Goal: Task Accomplishment & Management: Manage account settings

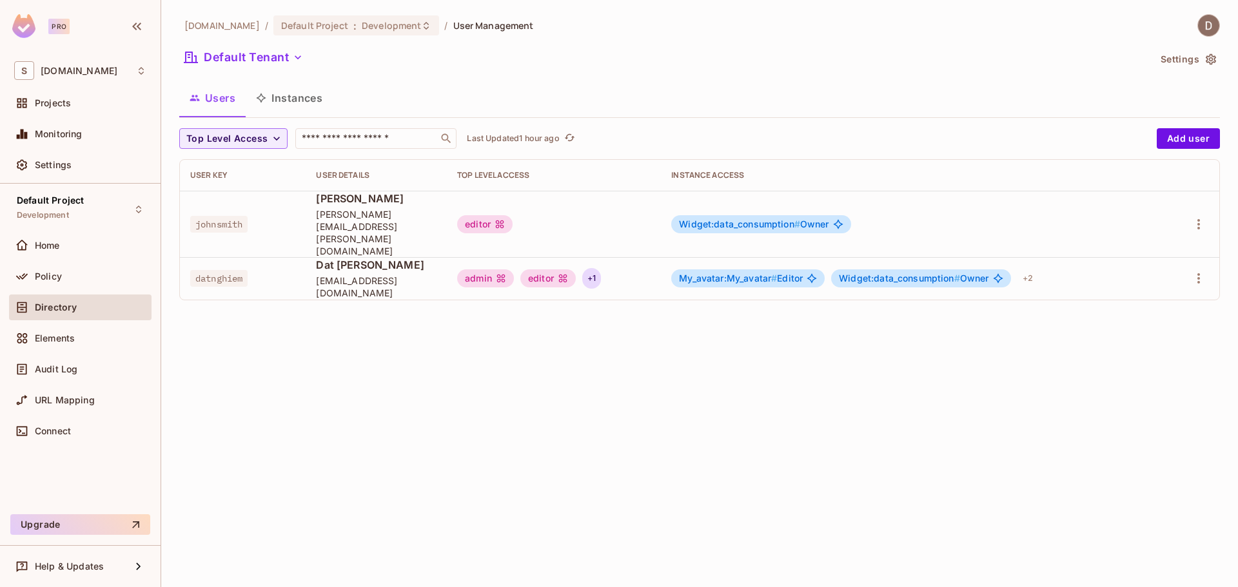
click at [598, 268] on div "+ 1" at bounding box center [591, 278] width 19 height 21
drag, startPoint x: 601, startPoint y: 259, endPoint x: 608, endPoint y: 266, distance: 10.0
click at [601, 259] on div at bounding box center [619, 293] width 1238 height 587
click at [1199, 271] on icon "button" at bounding box center [1197, 278] width 15 height 15
click at [1145, 284] on li "Edit" at bounding box center [1142, 284] width 114 height 28
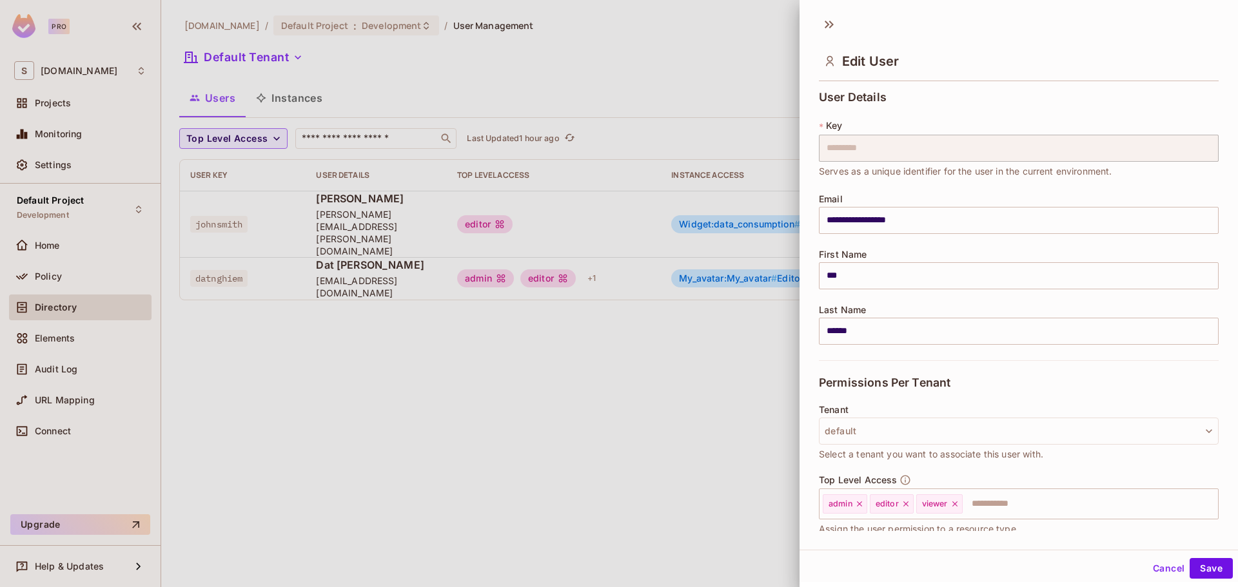
click at [1029, 255] on div "First Name *** ​" at bounding box center [1019, 269] width 400 height 40
click at [826, 21] on icon at bounding box center [826, 25] width 5 height 8
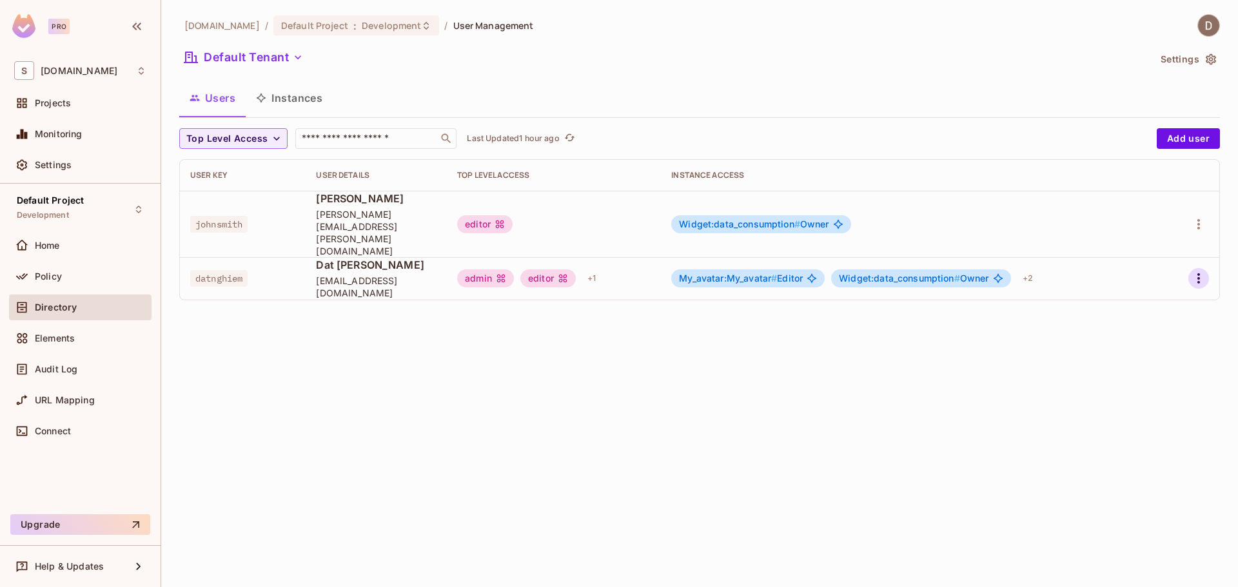
click at [1198, 271] on icon "button" at bounding box center [1197, 278] width 15 height 15
click at [1146, 281] on li "Edit" at bounding box center [1142, 284] width 114 height 28
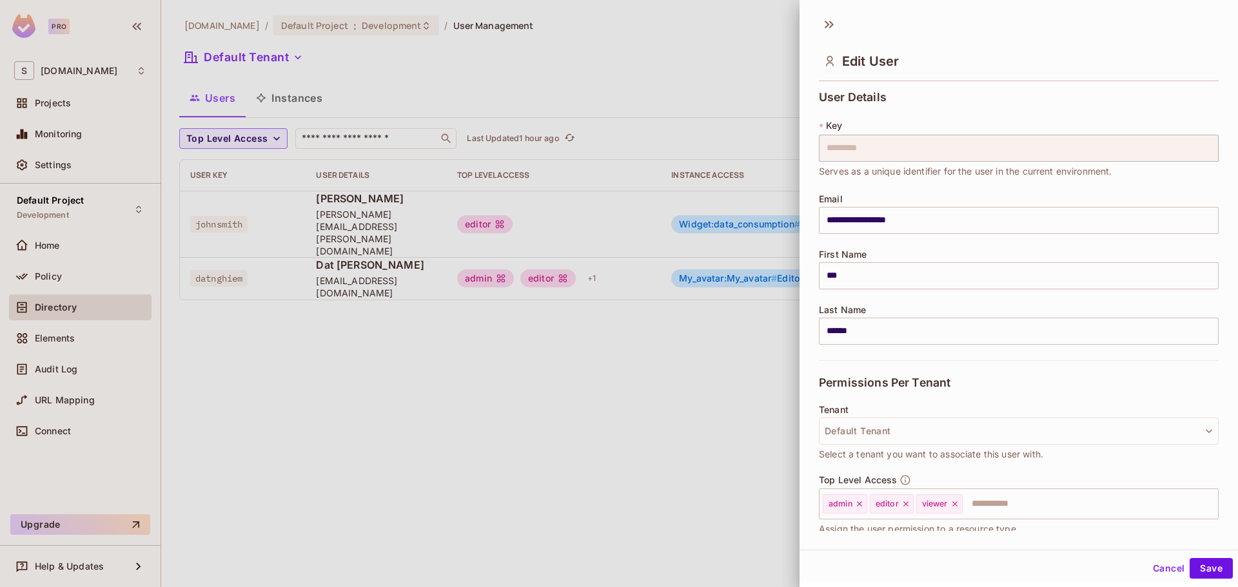
click at [1160, 564] on button "Cancel" at bounding box center [1168, 568] width 42 height 21
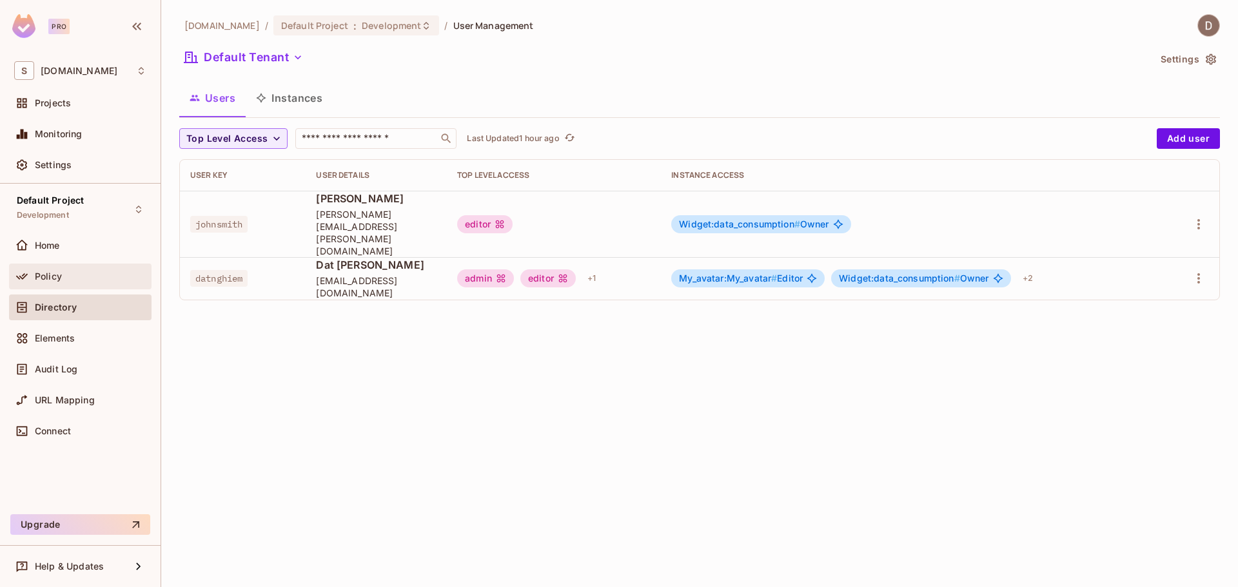
click at [56, 284] on div "Policy" at bounding box center [80, 276] width 132 height 15
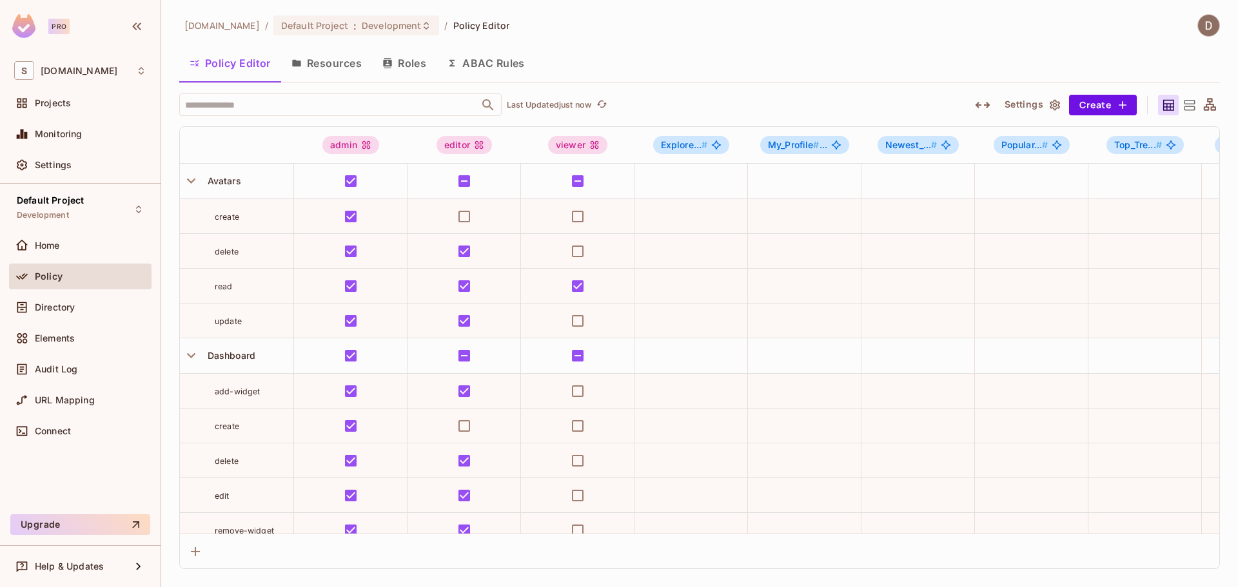
click at [326, 66] on button "Resources" at bounding box center [326, 63] width 91 height 32
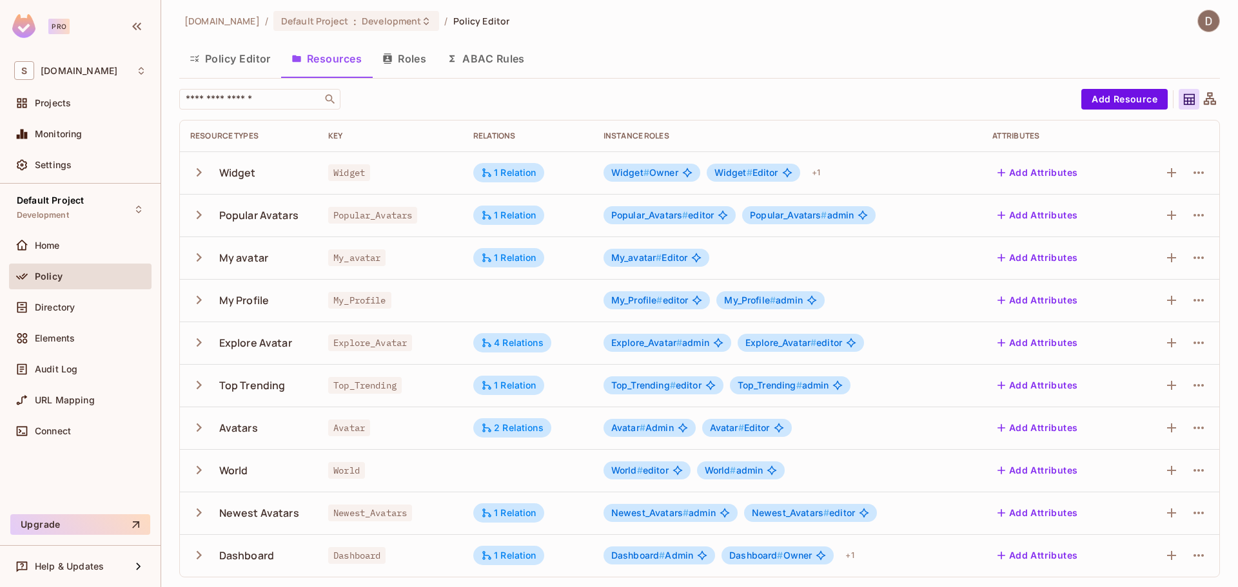
scroll to position [5, 0]
click at [202, 215] on icon "button" at bounding box center [198, 214] width 17 height 17
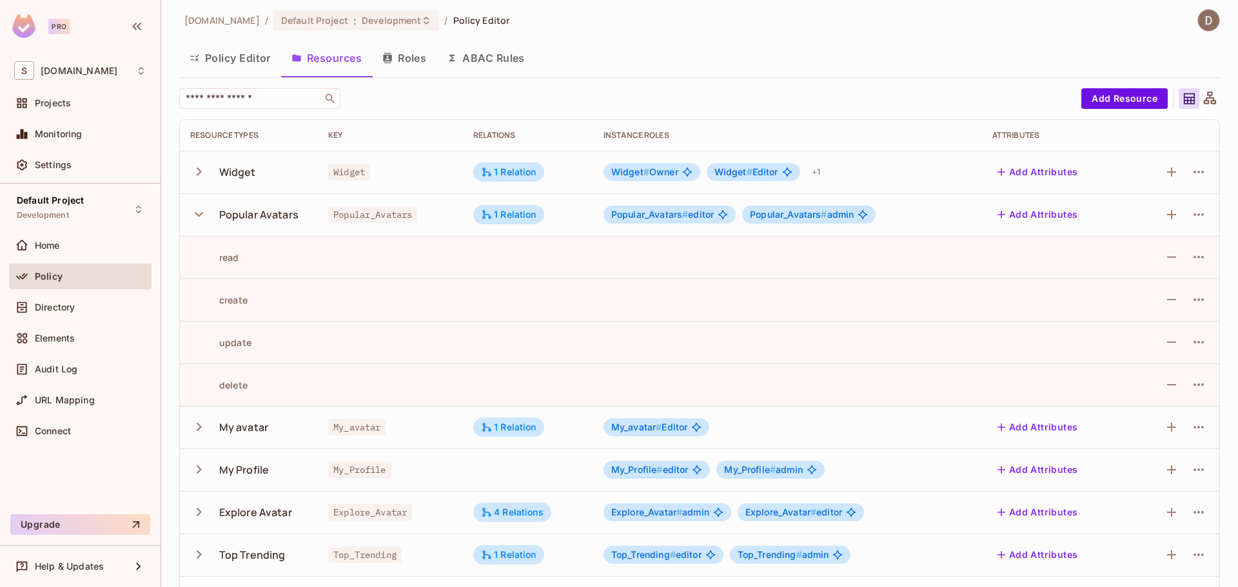
click at [197, 219] on icon "button" at bounding box center [198, 214] width 17 height 17
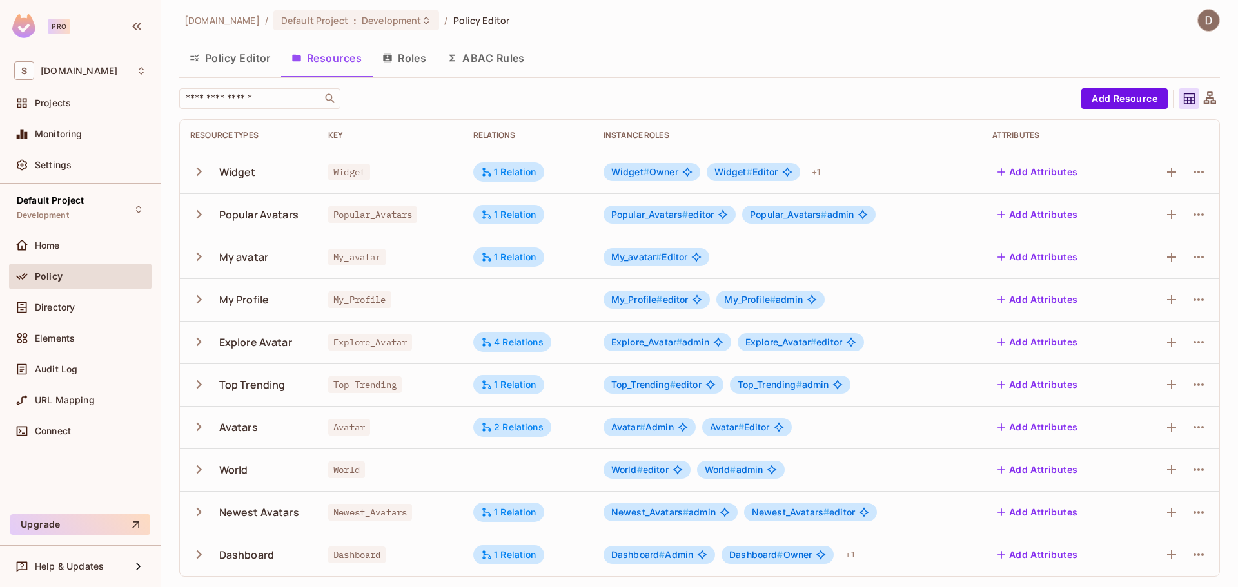
click at [199, 256] on icon "button" at bounding box center [198, 256] width 17 height 17
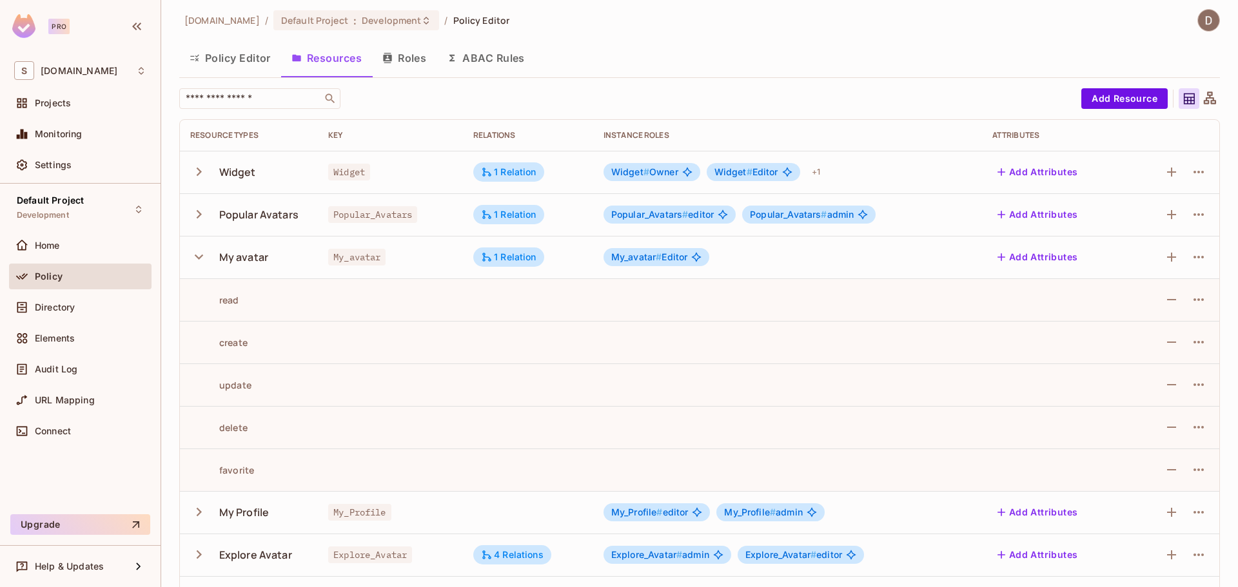
click at [199, 258] on icon "button" at bounding box center [198, 256] width 17 height 17
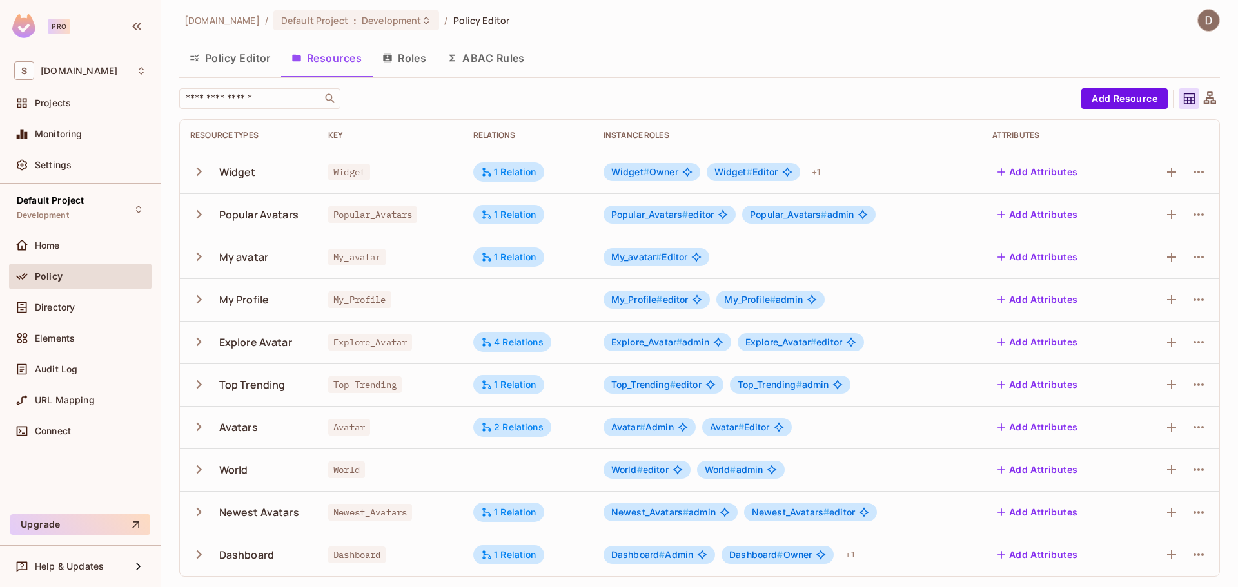
click at [201, 298] on icon "button" at bounding box center [198, 299] width 17 height 17
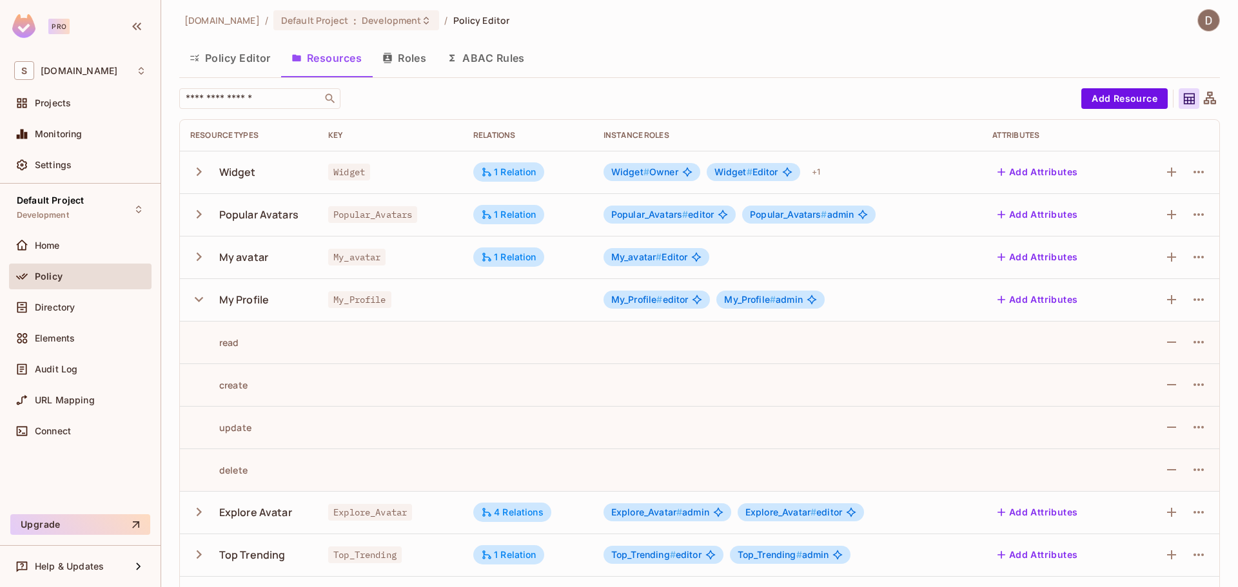
click at [201, 298] on icon "button" at bounding box center [198, 299] width 17 height 17
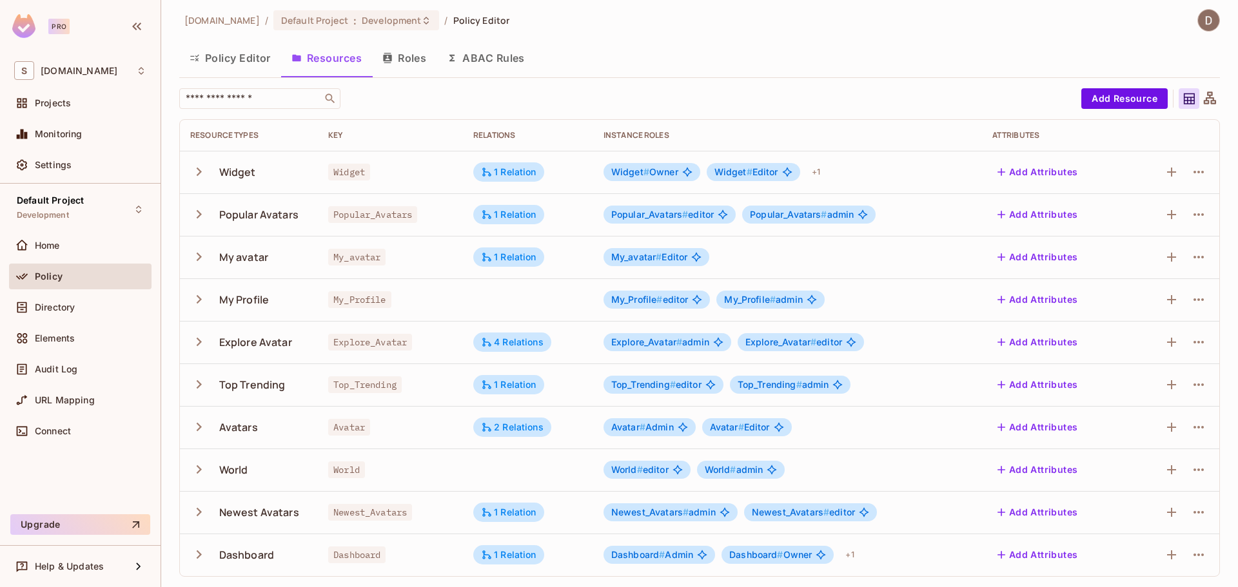
click at [202, 217] on icon "button" at bounding box center [198, 214] width 17 height 17
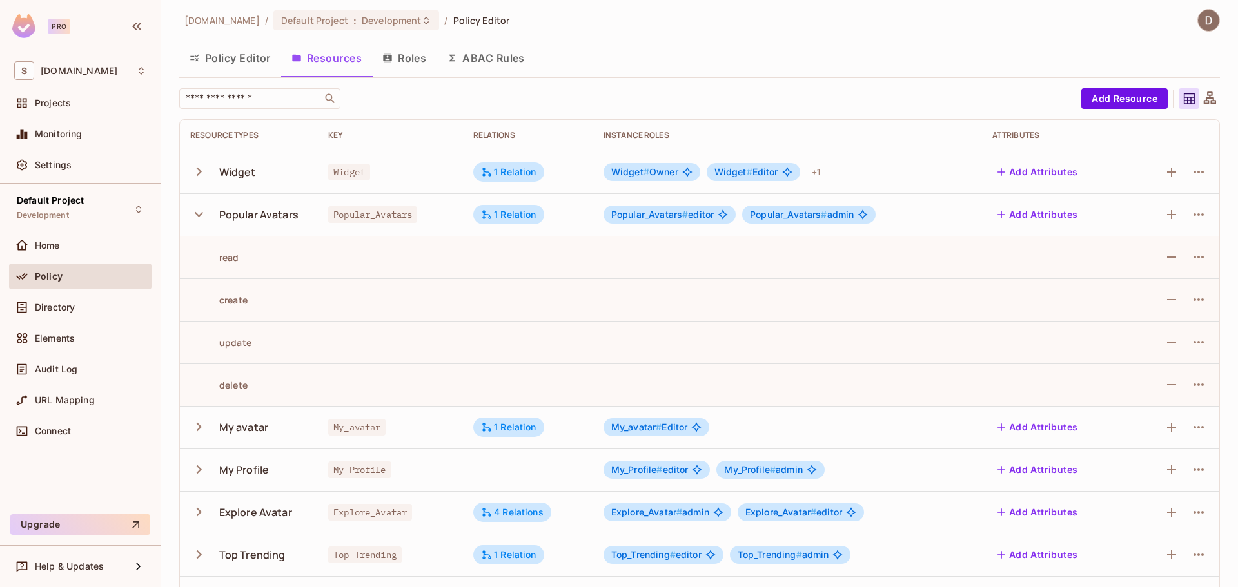
click at [202, 217] on icon "button" at bounding box center [198, 214] width 17 height 17
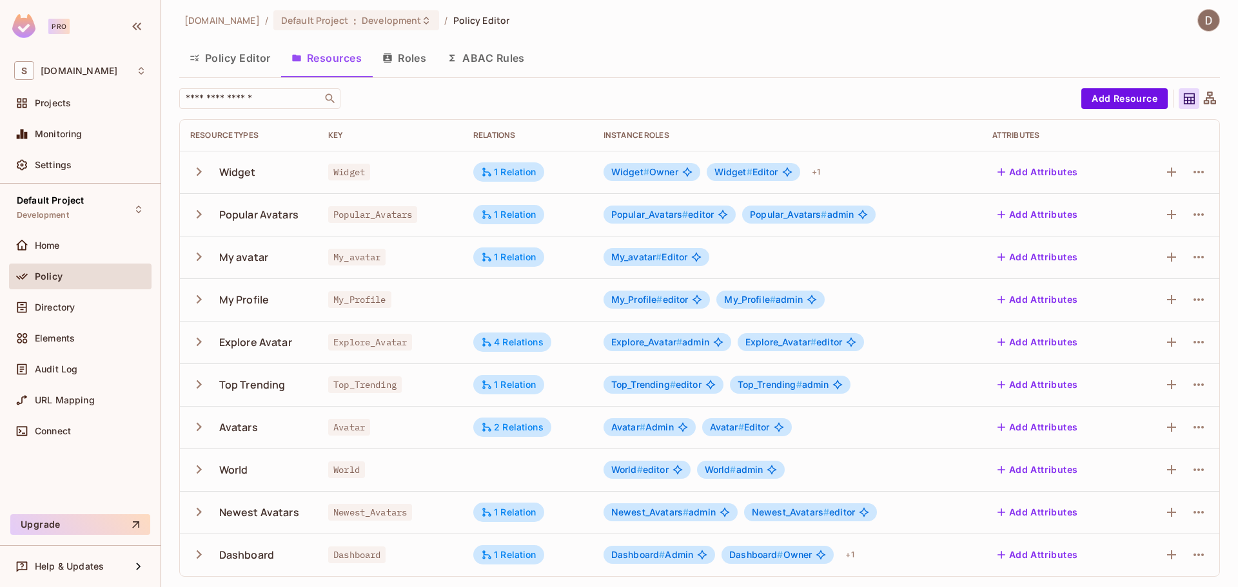
click at [196, 252] on icon "button" at bounding box center [198, 256] width 17 height 17
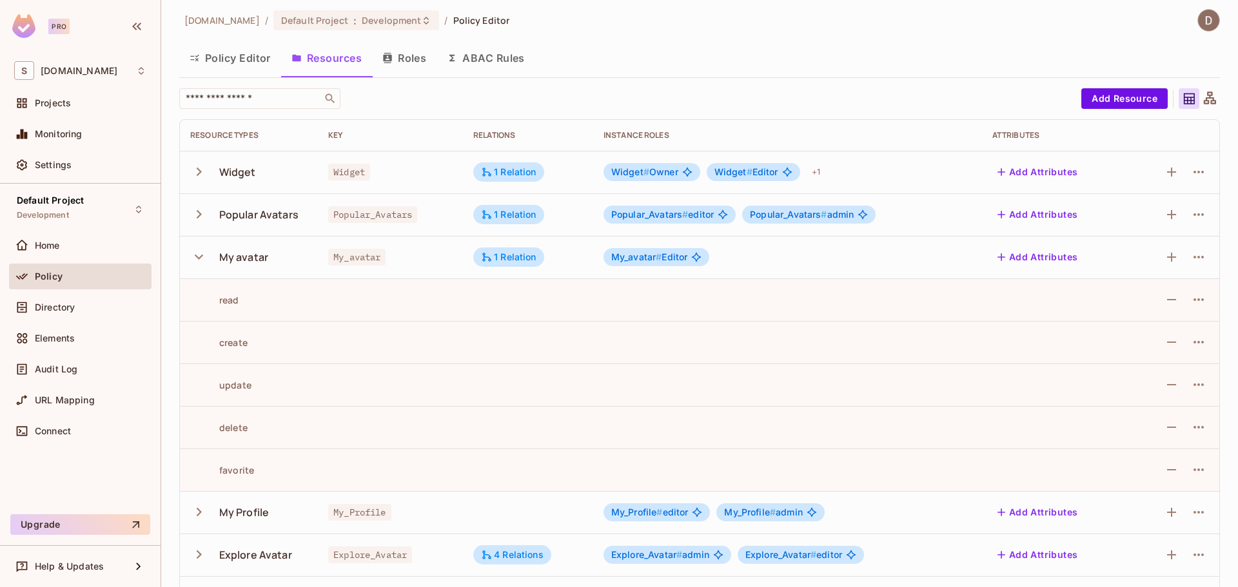
click at [199, 258] on icon "button" at bounding box center [199, 257] width 8 height 5
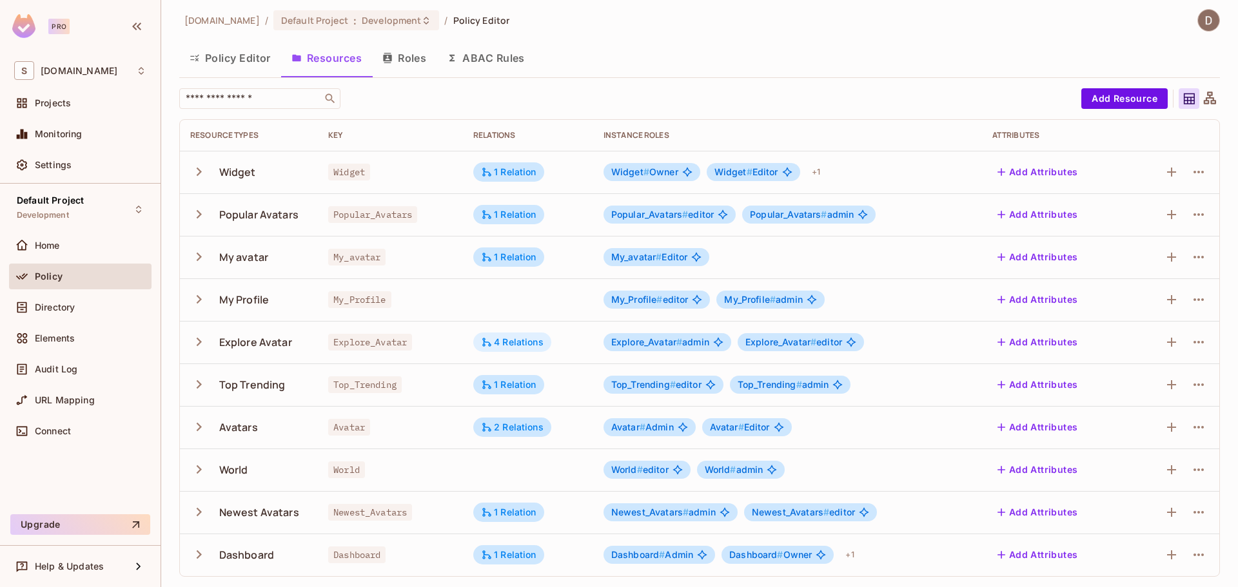
click at [534, 337] on div "4 Relations" at bounding box center [512, 342] width 63 height 12
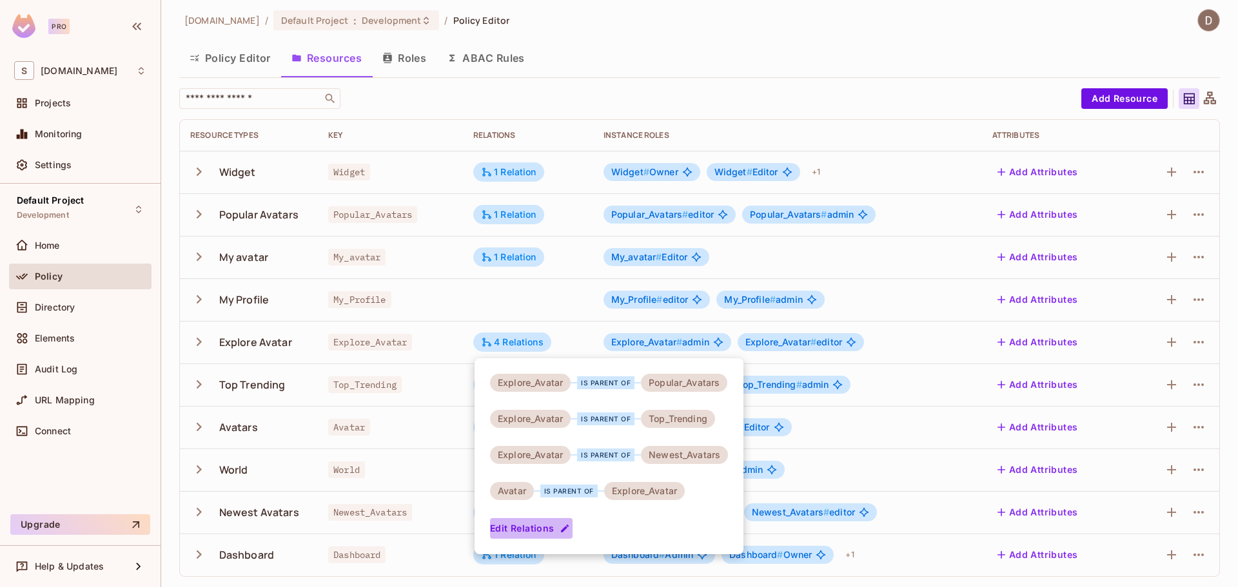
click at [533, 530] on button "Edit Relations" at bounding box center [531, 528] width 83 height 21
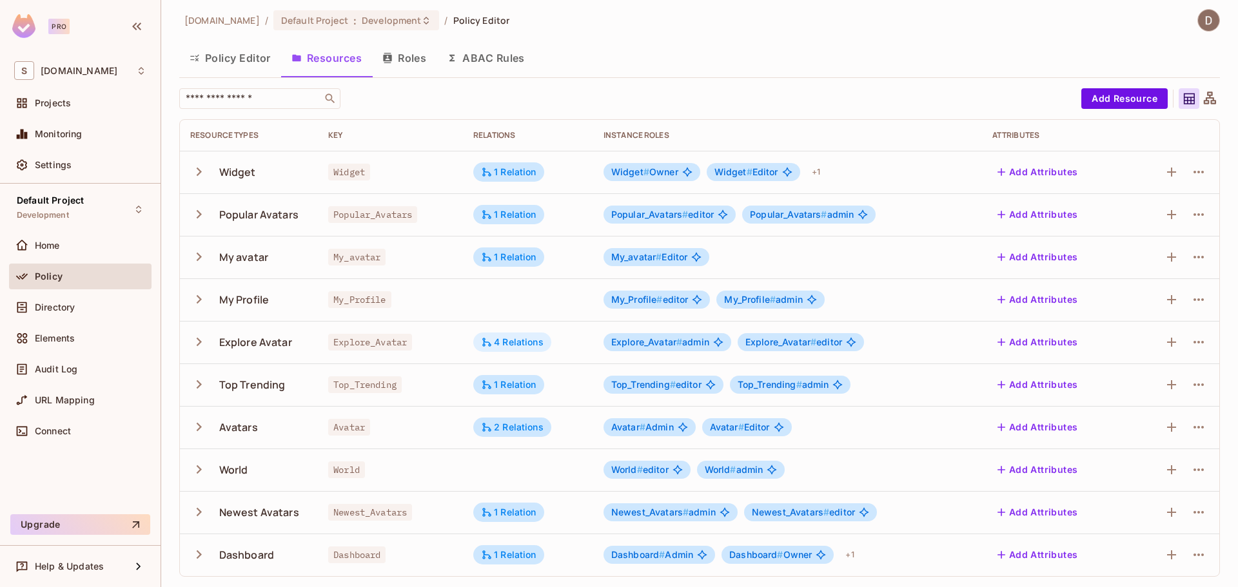
click at [501, 345] on div "4 Relations" at bounding box center [512, 342] width 63 height 12
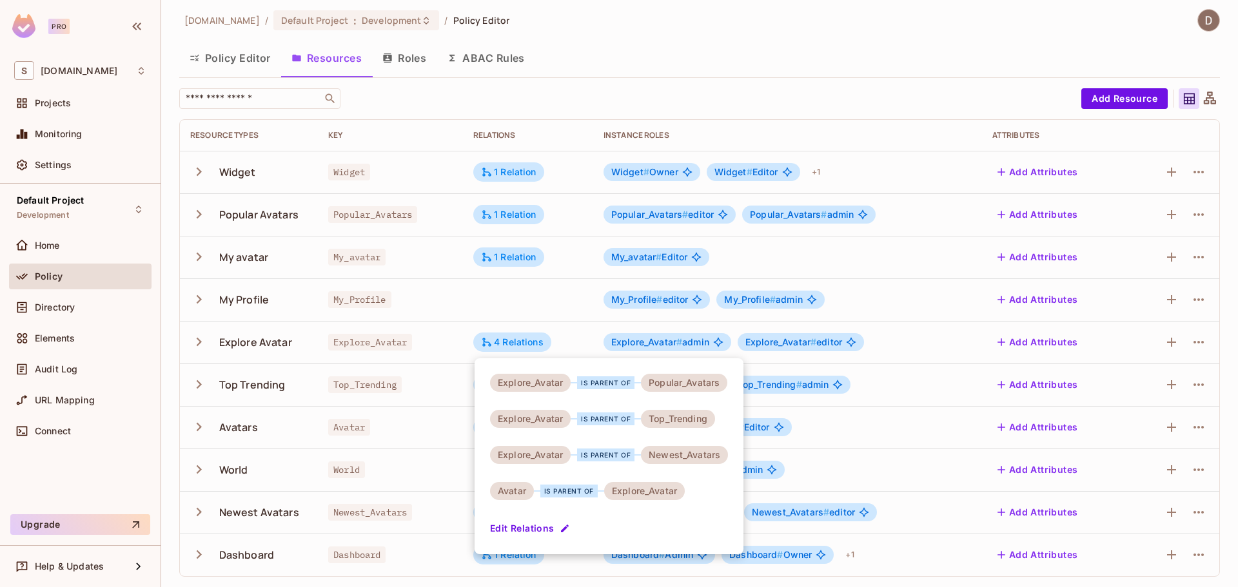
click at [521, 527] on button "Edit Relations" at bounding box center [531, 528] width 83 height 21
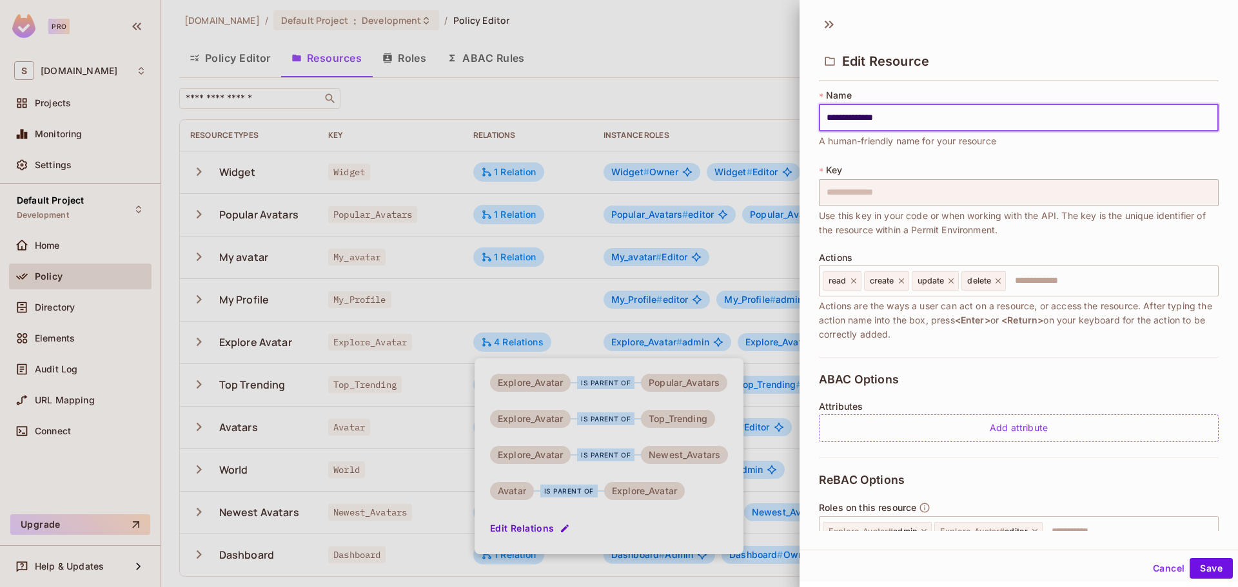
scroll to position [0, 0]
click at [823, 23] on icon at bounding box center [829, 24] width 21 height 21
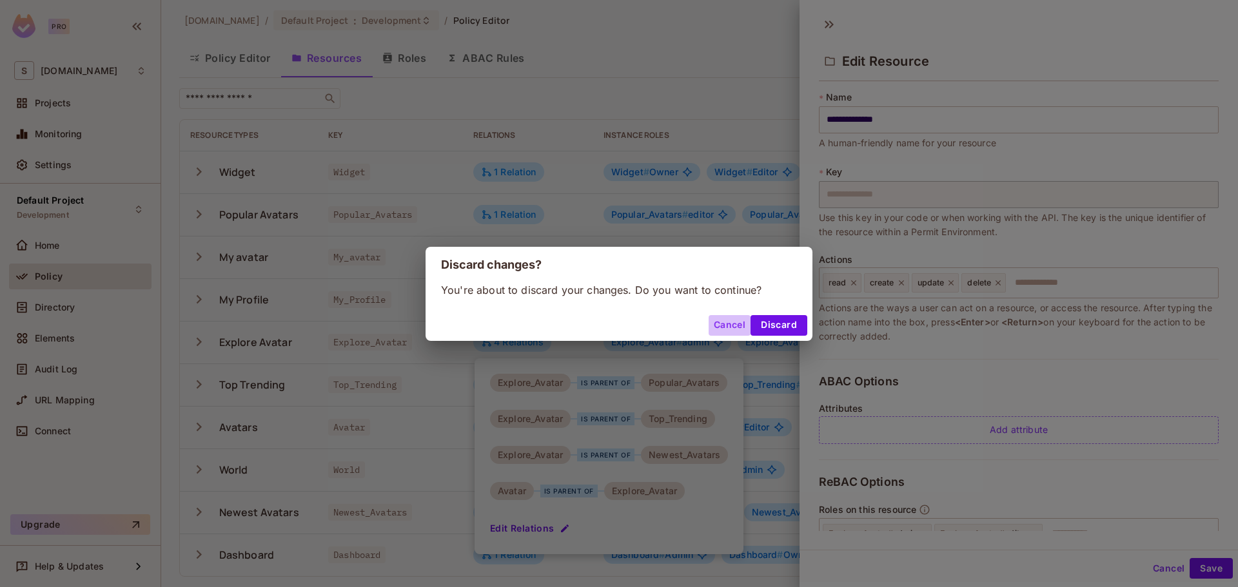
click at [723, 324] on button "Cancel" at bounding box center [729, 325] width 42 height 21
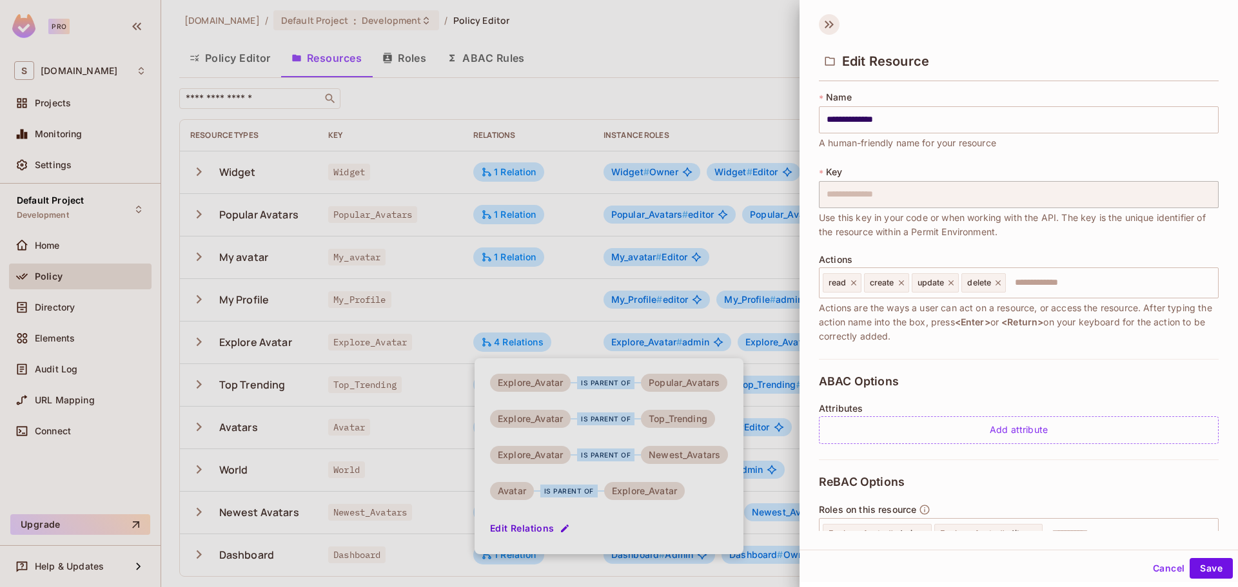
click at [836, 26] on icon at bounding box center [829, 24] width 21 height 21
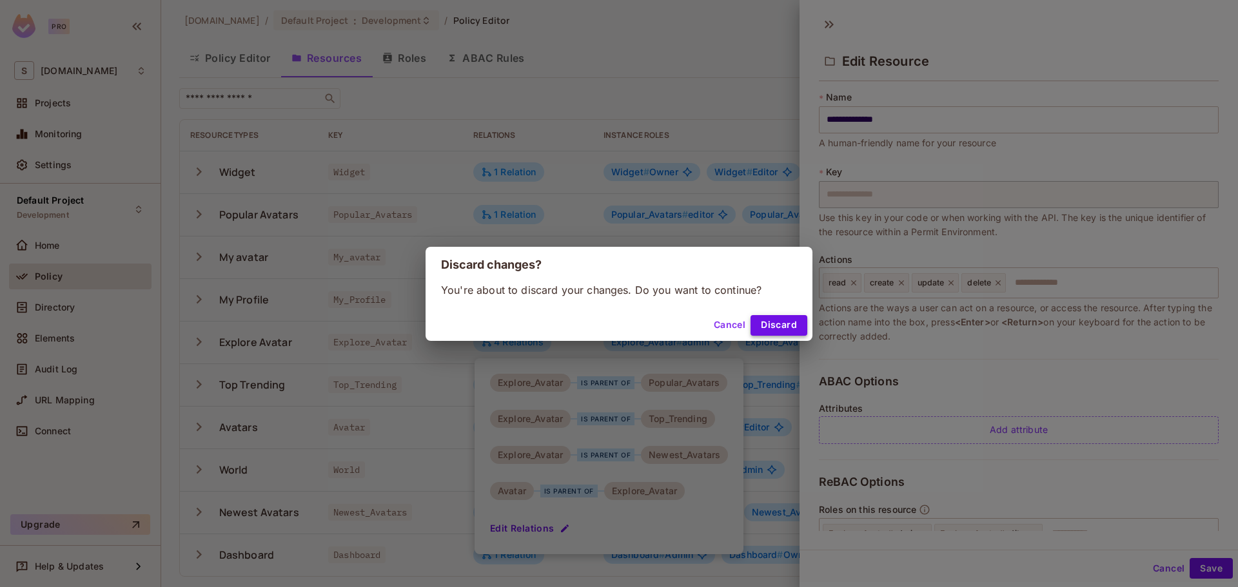
click at [791, 325] on button "Discard" at bounding box center [778, 325] width 57 height 21
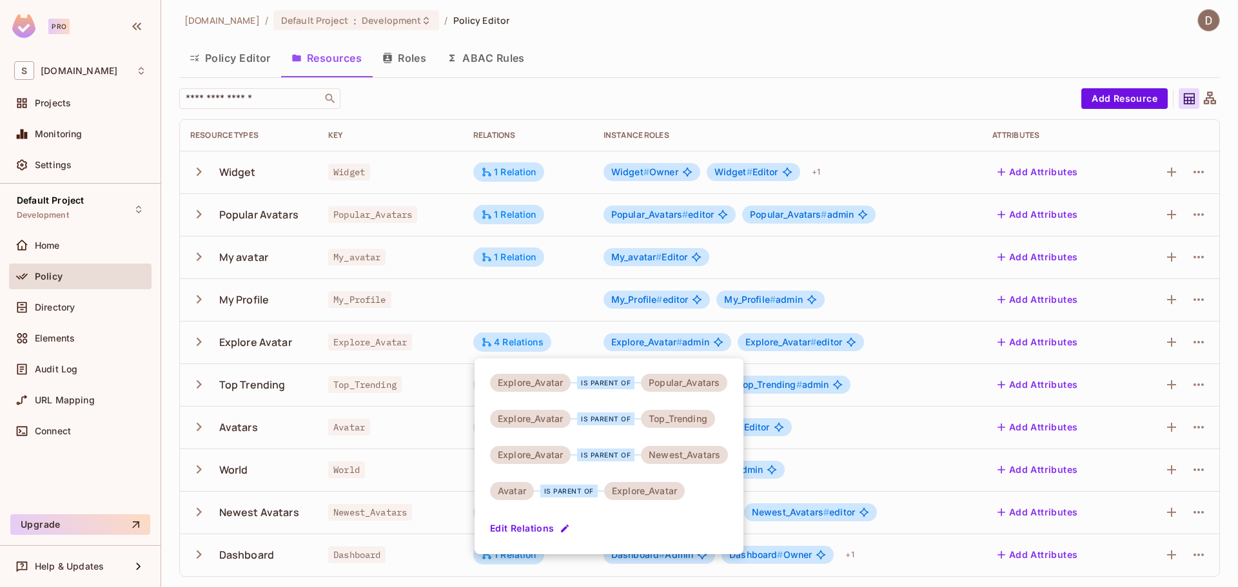
click at [400, 254] on div at bounding box center [619, 293] width 1238 height 587
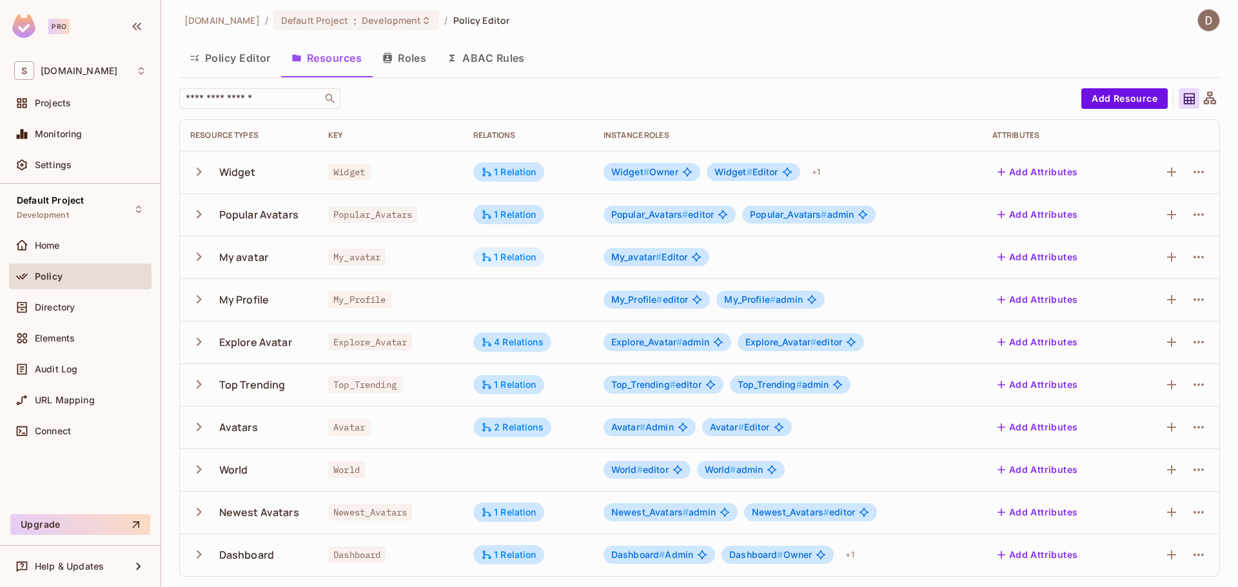
click at [510, 260] on div "1 Relation" at bounding box center [508, 257] width 55 height 12
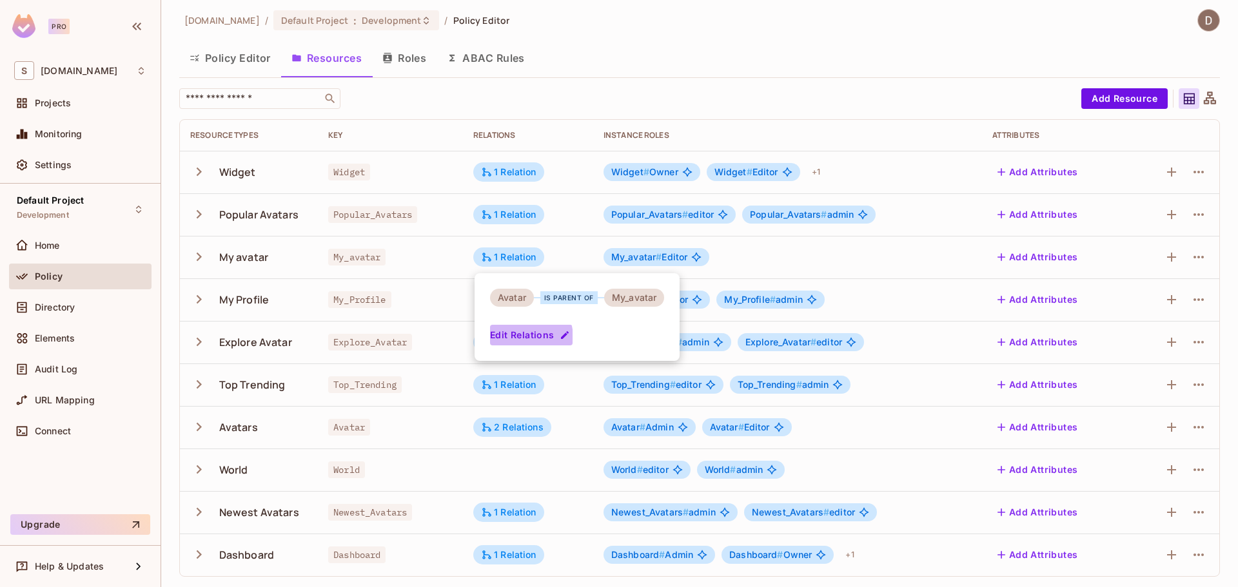
click at [516, 338] on button "Edit Relations" at bounding box center [531, 335] width 83 height 21
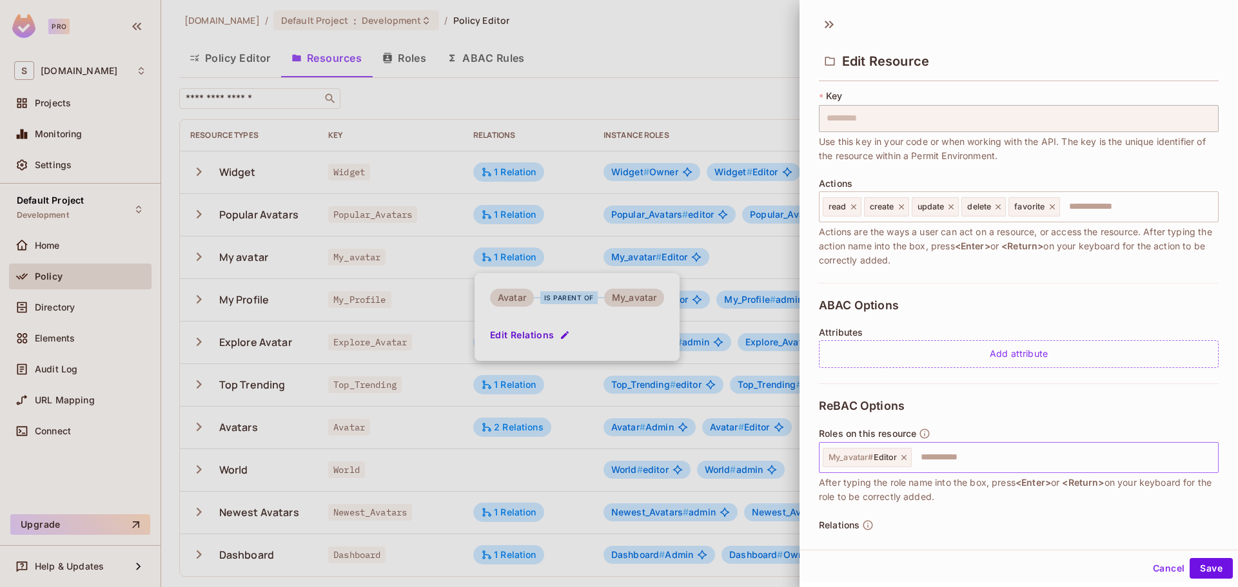
scroll to position [159, 0]
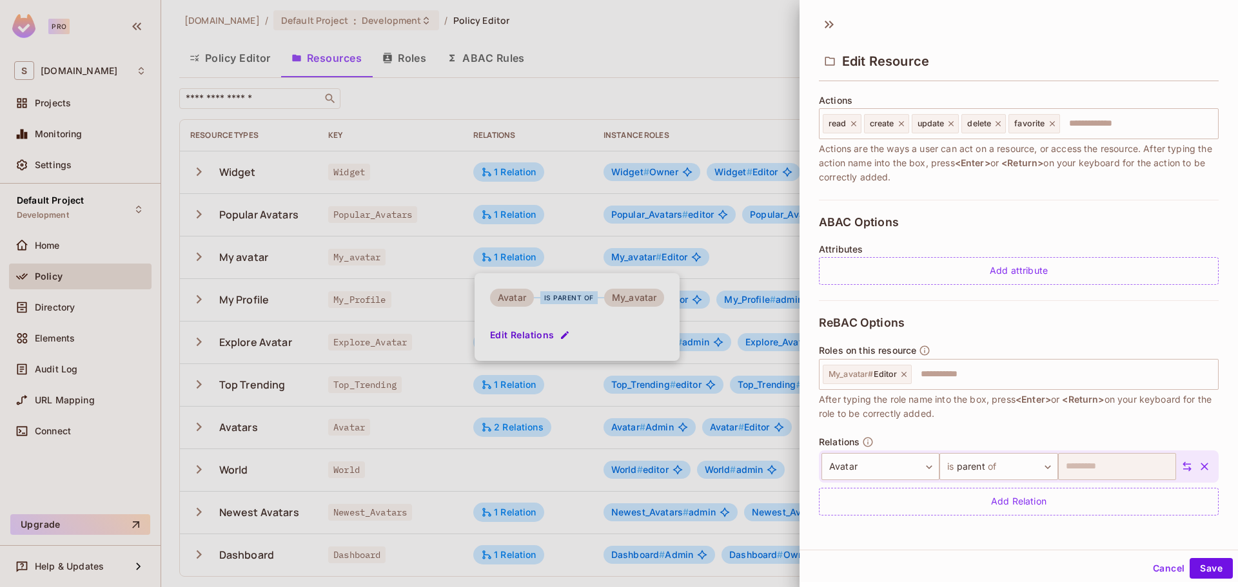
click at [388, 295] on div at bounding box center [619, 293] width 1238 height 587
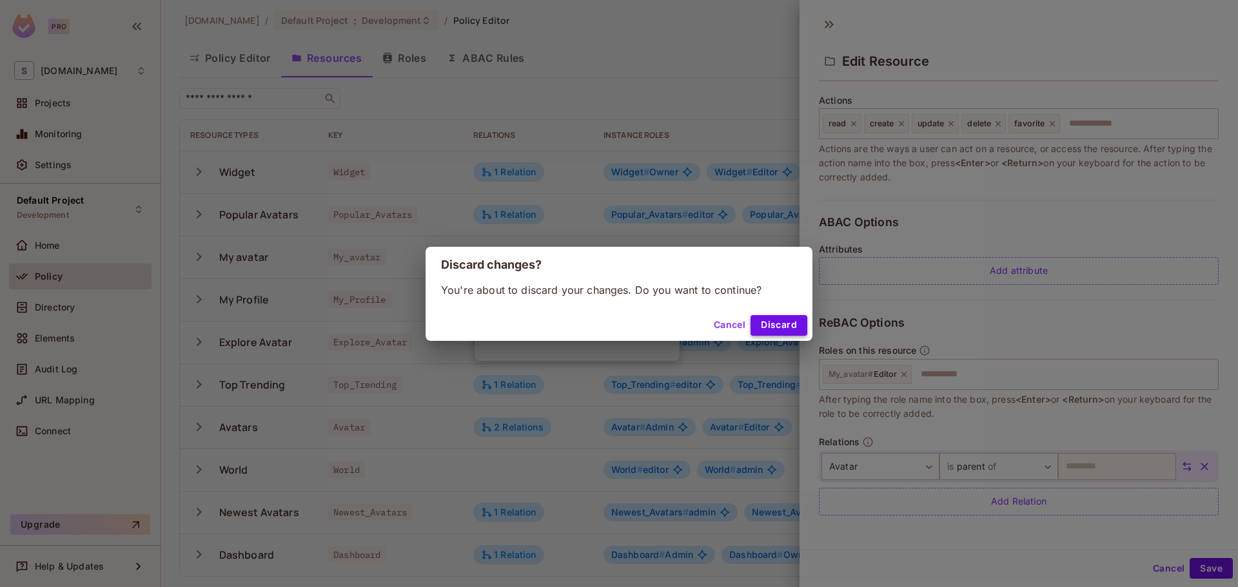
click at [782, 329] on button "Discard" at bounding box center [778, 325] width 57 height 21
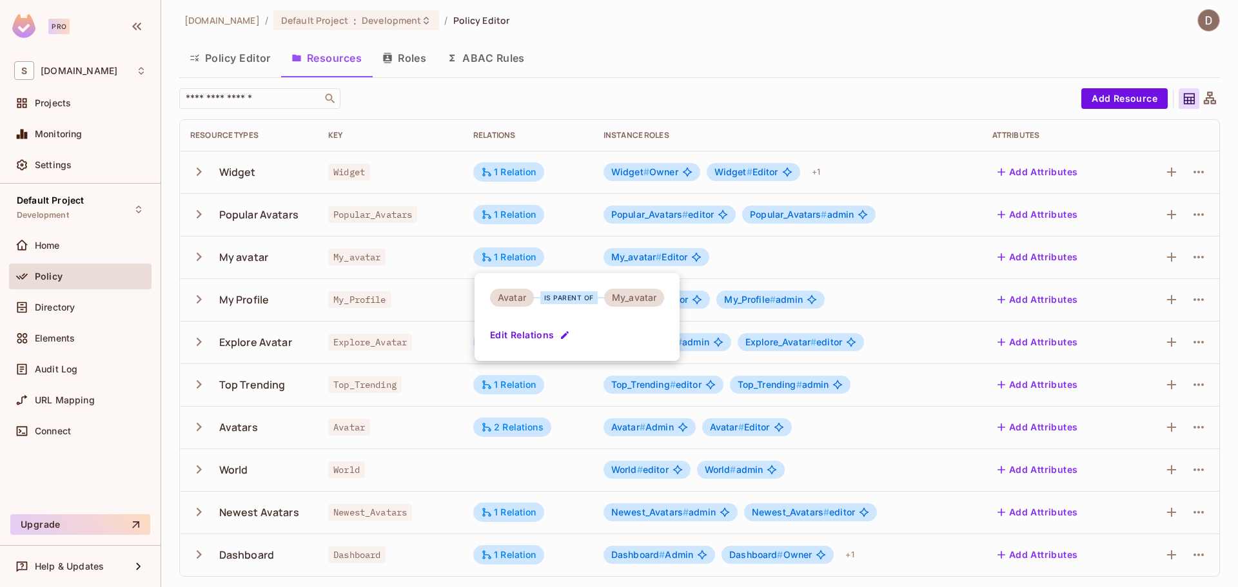
click at [789, 252] on div at bounding box center [619, 293] width 1238 height 587
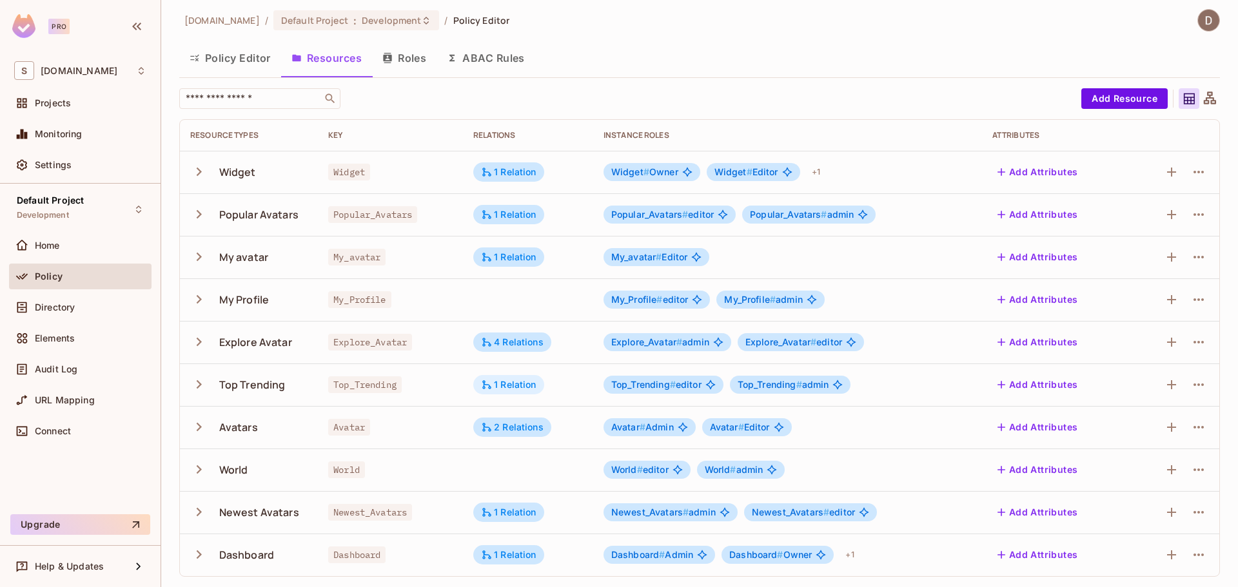
click at [510, 388] on div "1 Relation" at bounding box center [508, 385] width 55 height 12
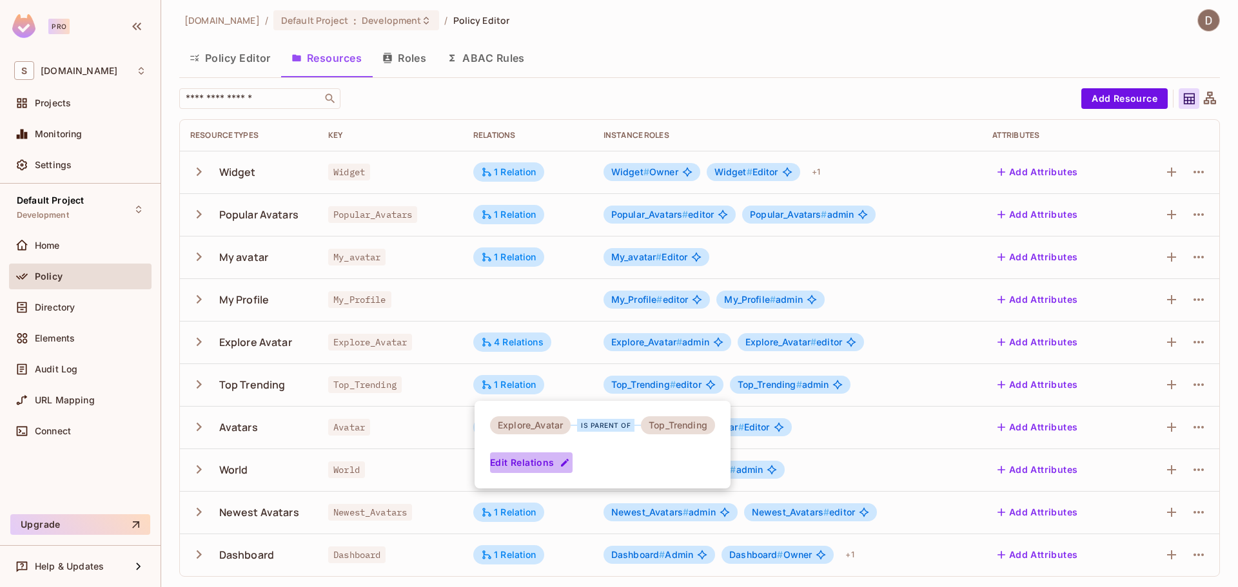
click at [541, 465] on button "Edit Relations" at bounding box center [531, 462] width 83 height 21
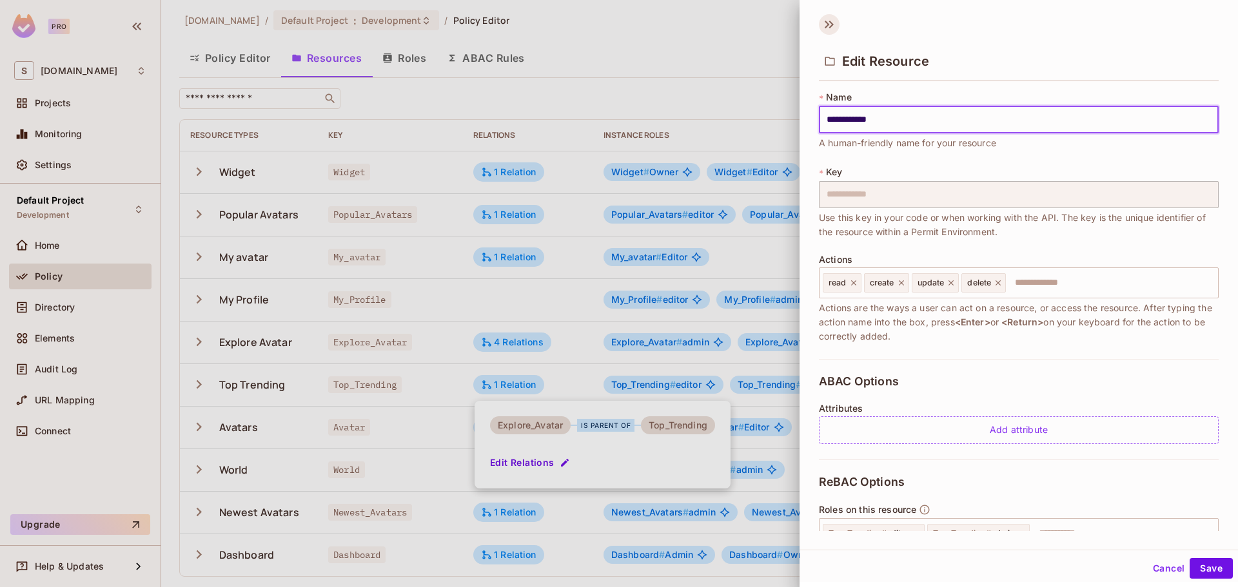
click at [833, 21] on icon at bounding box center [829, 24] width 21 height 21
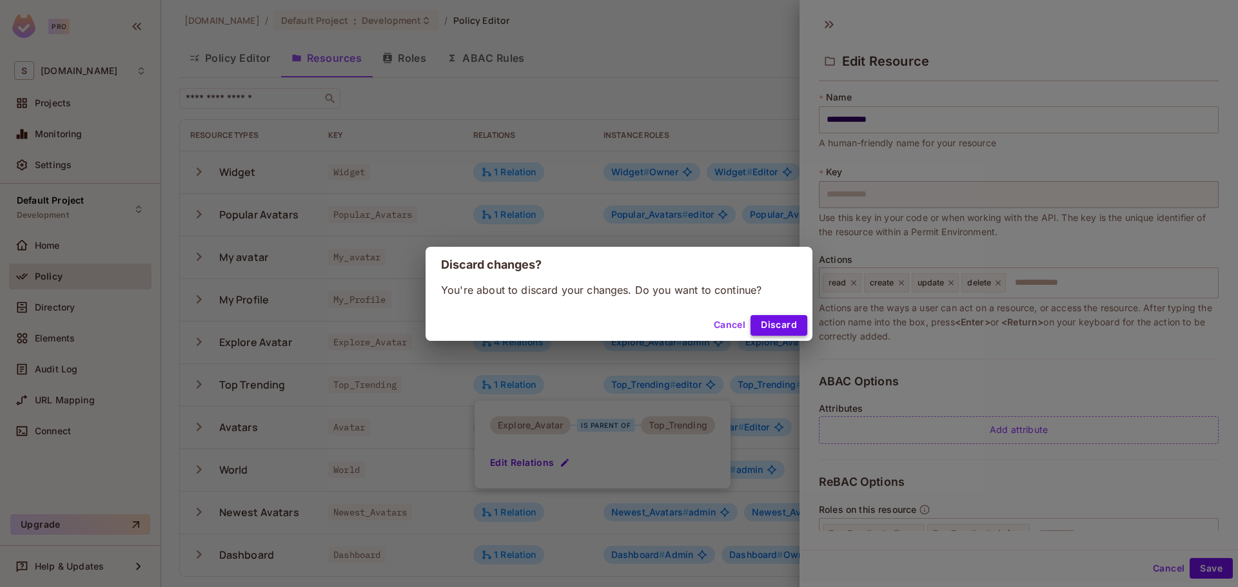
click at [782, 325] on button "Discard" at bounding box center [778, 325] width 57 height 21
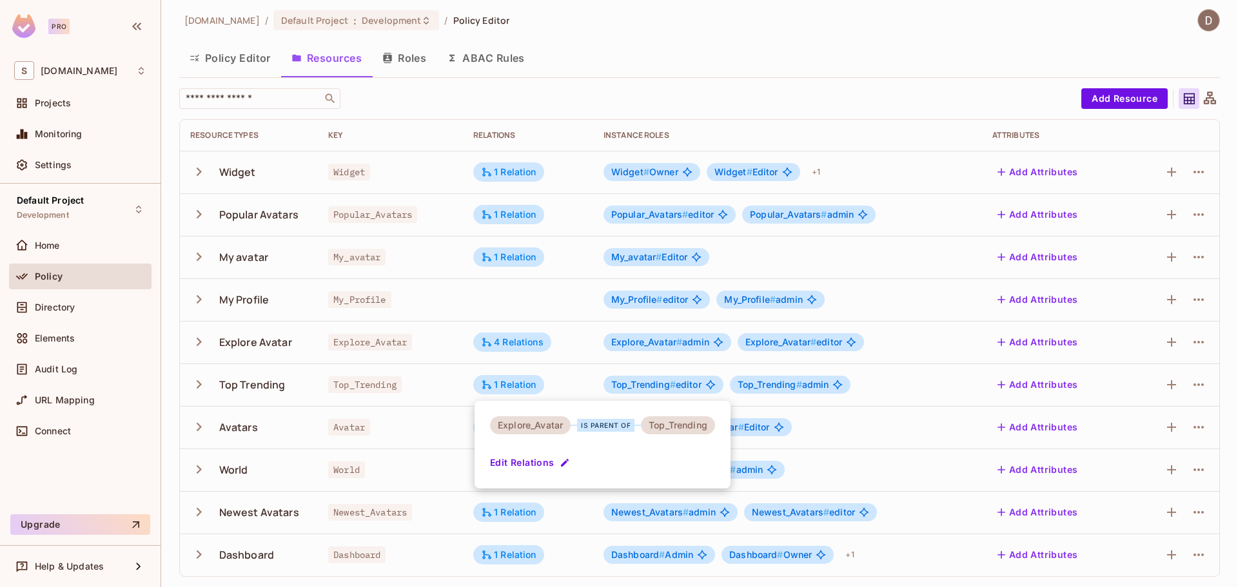
click at [385, 446] on div at bounding box center [619, 293] width 1238 height 587
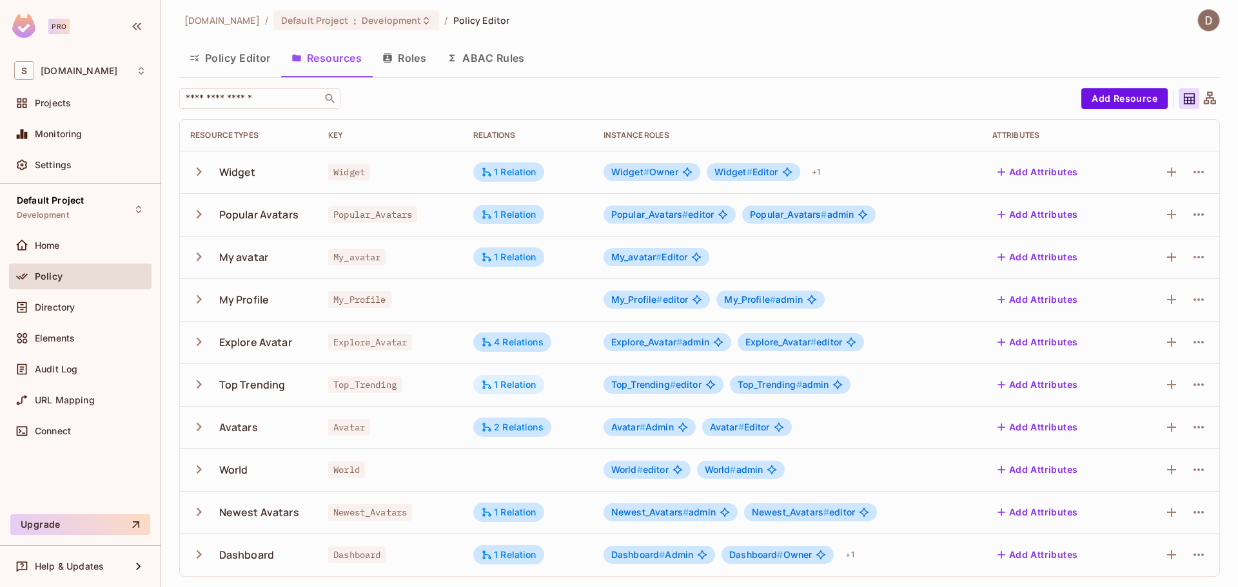
click at [499, 384] on div "1 Relation" at bounding box center [508, 385] width 55 height 12
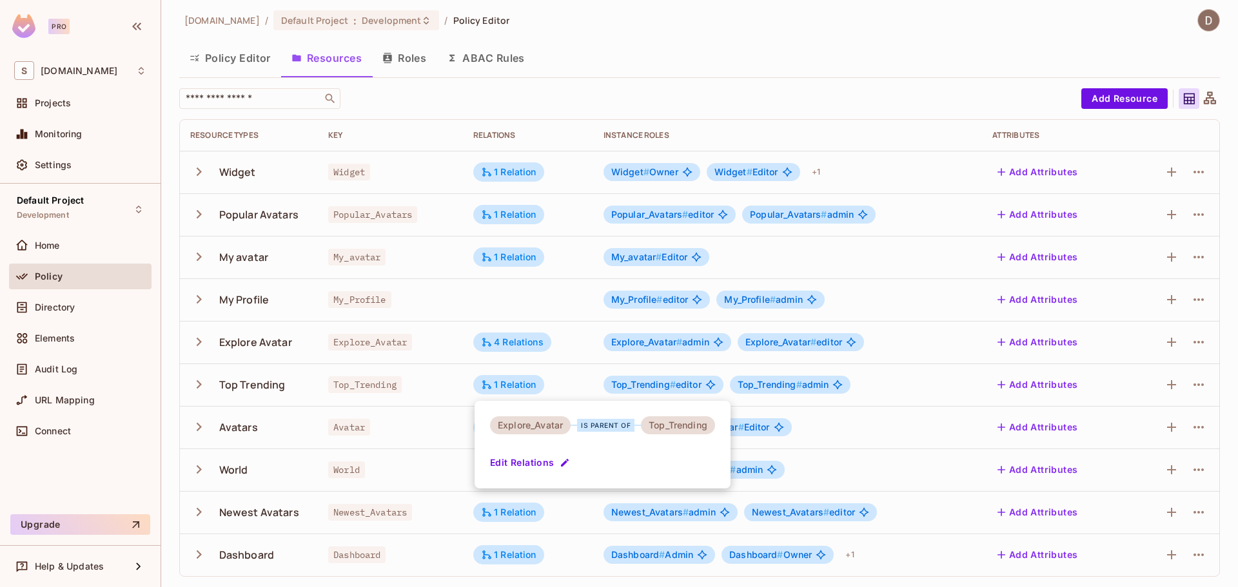
click at [520, 461] on button "Edit Relations" at bounding box center [531, 462] width 83 height 21
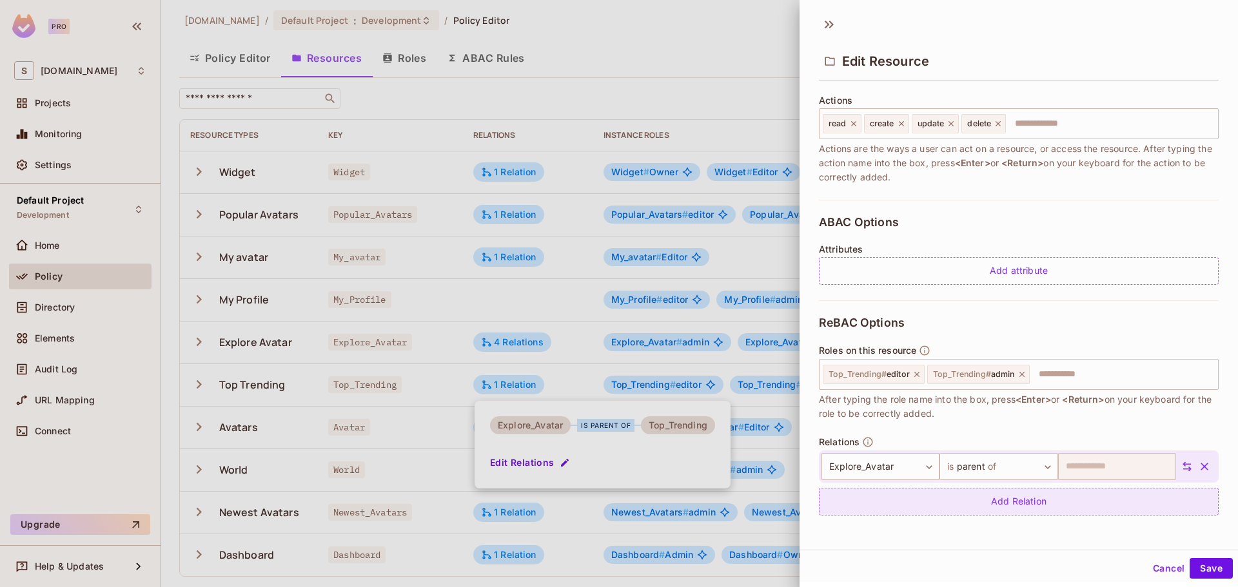
click at [884, 504] on div "Add Relation" at bounding box center [1019, 502] width 400 height 28
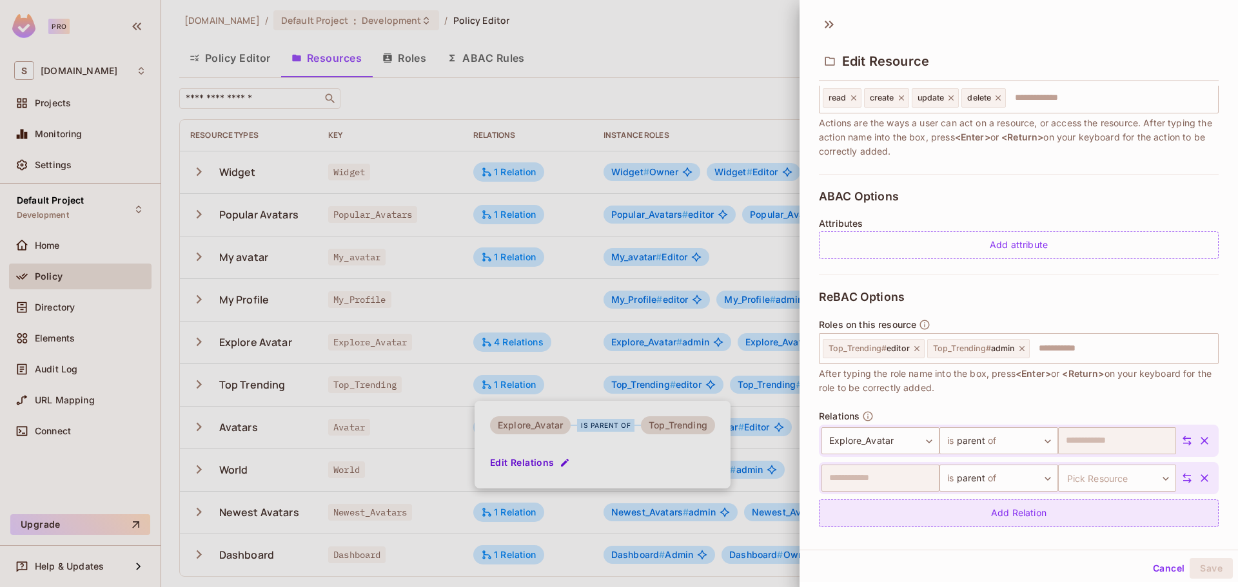
scroll to position [197, 0]
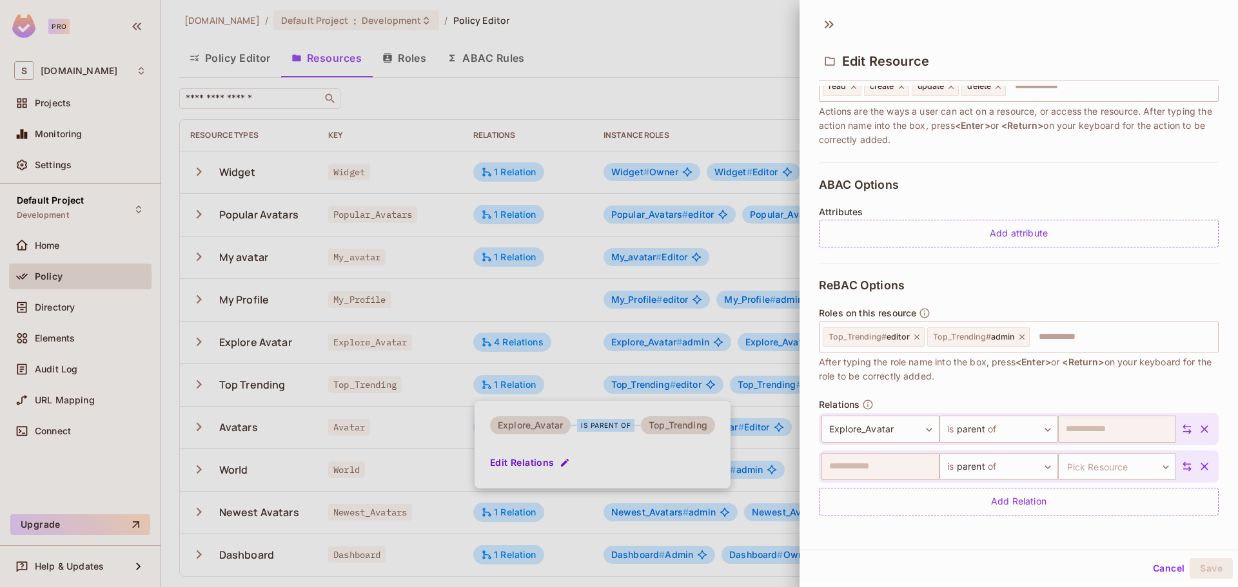
click at [1181, 464] on icon at bounding box center [1187, 467] width 12 height 12
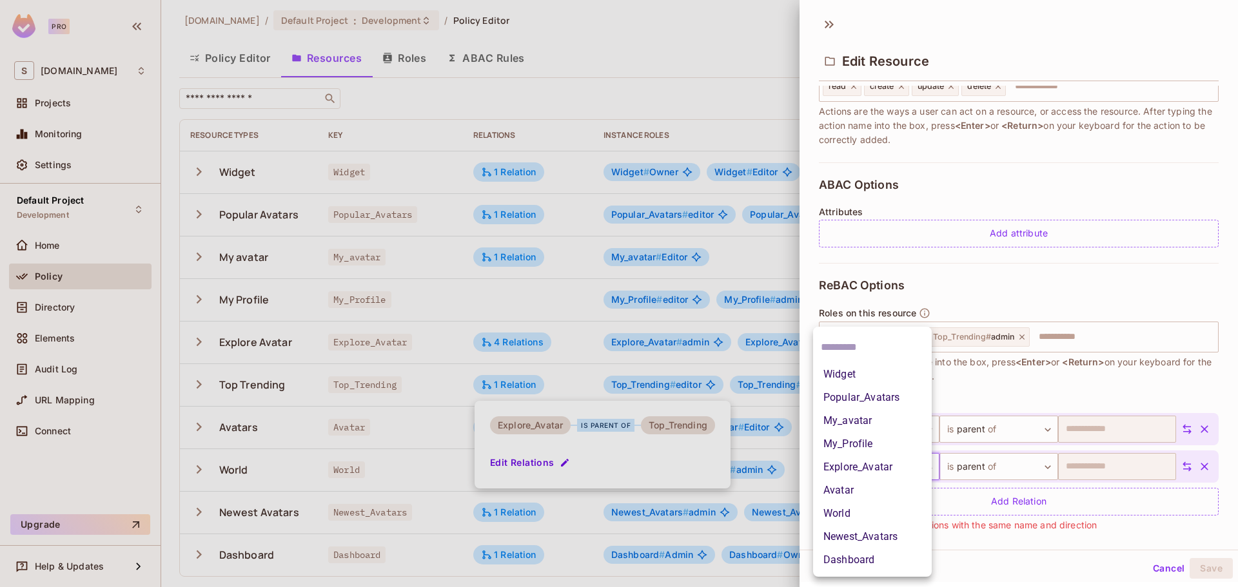
click at [858, 463] on body "Pro S savameta.com Projects Monitoring Settings Default Project Development Hom…" at bounding box center [619, 293] width 1238 height 587
click at [853, 509] on li "World" at bounding box center [872, 513] width 119 height 23
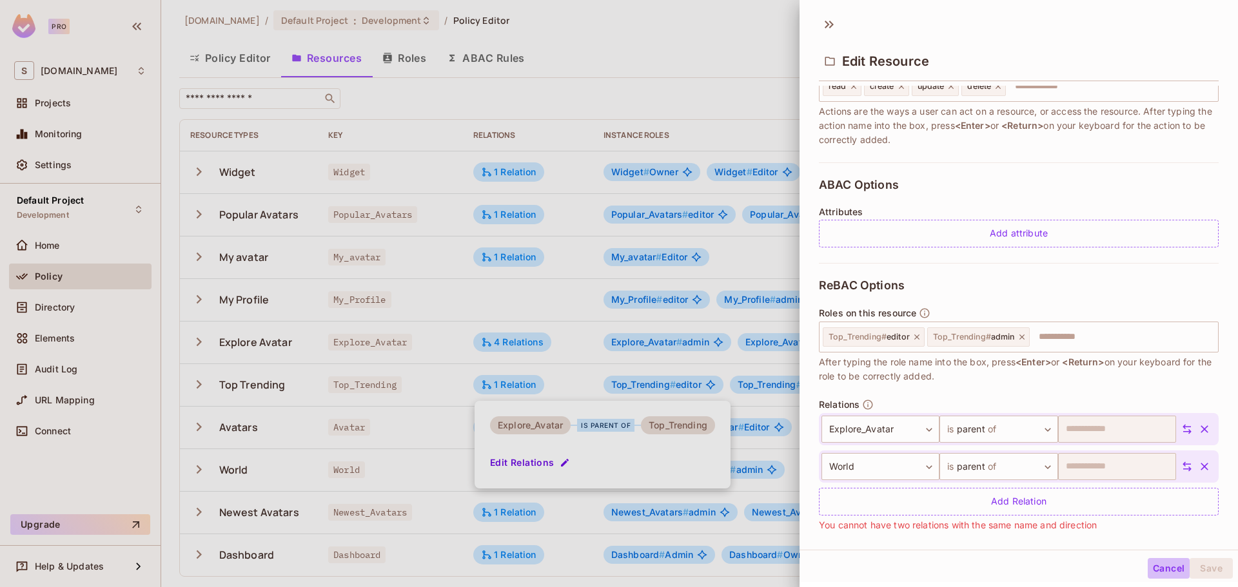
click at [1149, 567] on button "Cancel" at bounding box center [1168, 568] width 42 height 21
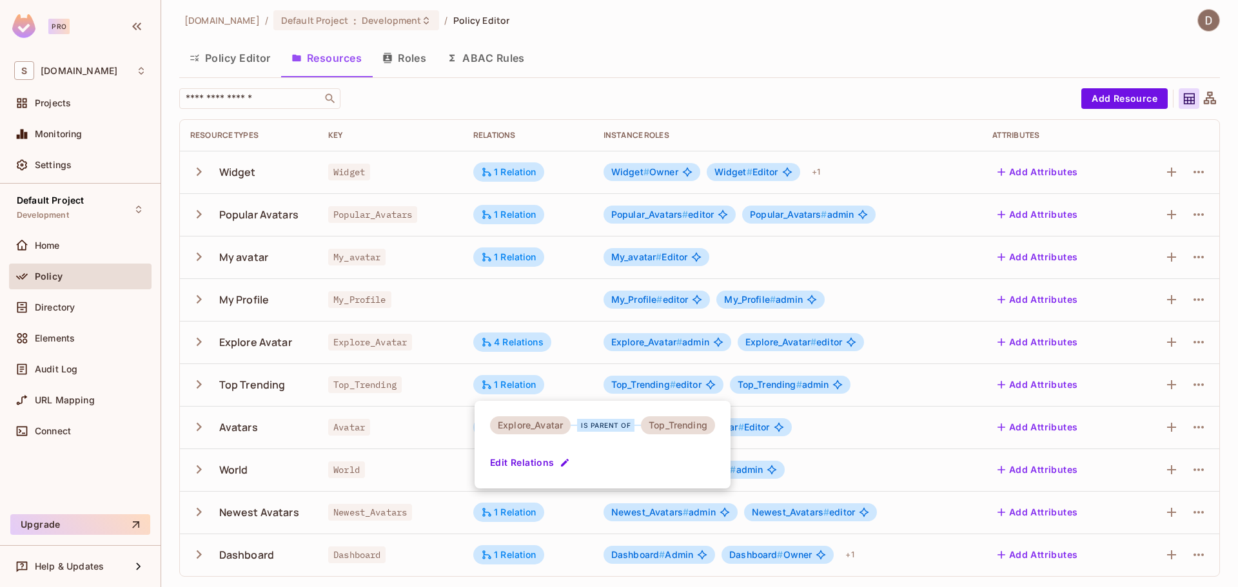
click at [445, 277] on div at bounding box center [619, 293] width 1238 height 587
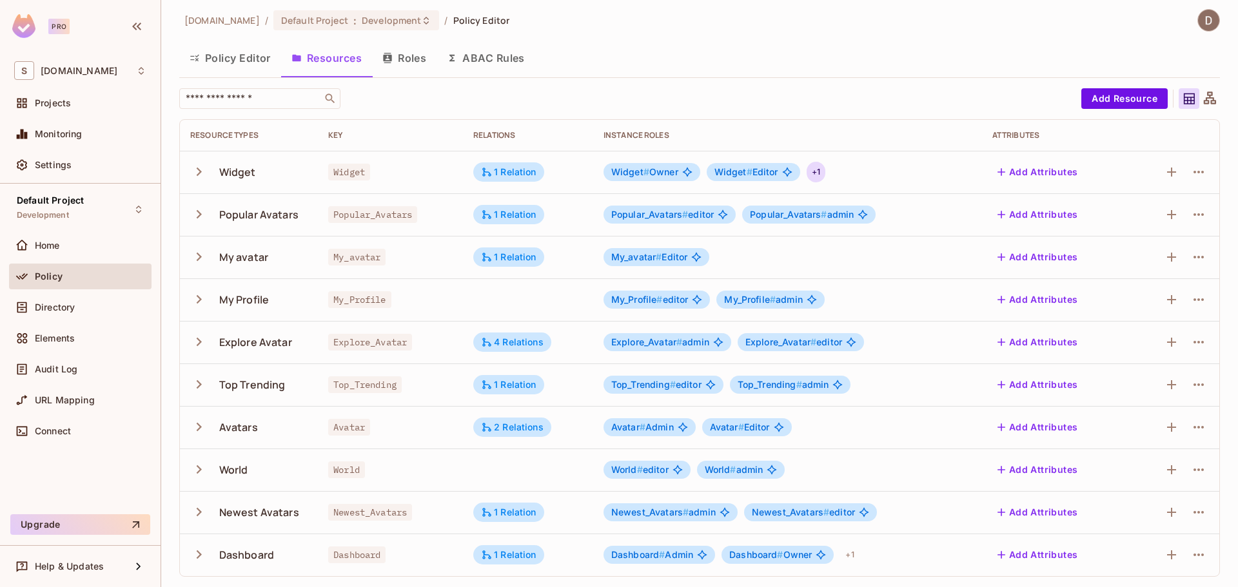
click at [819, 173] on div "+ 1" at bounding box center [815, 172] width 19 height 21
drag, startPoint x: 883, startPoint y: 160, endPoint x: 850, endPoint y: 171, distance: 34.5
click at [883, 160] on div at bounding box center [619, 293] width 1238 height 587
click at [874, 229] on td "Popular_Avatars # editor Popular_Avatars # admin" at bounding box center [787, 214] width 389 height 43
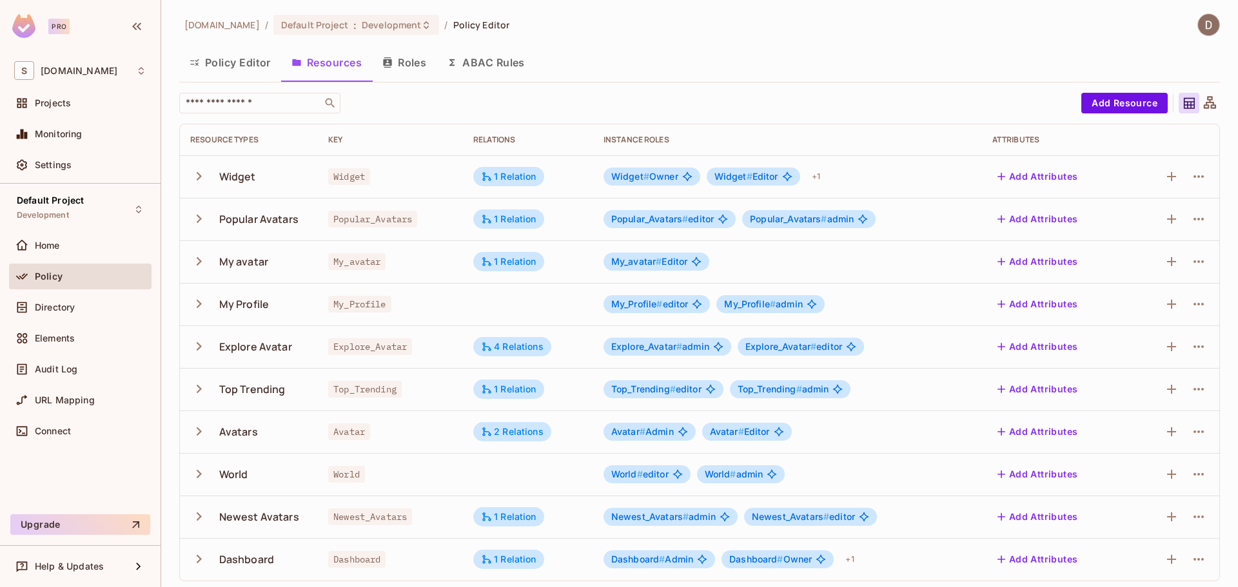
scroll to position [5, 0]
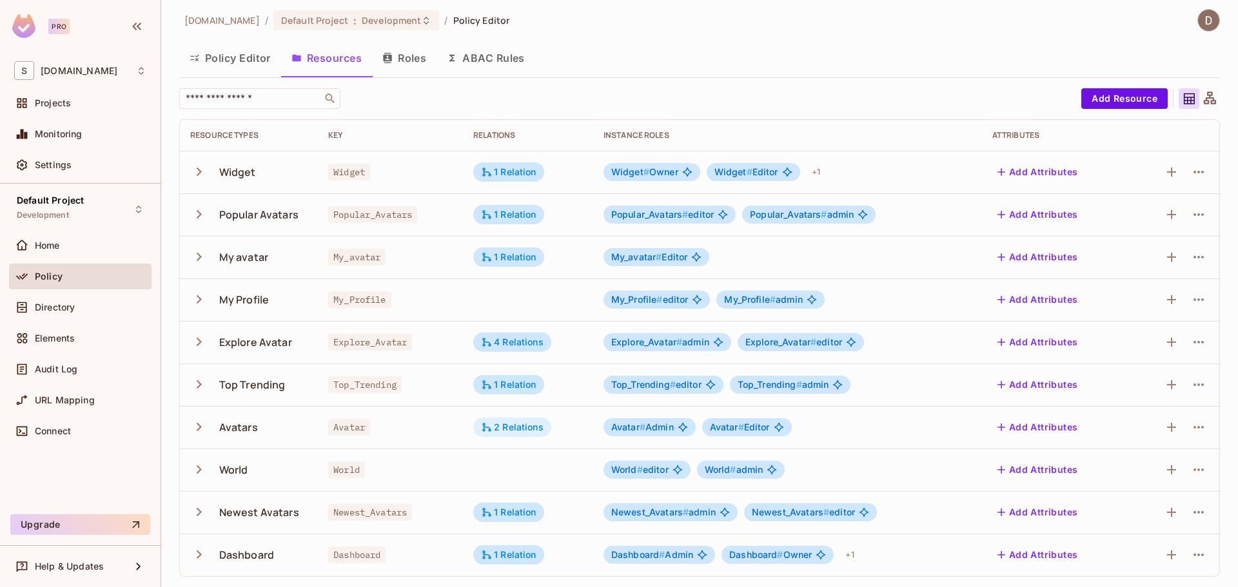
click at [524, 427] on div "2 Relations" at bounding box center [512, 428] width 63 height 12
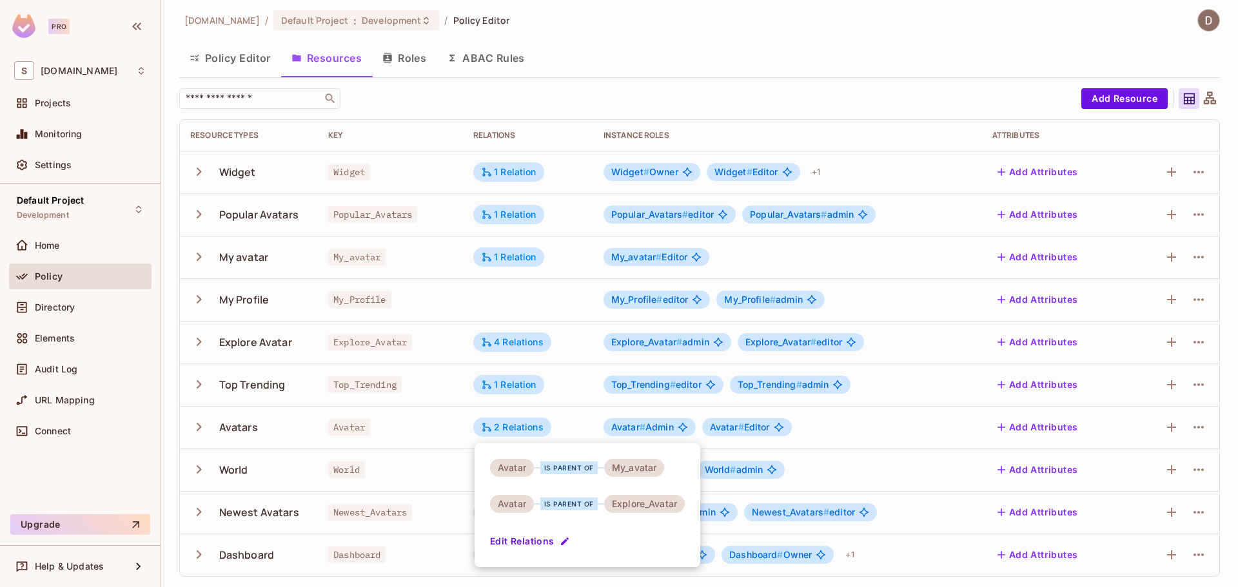
click at [325, 474] on div at bounding box center [619, 293] width 1238 height 587
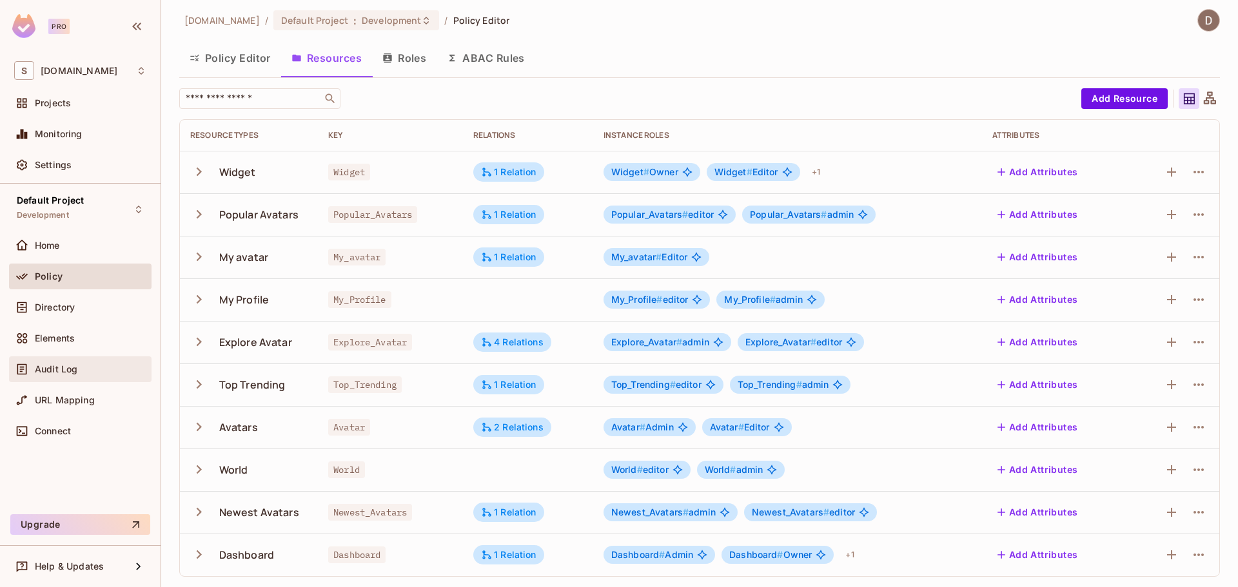
click at [104, 379] on div "Audit Log" at bounding box center [80, 369] width 142 height 26
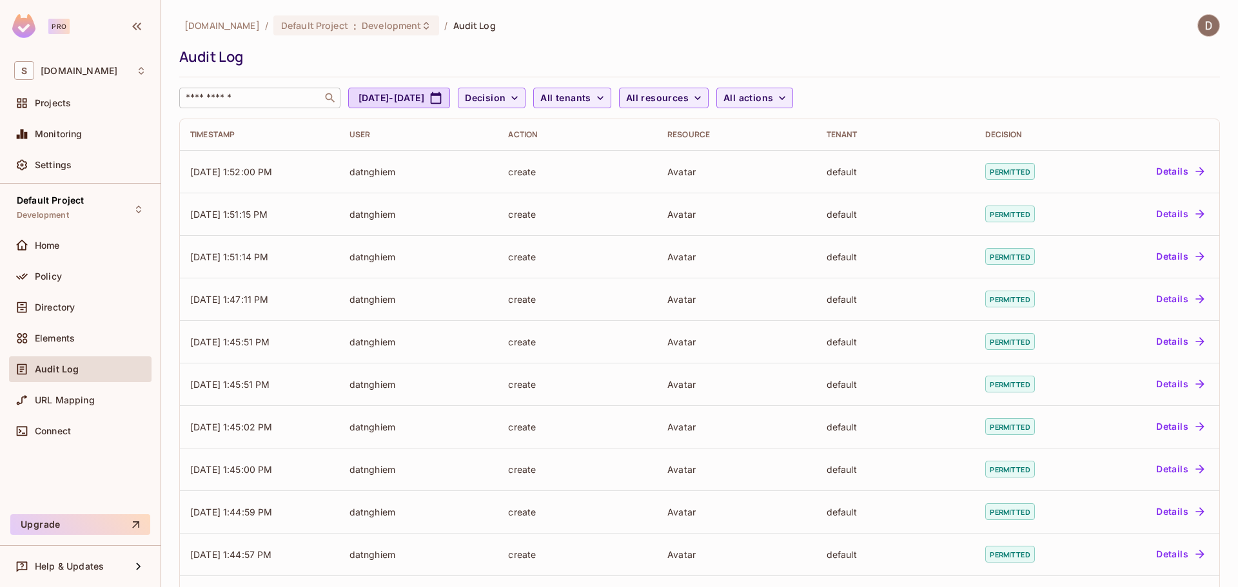
click at [266, 98] on input "text" at bounding box center [250, 98] width 135 height 13
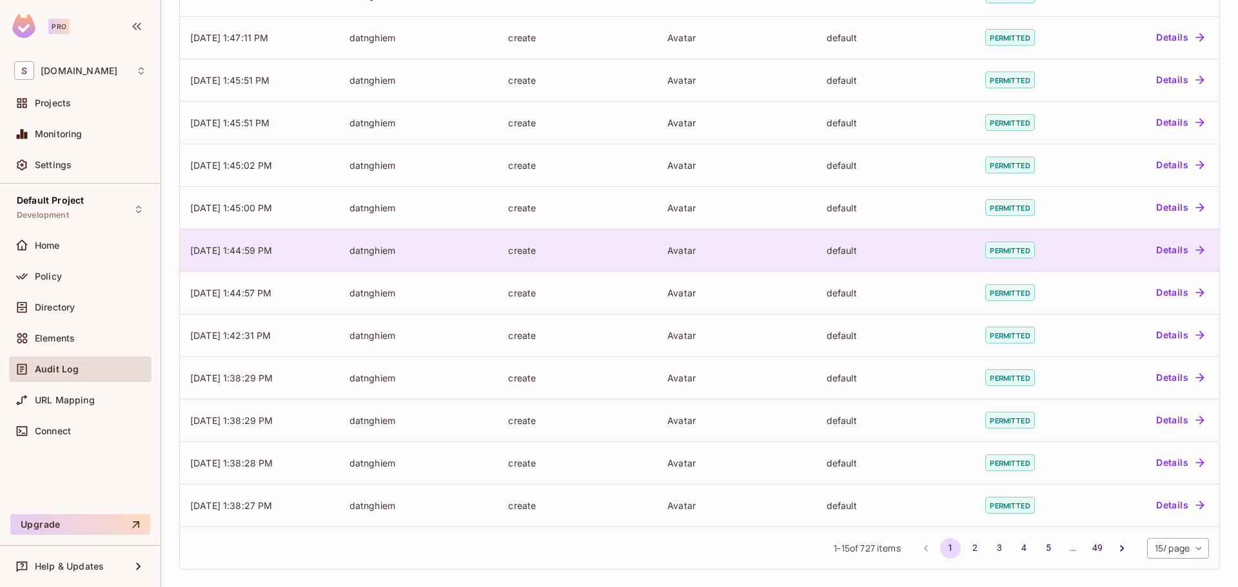
scroll to position [262, 0]
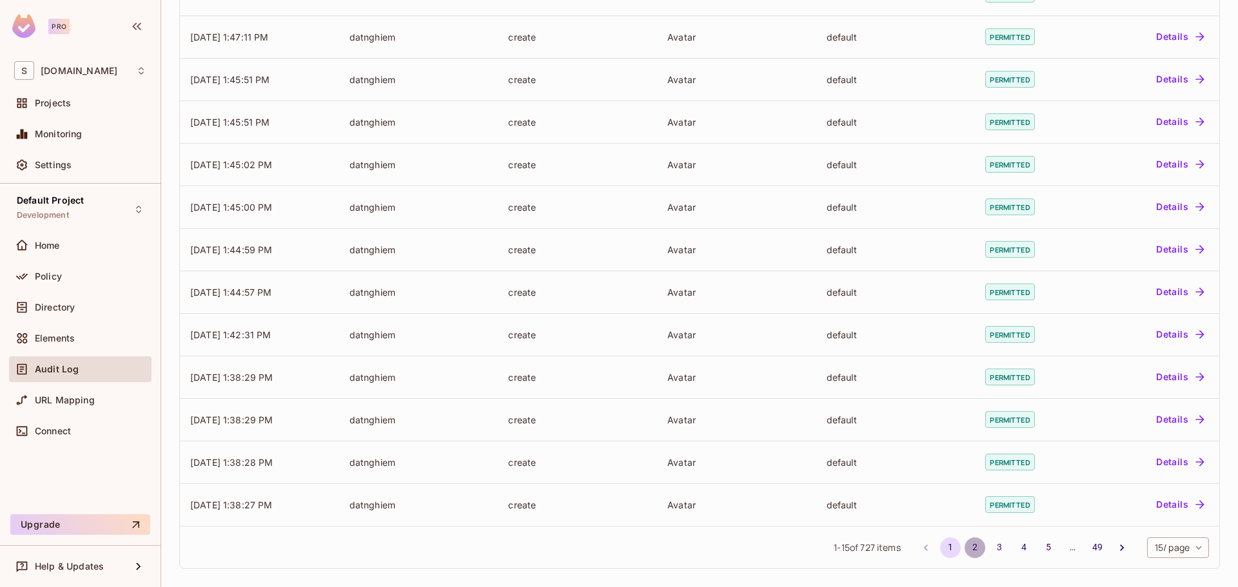
click at [964, 547] on button "2" at bounding box center [974, 548] width 21 height 21
click at [989, 544] on button "3" at bounding box center [999, 548] width 21 height 21
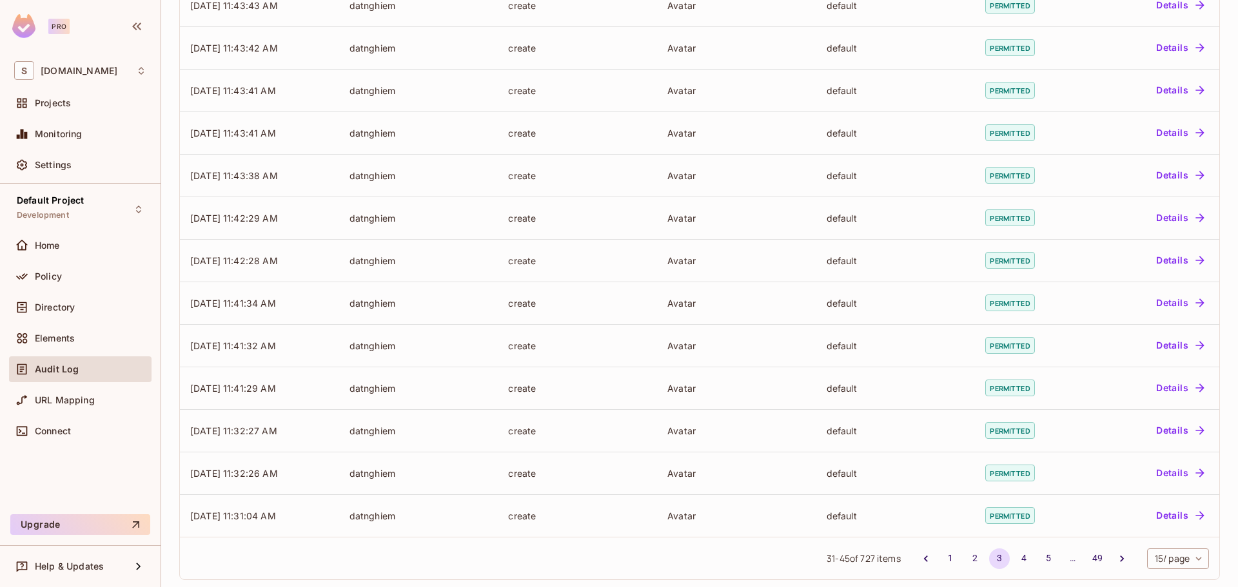
scroll to position [258, 0]
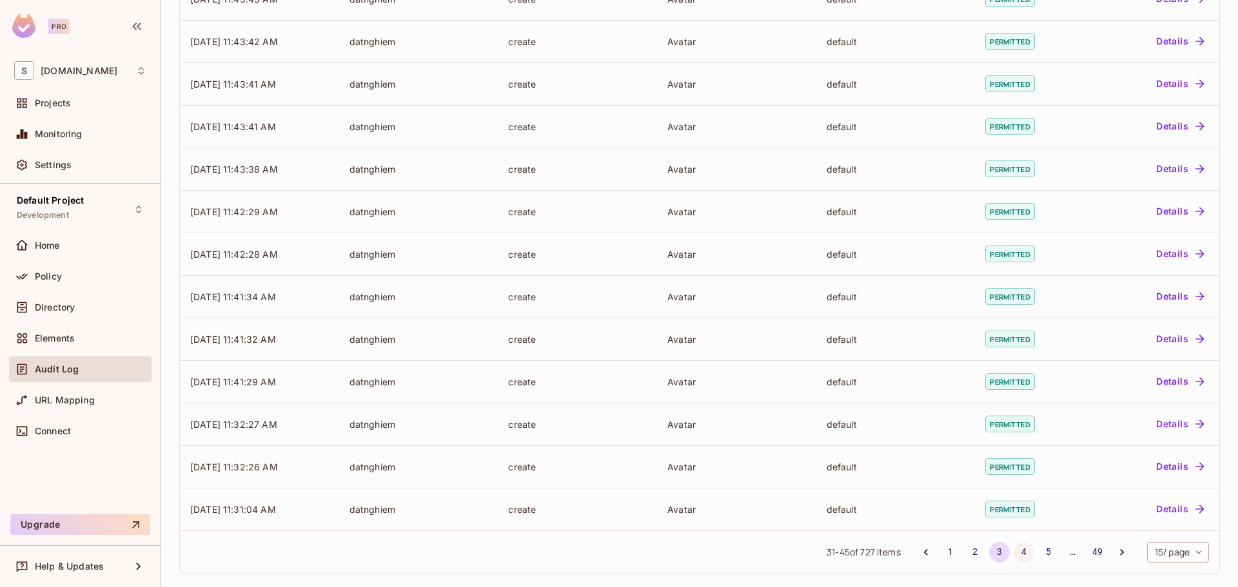
click at [1013, 553] on button "4" at bounding box center [1023, 552] width 21 height 21
click at [1038, 549] on button "5" at bounding box center [1048, 552] width 21 height 21
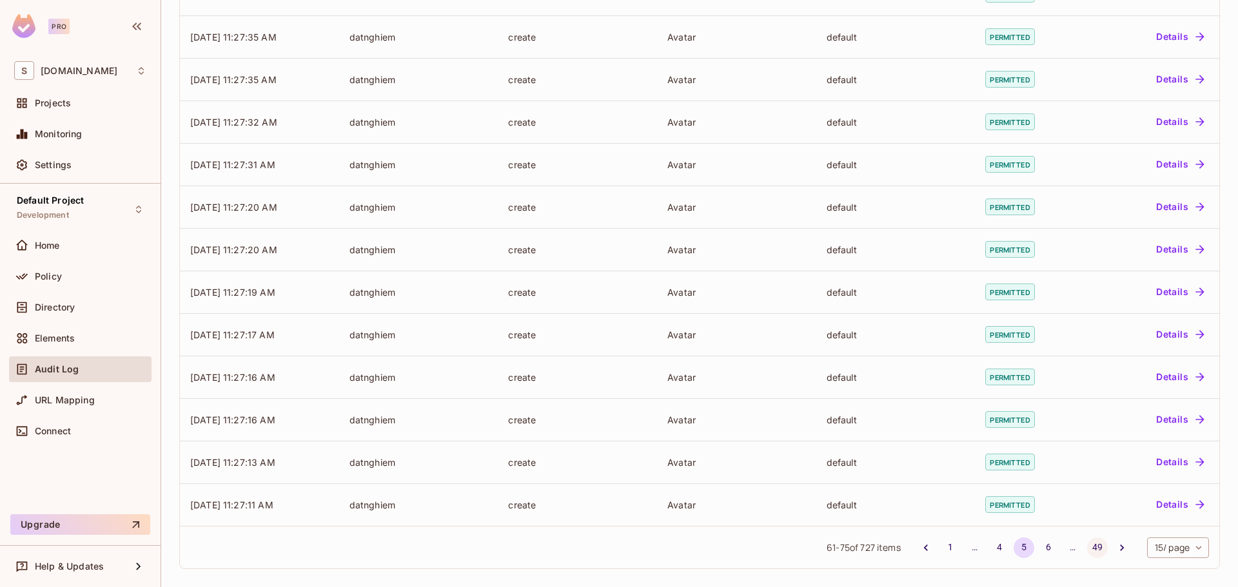
click at [1087, 545] on button "49" at bounding box center [1097, 548] width 21 height 21
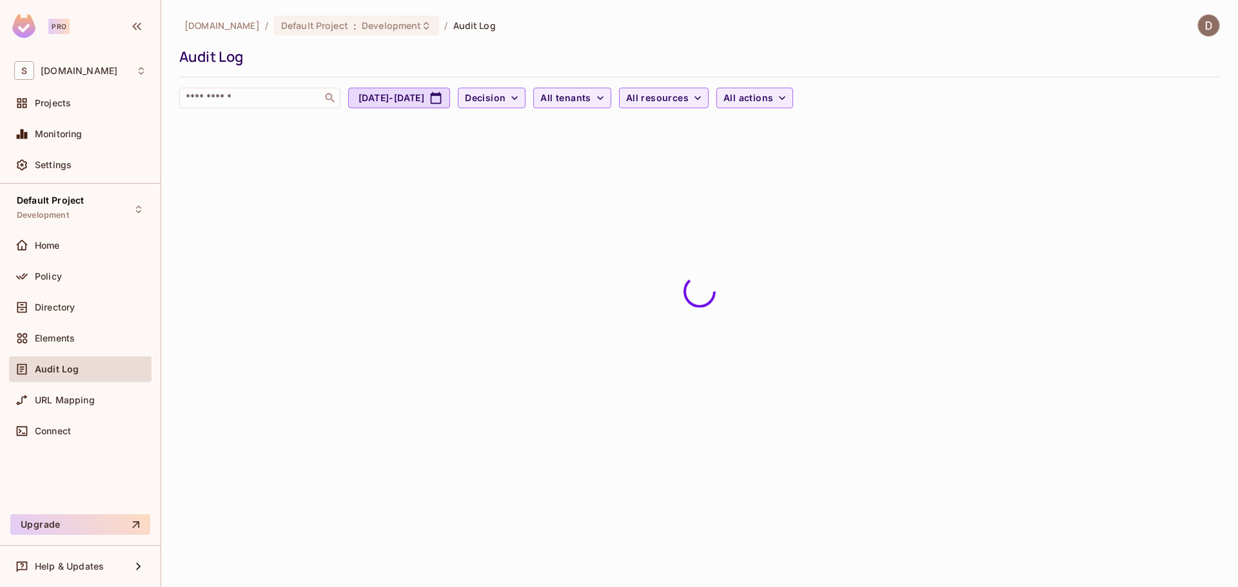
scroll to position [0, 0]
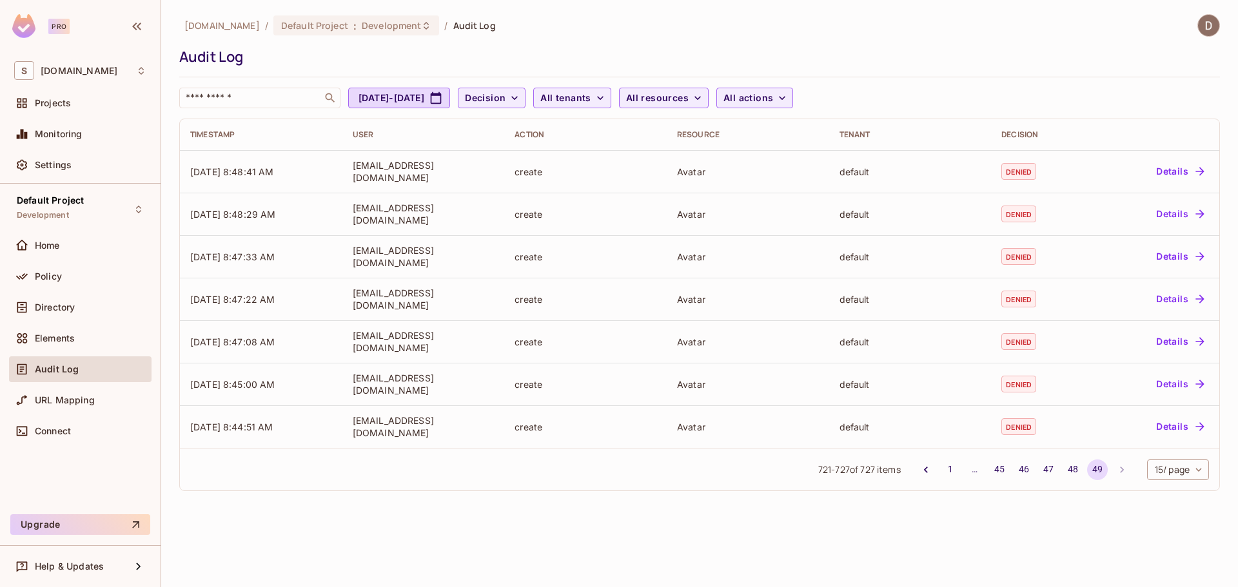
click at [901, 470] on div "721 - 727 of 727 items 1 … 45 46 47 48 49 15 / page ** ​" at bounding box center [699, 469] width 1039 height 43
click at [1173, 470] on body "Pro S savameta.com Projects Monitoring Settings Default Project Development Hom…" at bounding box center [619, 293] width 1238 height 587
click at [1089, 522] on div at bounding box center [619, 293] width 1238 height 587
click at [85, 307] on div "Directory" at bounding box center [91, 307] width 112 height 10
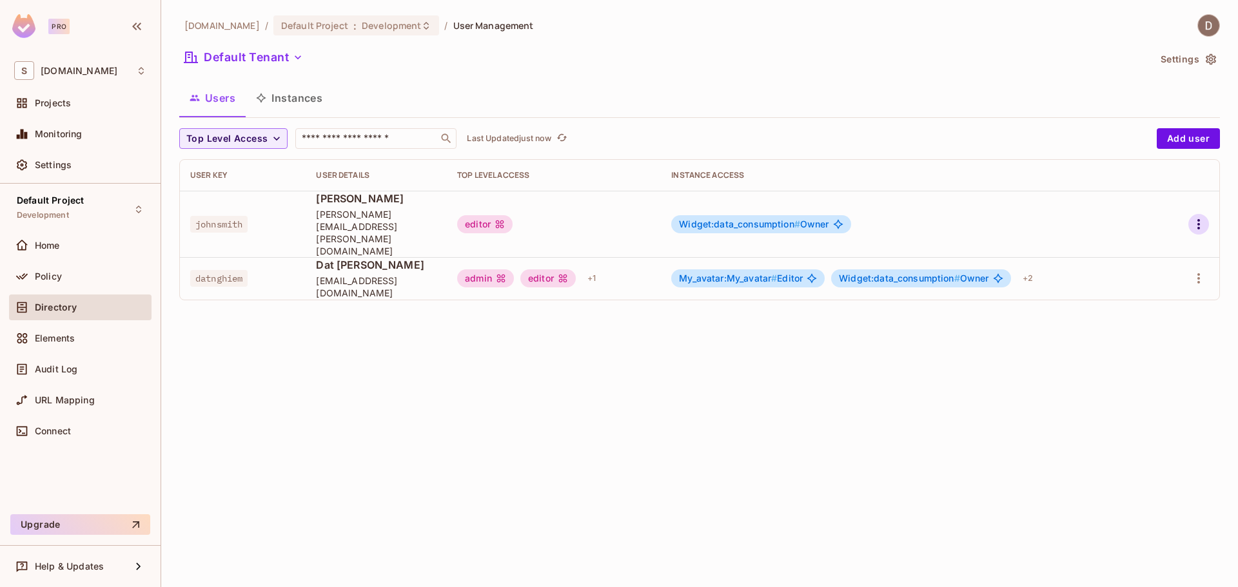
click at [1197, 217] on icon "button" at bounding box center [1197, 224] width 15 height 15
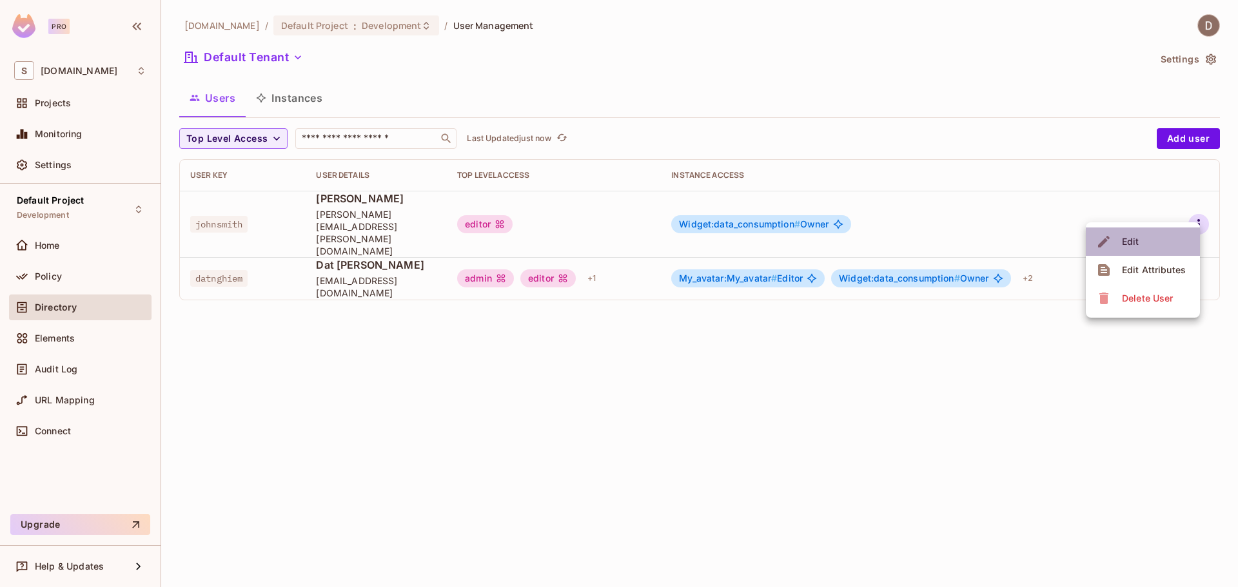
drag, startPoint x: 1158, startPoint y: 240, endPoint x: 1151, endPoint y: 244, distance: 9.0
click at [1158, 240] on li "Edit" at bounding box center [1142, 242] width 114 height 28
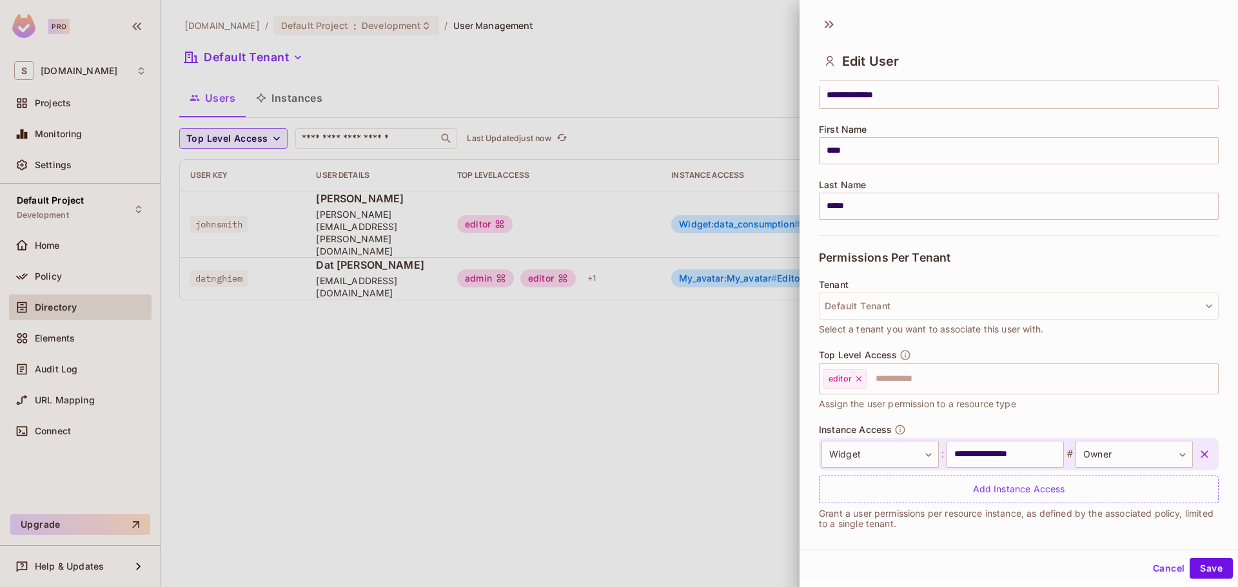
scroll to position [136, 0]
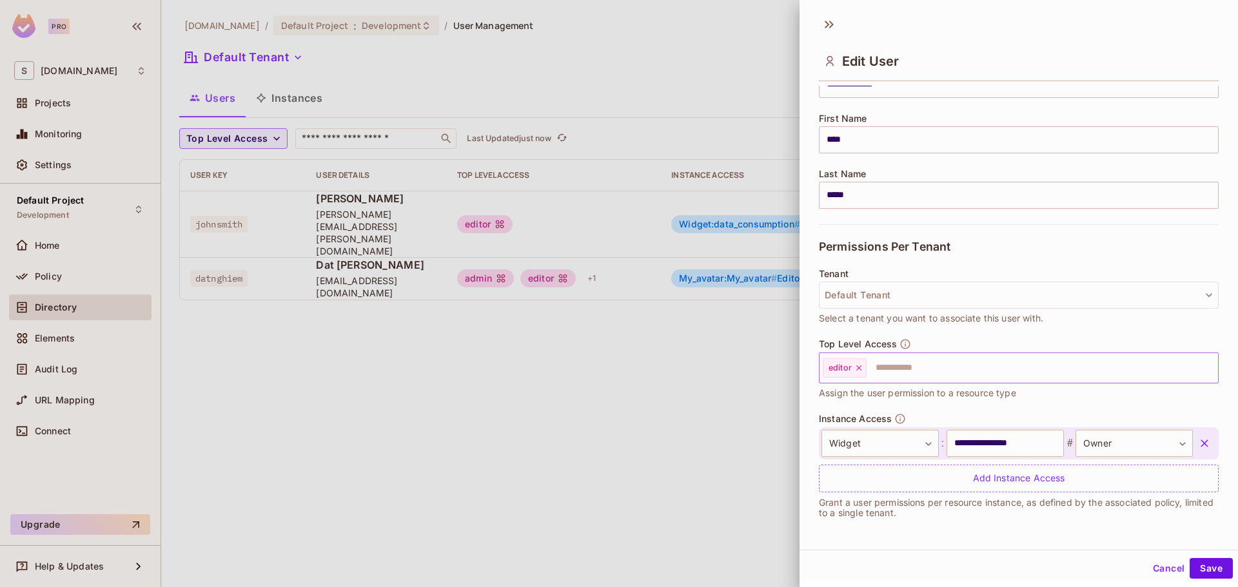
click at [958, 369] on input "text" at bounding box center [1030, 368] width 325 height 26
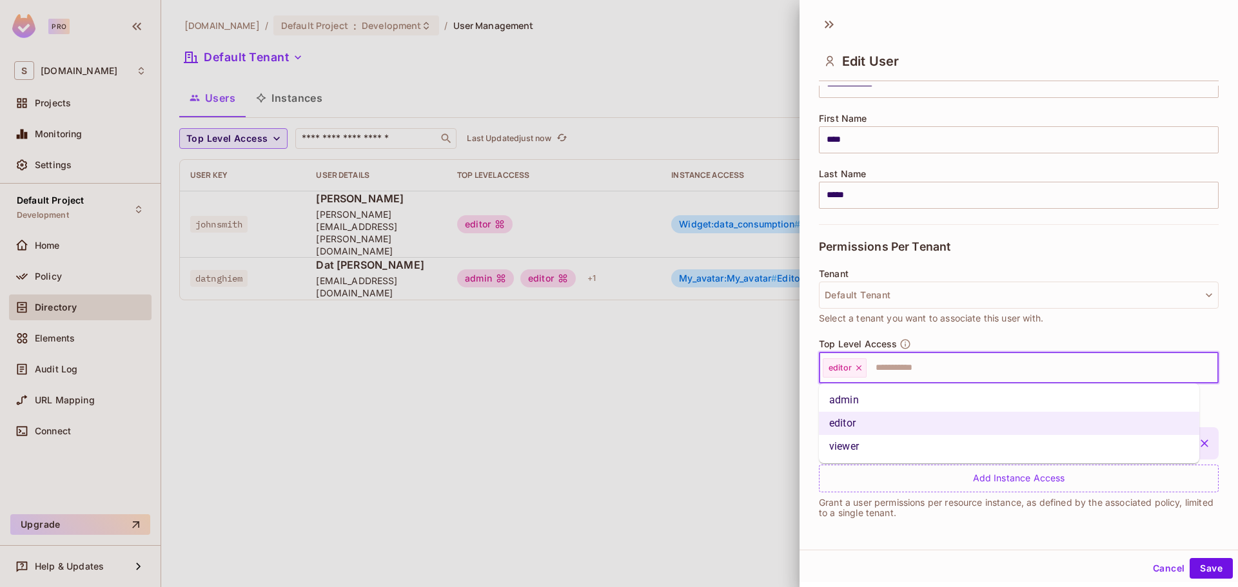
click at [915, 442] on li "viewer" at bounding box center [1009, 446] width 380 height 23
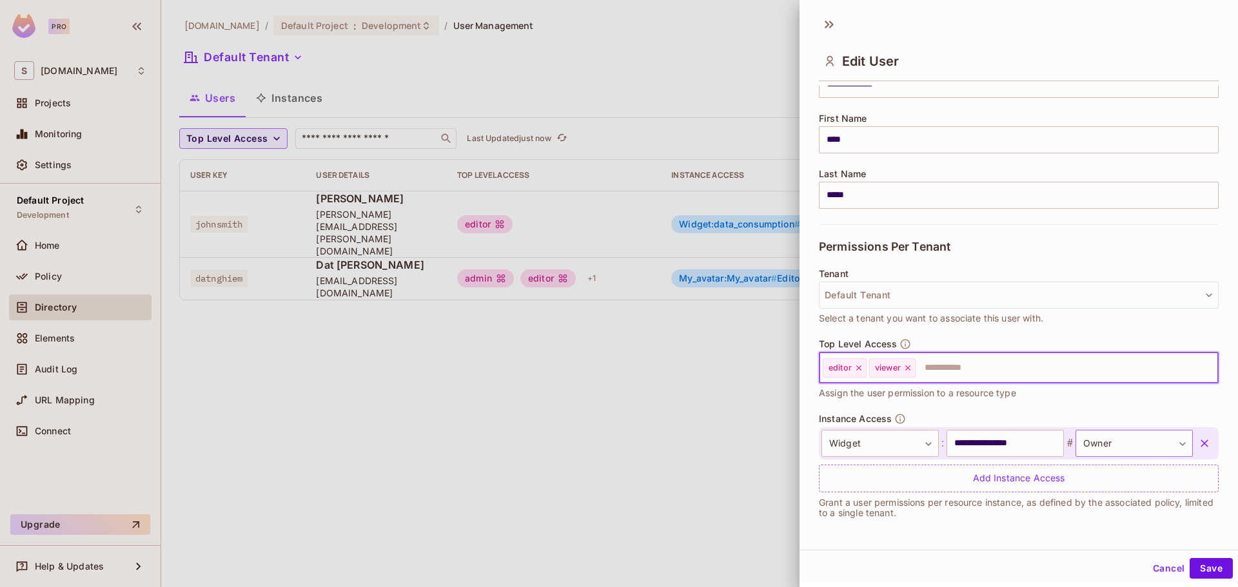
scroll to position [2, 0]
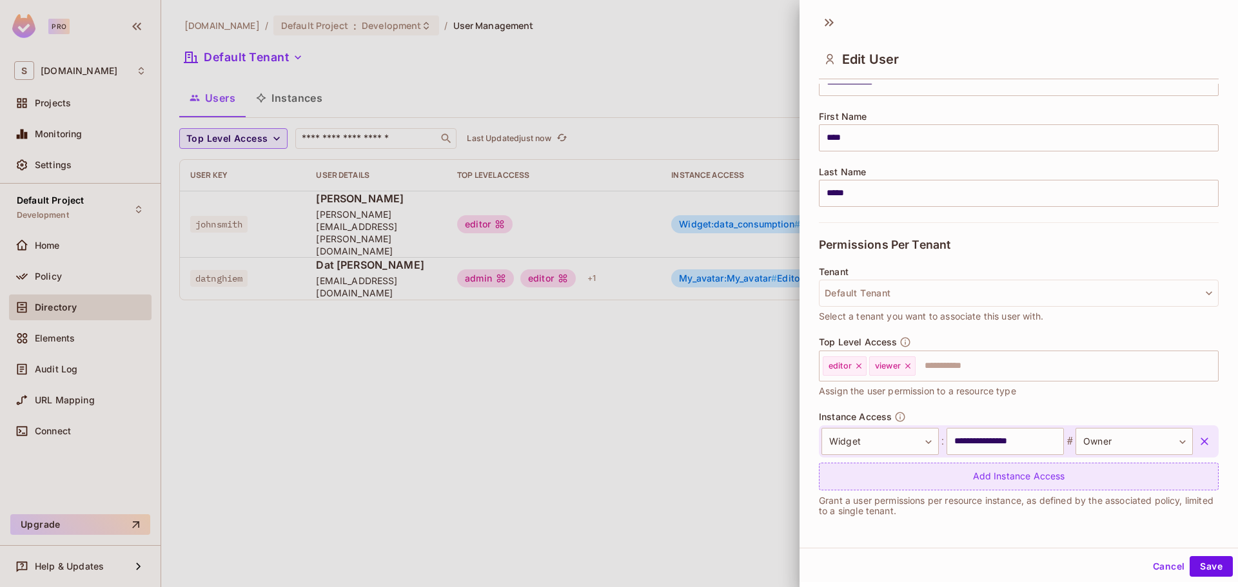
click at [1004, 481] on div "Add Instance Access" at bounding box center [1019, 477] width 400 height 28
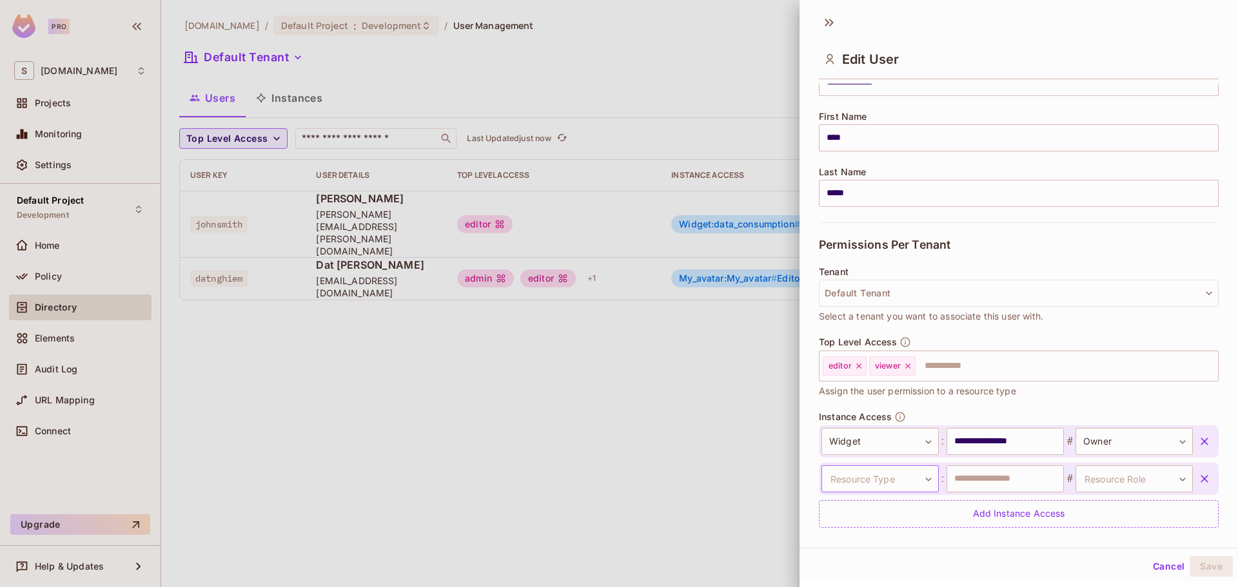
click at [900, 485] on body "**********" at bounding box center [619, 293] width 1238 height 587
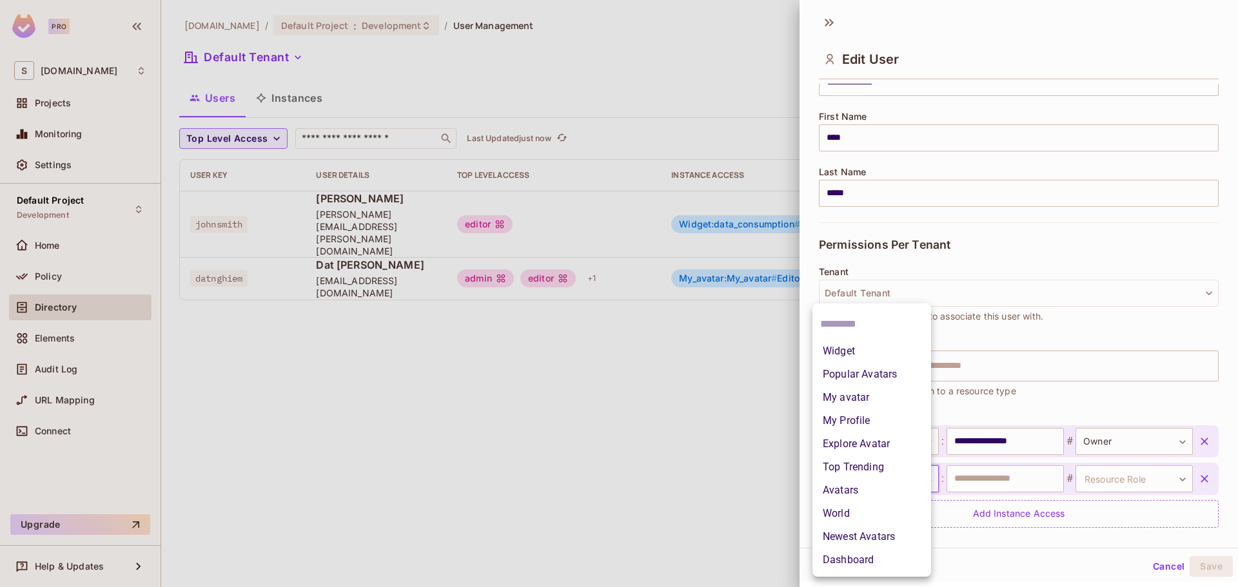
click at [855, 558] on li "Dashboard" at bounding box center [871, 560] width 119 height 23
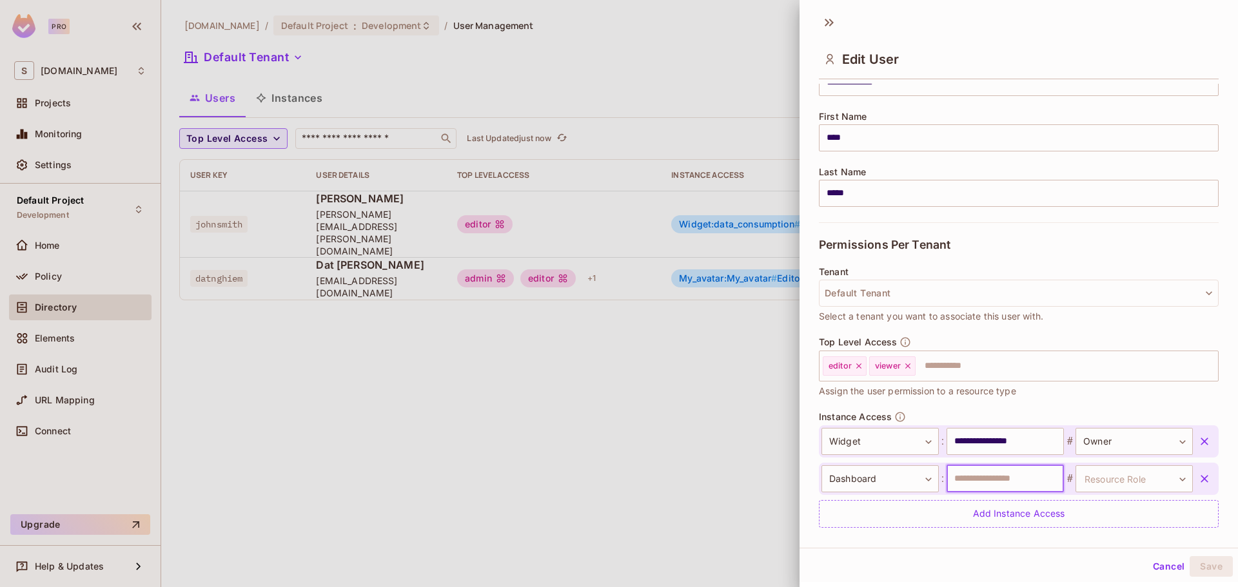
click at [971, 472] on input "text" at bounding box center [1004, 478] width 117 height 27
type input "****"
click at [1125, 478] on body "**********" at bounding box center [619, 293] width 1238 height 587
click at [1120, 440] on div at bounding box center [619, 293] width 1238 height 587
click at [1105, 446] on body "**********" at bounding box center [619, 293] width 1238 height 587
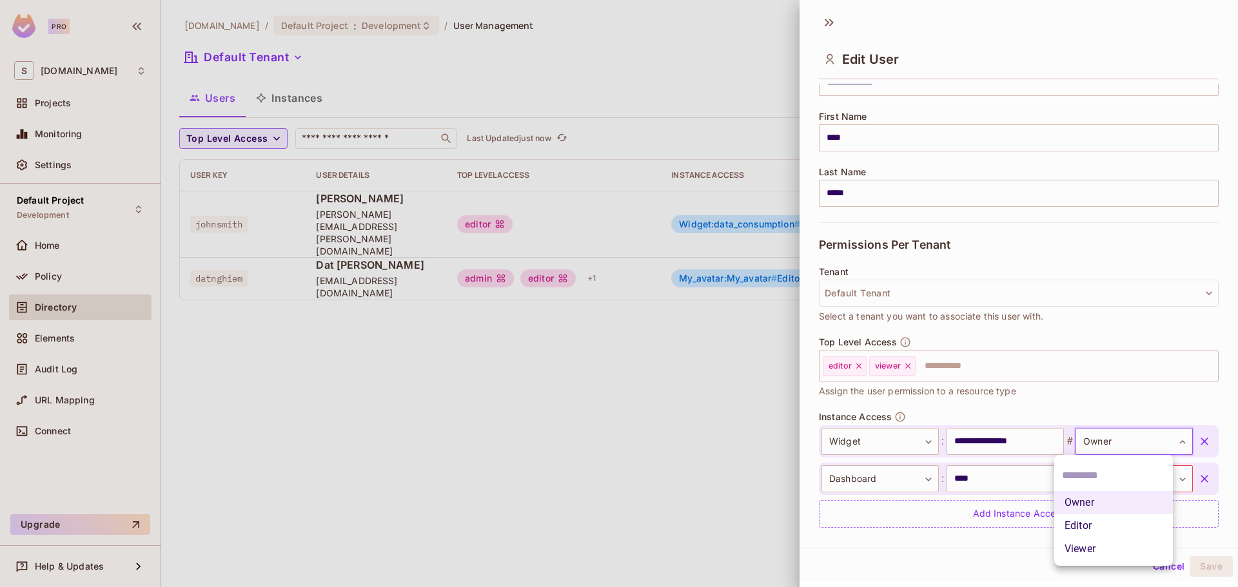
click at [1093, 552] on li "Viewer" at bounding box center [1113, 549] width 119 height 23
type input "******"
click at [1095, 476] on body "**********" at bounding box center [619, 293] width 1238 height 587
click at [1087, 538] on li "Owner" at bounding box center [1113, 536] width 119 height 23
click at [1210, 567] on button "Save" at bounding box center [1210, 566] width 43 height 21
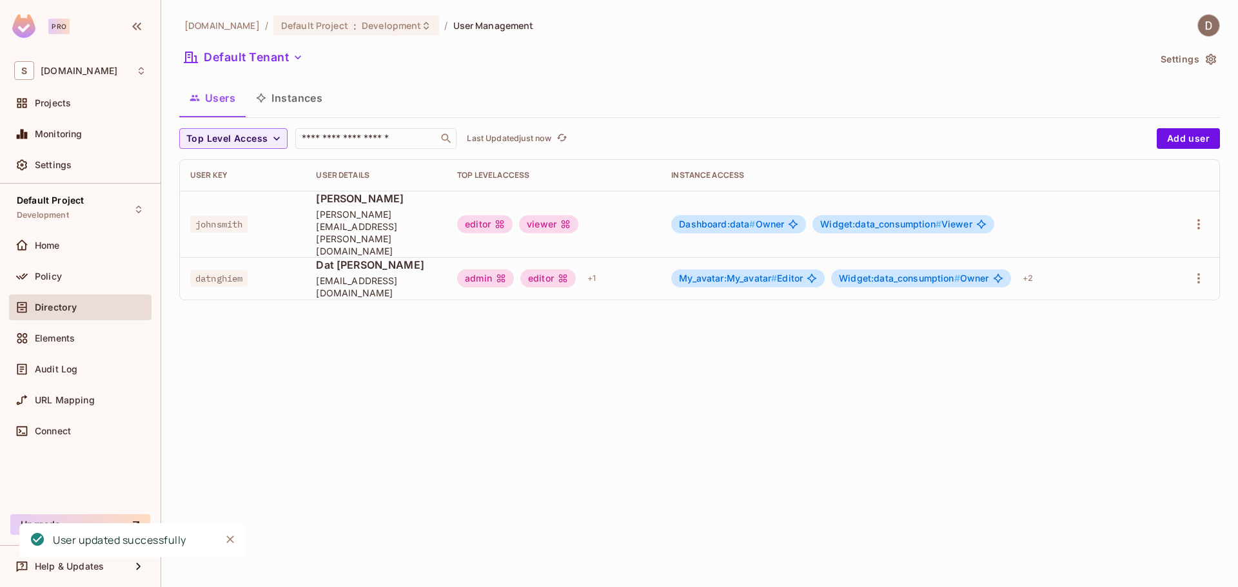
click at [223, 216] on span "johnsmith" at bounding box center [218, 224] width 57 height 17
copy span "johnsmith"
click at [52, 269] on div "Policy" at bounding box center [80, 277] width 142 height 26
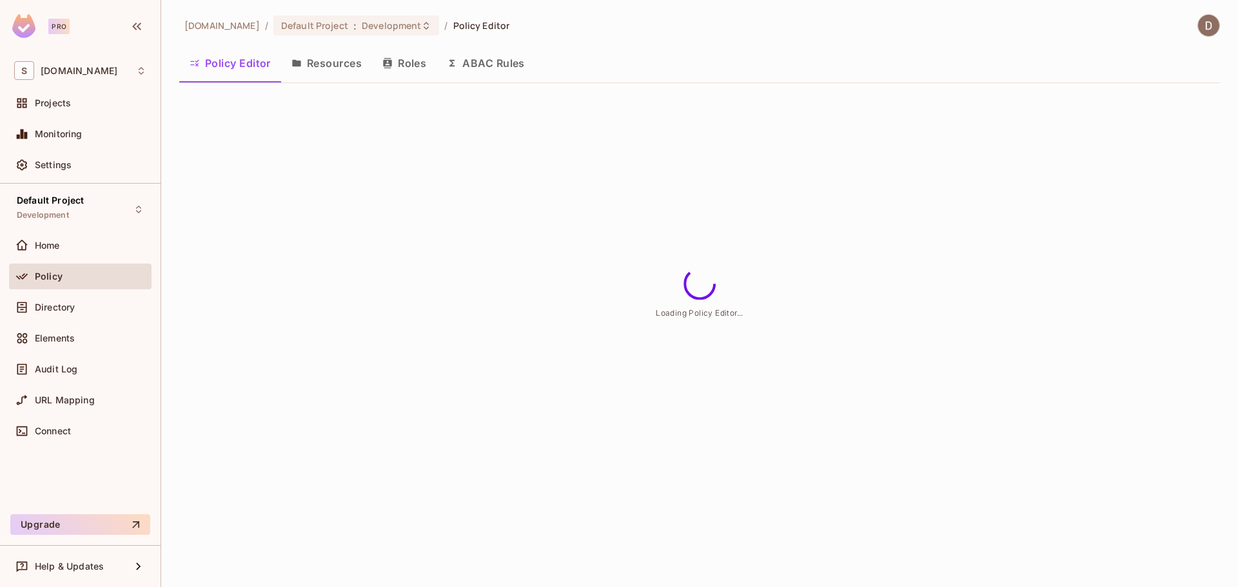
click at [313, 56] on button "Resources" at bounding box center [326, 63] width 91 height 32
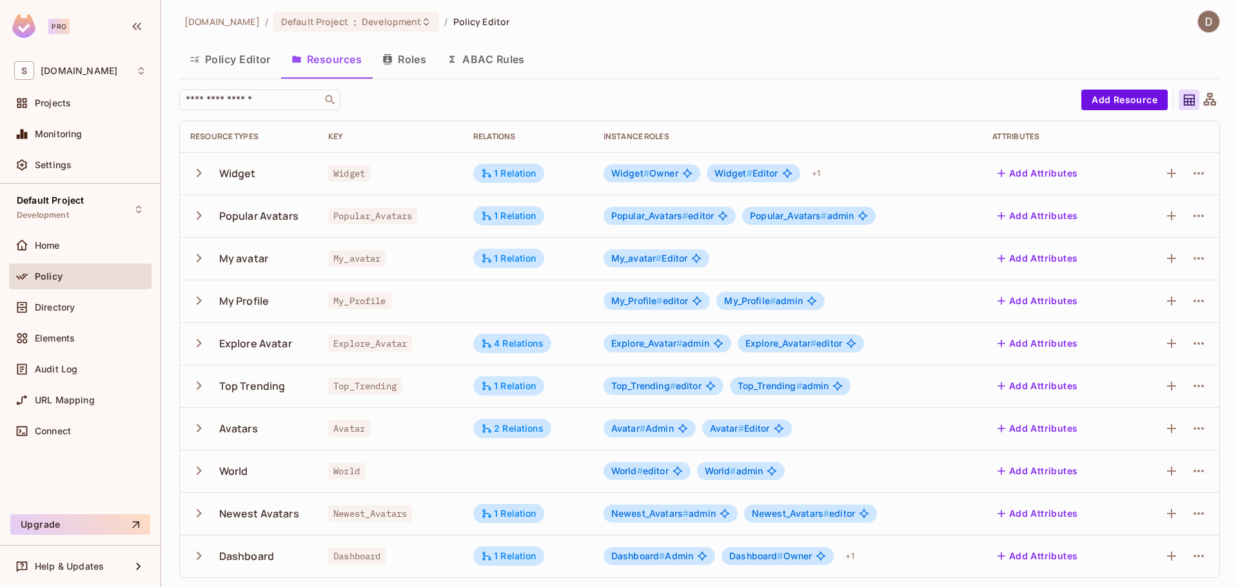
scroll to position [5, 0]
click at [342, 555] on span "Dashboard" at bounding box center [356, 555] width 57 height 17
copy span "Dashboard"
click at [944, 552] on div "Dashboard # Admin Dashboard # Owner + 1" at bounding box center [787, 555] width 368 height 21
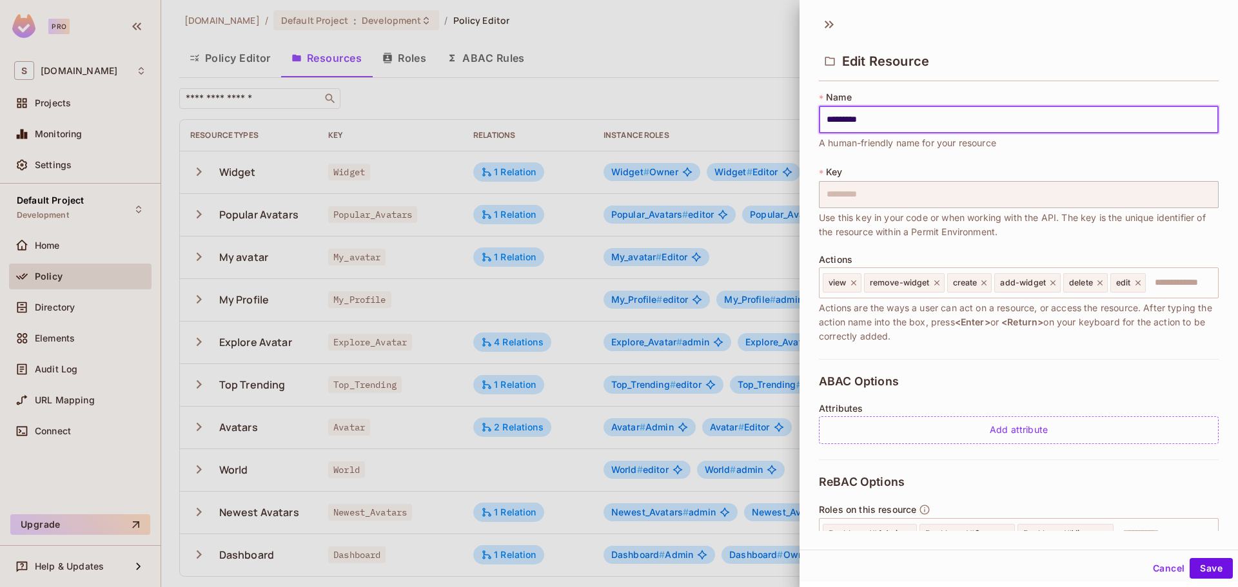
click at [1163, 573] on button "Cancel" at bounding box center [1168, 568] width 42 height 21
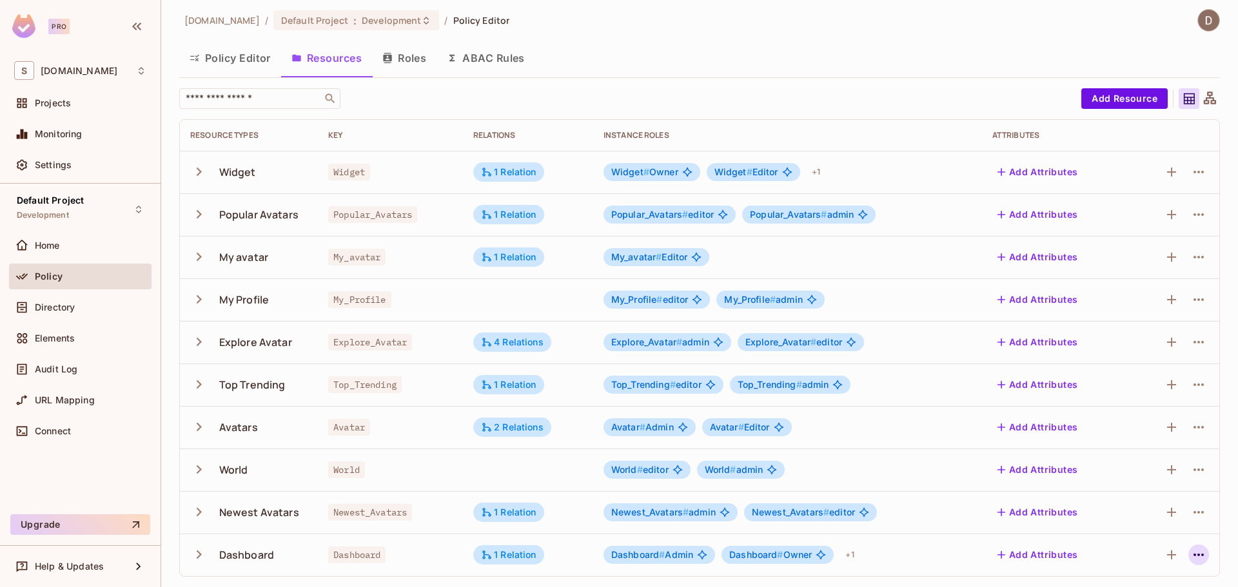
click at [1191, 551] on icon "button" at bounding box center [1197, 554] width 15 height 15
click at [1152, 526] on div "Edit Resource" at bounding box center [1132, 529] width 61 height 13
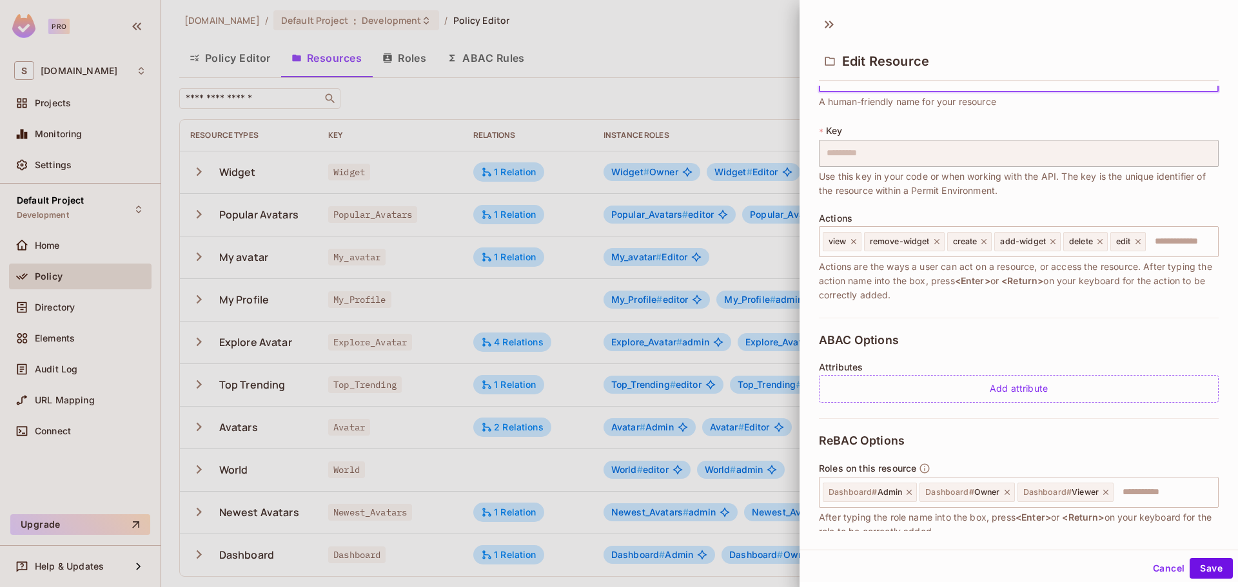
scroll to position [64, 0]
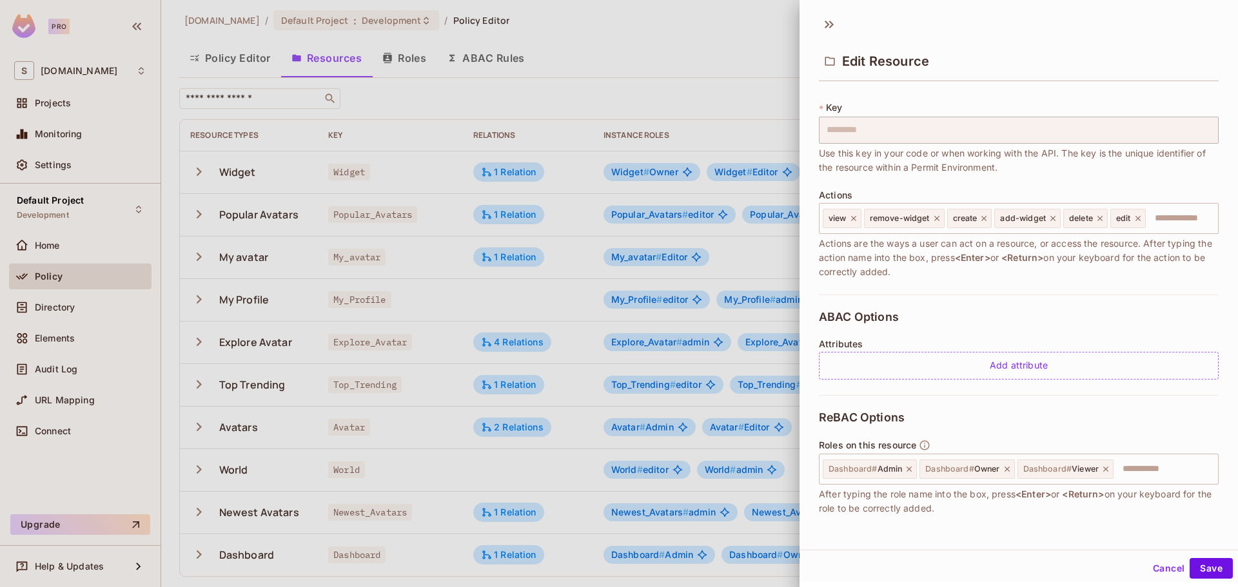
click at [210, 134] on div at bounding box center [619, 293] width 1238 height 587
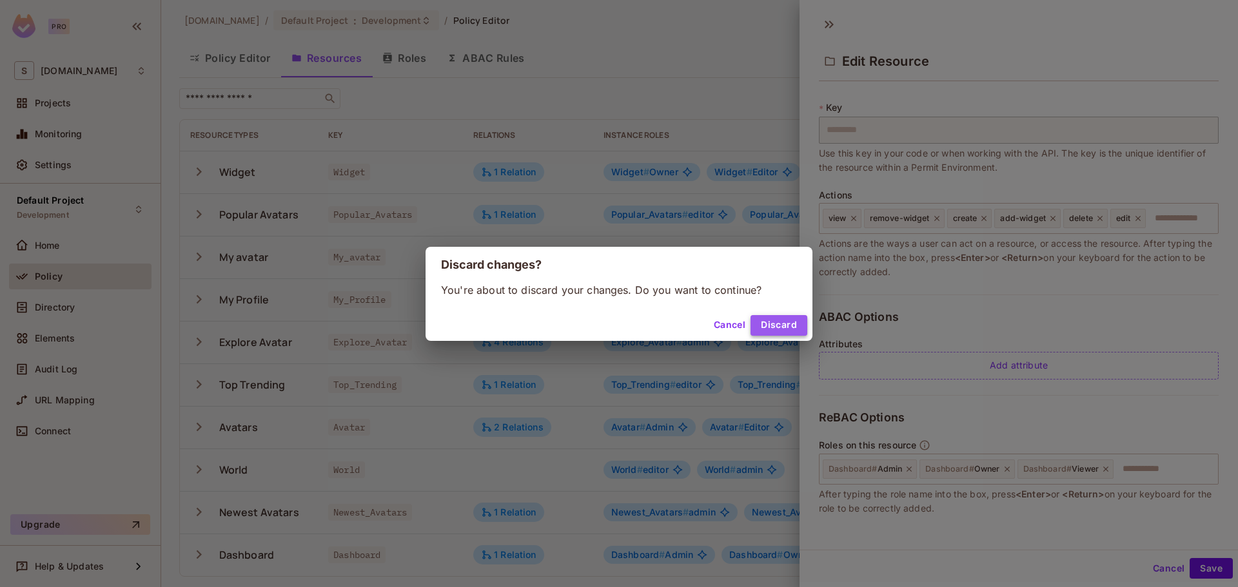
click at [797, 327] on button "Discard" at bounding box center [778, 325] width 57 height 21
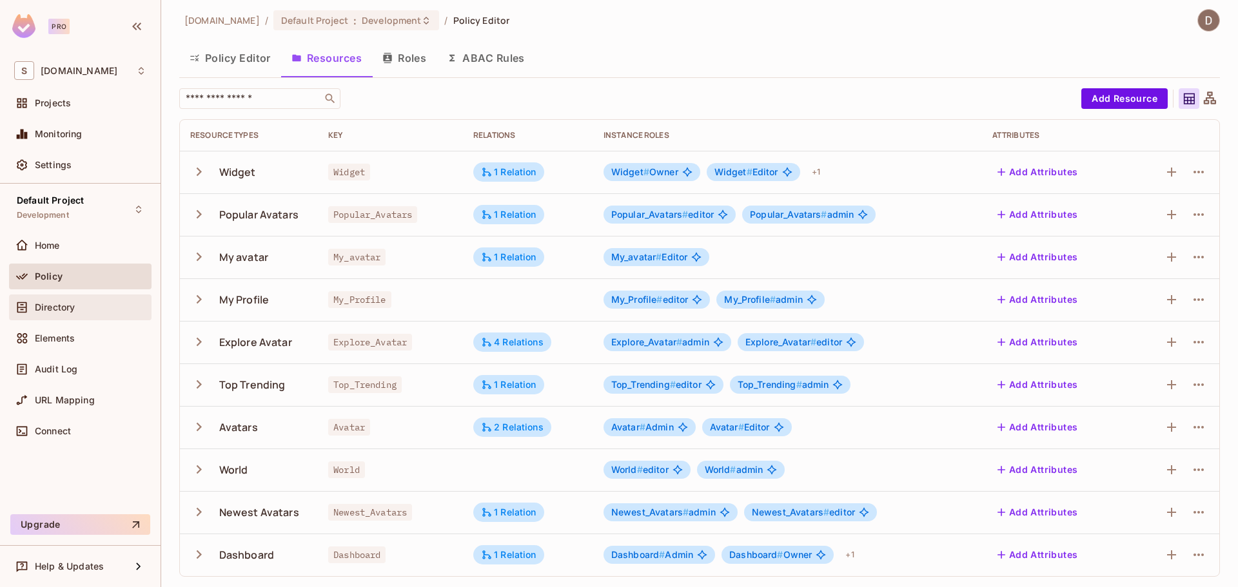
click at [87, 318] on div "Directory" at bounding box center [80, 308] width 142 height 26
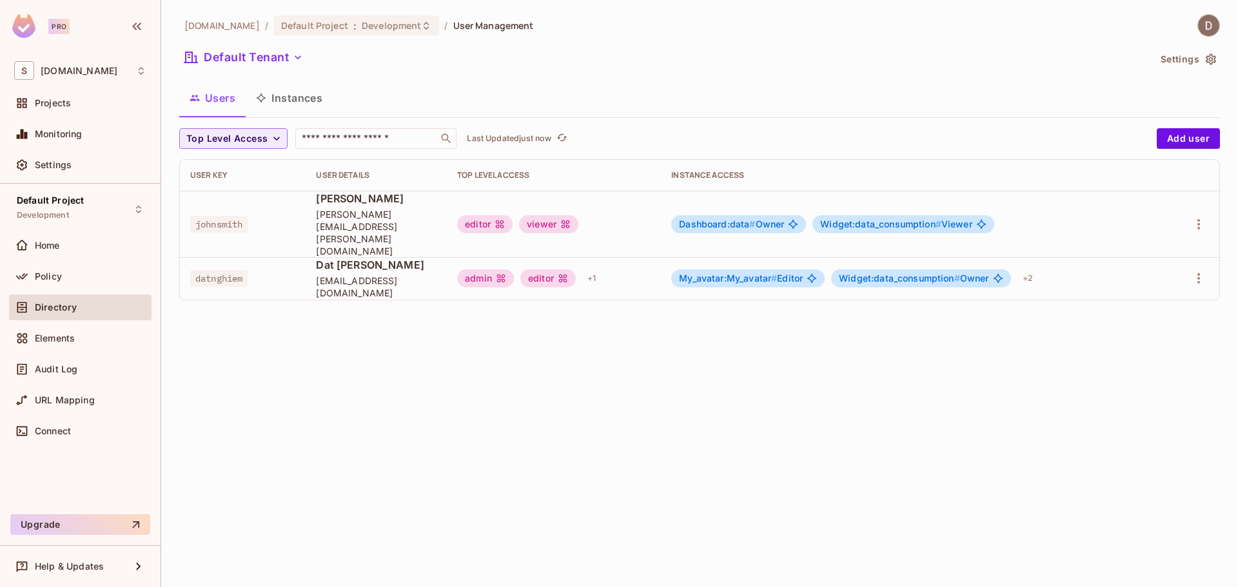
click at [227, 216] on span "johnsmith" at bounding box center [218, 224] width 57 height 17
copy span "johnsmith"
click at [391, 281] on div "Top Level Access ​ Last Updated just now Add user User Key User Details Top Lev…" at bounding box center [699, 219] width 1040 height 182
click at [53, 278] on span "Policy" at bounding box center [48, 276] width 27 height 10
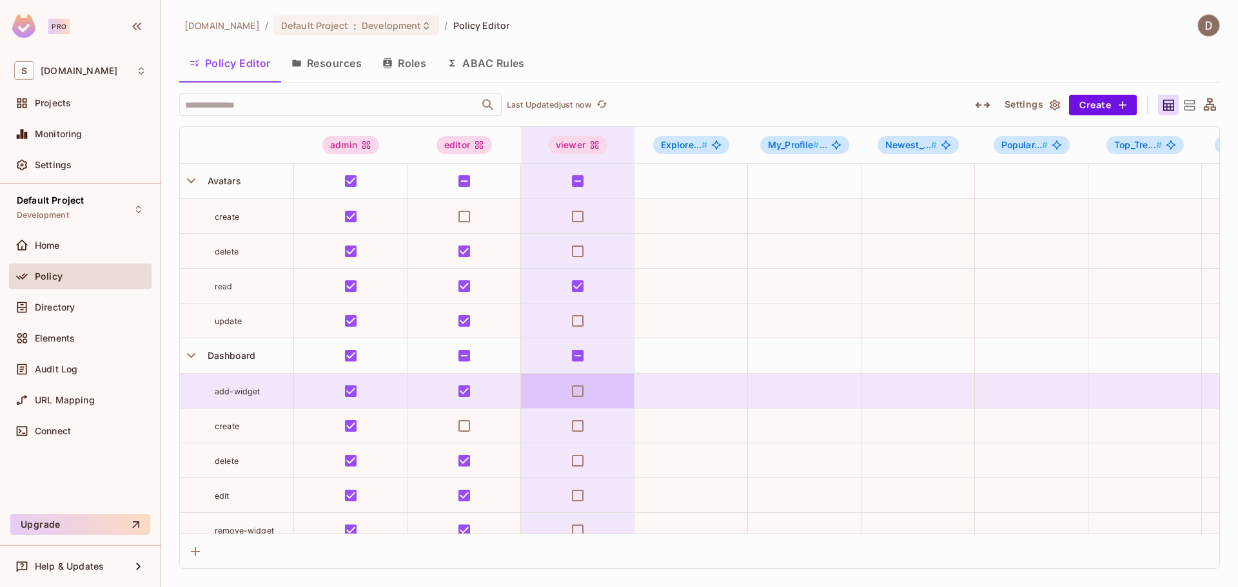
scroll to position [64, 0]
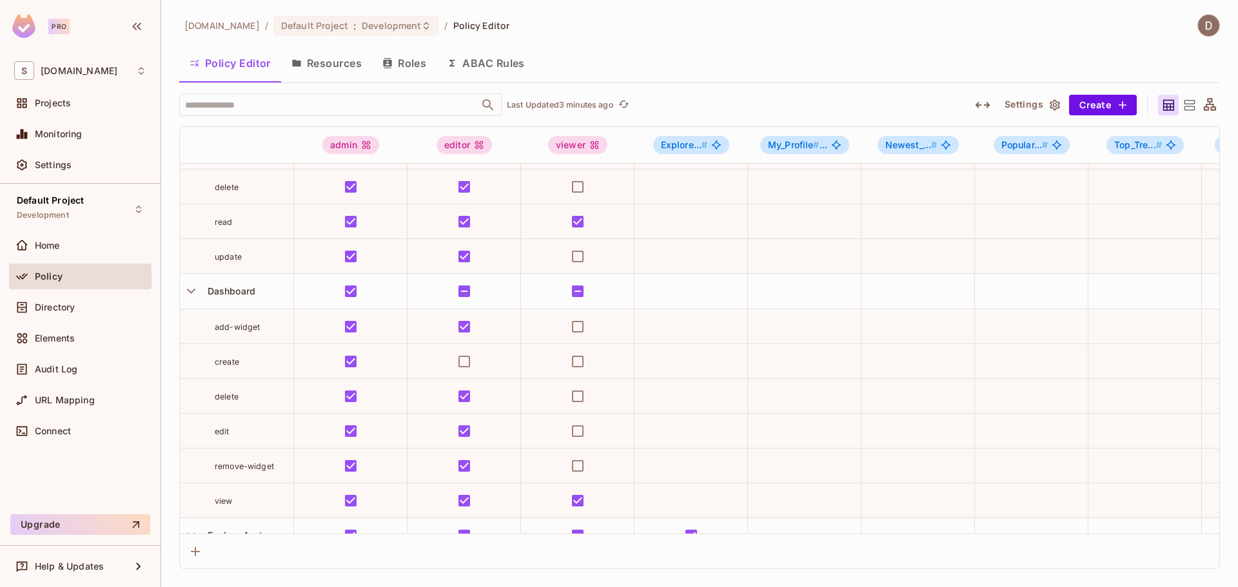
click at [308, 63] on button "Resources" at bounding box center [326, 63] width 91 height 32
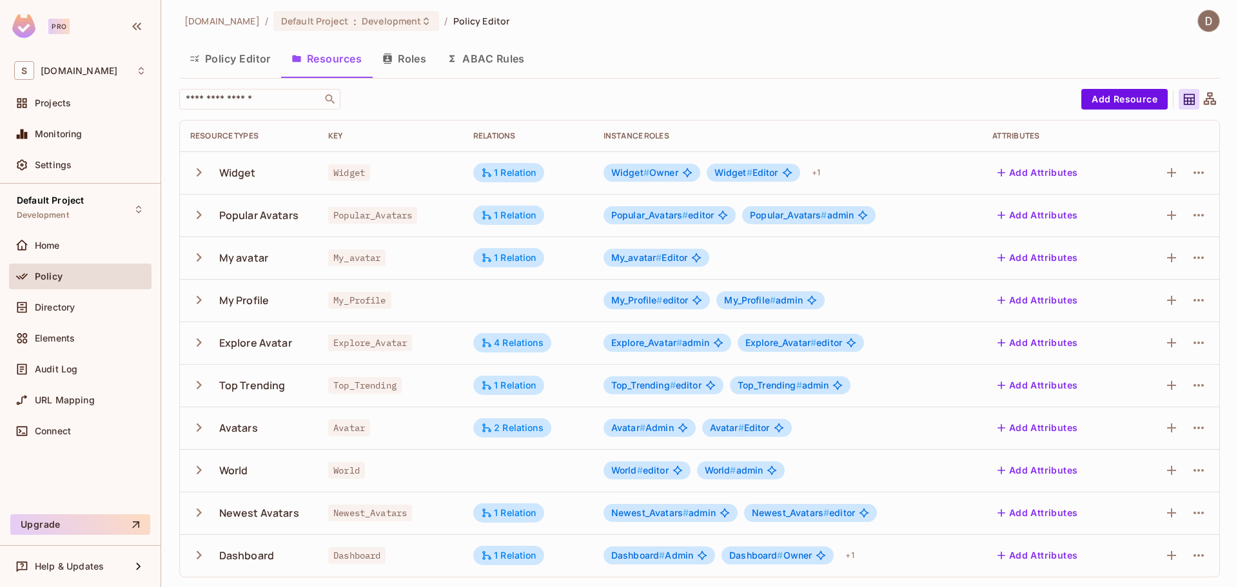
scroll to position [5, 0]
click at [199, 211] on icon "button" at bounding box center [198, 214] width 17 height 17
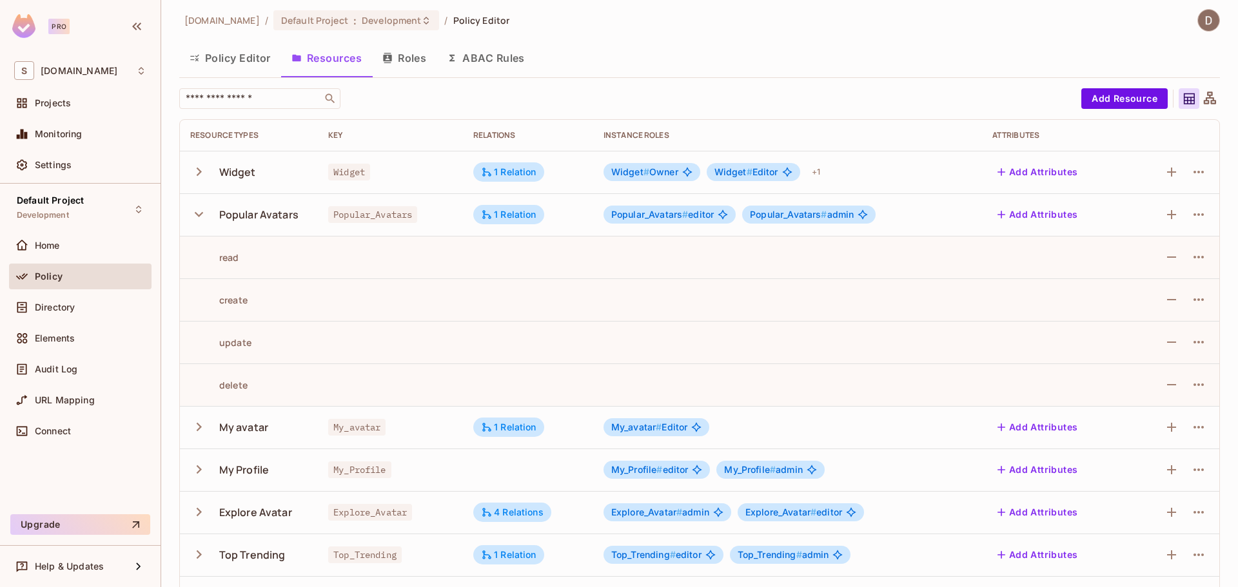
click at [197, 212] on icon "button" at bounding box center [198, 214] width 17 height 17
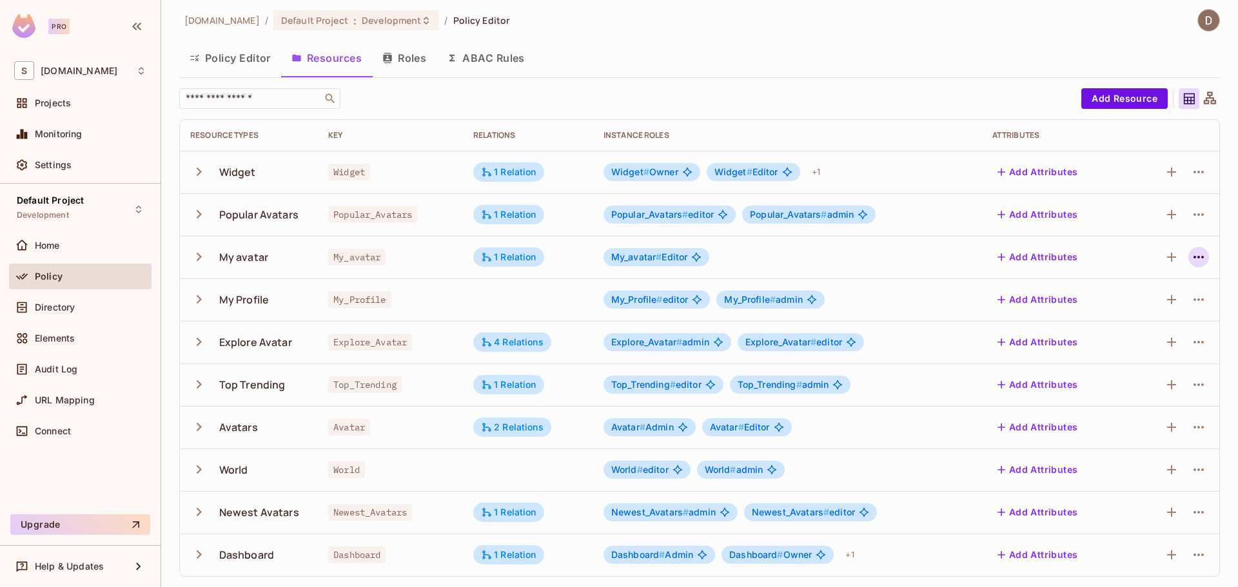
click at [1190, 255] on icon "button" at bounding box center [1197, 256] width 15 height 15
click at [339, 297] on div at bounding box center [619, 293] width 1238 height 587
click at [339, 297] on div "My_avatar Edit Resource Delete Resource" at bounding box center [619, 293] width 1238 height 587
click at [348, 303] on span "My_Profile" at bounding box center [359, 299] width 63 height 17
click at [351, 304] on span "My_Profile" at bounding box center [359, 299] width 63 height 17
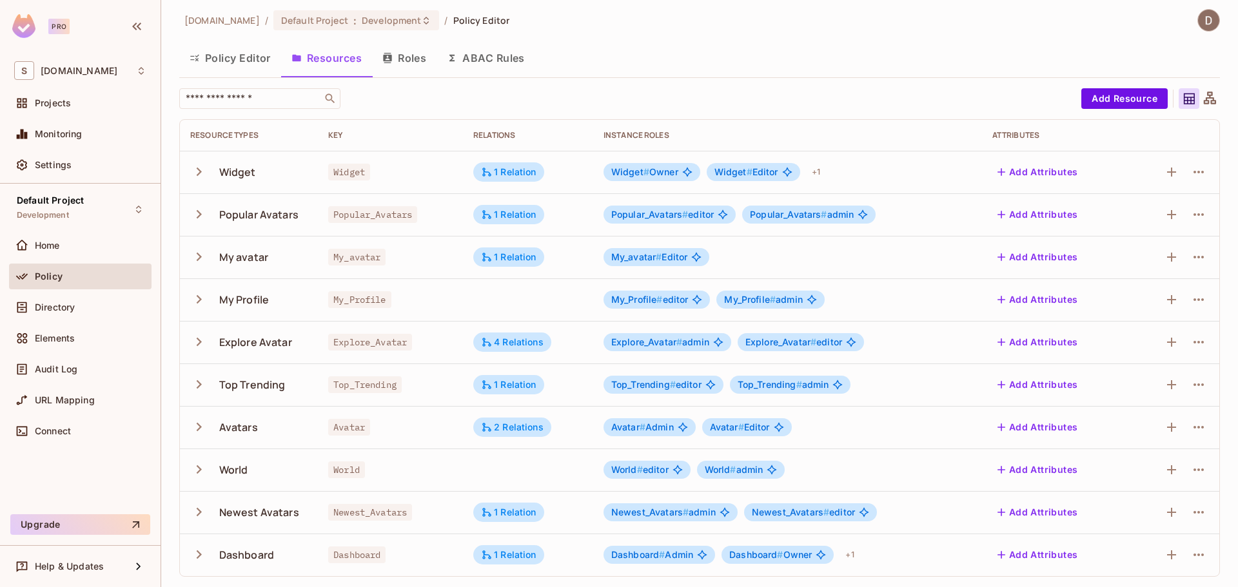
click at [192, 299] on icon "button" at bounding box center [198, 299] width 17 height 17
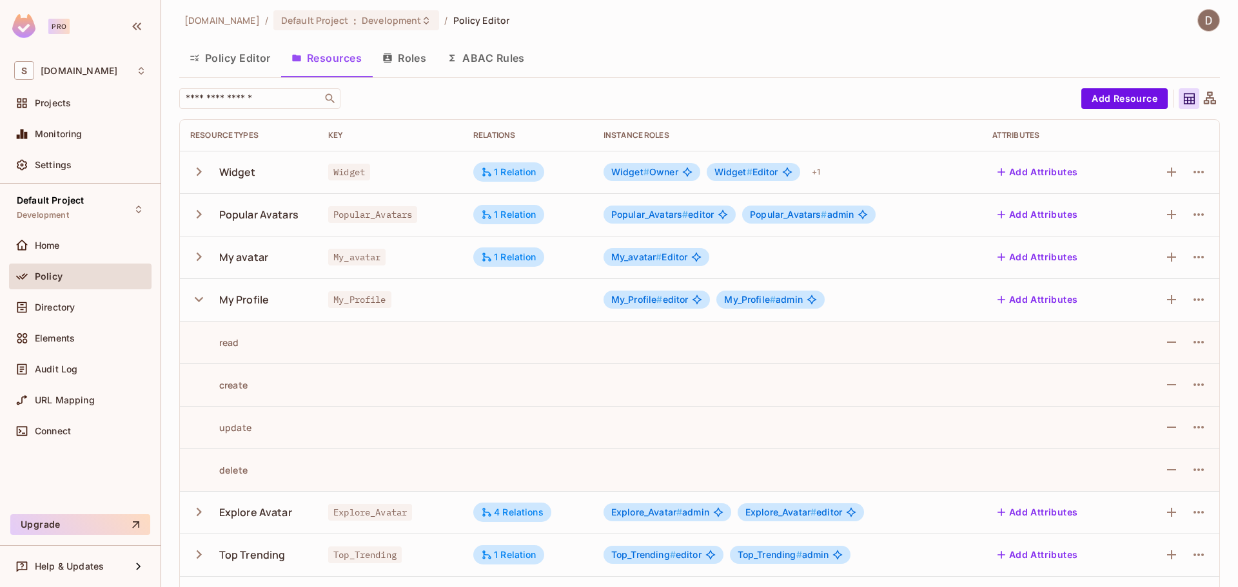
click at [196, 298] on icon "button" at bounding box center [198, 299] width 17 height 17
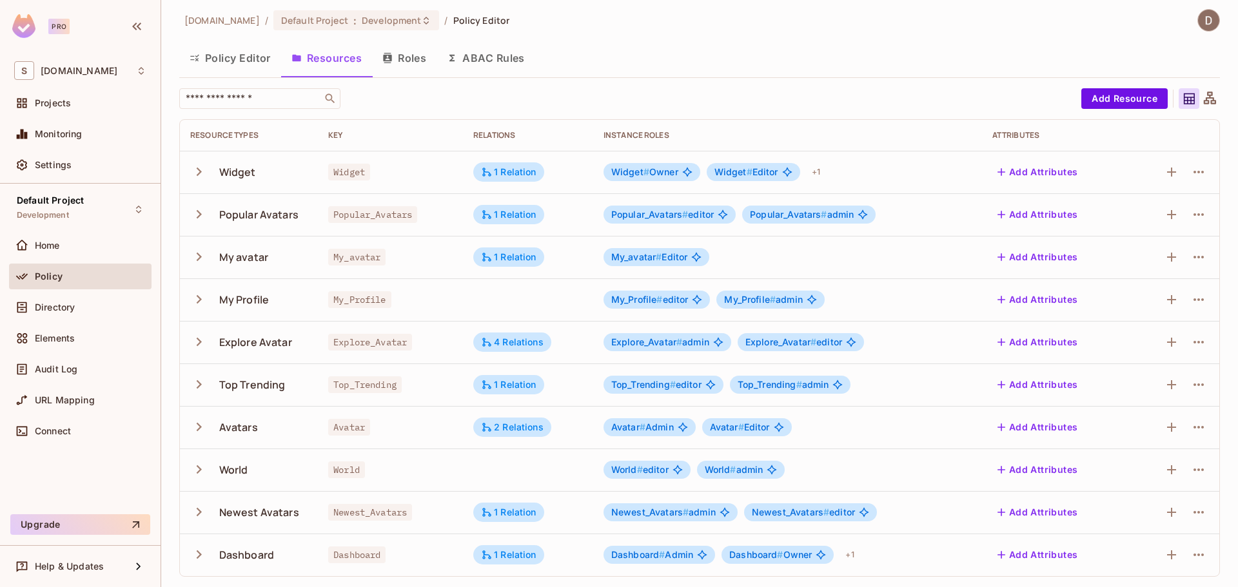
click at [200, 297] on icon "button" at bounding box center [198, 299] width 17 height 17
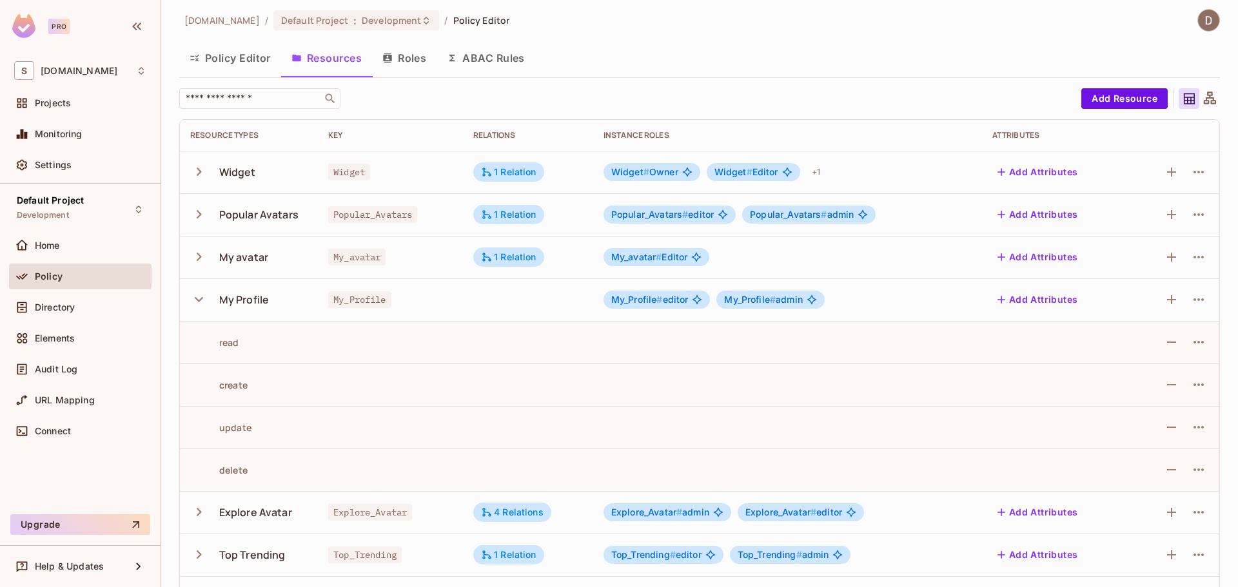
scroll to position [70, 0]
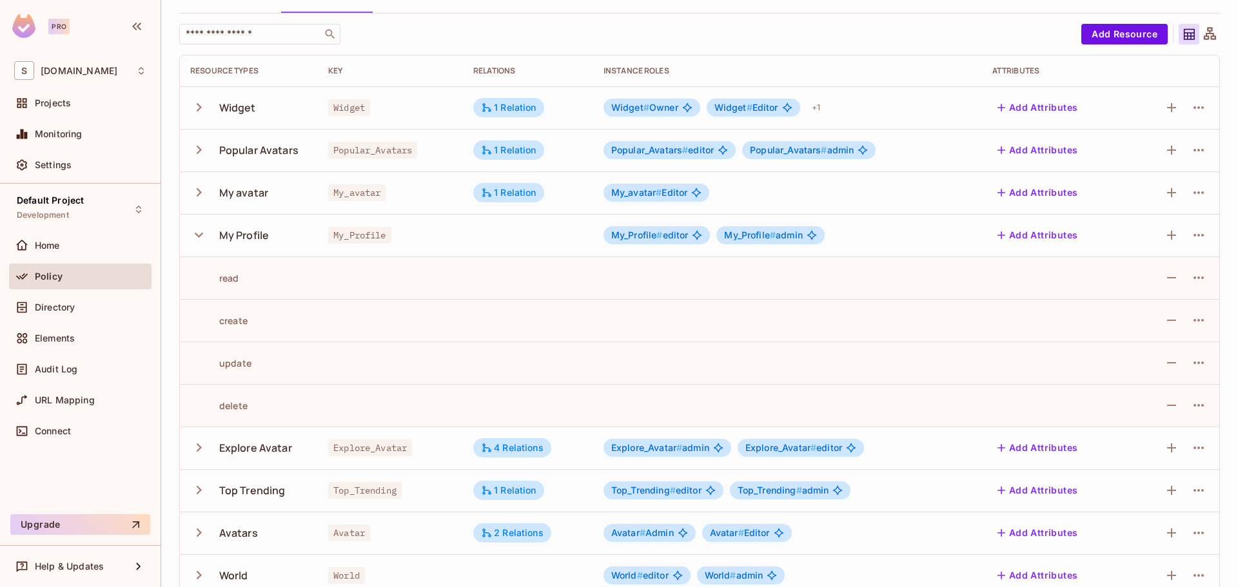
click at [201, 445] on icon "button" at bounding box center [198, 447] width 17 height 17
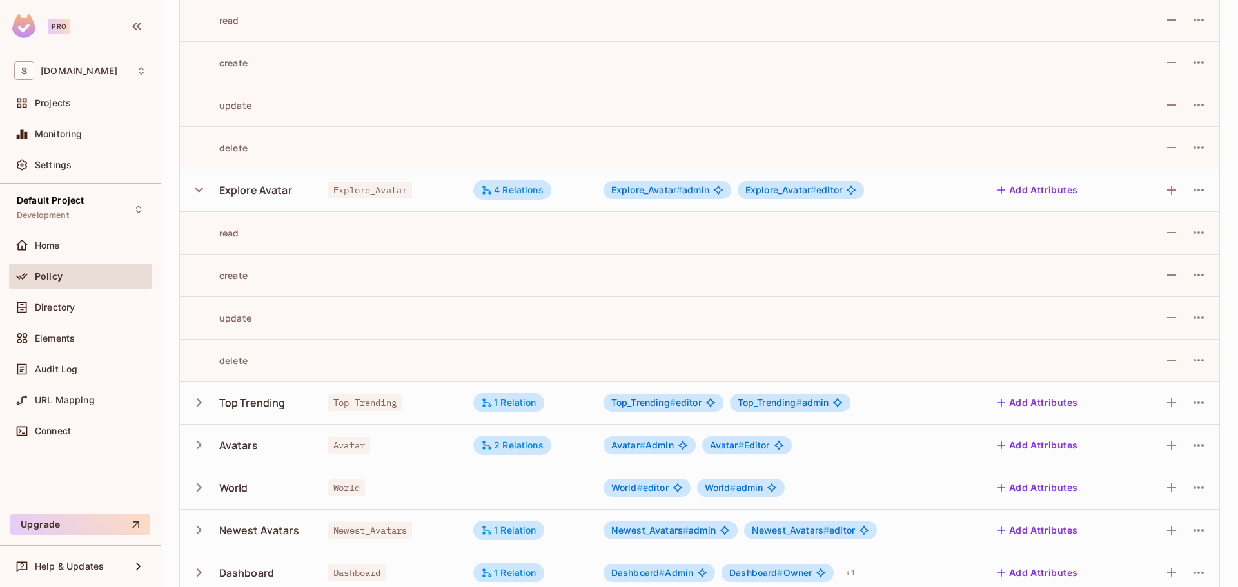
scroll to position [345, 0]
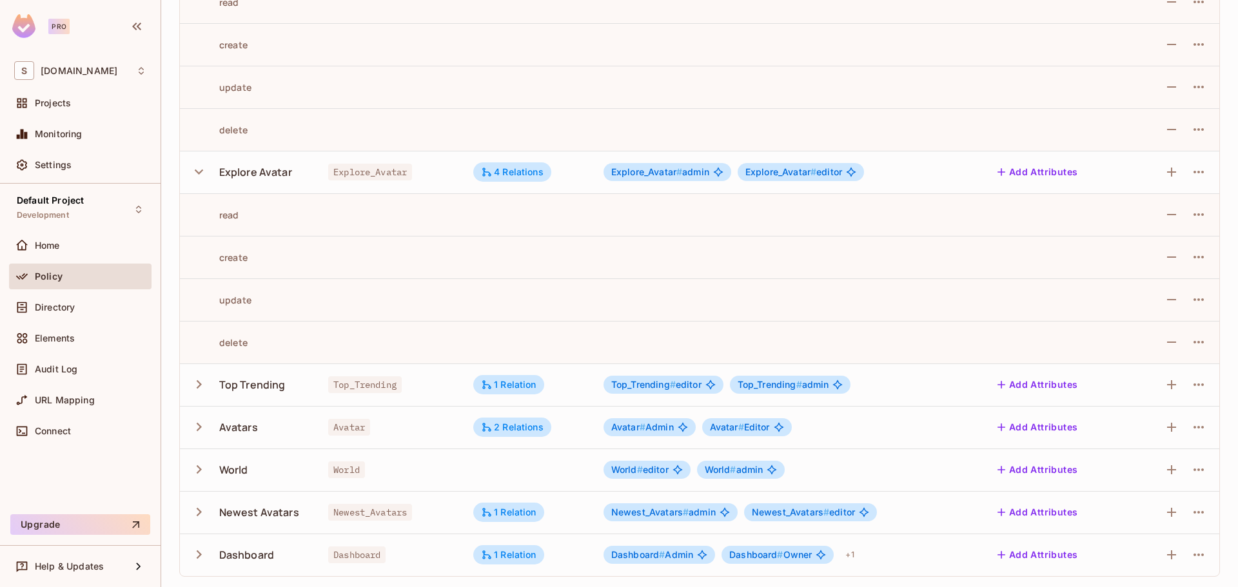
click at [197, 173] on icon "button" at bounding box center [198, 171] width 17 height 17
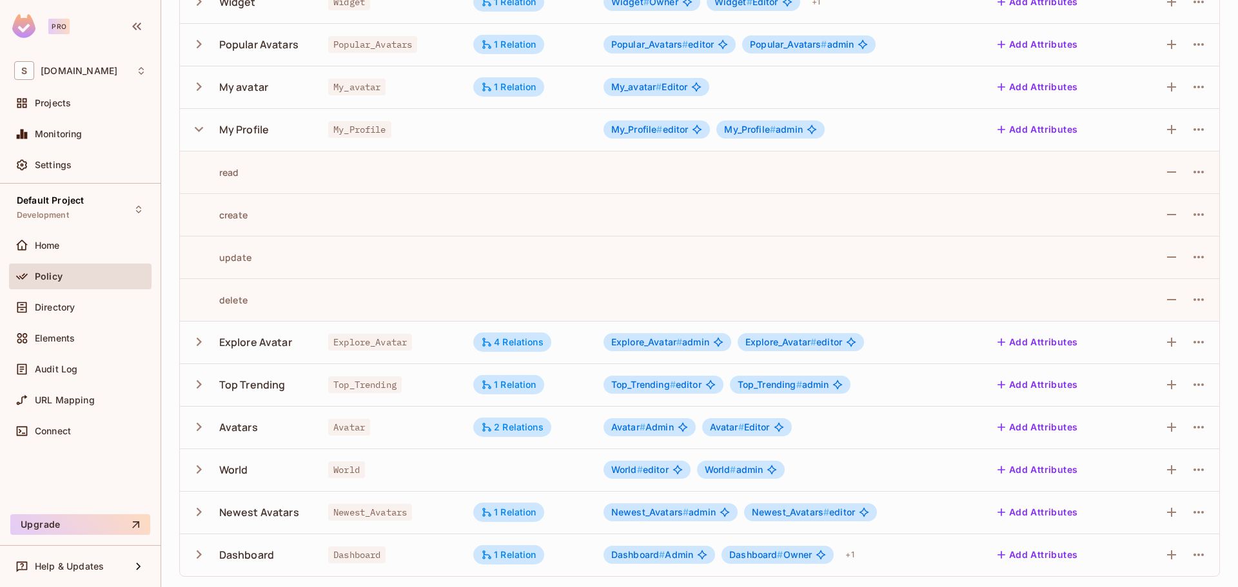
scroll to position [175, 0]
click at [200, 135] on icon "button" at bounding box center [198, 129] width 17 height 17
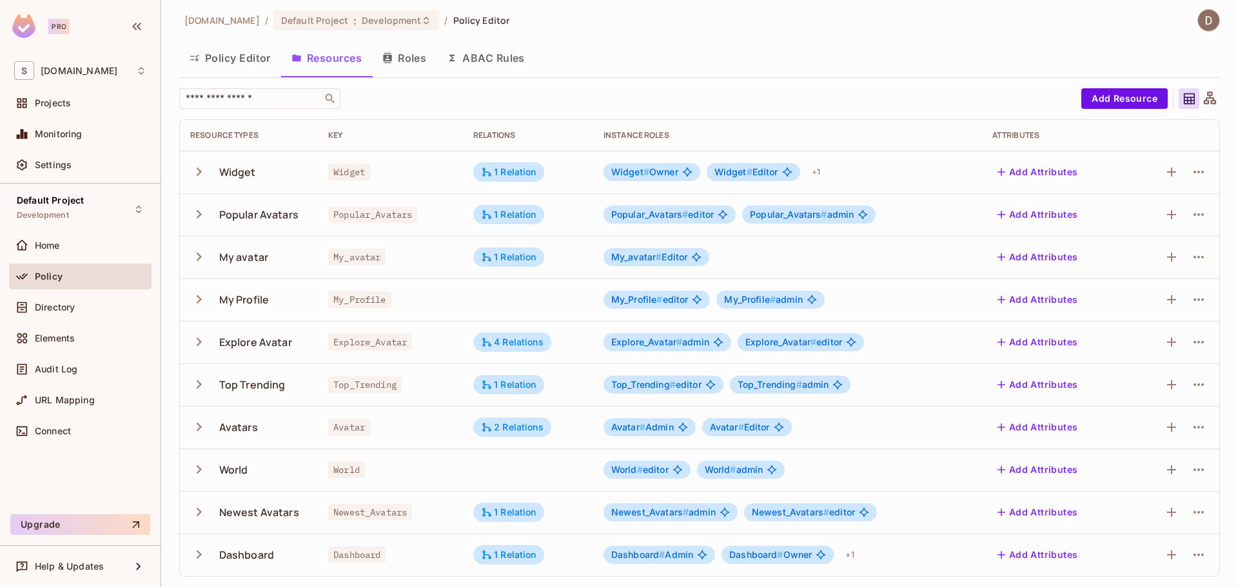
click at [202, 383] on icon "button" at bounding box center [198, 384] width 17 height 17
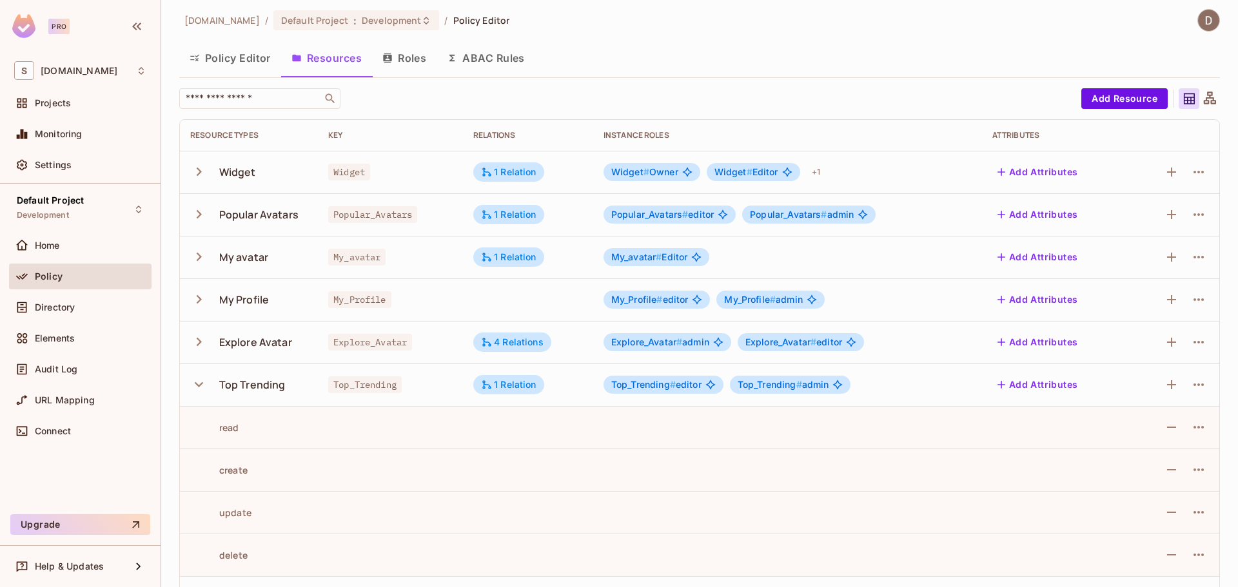
scroll to position [175, 0]
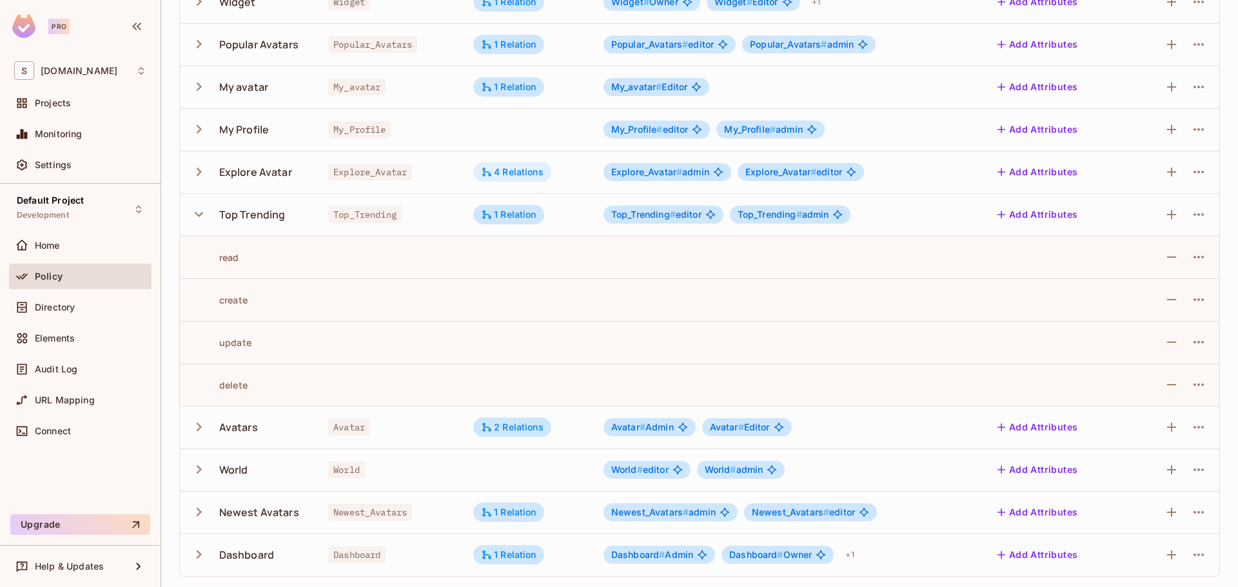
click at [526, 177] on div "4 Relations" at bounding box center [512, 172] width 63 height 12
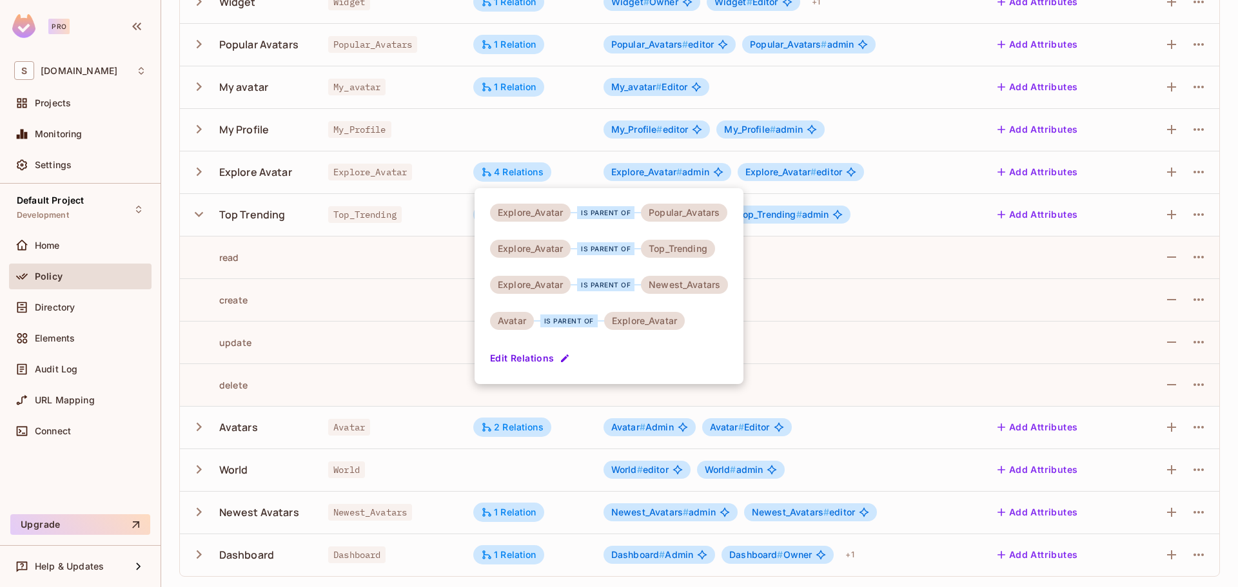
click at [189, 139] on div at bounding box center [619, 293] width 1238 height 587
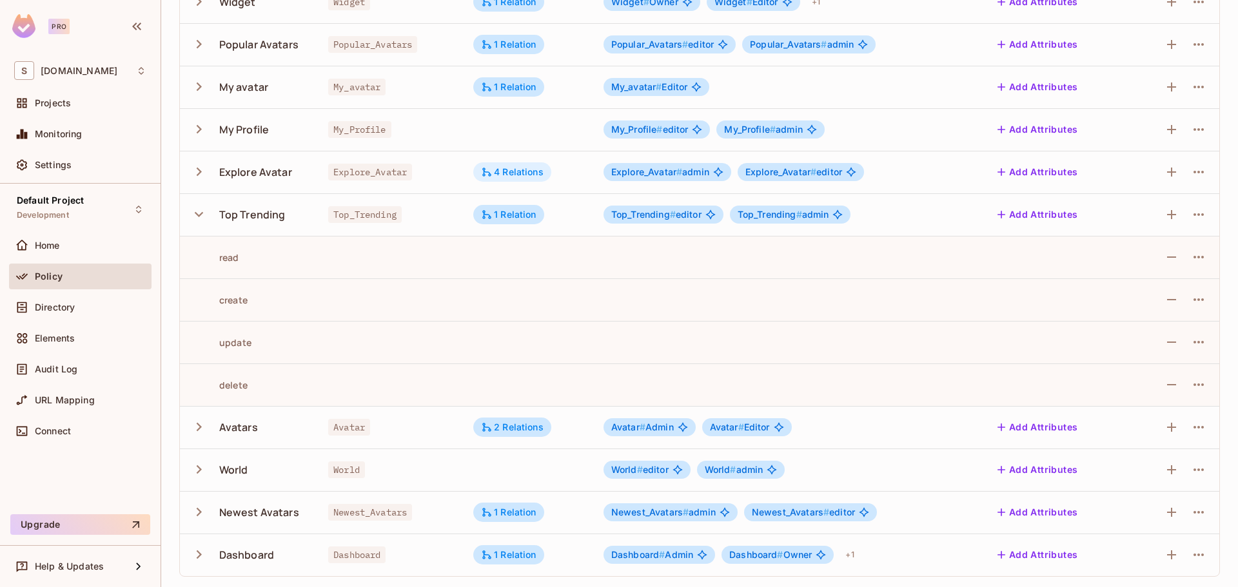
click at [514, 171] on div "4 Relations" at bounding box center [512, 172] width 63 height 12
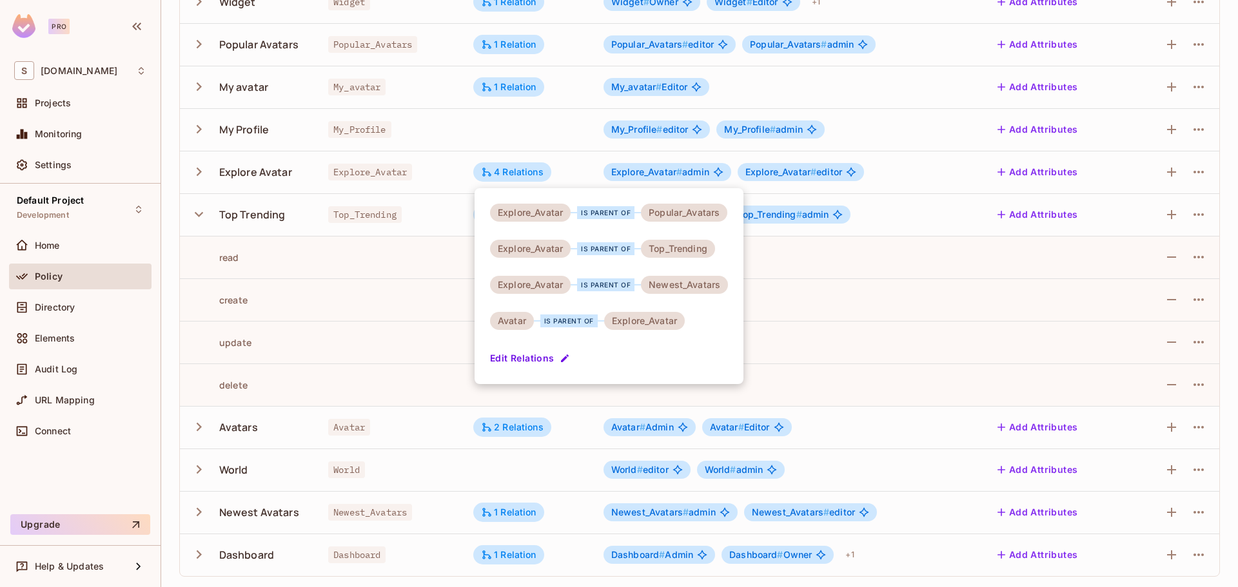
click at [529, 363] on button "Edit Relations" at bounding box center [531, 358] width 83 height 21
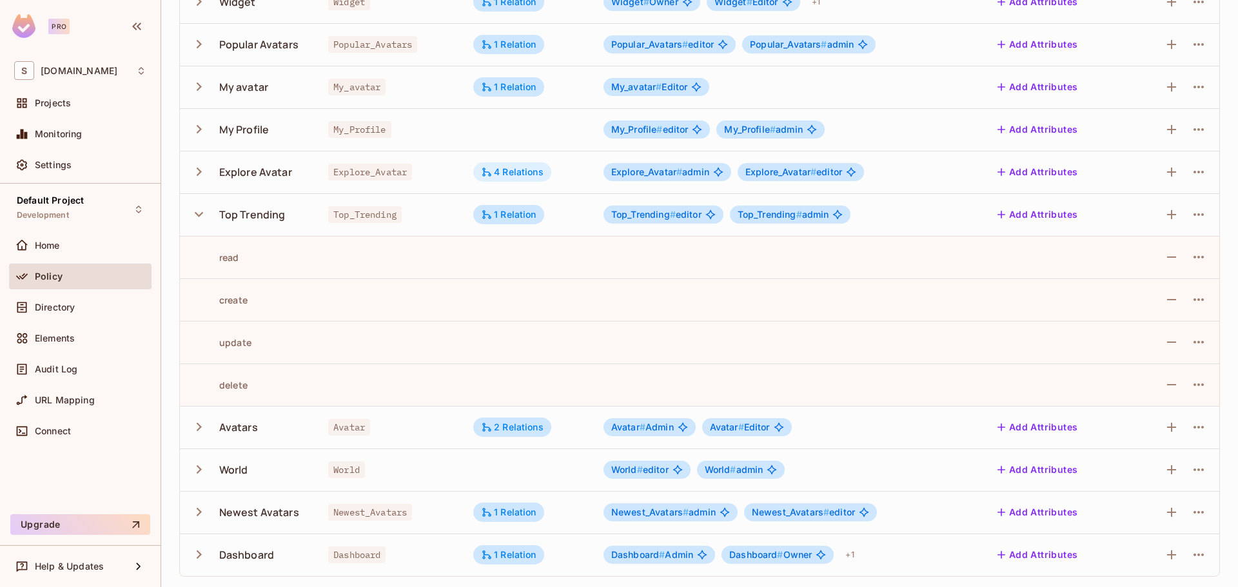
click at [514, 174] on div "4 Relations" at bounding box center [512, 172] width 63 height 12
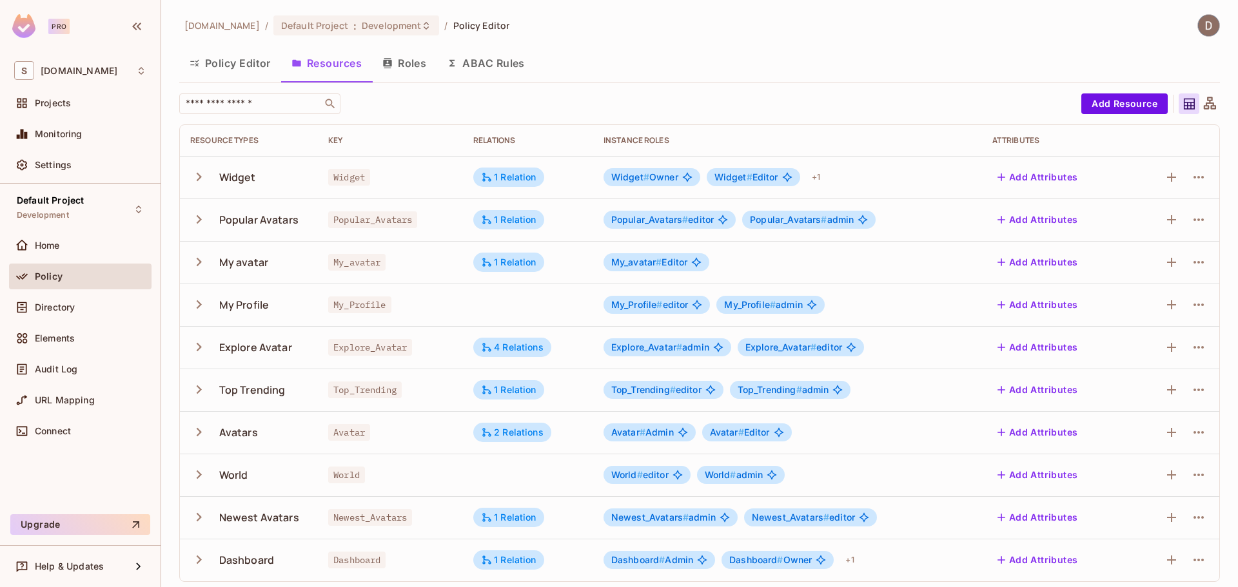
scroll to position [5, 0]
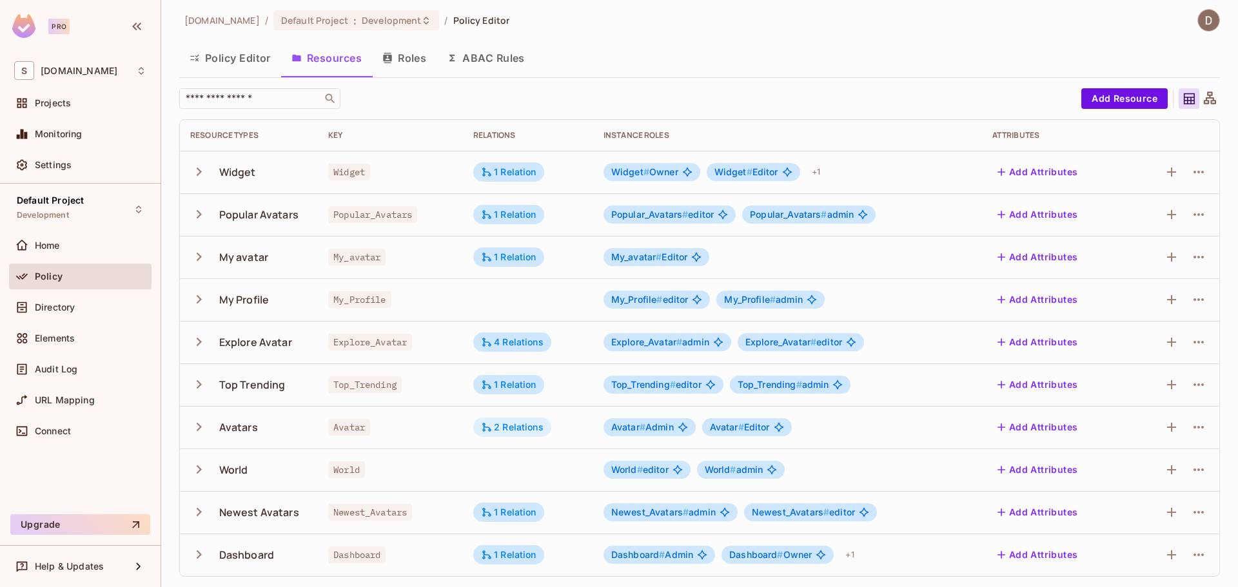
click at [512, 427] on div "2 Relations" at bounding box center [512, 428] width 63 height 12
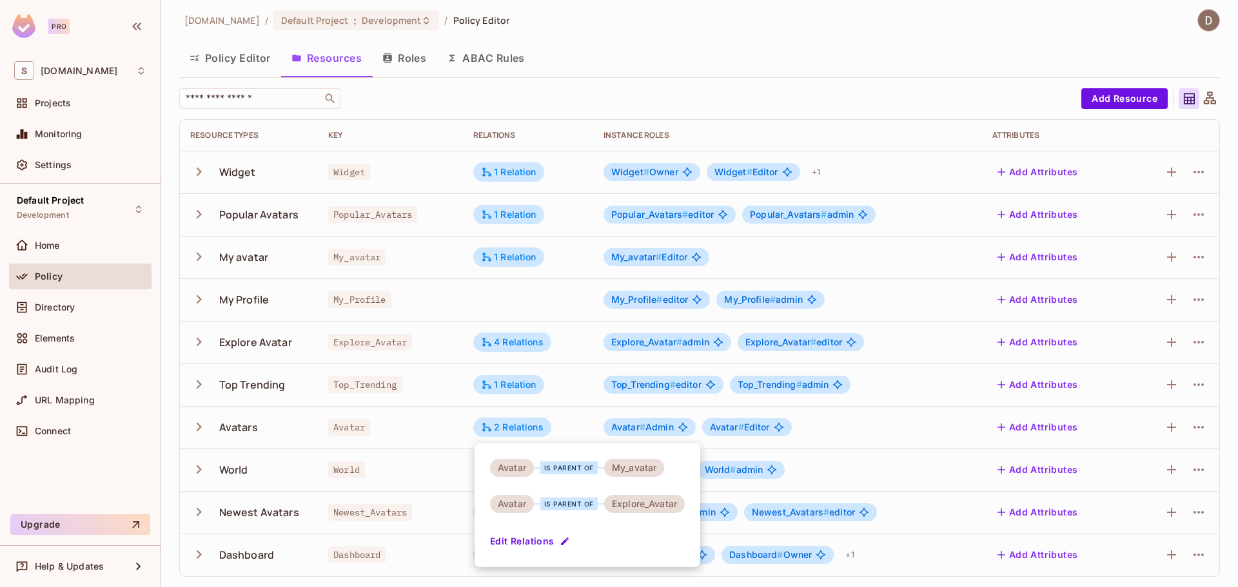
click at [512, 424] on div at bounding box center [619, 293] width 1238 height 587
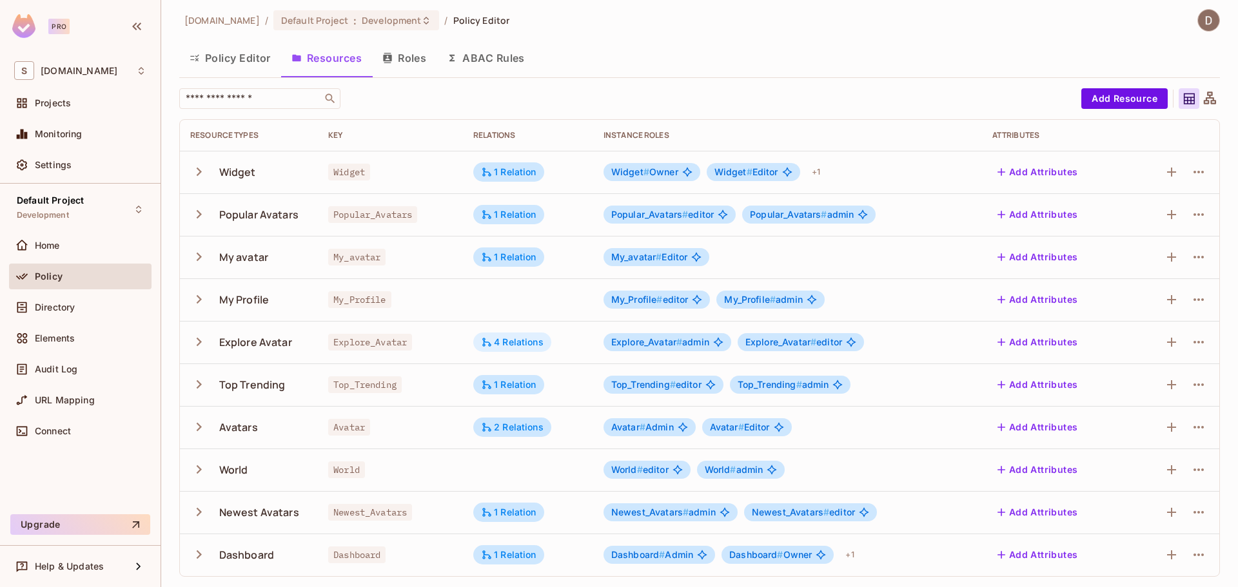
click at [497, 340] on div "4 Relations" at bounding box center [512, 342] width 63 height 12
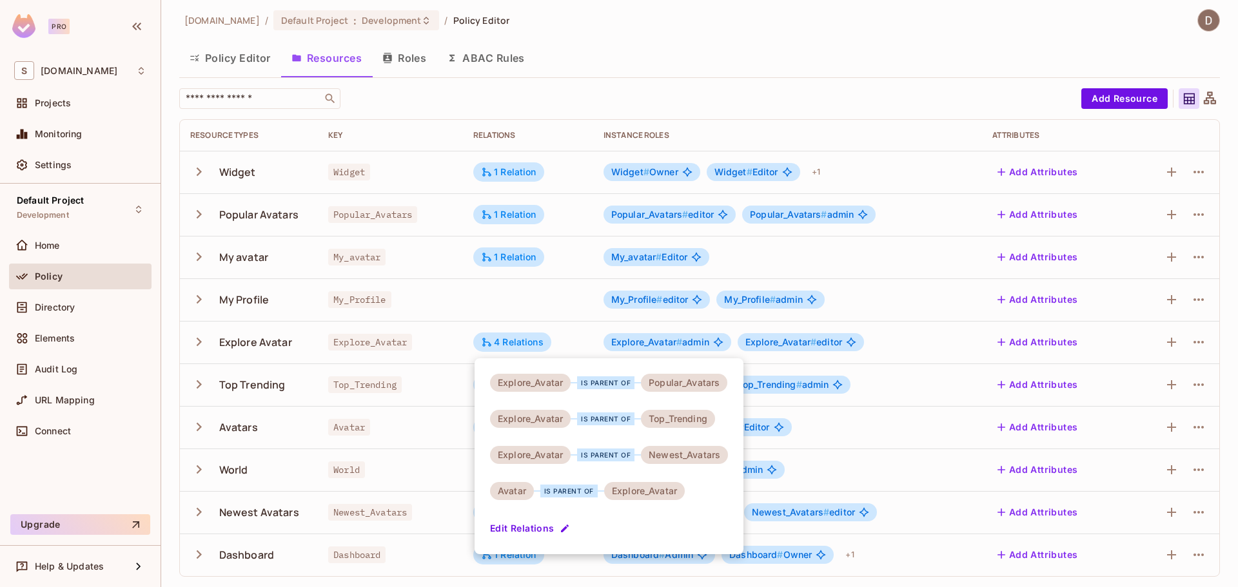
click at [556, 293] on div at bounding box center [619, 293] width 1238 height 587
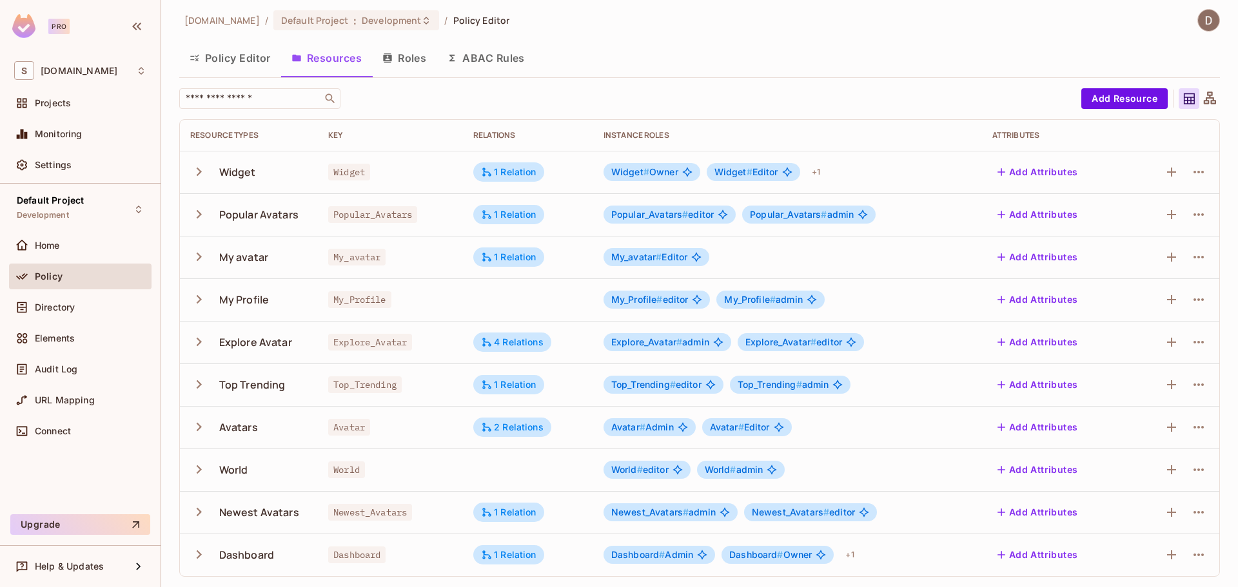
click at [200, 343] on icon "button" at bounding box center [199, 342] width 5 height 8
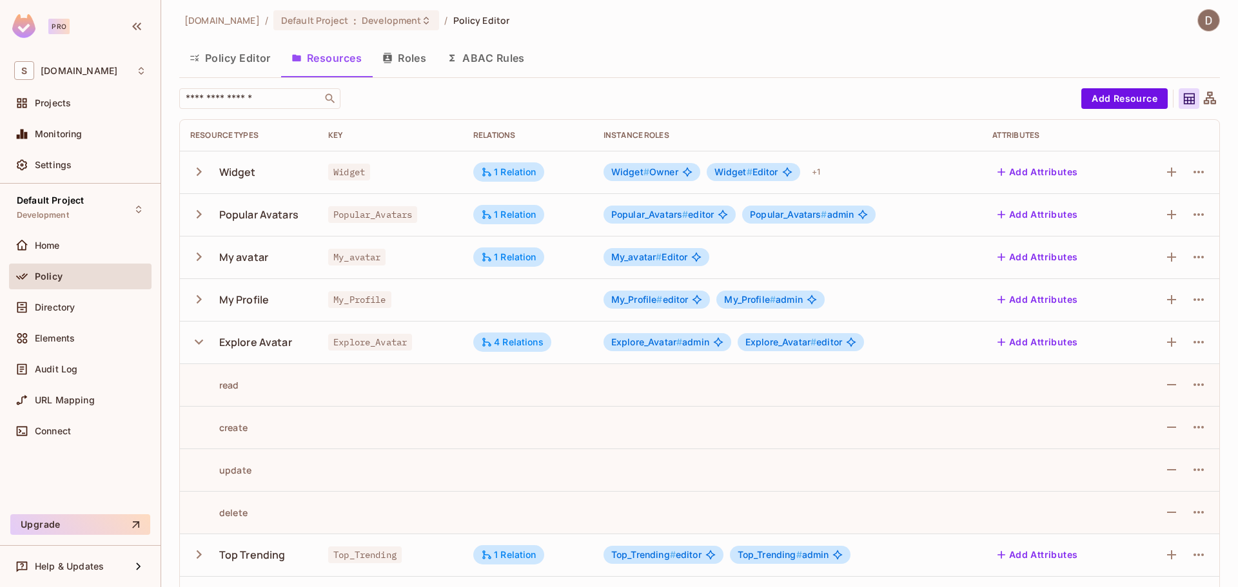
click at [201, 342] on icon "button" at bounding box center [199, 342] width 8 height 5
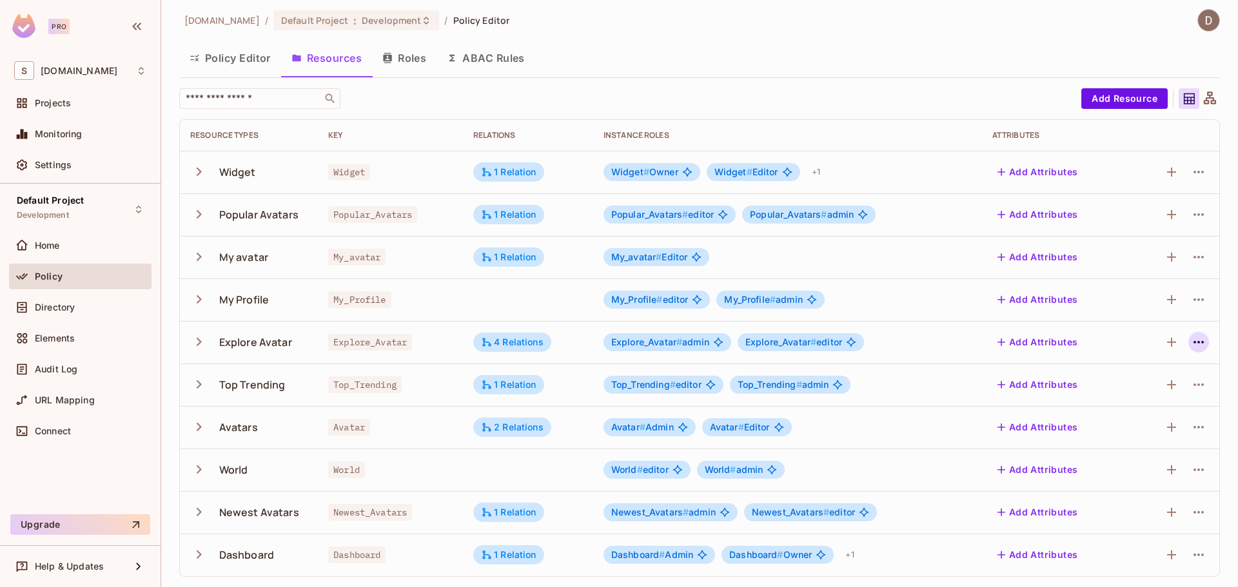
click at [1190, 341] on icon "button" at bounding box center [1197, 342] width 15 height 15
click at [1158, 339] on div at bounding box center [619, 293] width 1238 height 587
click at [1163, 340] on icon "button" at bounding box center [1170, 342] width 15 height 15
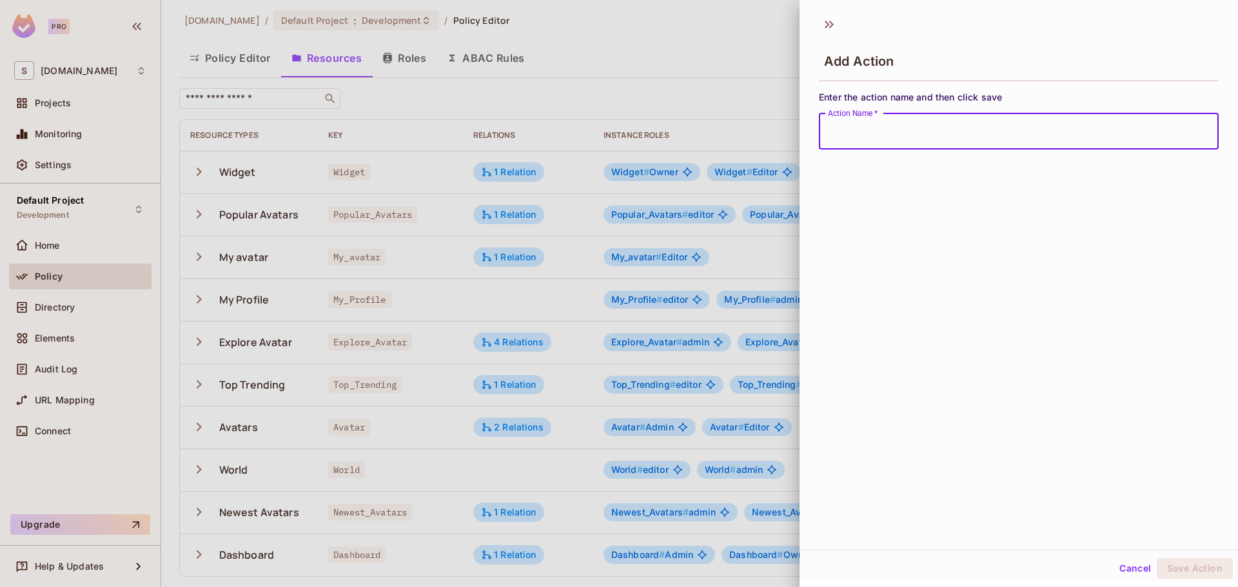
click at [485, 383] on div at bounding box center [619, 293] width 1238 height 587
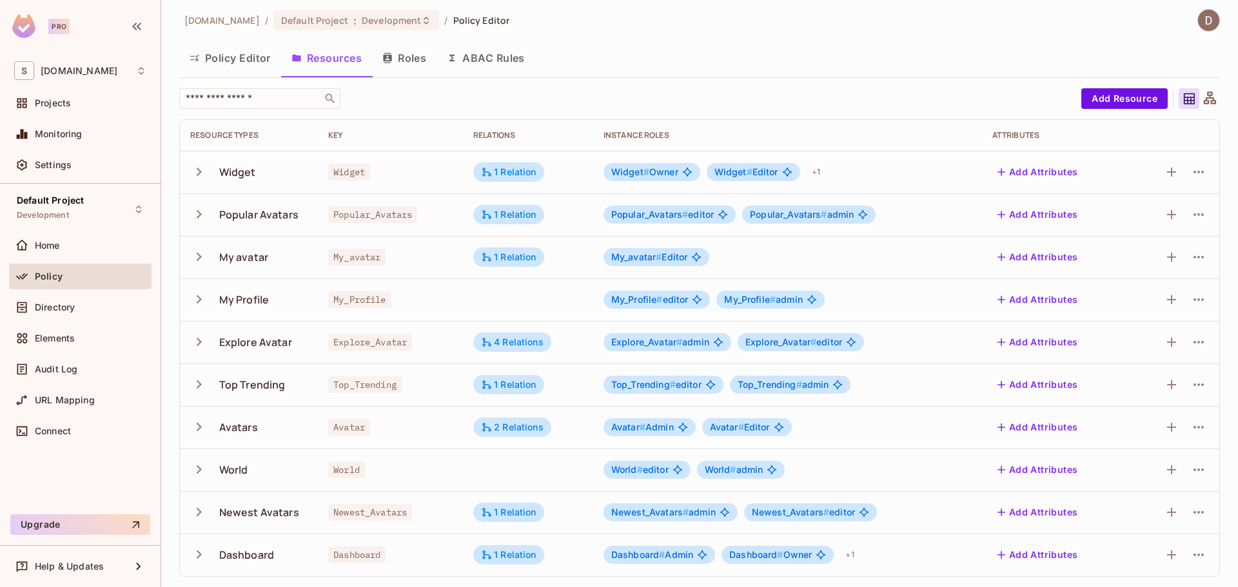
click at [195, 346] on icon "button" at bounding box center [198, 341] width 17 height 17
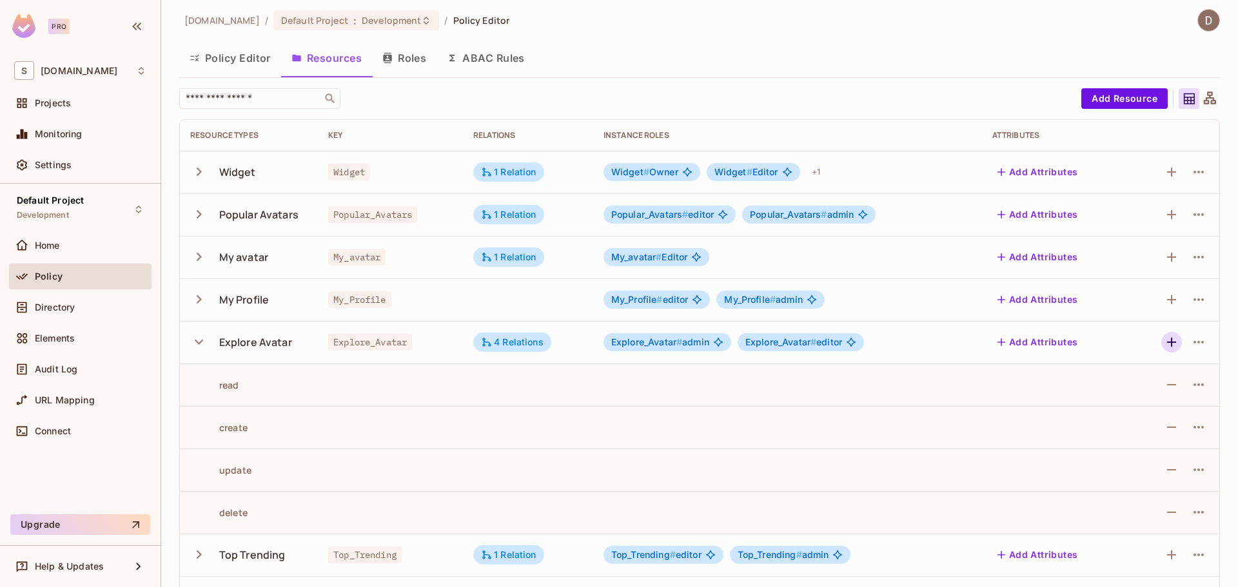
click at [1163, 347] on icon "button" at bounding box center [1170, 342] width 15 height 15
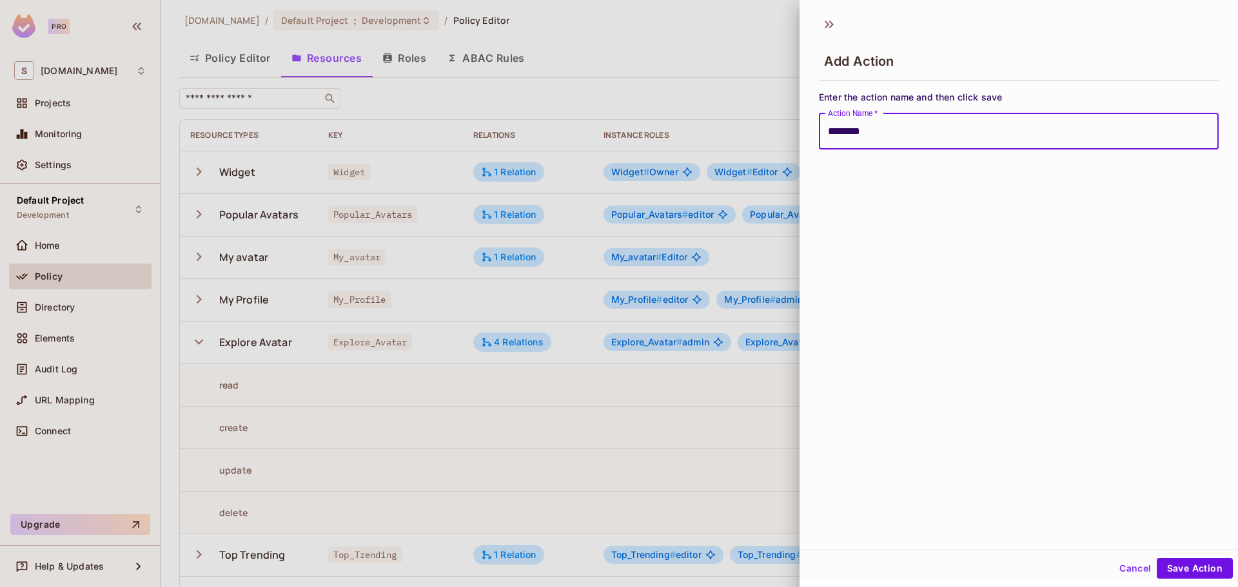
type input "********"
click at [1156, 558] on button "Save Action" at bounding box center [1194, 568] width 76 height 21
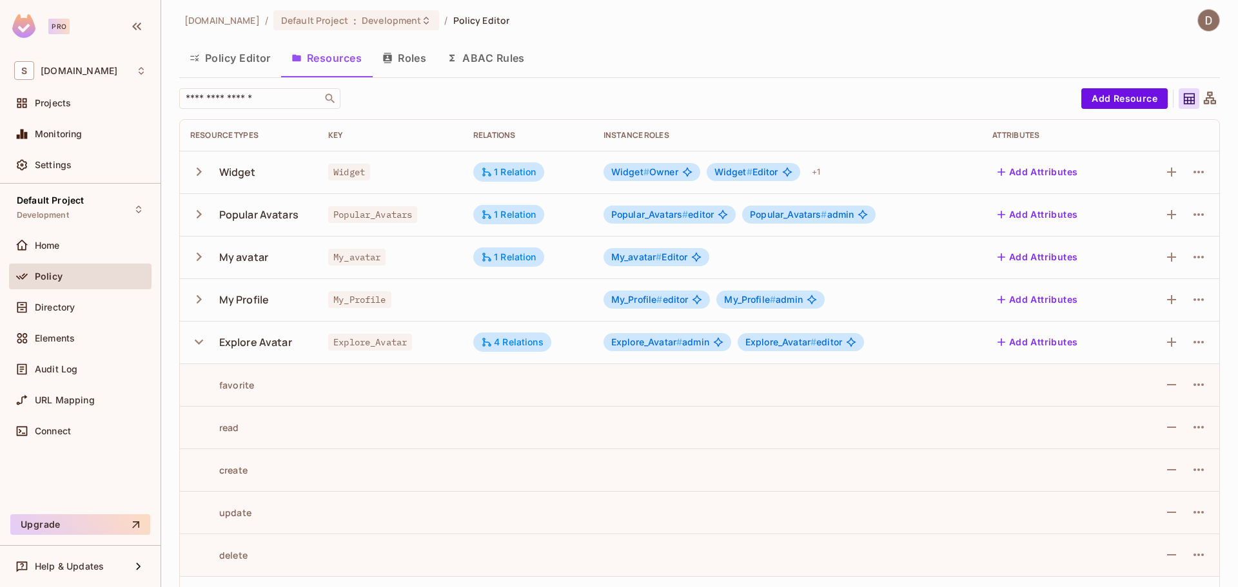
click at [202, 346] on icon "button" at bounding box center [198, 341] width 17 height 17
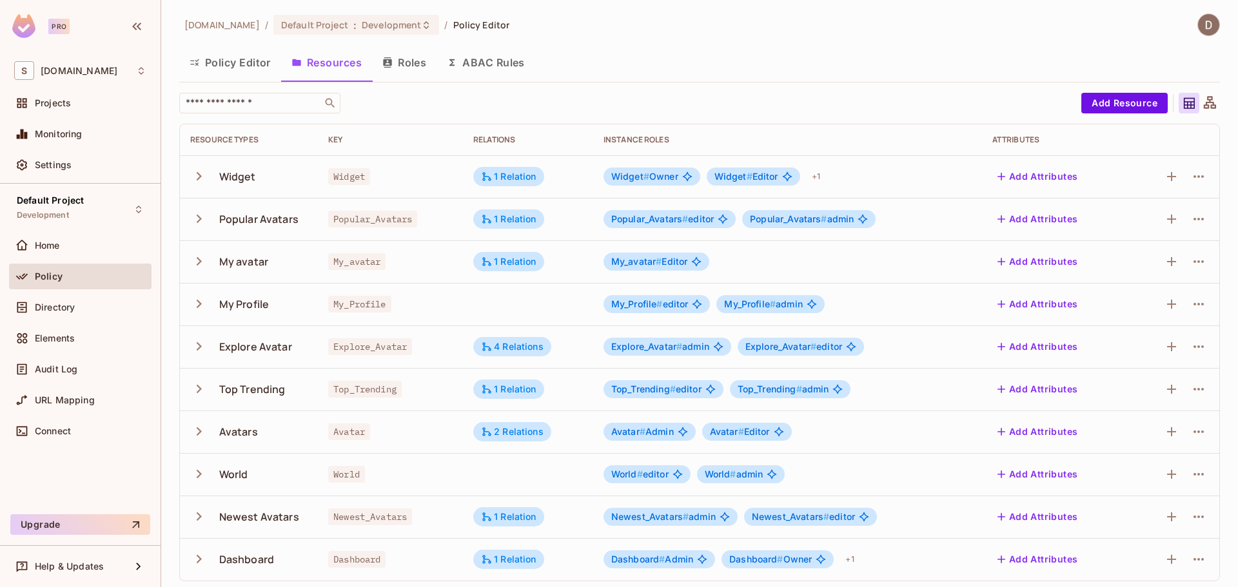
scroll to position [0, 0]
click at [1205, 103] on icon at bounding box center [1209, 104] width 16 height 16
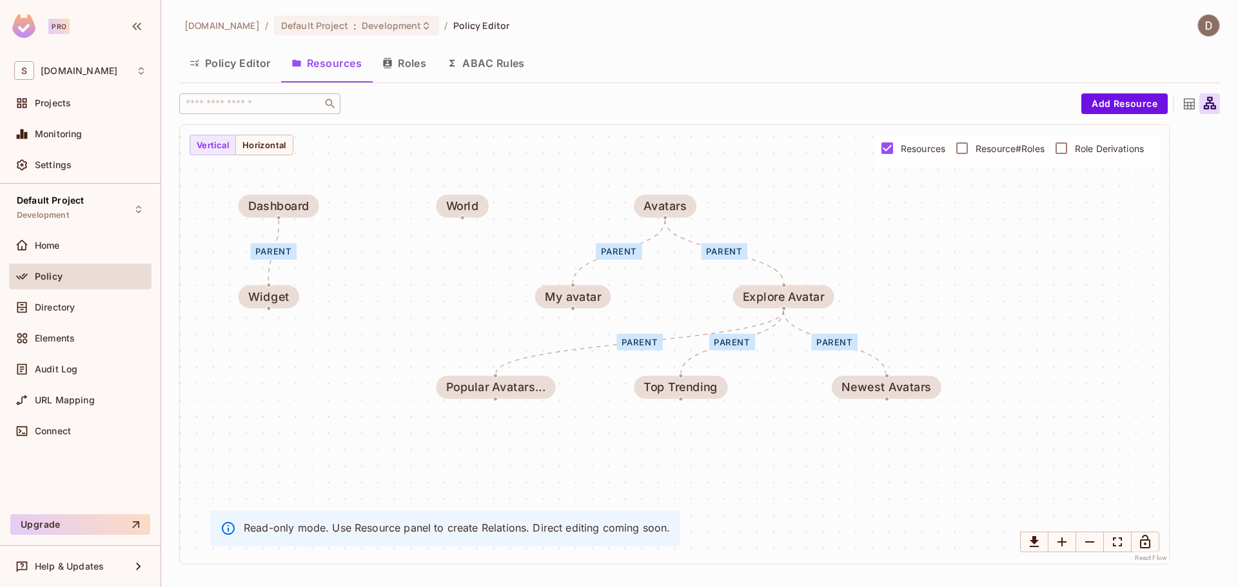
drag, startPoint x: 710, startPoint y: 220, endPoint x: 585, endPoint y: 177, distance: 132.9
click at [583, 175] on div "parent parent parent parent parent parent Widget Popular Avatars... My avatar M…" at bounding box center [674, 344] width 989 height 439
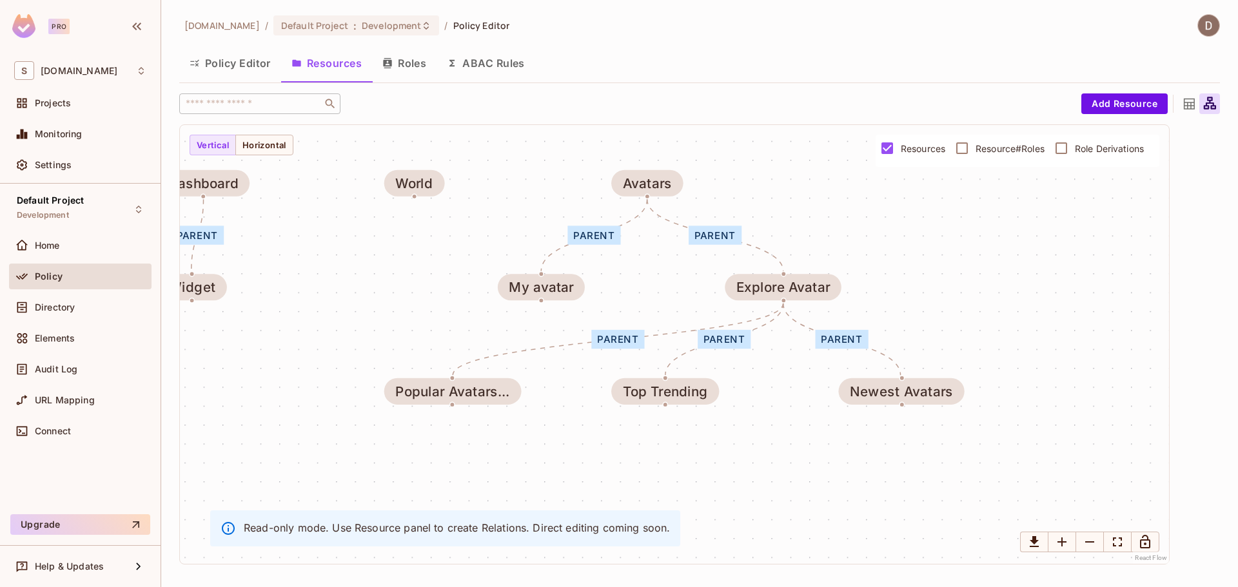
drag, startPoint x: 914, startPoint y: 255, endPoint x: 906, endPoint y: 239, distance: 17.9
click at [907, 241] on div "parent parent parent parent parent parent Widget Popular Avatars... My avatar M…" at bounding box center [674, 344] width 989 height 439
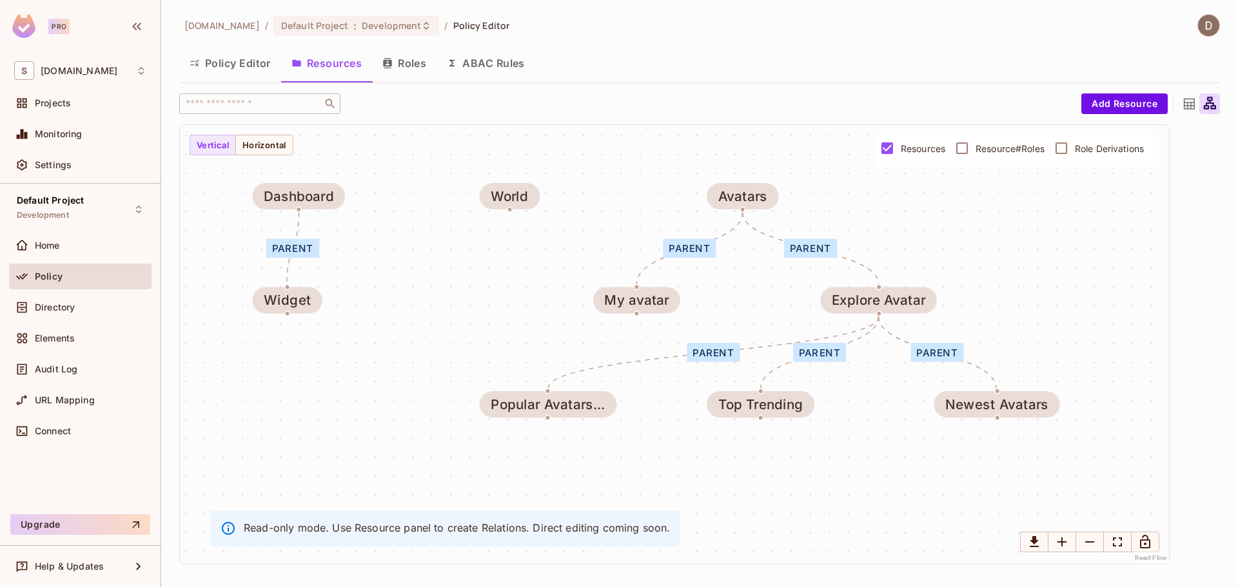
drag, startPoint x: 495, startPoint y: 200, endPoint x: 590, endPoint y: 214, distance: 96.4
click at [590, 214] on div "parent parent parent parent parent parent Widget Popular Avatars... My avatar M…" at bounding box center [674, 344] width 989 height 439
click at [662, 306] on div "My avatar" at bounding box center [636, 300] width 64 height 15
click at [995, 155] on label "Resource#Roles" at bounding box center [996, 148] width 96 height 27
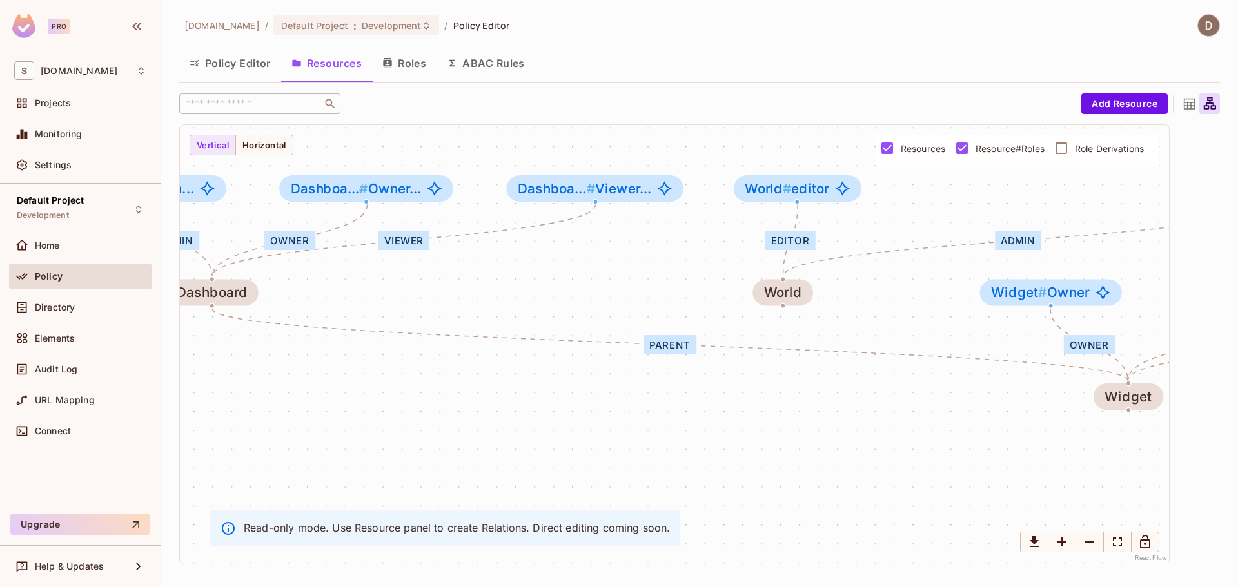
drag, startPoint x: 791, startPoint y: 279, endPoint x: 300, endPoint y: 271, distance: 490.6
click at [300, 271] on div "Owner Editor Viewer parent editor admin parent Editor parent editor admin admin…" at bounding box center [674, 344] width 989 height 439
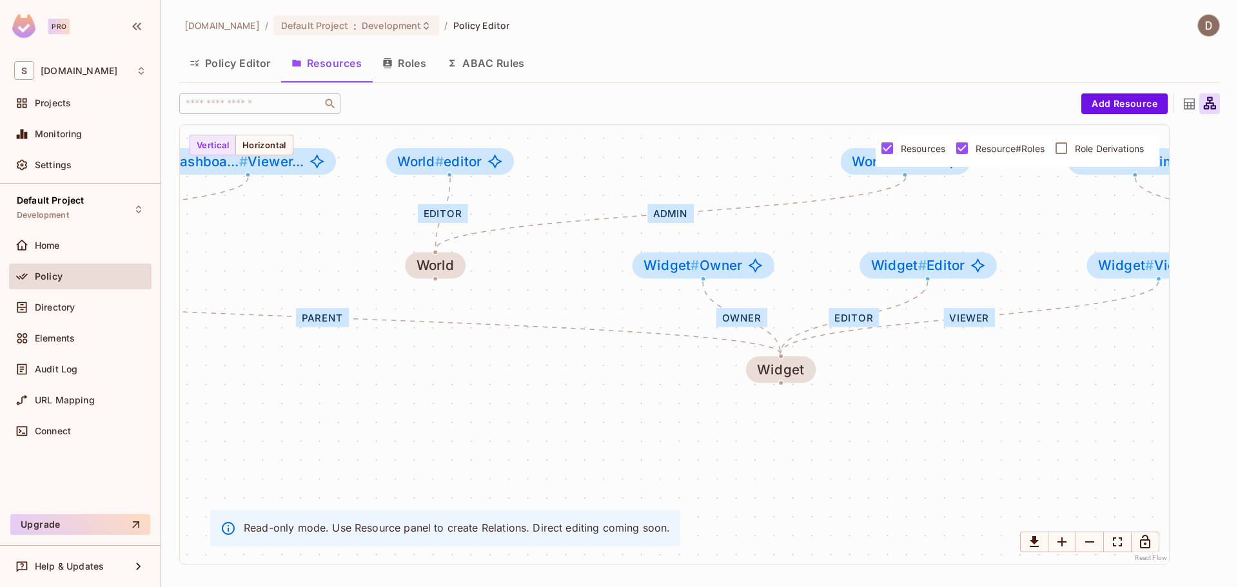
drag, startPoint x: 654, startPoint y: 286, endPoint x: 404, endPoint y: 261, distance: 251.3
click at [404, 261] on div "Owner Editor Viewer parent editor admin parent Editor parent editor admin admin…" at bounding box center [674, 344] width 989 height 439
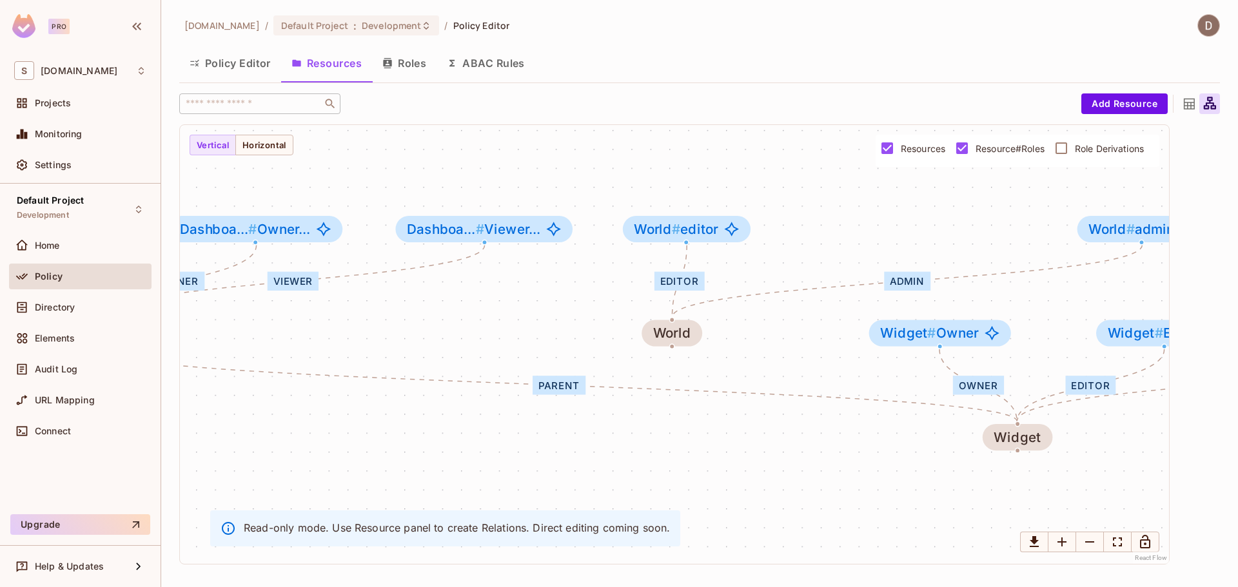
drag, startPoint x: 614, startPoint y: 300, endPoint x: 1000, endPoint y: 369, distance: 392.9
click at [1001, 369] on div "Owner Editor Viewer parent editor admin parent Editor parent editor admin admin…" at bounding box center [674, 344] width 989 height 439
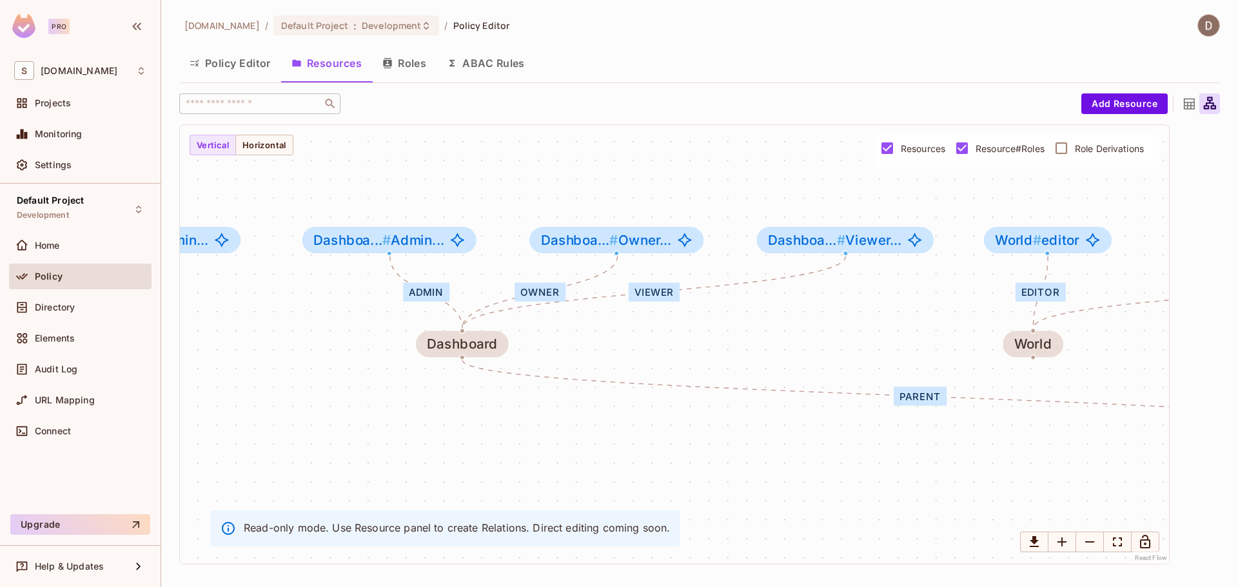
drag, startPoint x: 568, startPoint y: 362, endPoint x: 567, endPoint y: 314, distance: 47.7
click at [770, 369] on div "Owner Editor Viewer parent editor admin parent Editor parent editor admin admin…" at bounding box center [674, 344] width 989 height 439
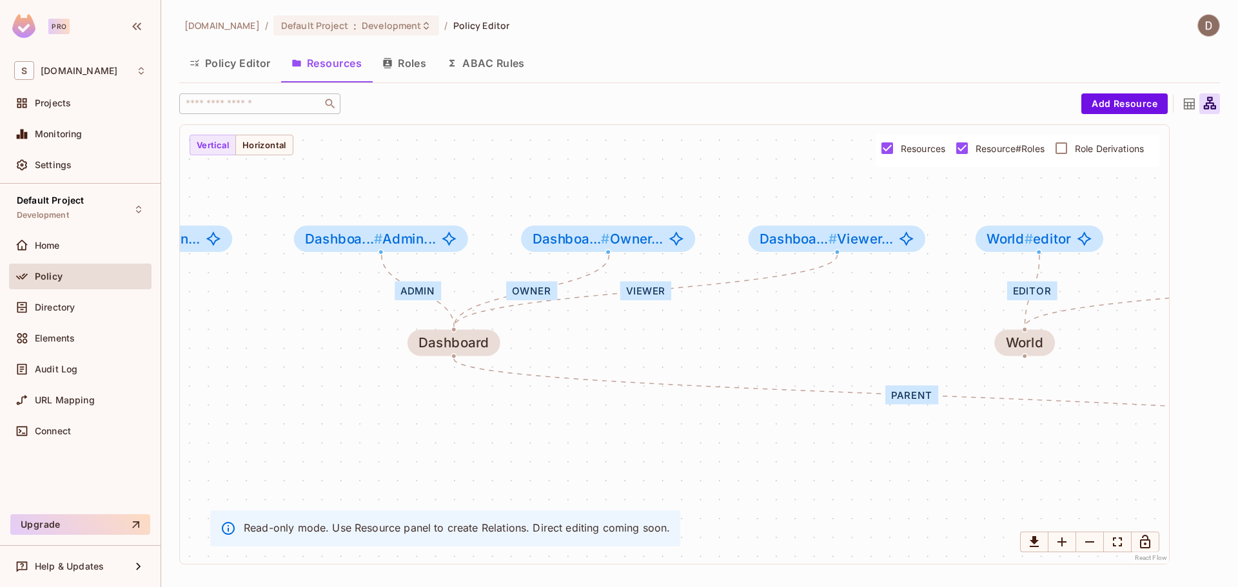
click at [987, 144] on span "Resource#Roles" at bounding box center [1009, 148] width 69 height 12
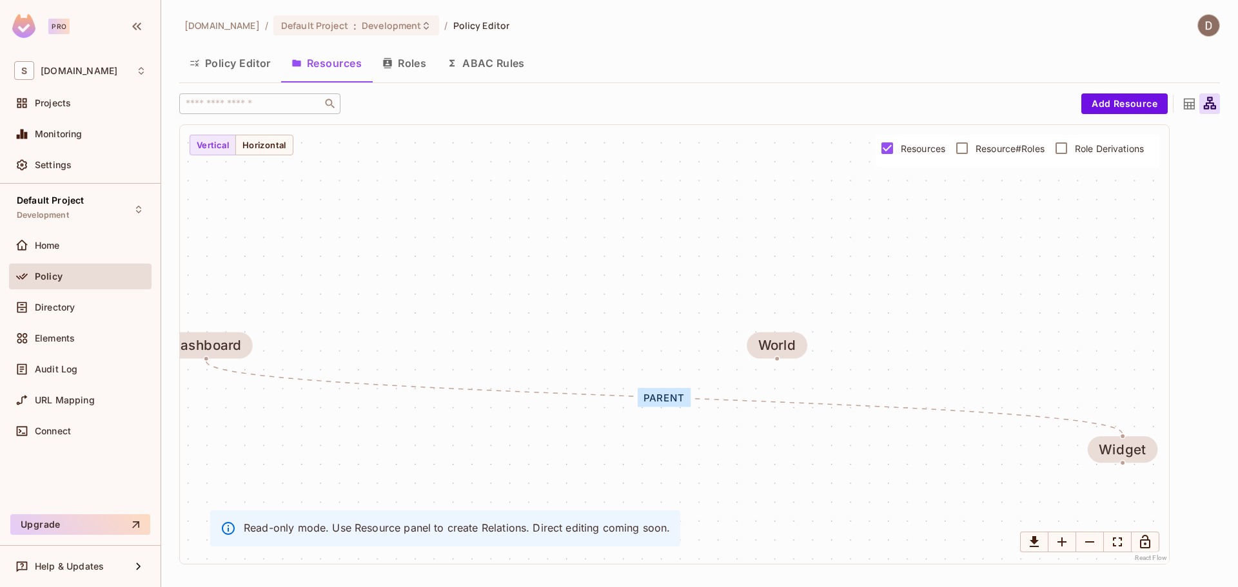
drag, startPoint x: 750, startPoint y: 234, endPoint x: 587, endPoint y: 246, distance: 162.9
click at [404, 215] on div "parent parent parent parent parent parent Widget Popular Avatars... My avatar M…" at bounding box center [674, 344] width 989 height 439
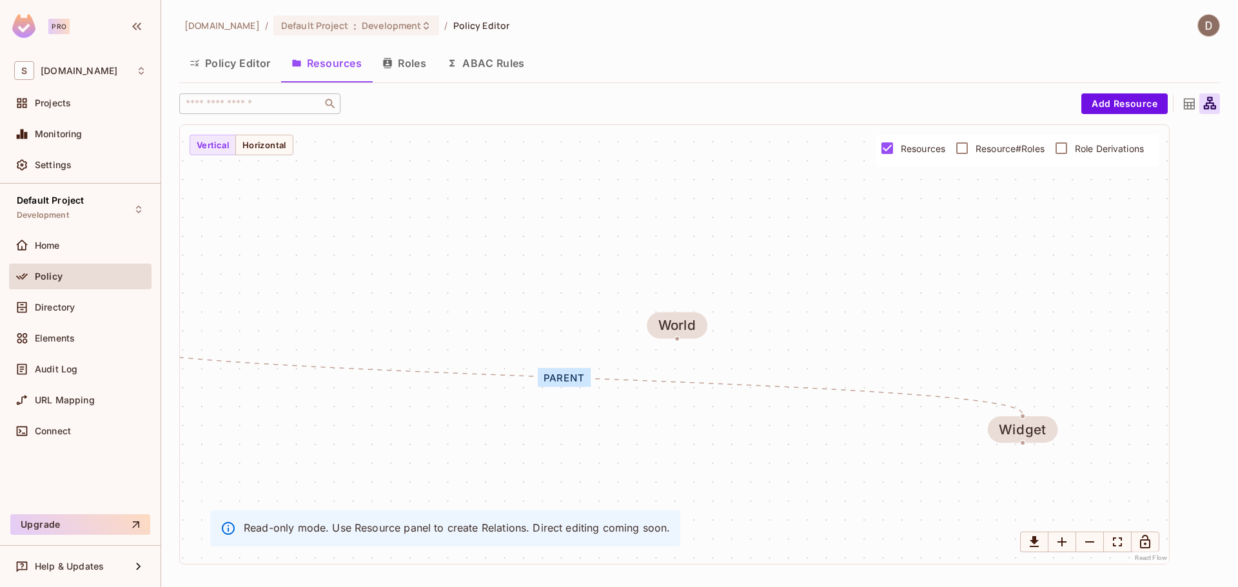
click at [537, 125] on div at bounding box center [674, 125] width 989 height 0
drag, startPoint x: 607, startPoint y: 255, endPoint x: 639, endPoint y: 259, distance: 32.5
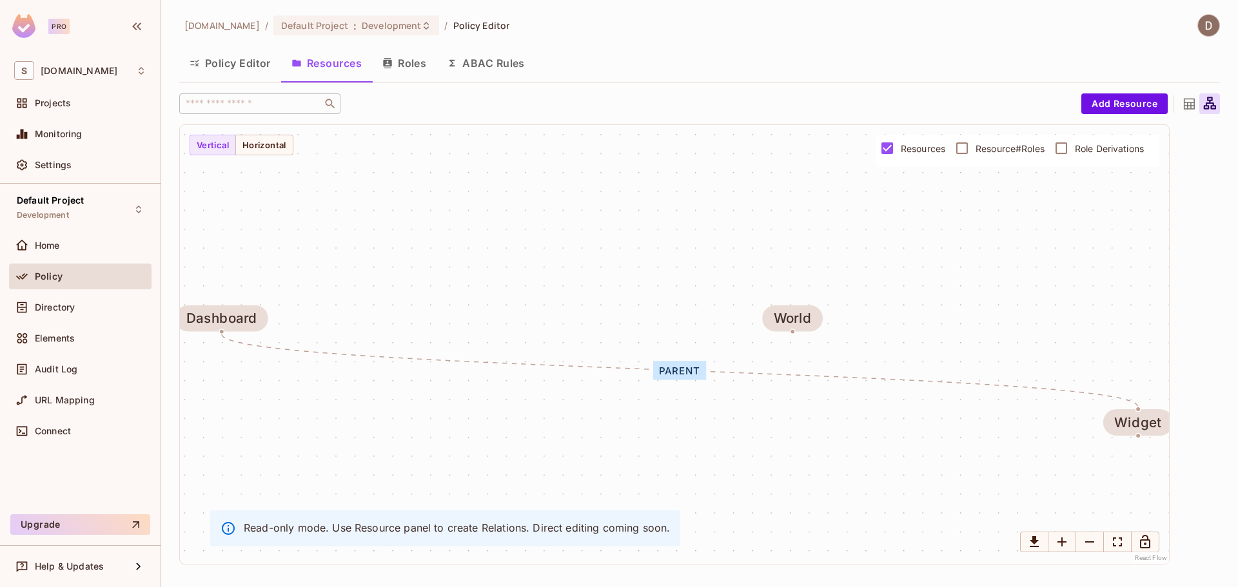
drag, startPoint x: 596, startPoint y: 251, endPoint x: 721, endPoint y: 237, distance: 125.8
click at [721, 238] on div "parent parent parent parent parent parent Widget Popular Avatars... My avatar M…" at bounding box center [674, 344] width 989 height 439
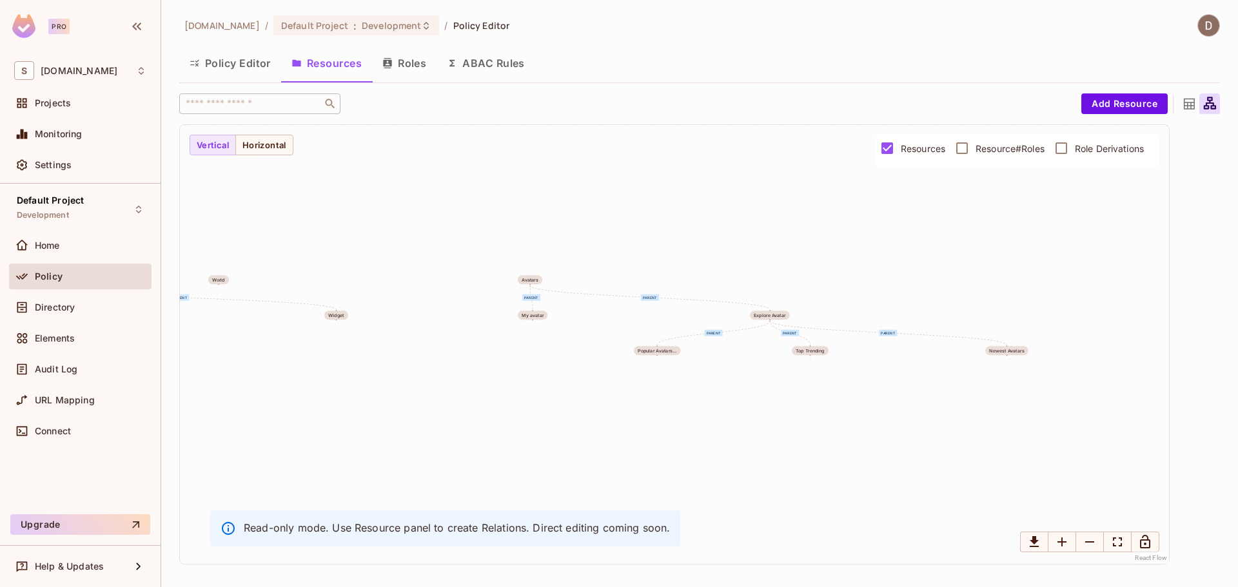
drag, startPoint x: 868, startPoint y: 242, endPoint x: 340, endPoint y: 253, distance: 528.6
click at [340, 253] on div "parent parent parent parent parent parent Widget Popular Avatars... My avatar M…" at bounding box center [674, 344] width 989 height 439
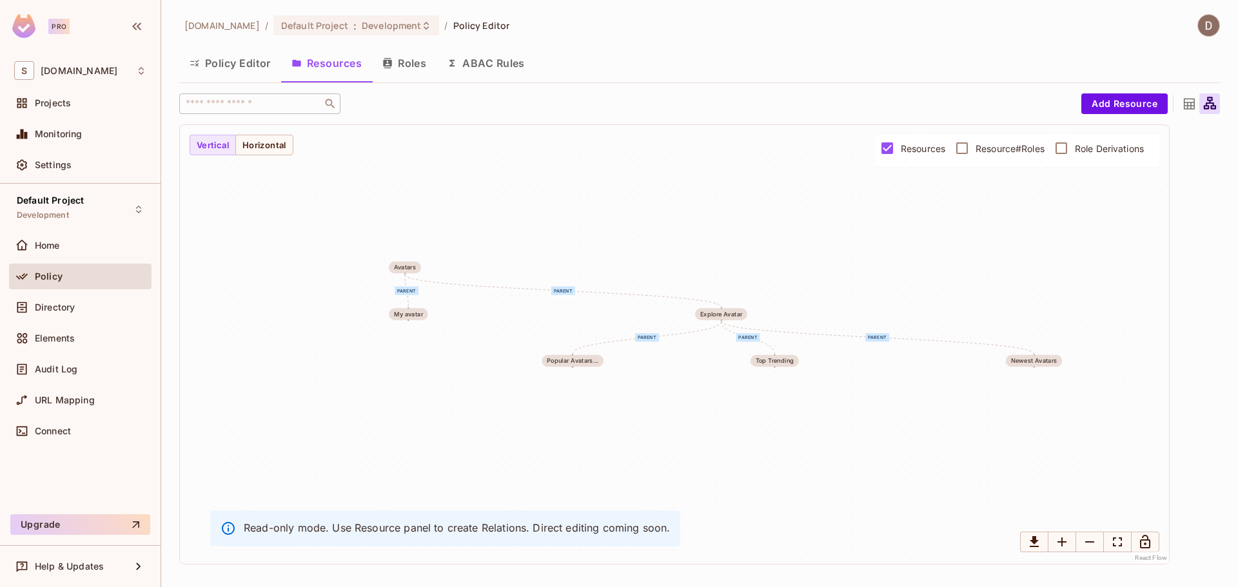
drag, startPoint x: 781, startPoint y: 275, endPoint x: 685, endPoint y: 257, distance: 97.7
click at [685, 257] on div "parent parent parent parent parent parent Widget Popular Avatars... My avatar M…" at bounding box center [674, 344] width 989 height 439
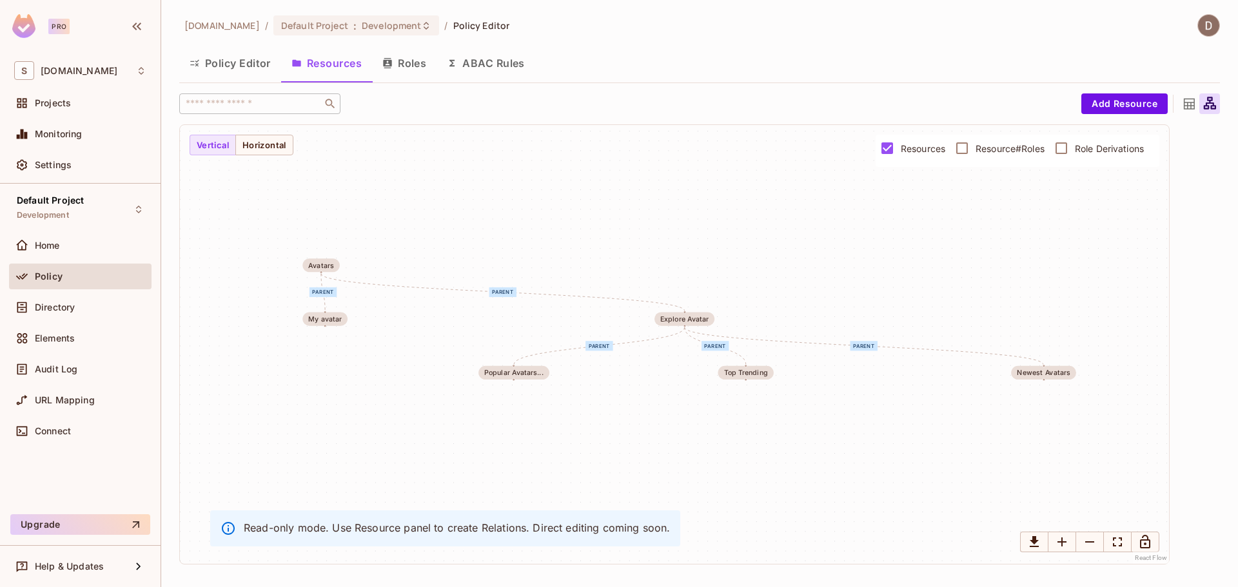
drag, startPoint x: 561, startPoint y: 238, endPoint x: 488, endPoint y: 231, distance: 73.1
click at [488, 231] on div "parent parent parent parent parent parent Widget Popular Avatars... My avatar M…" at bounding box center [674, 344] width 989 height 439
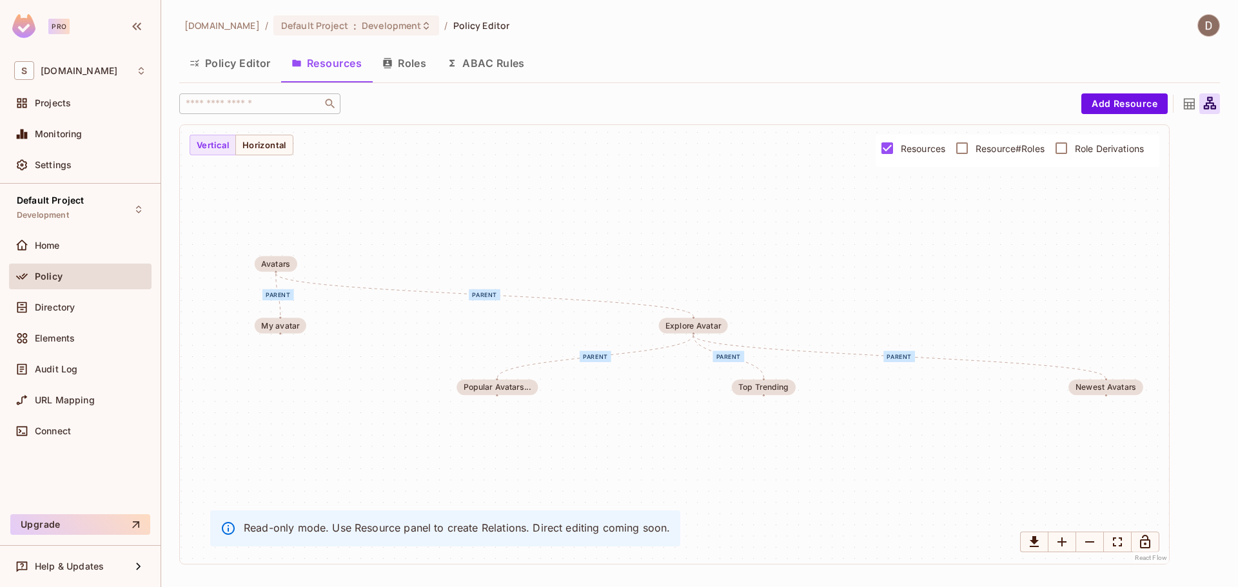
drag, startPoint x: 538, startPoint y: 240, endPoint x: 520, endPoint y: 235, distance: 18.2
click at [520, 235] on div "parent parent parent parent parent parent Widget Popular Avatars... My avatar M…" at bounding box center [674, 344] width 989 height 439
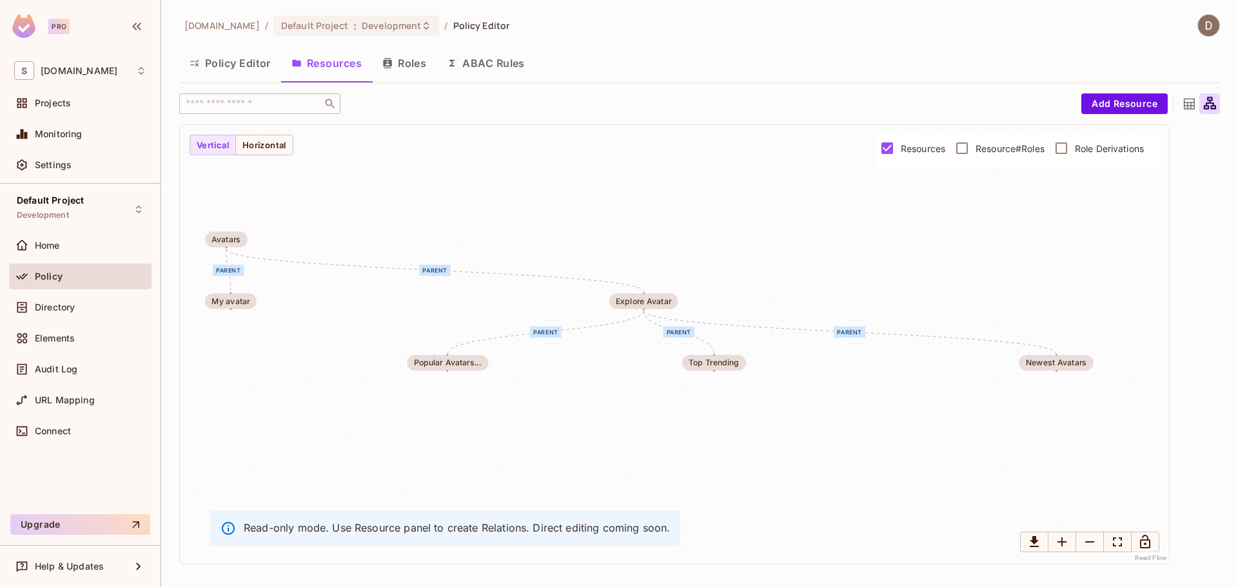
drag, startPoint x: 684, startPoint y: 220, endPoint x: 634, endPoint y: 196, distance: 55.6
click at [634, 196] on div "parent parent parent parent parent parent Widget Popular Avatars... My avatar M…" at bounding box center [674, 344] width 989 height 439
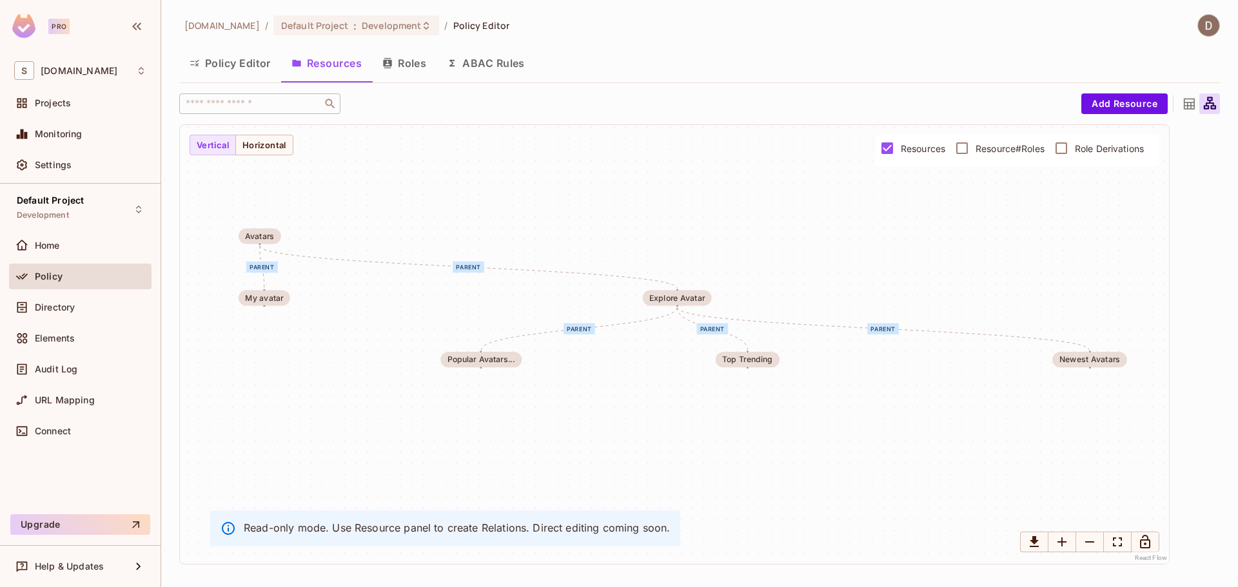
drag, startPoint x: 459, startPoint y: 189, endPoint x: 493, endPoint y: 185, distance: 34.4
click at [493, 185] on div "parent parent parent parent parent parent Widget Popular Avatars... My avatar M…" at bounding box center [674, 344] width 989 height 439
click at [594, 208] on div "parent parent parent parent parent parent Widget Popular Avatars... My avatar M…" at bounding box center [674, 344] width 989 height 439
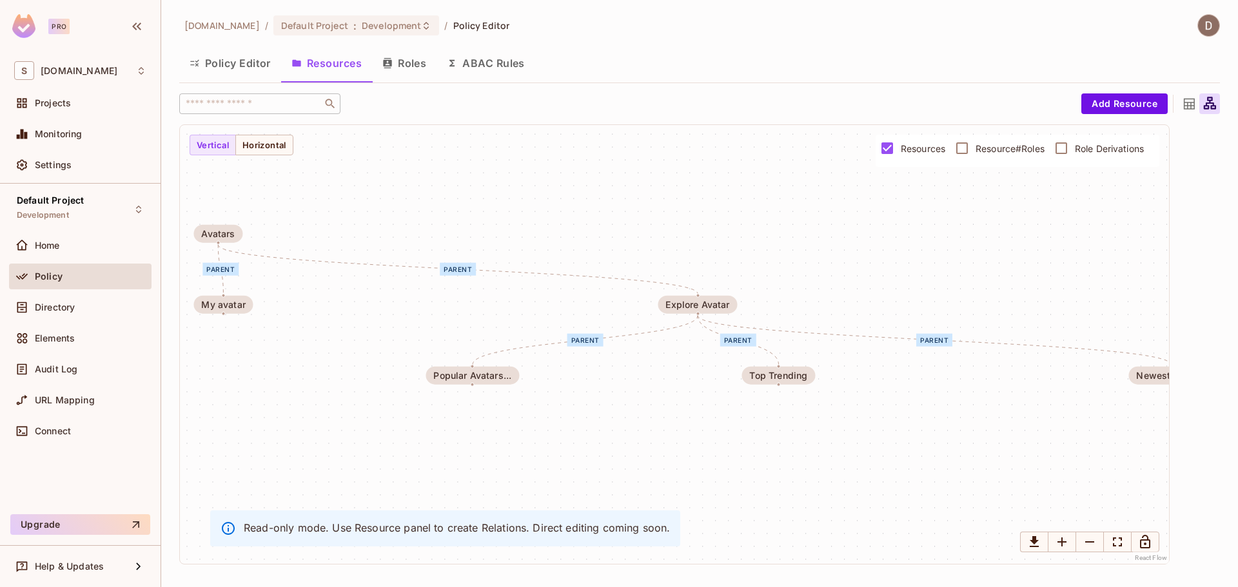
drag, startPoint x: 650, startPoint y: 211, endPoint x: 659, endPoint y: 200, distance: 14.1
click at [659, 200] on div "parent parent parent parent parent parent Widget Popular Avatars... My avatar M…" at bounding box center [674, 344] width 989 height 439
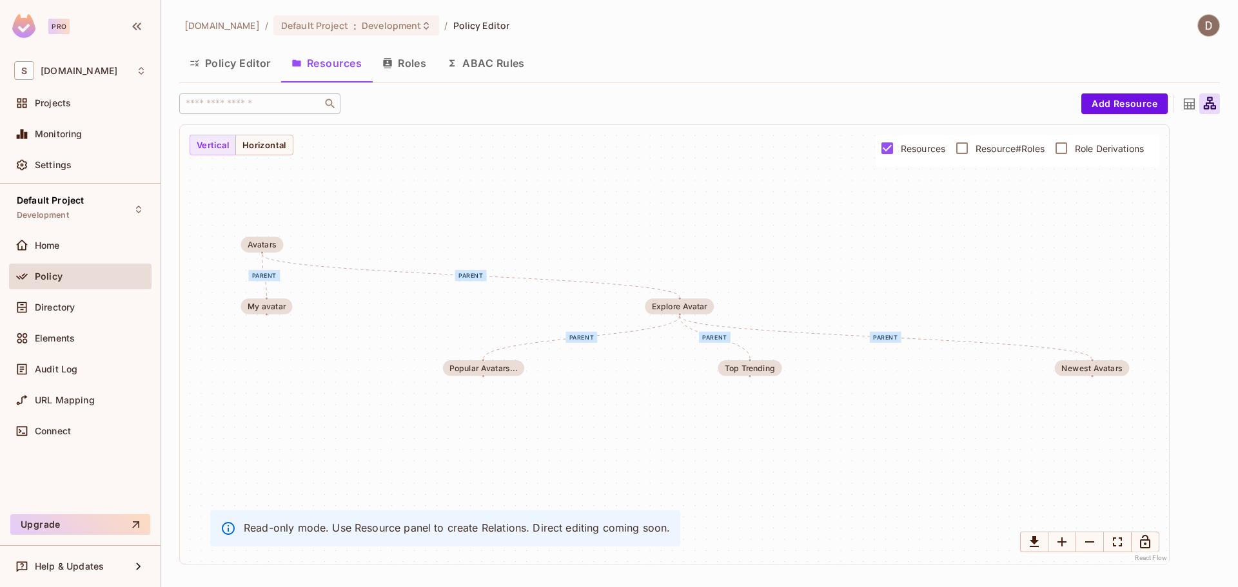
drag, startPoint x: 634, startPoint y: 220, endPoint x: 626, endPoint y: 239, distance: 20.2
click at [626, 239] on div "parent parent parent parent parent parent Widget Popular Avatars... My avatar M…" at bounding box center [674, 344] width 989 height 439
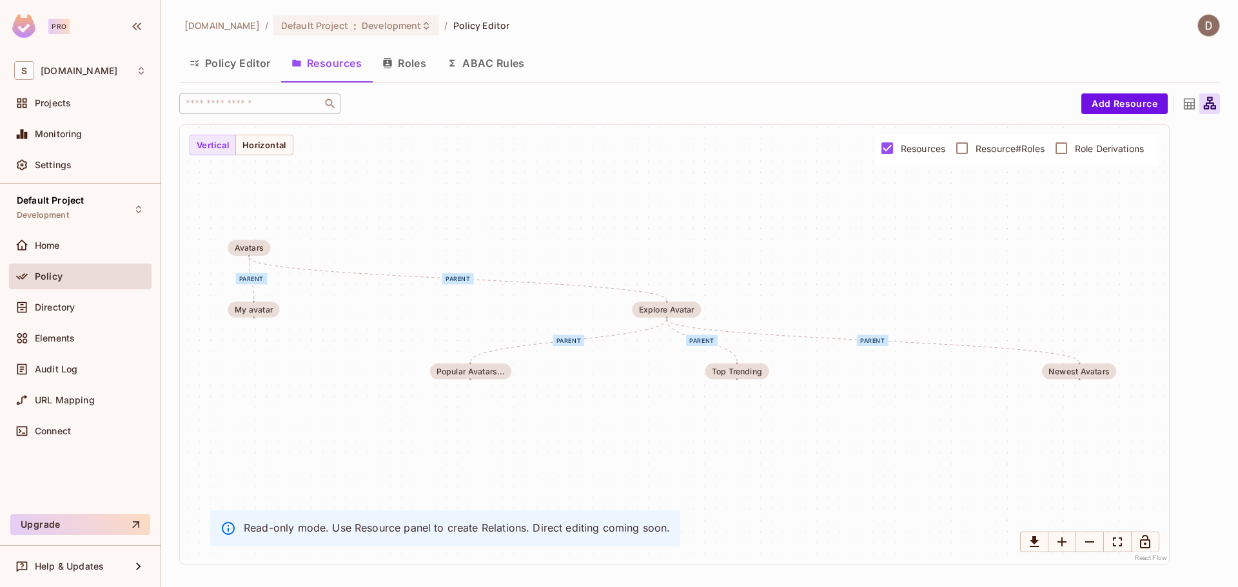
drag, startPoint x: 590, startPoint y: 219, endPoint x: 577, endPoint y: 222, distance: 13.3
click at [577, 222] on div "parent parent parent parent parent parent Widget Popular Avatars... My avatar M…" at bounding box center [674, 344] width 989 height 439
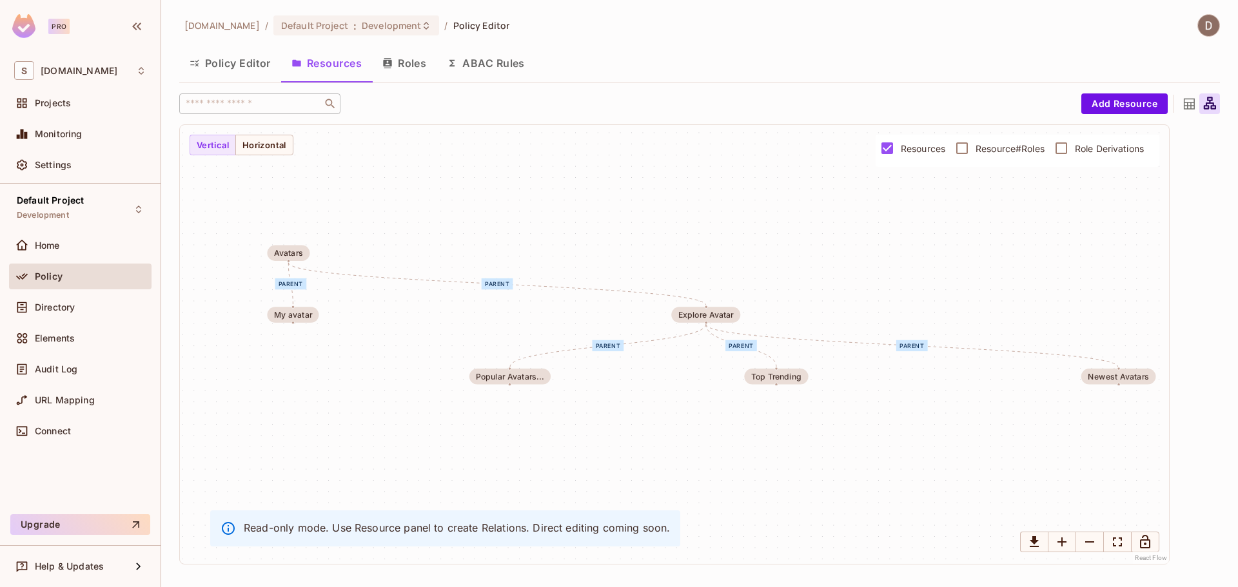
drag, startPoint x: 692, startPoint y: 240, endPoint x: 732, endPoint y: 246, distance: 39.7
click at [732, 246] on div "parent parent parent parent parent parent Widget Popular Avatars... My avatar M…" at bounding box center [674, 344] width 989 height 439
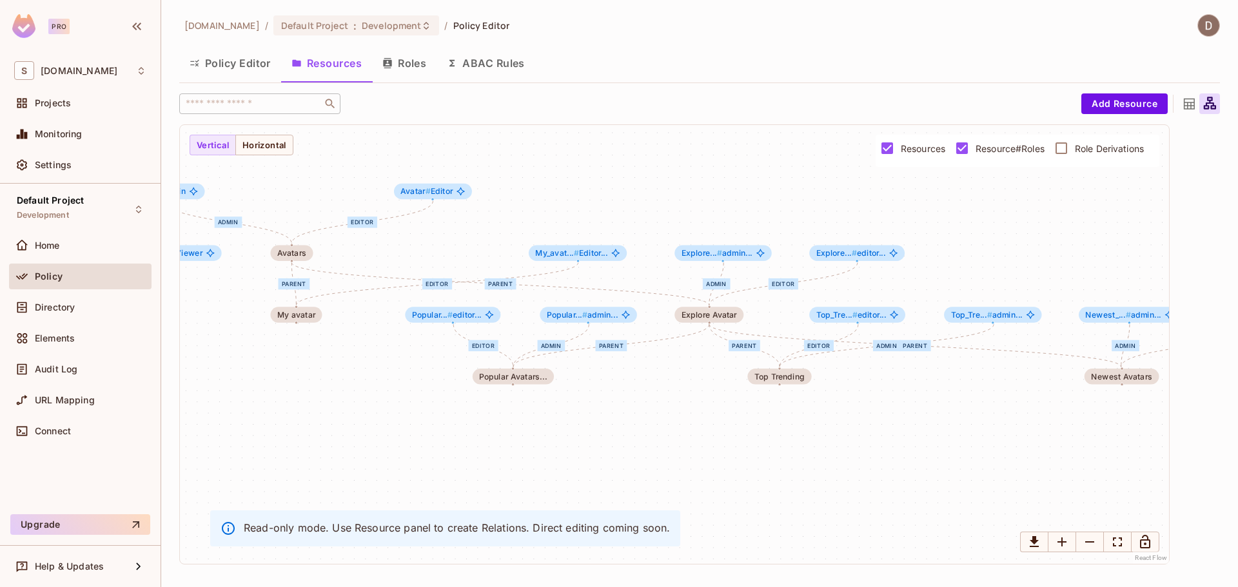
drag, startPoint x: 918, startPoint y: 205, endPoint x: 930, endPoint y: 206, distance: 11.6
click at [925, 206] on div "Owner Editor Viewer parent editor admin parent Editor parent editor admin admin…" at bounding box center [674, 344] width 989 height 439
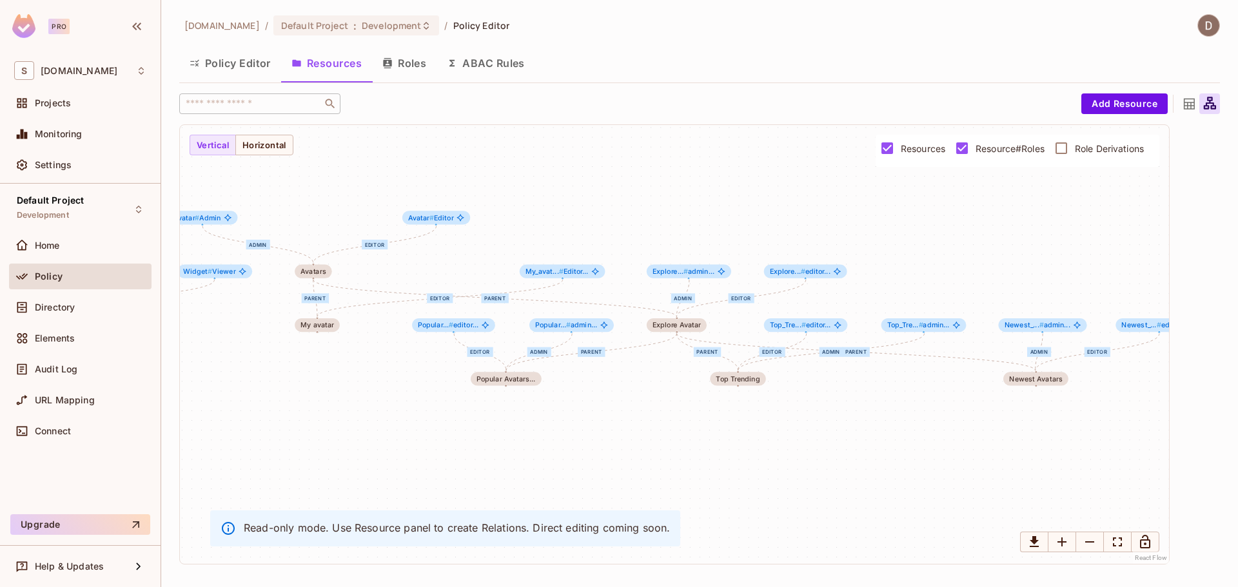
drag, startPoint x: 923, startPoint y: 214, endPoint x: 862, endPoint y: 238, distance: 65.9
click at [862, 238] on div "Owner Editor Viewer parent editor admin parent Editor parent editor admin admin…" at bounding box center [674, 344] width 989 height 439
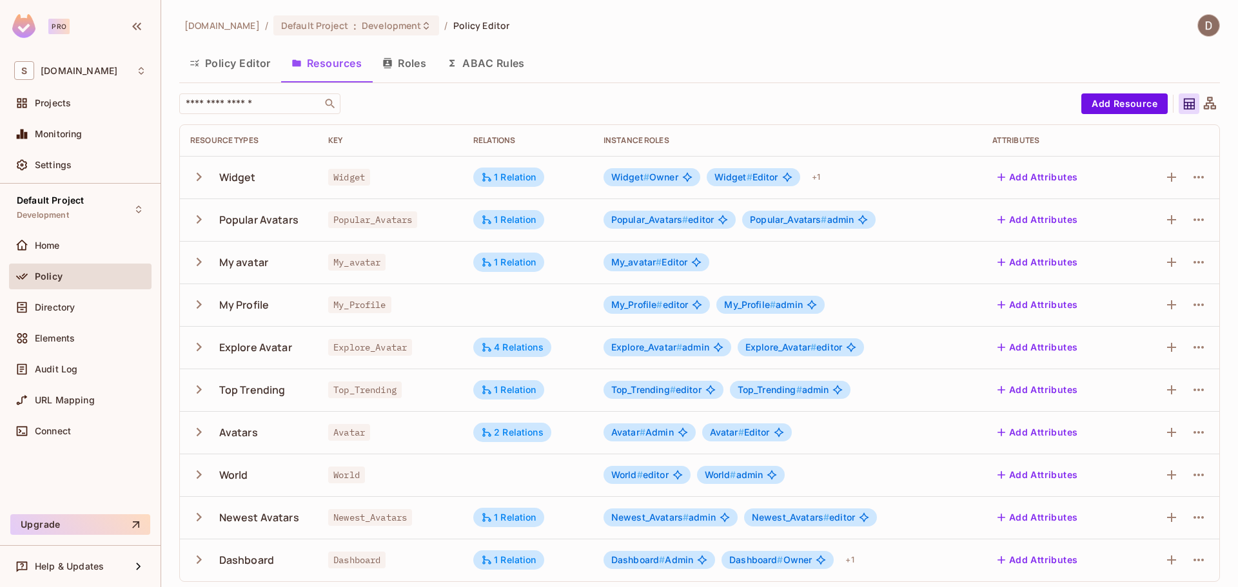
scroll to position [5, 0]
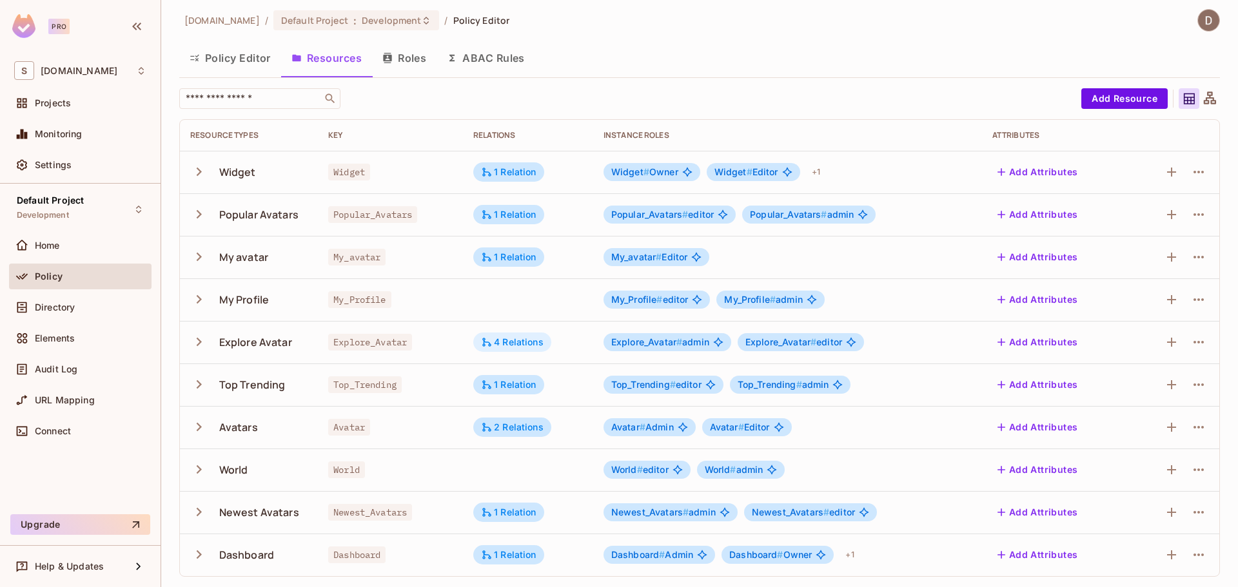
click at [502, 342] on div "4 Relations" at bounding box center [512, 342] width 63 height 12
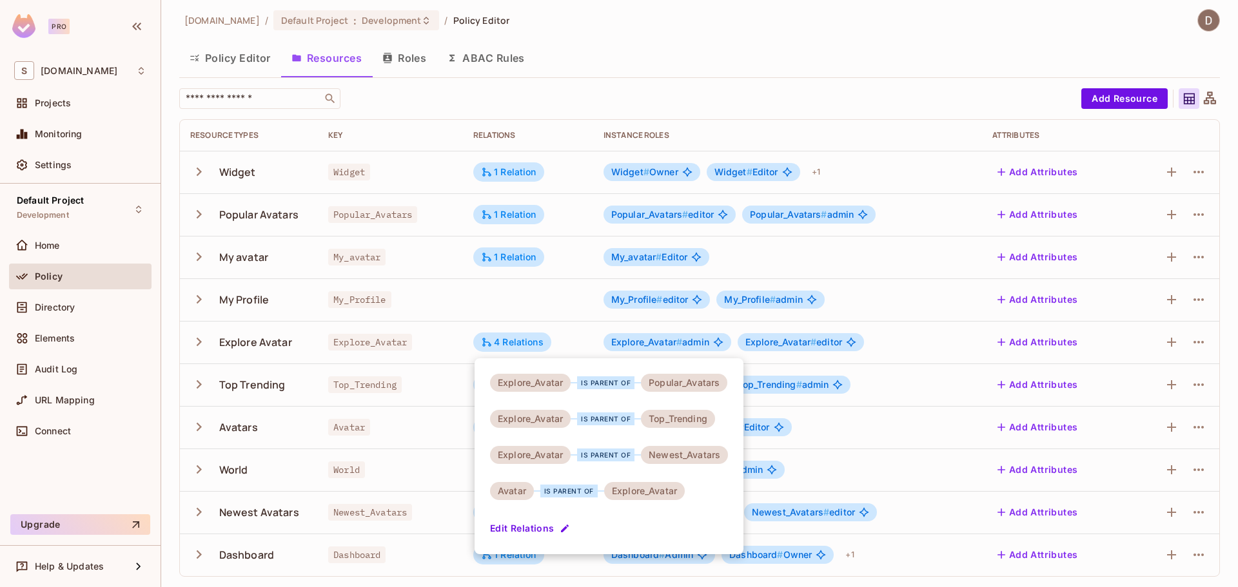
drag, startPoint x: 510, startPoint y: 344, endPoint x: 480, endPoint y: 346, distance: 30.4
click at [510, 344] on div at bounding box center [619, 293] width 1238 height 587
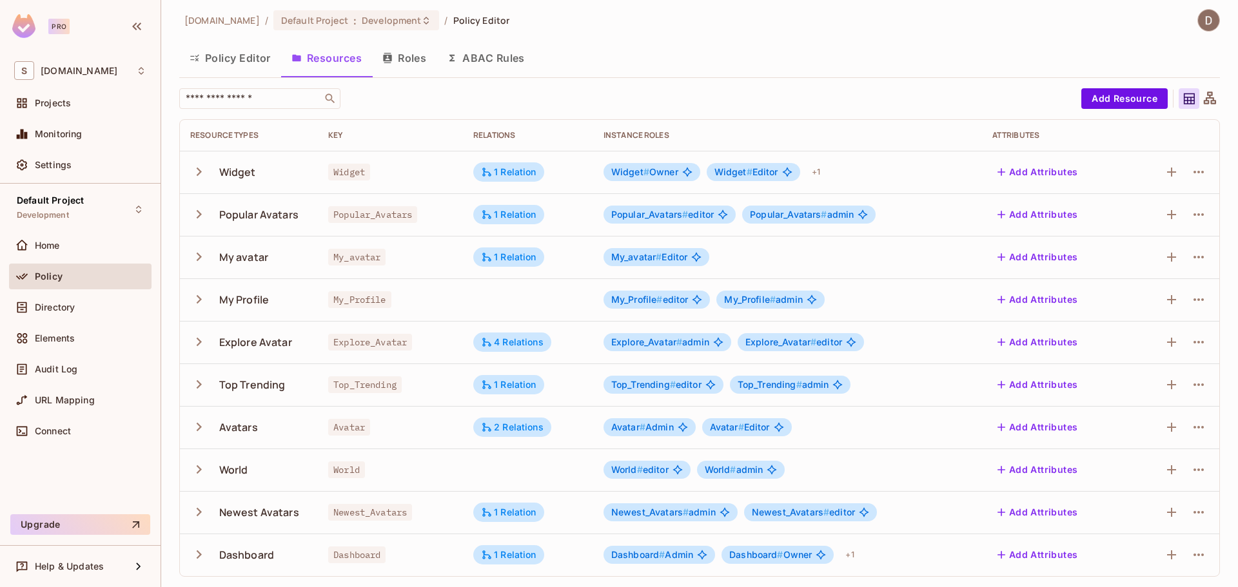
click at [207, 342] on icon "button" at bounding box center [198, 341] width 17 height 17
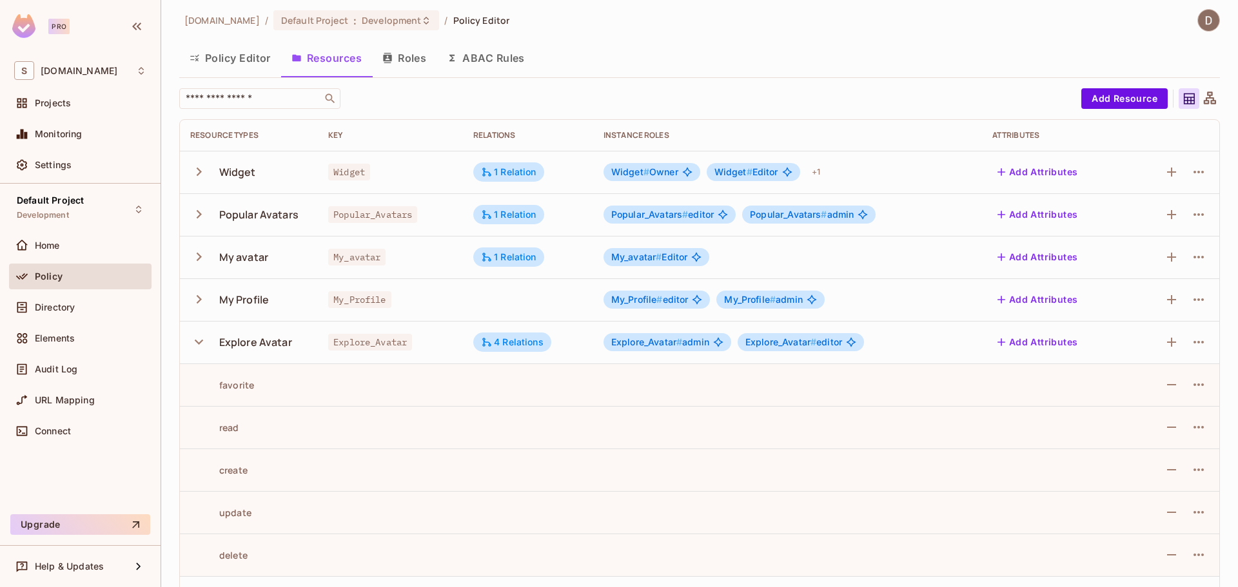
click at [196, 336] on icon "button" at bounding box center [198, 341] width 17 height 17
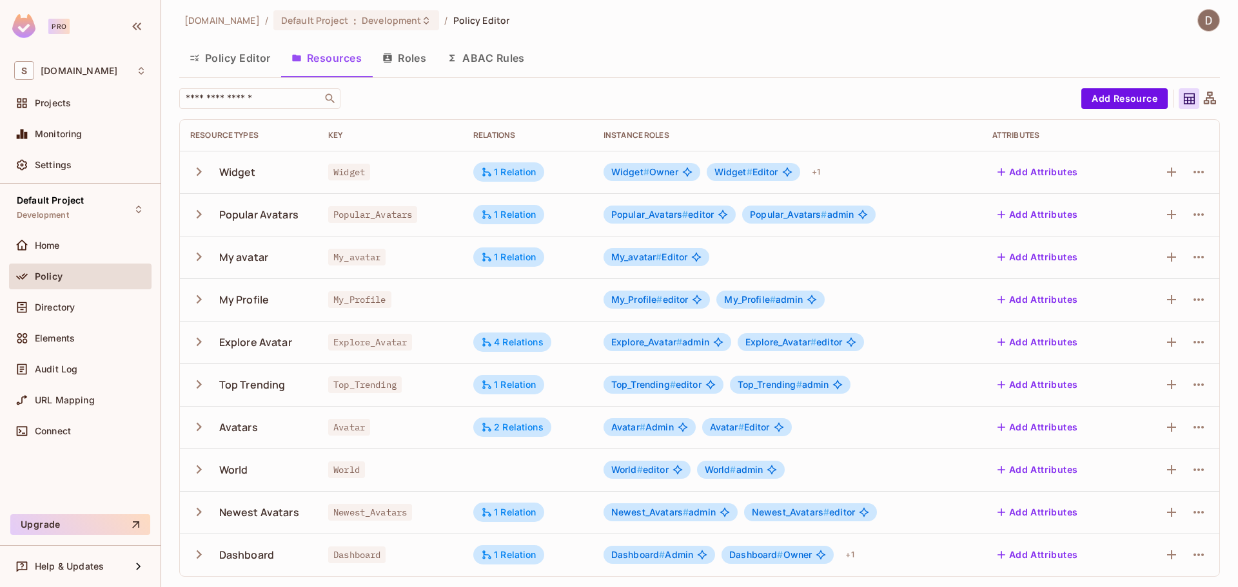
click at [199, 345] on icon "button" at bounding box center [198, 341] width 17 height 17
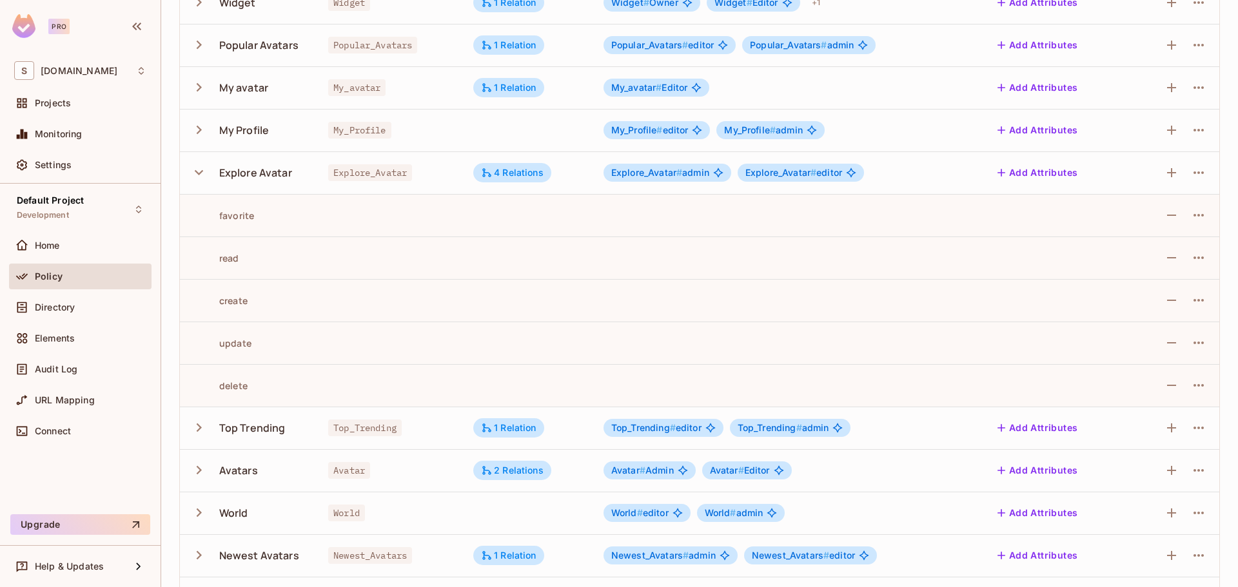
scroll to position [24, 0]
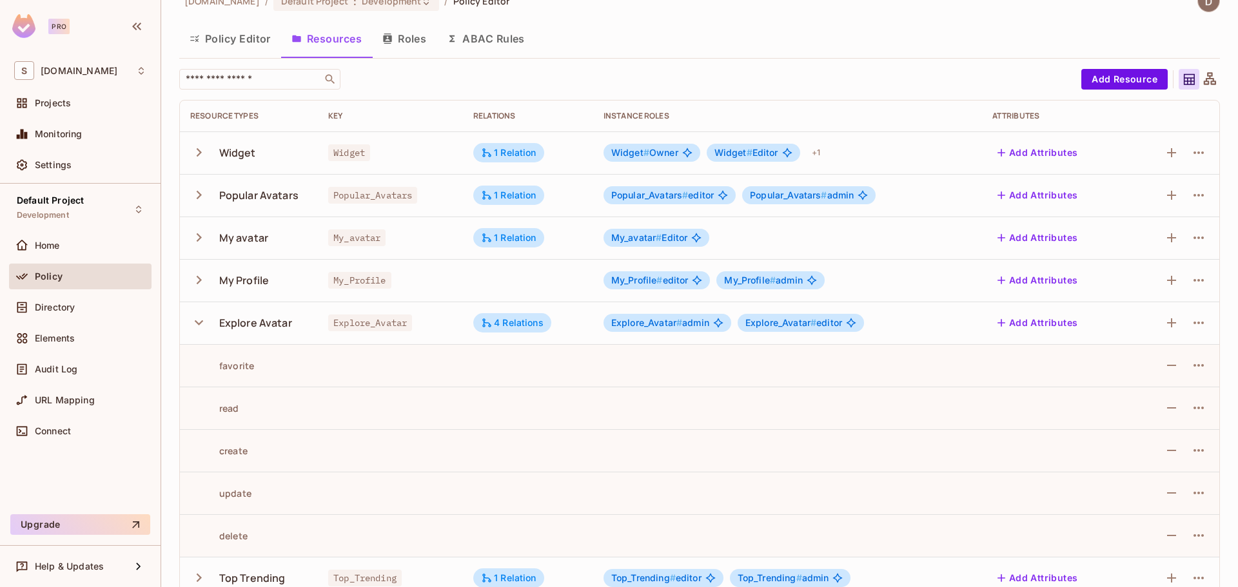
click at [1207, 84] on icon at bounding box center [1209, 80] width 16 height 16
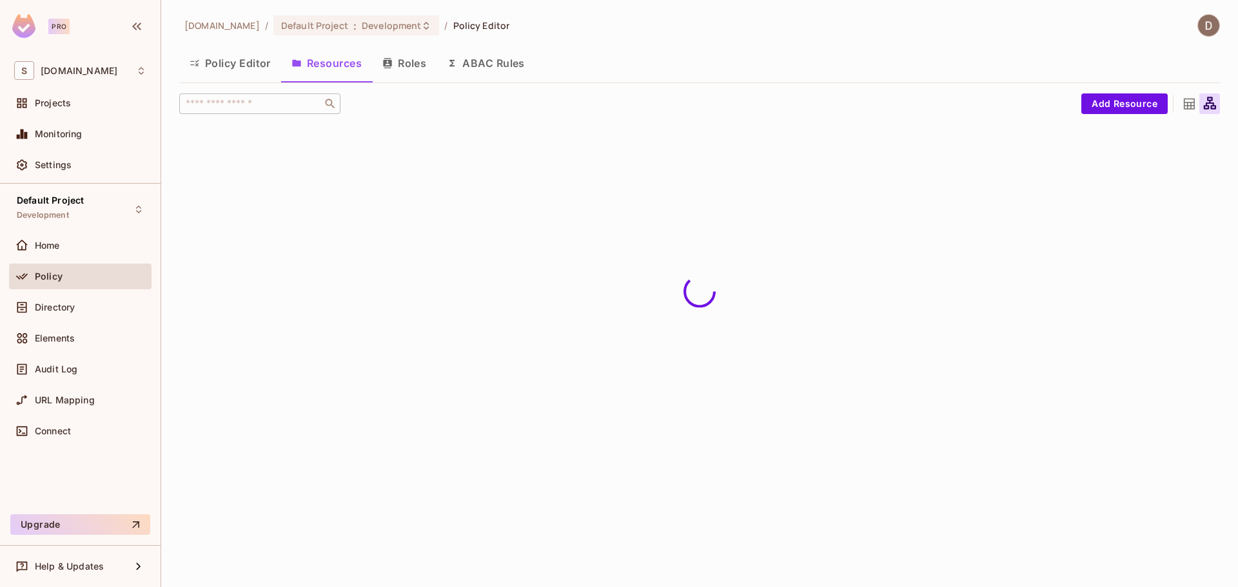
scroll to position [0, 0]
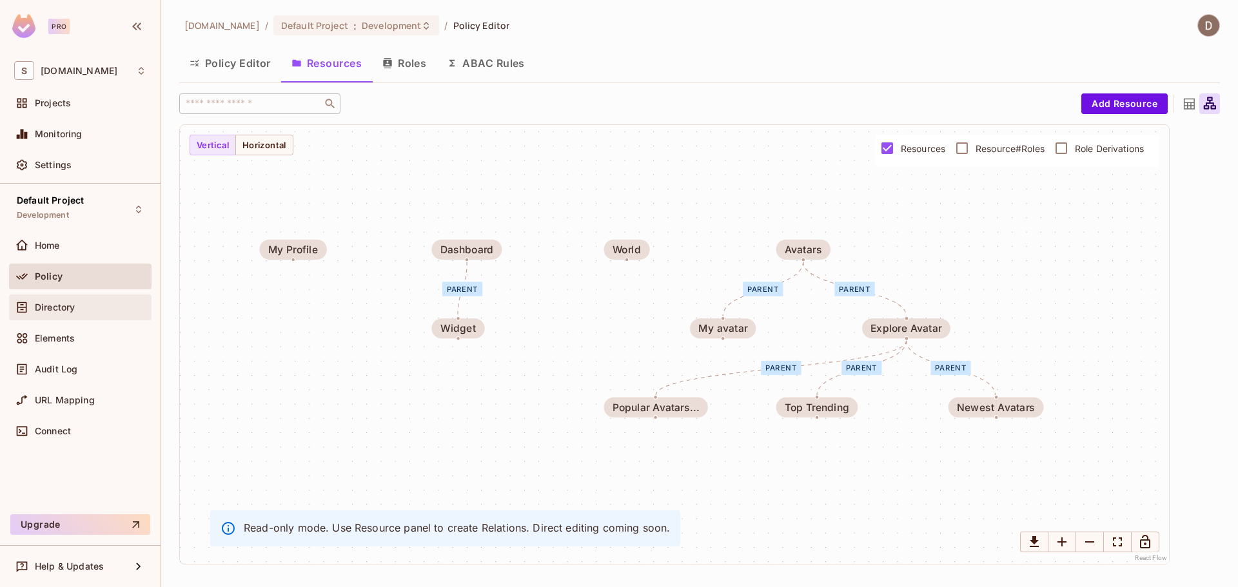
click at [126, 307] on div "Directory" at bounding box center [91, 307] width 112 height 10
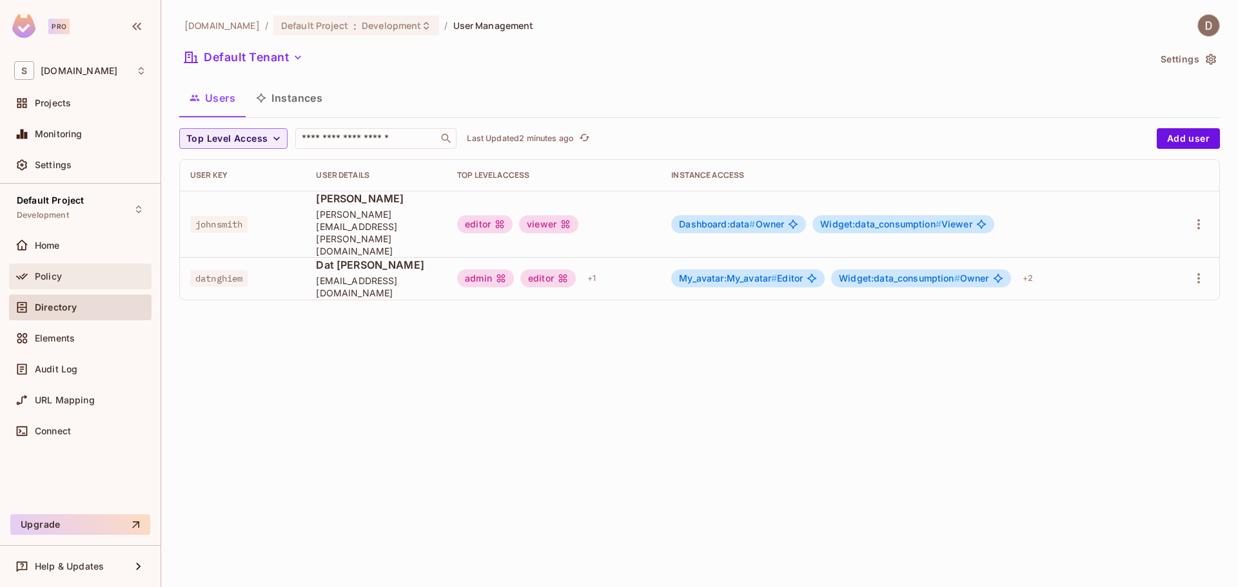
click at [75, 275] on div "Policy" at bounding box center [91, 276] width 112 height 10
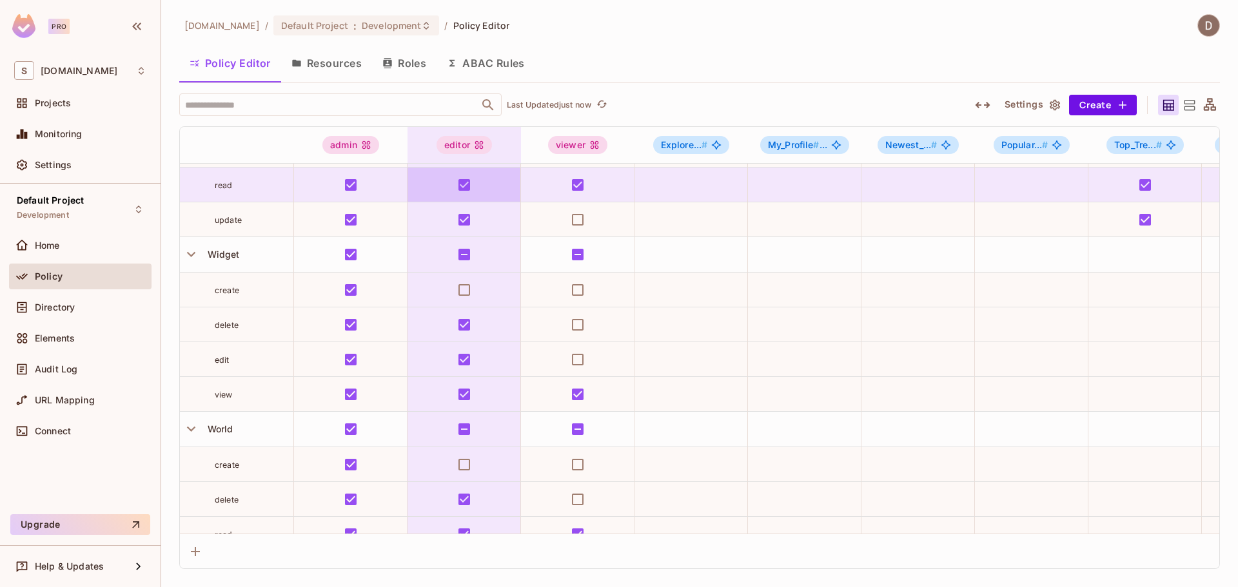
scroll to position [1526, 0]
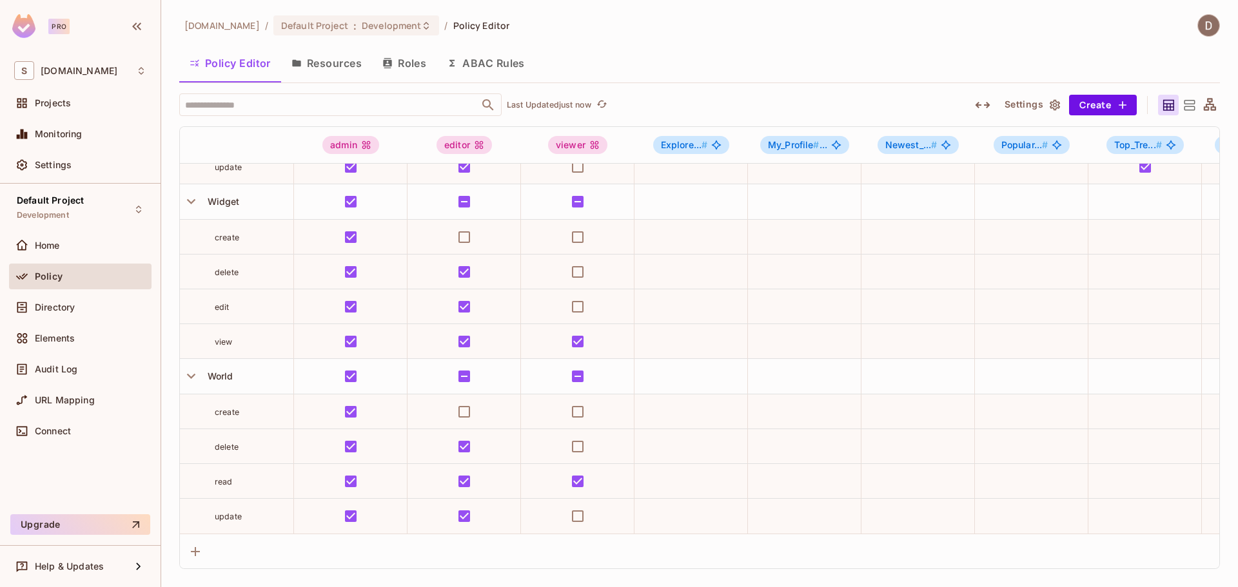
click at [1209, 100] on icon at bounding box center [1209, 105] width 16 height 16
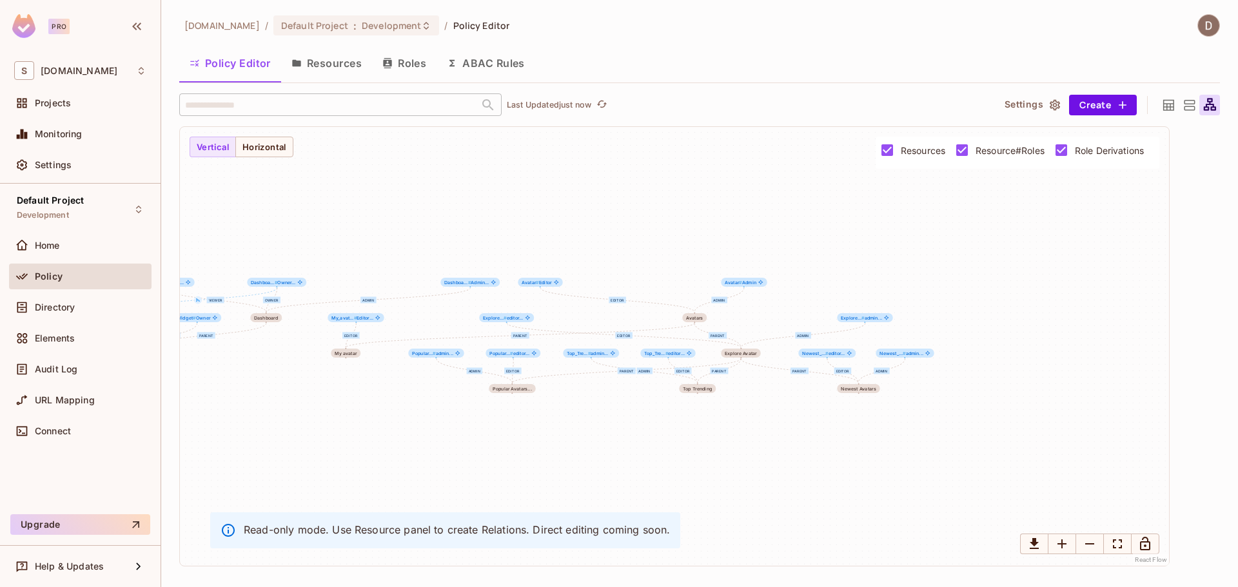
drag, startPoint x: 989, startPoint y: 221, endPoint x: 693, endPoint y: 209, distance: 296.7
click at [694, 209] on div "Owner Editor Viewer parent editor admin parent Editor parent editor admin admin…" at bounding box center [674, 346] width 989 height 439
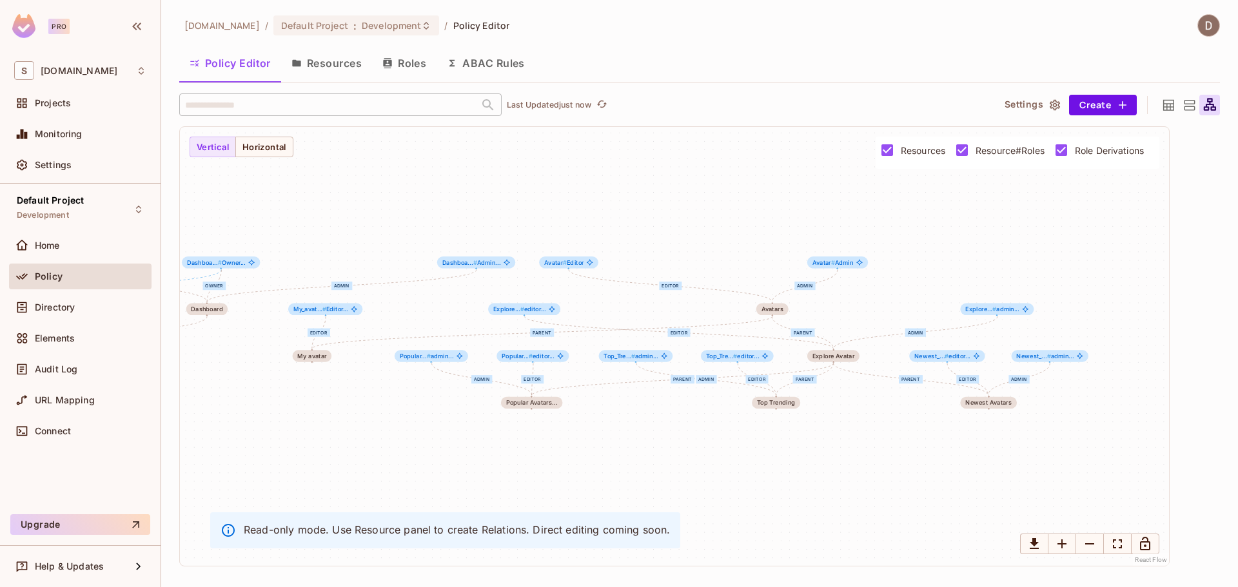
drag, startPoint x: 708, startPoint y: 232, endPoint x: 806, endPoint y: 198, distance: 103.8
click at [806, 198] on div "Owner Editor Viewer parent editor admin parent Editor parent editor admin admin…" at bounding box center [674, 346] width 989 height 439
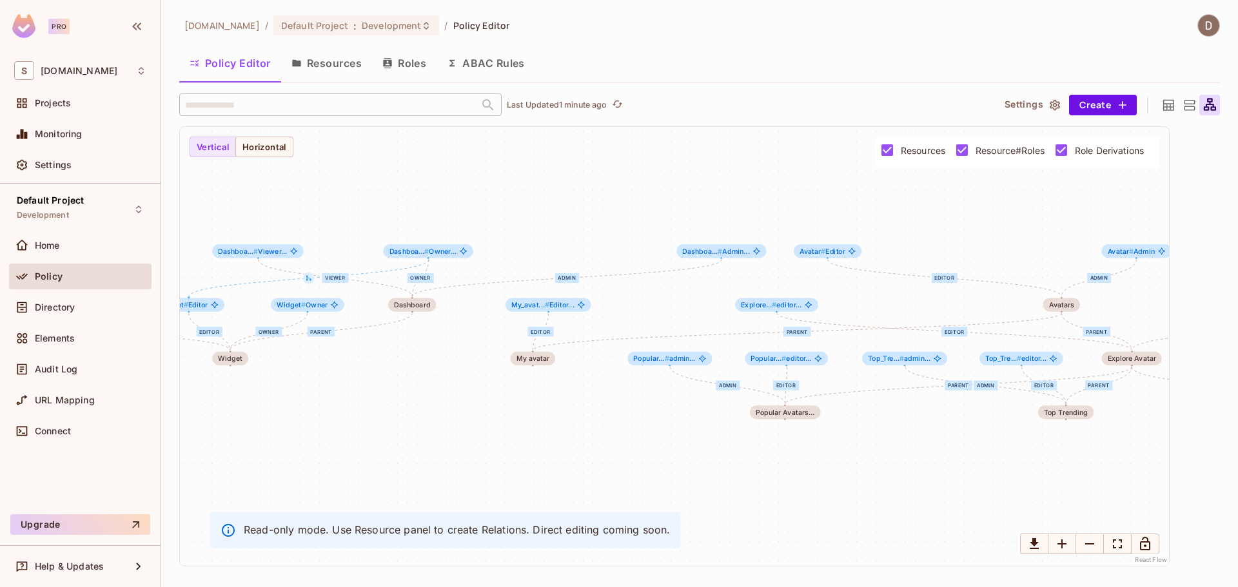
drag, startPoint x: 710, startPoint y: 246, endPoint x: 951, endPoint y: 240, distance: 241.1
click at [951, 240] on div "Owner Editor Viewer parent editor admin parent Editor parent editor admin admin…" at bounding box center [674, 346] width 989 height 439
click at [59, 354] on div "Elements" at bounding box center [80, 340] width 142 height 31
click at [63, 368] on span "Audit Log" at bounding box center [56, 369] width 43 height 10
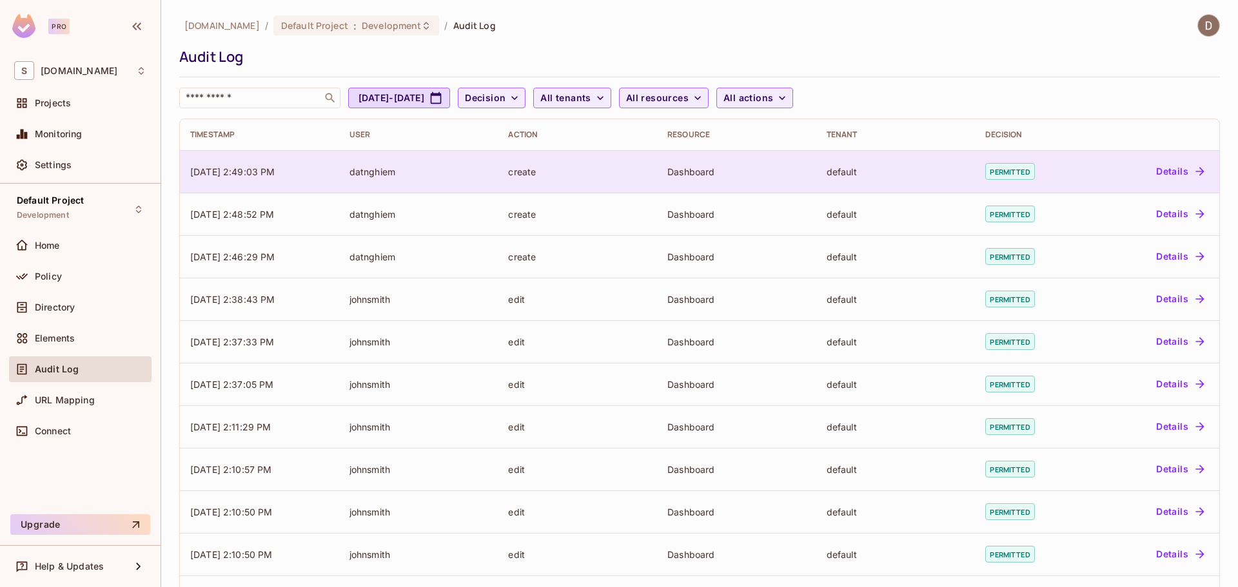
click at [1160, 167] on button "Details" at bounding box center [1180, 171] width 58 height 21
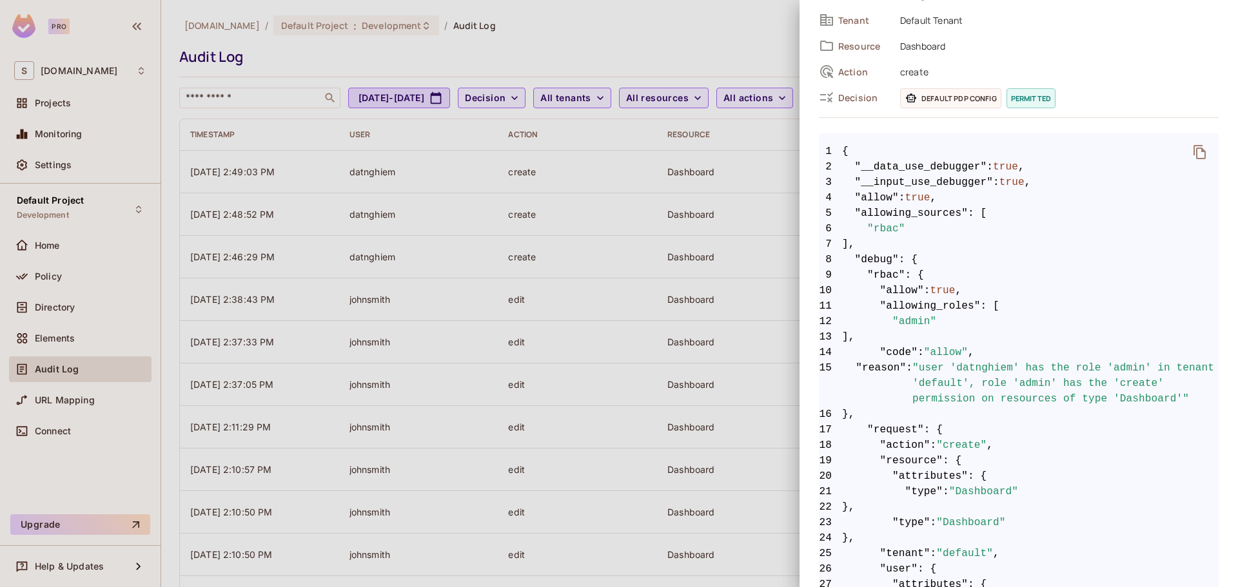
scroll to position [428, 0]
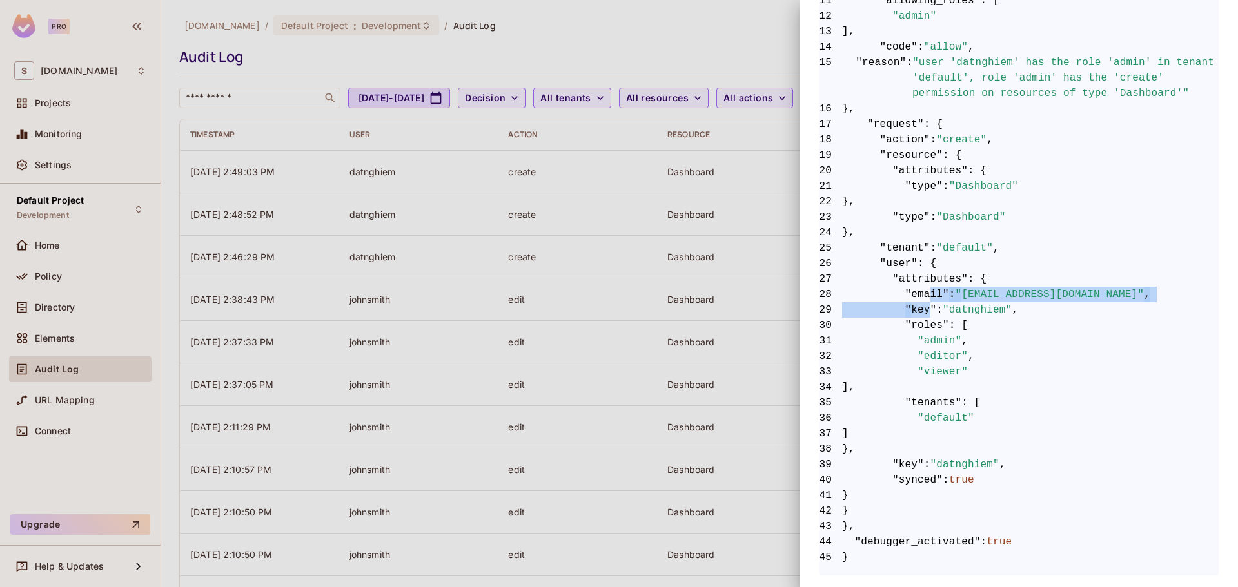
click at [920, 301] on code "1 { 2 "__data_use_debugger" : true , 3 "__input_use_debugger" : true , 4 "allow…" at bounding box center [1019, 201] width 400 height 727
click at [900, 273] on span ""attributes"" at bounding box center [929, 278] width 75 height 15
click at [1009, 290] on span ""datnq@savameta.com"" at bounding box center [1049, 294] width 189 height 15
click at [967, 298] on span ""datnq@savameta.com"" at bounding box center [1049, 294] width 189 height 15
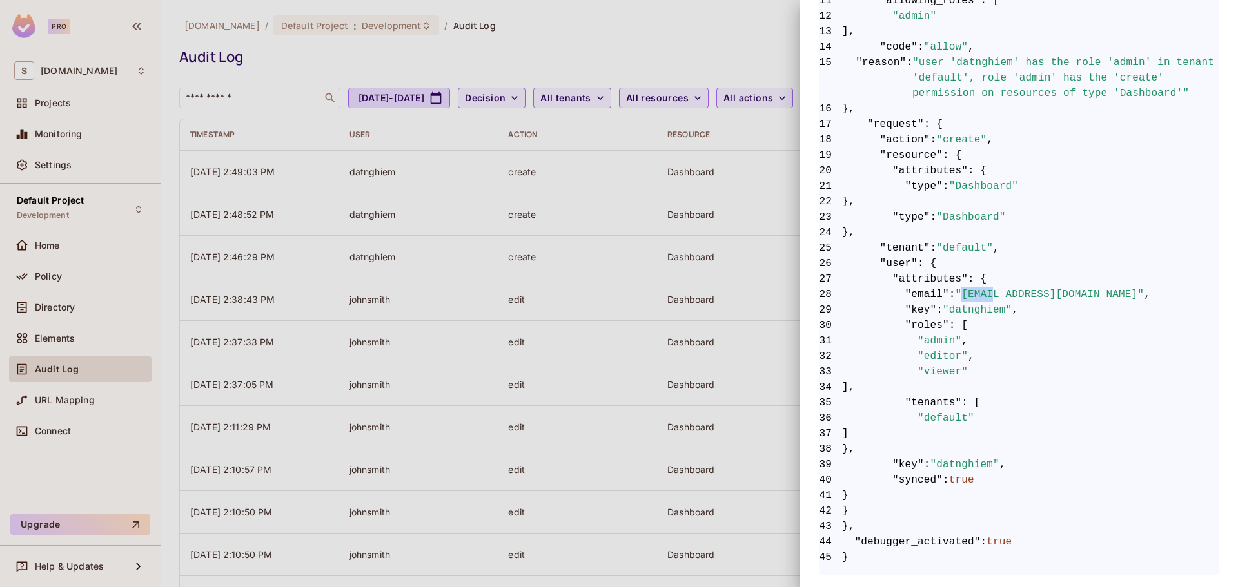
click at [967, 298] on span ""datnq@savameta.com"" at bounding box center [1049, 294] width 189 height 15
copy span "datnq"
click at [685, 71] on div at bounding box center [619, 293] width 1238 height 587
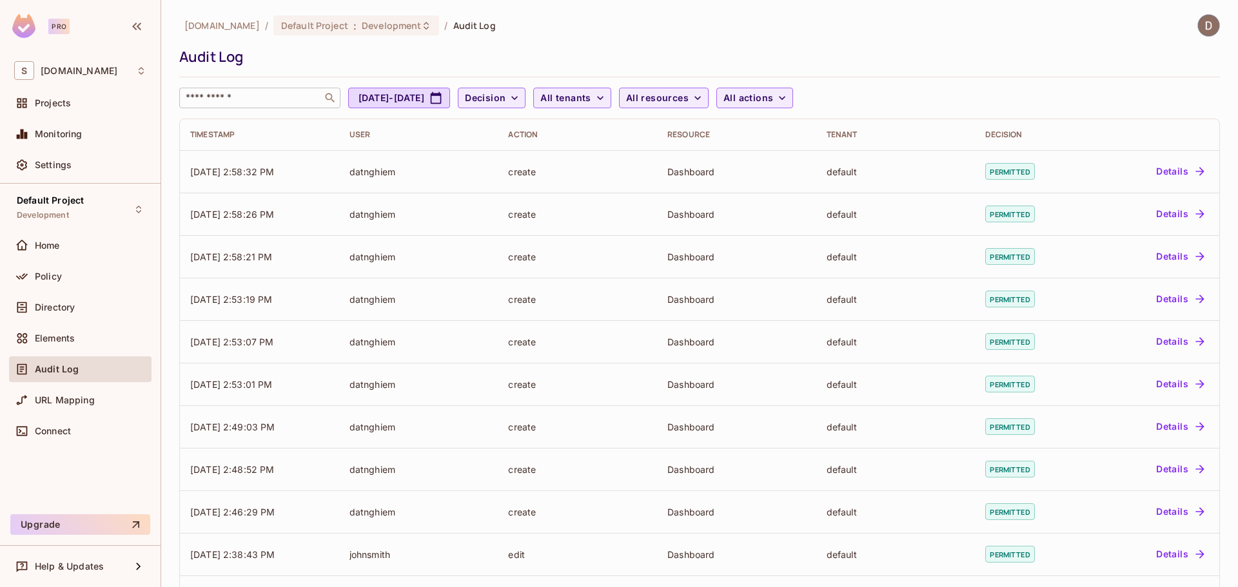
click at [259, 92] on input "text" at bounding box center [250, 98] width 135 height 13
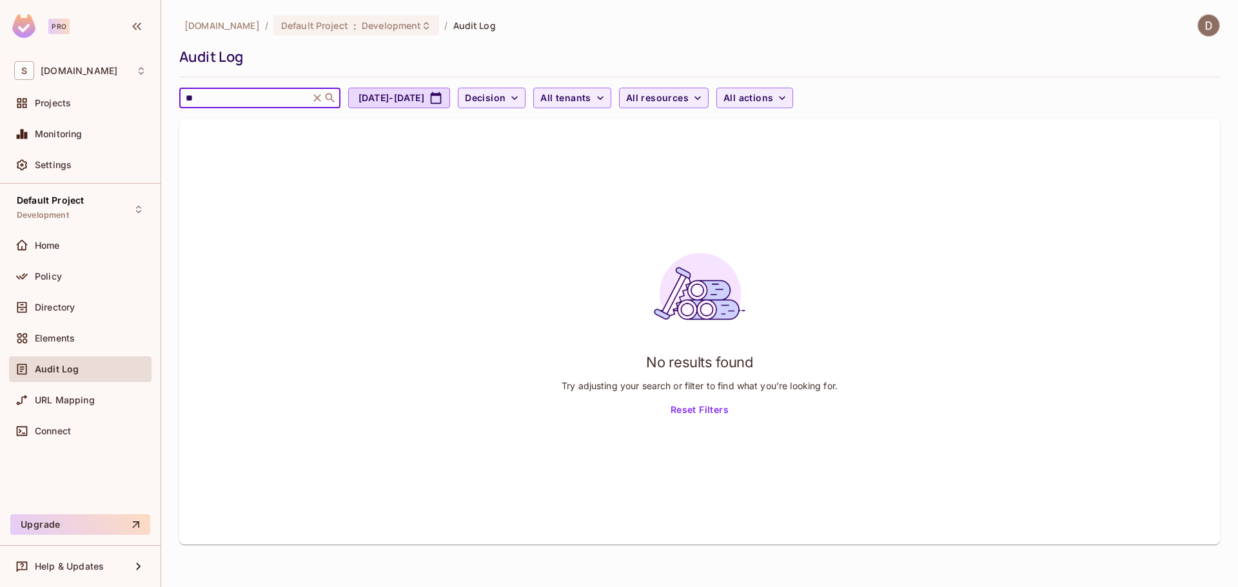
type input "*"
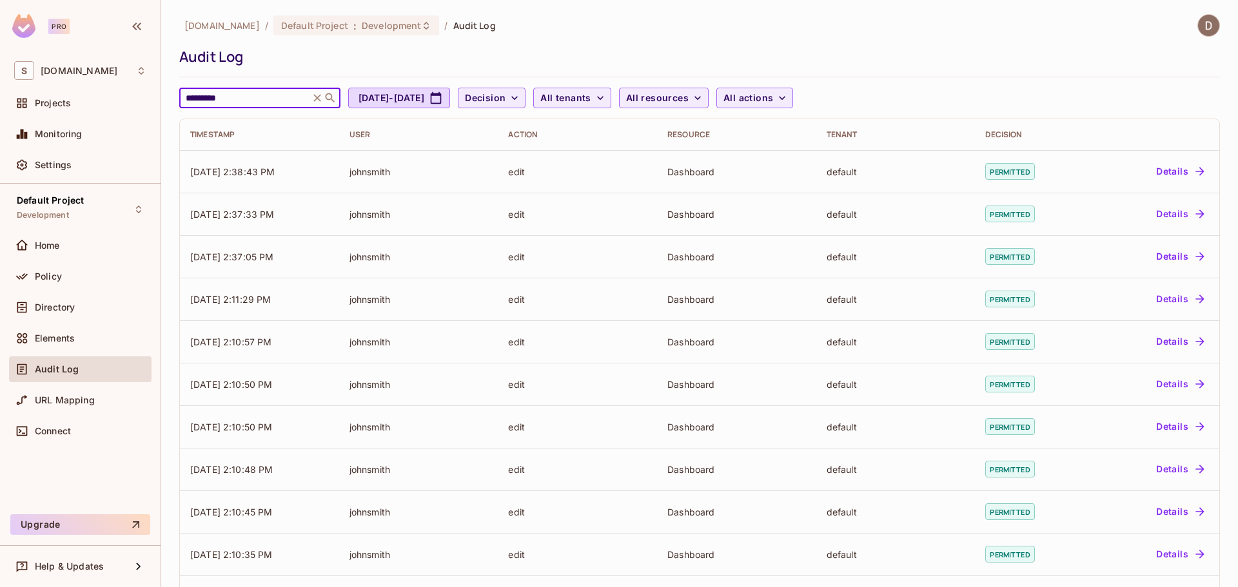
type input "*********"
click at [322, 102] on icon at bounding box center [317, 98] width 13 height 13
click at [280, 97] on input "text" at bounding box center [250, 98] width 135 height 13
type input "*********"
click at [362, 28] on span "Development" at bounding box center [391, 25] width 59 height 12
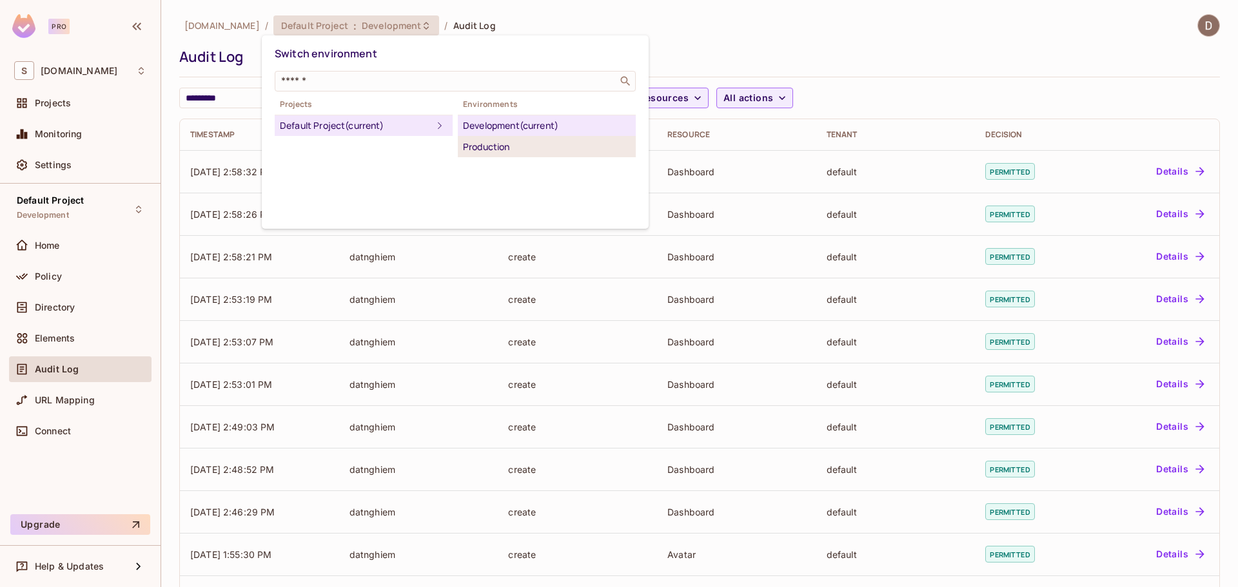
click at [504, 153] on div "Production" at bounding box center [547, 146] width 168 height 15
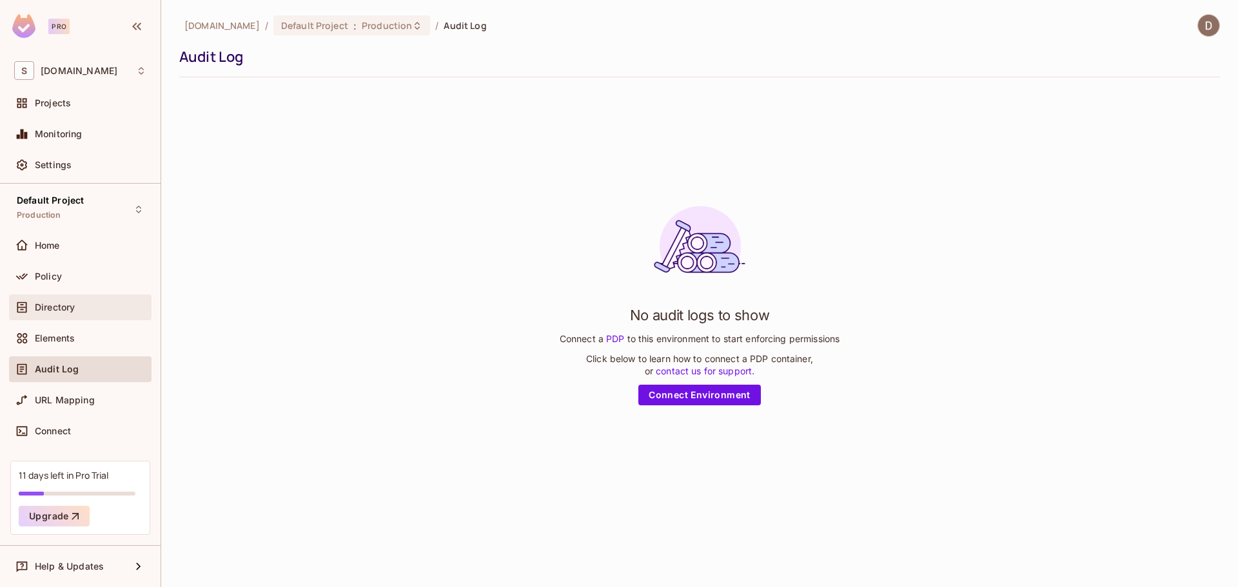
click at [99, 301] on div "Directory" at bounding box center [80, 307] width 132 height 15
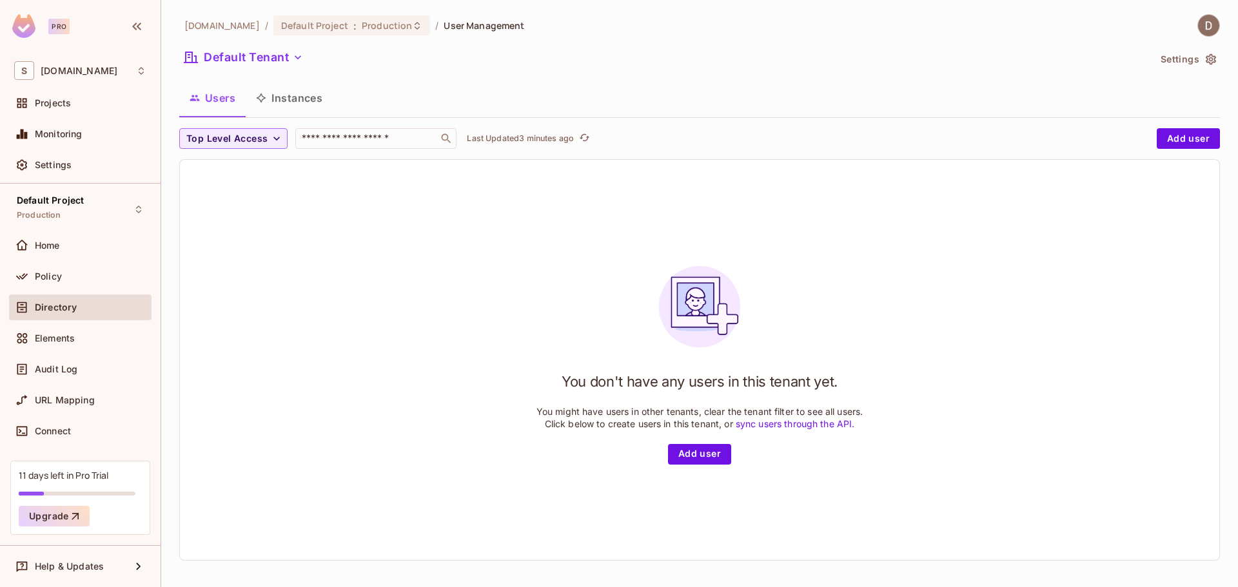
click at [344, 581] on div at bounding box center [699, 581] width 1040 height 0
click at [115, 285] on div "Policy" at bounding box center [80, 277] width 142 height 26
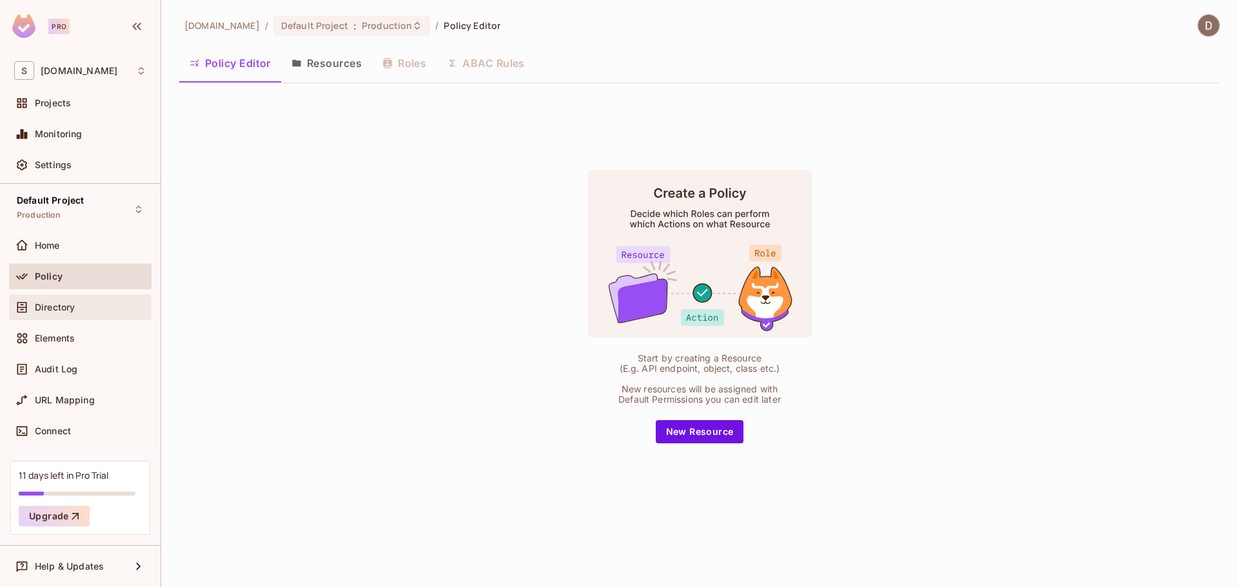
click at [56, 297] on div "Directory" at bounding box center [80, 308] width 142 height 26
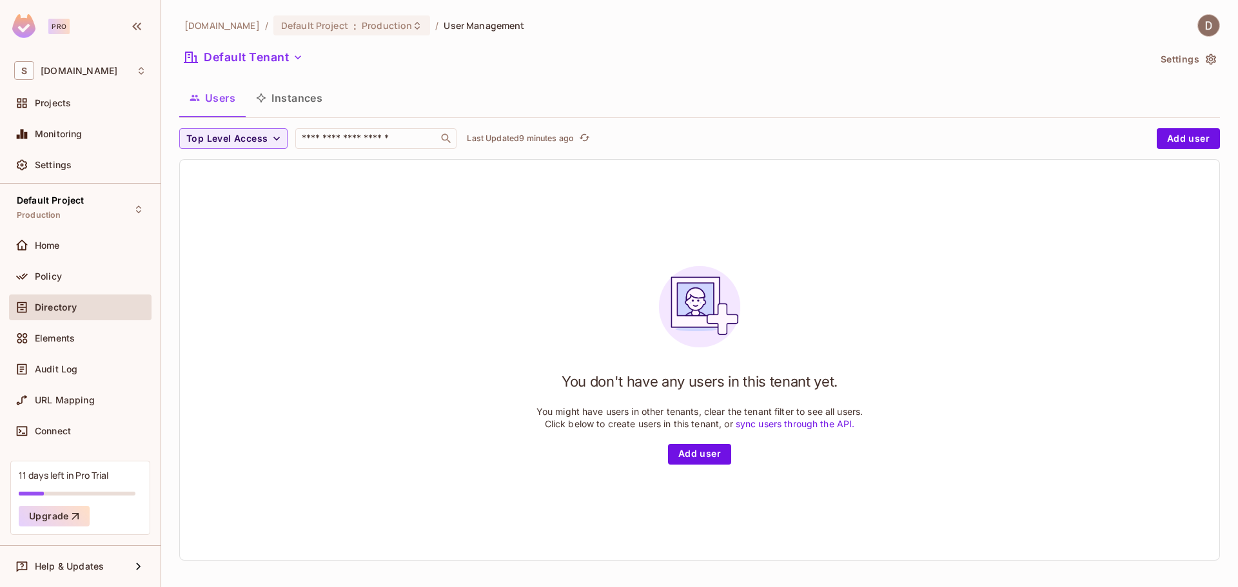
click at [1132, 88] on div "Users Instances" at bounding box center [699, 98] width 1040 height 32
click at [63, 282] on div "Policy" at bounding box center [80, 276] width 132 height 15
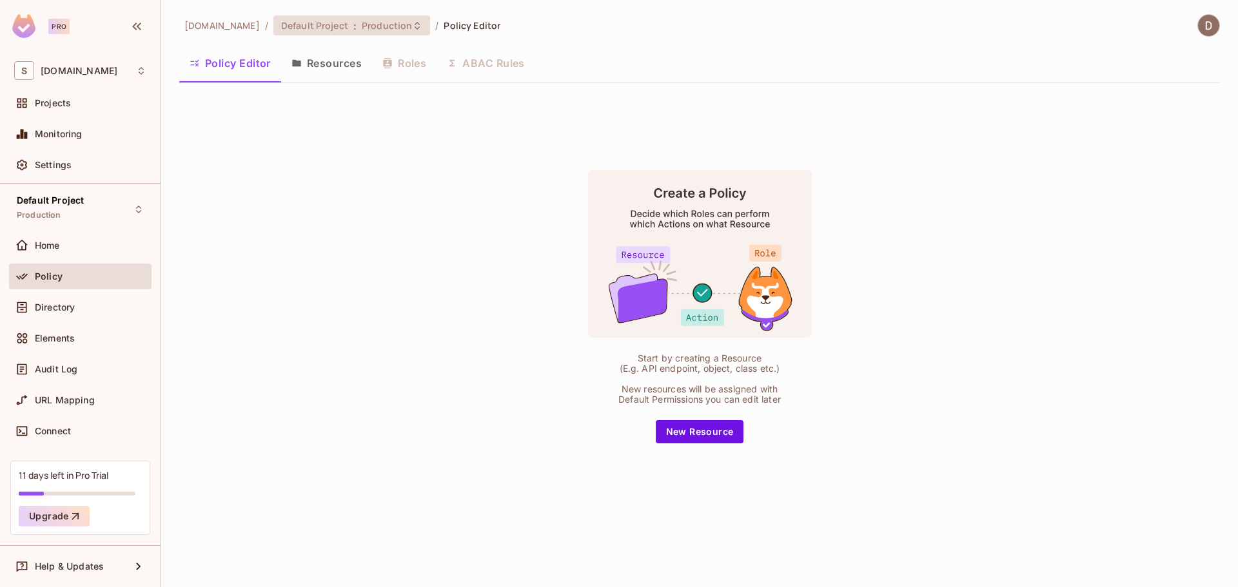
click at [333, 20] on span "Default Project" at bounding box center [314, 25] width 67 height 12
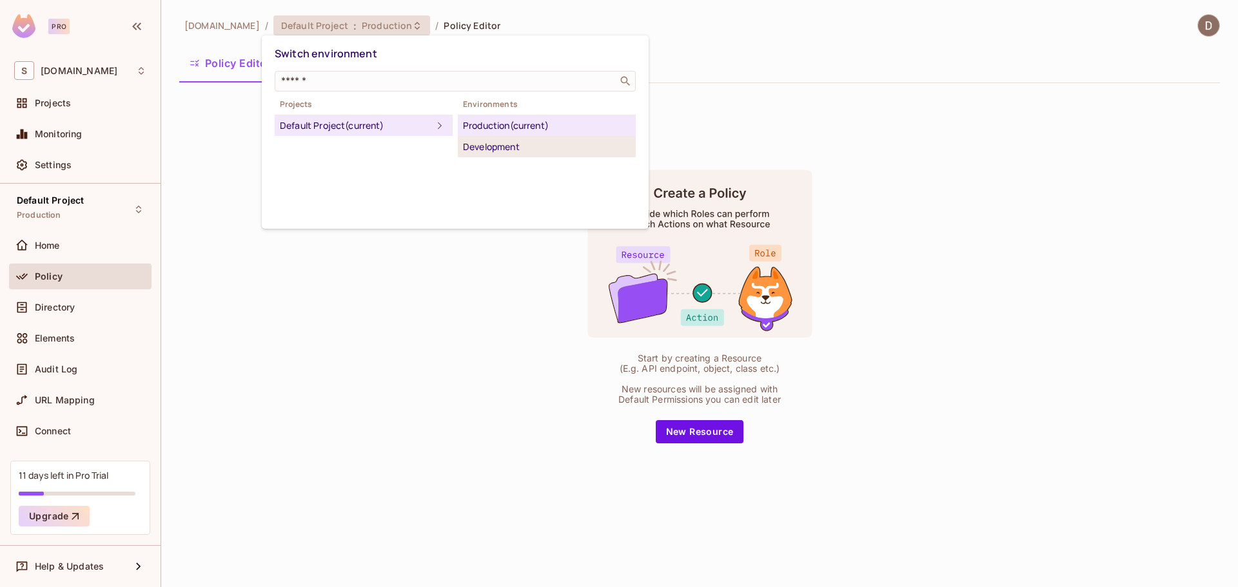
click at [502, 146] on div "Development" at bounding box center [547, 146] width 168 height 15
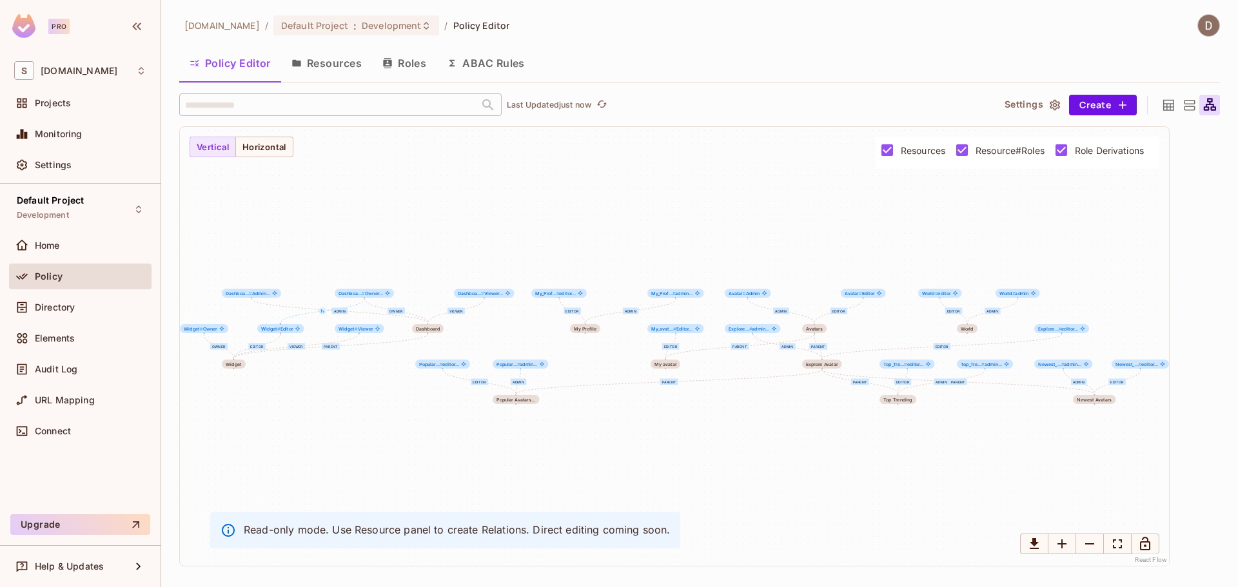
click at [1219, 102] on div at bounding box center [1209, 105] width 21 height 21
click at [1181, 109] on icon at bounding box center [1189, 105] width 16 height 16
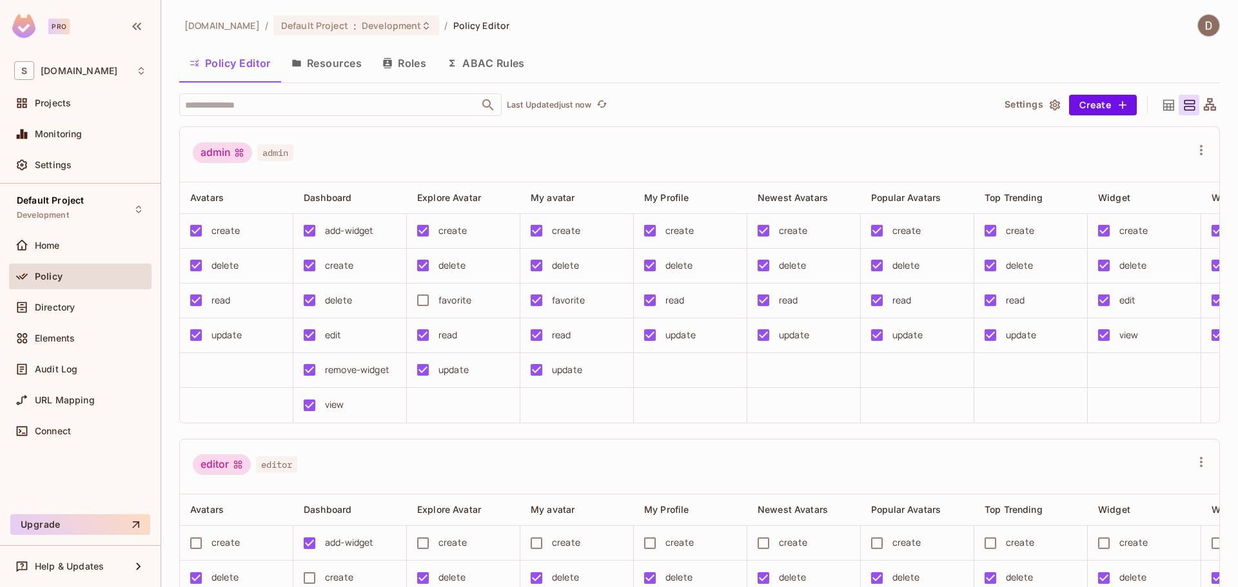
click at [1178, 112] on div at bounding box center [1188, 105] width 21 height 21
click at [1163, 110] on icon at bounding box center [1168, 104] width 11 height 11
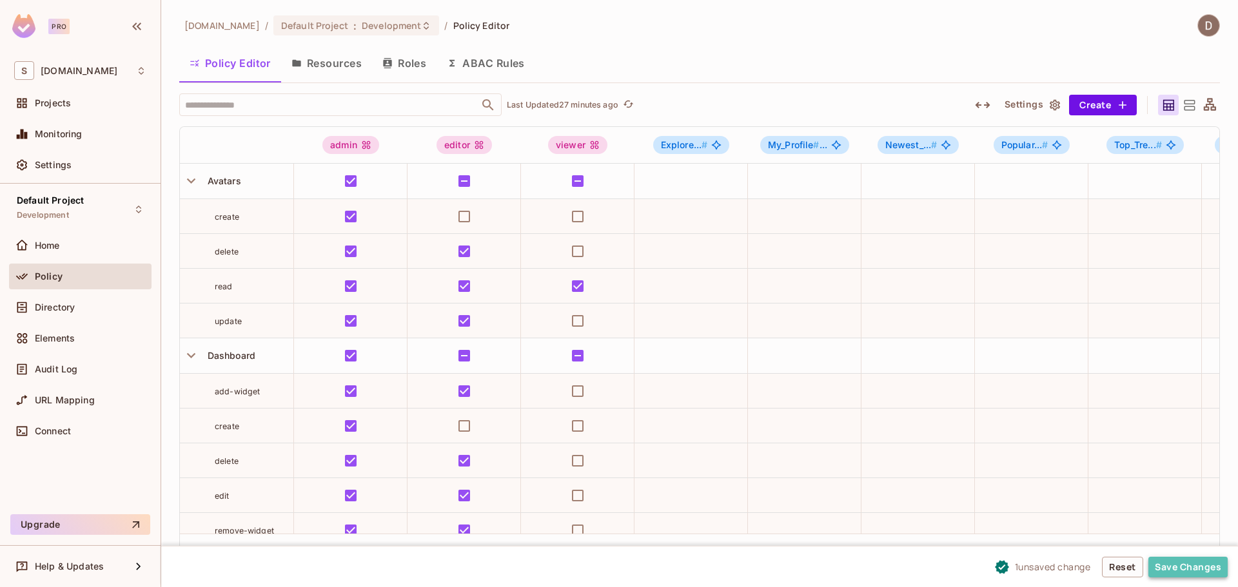
click at [1159, 563] on button "Save Changes" at bounding box center [1187, 567] width 79 height 21
click at [317, 65] on button "Resources" at bounding box center [326, 63] width 91 height 32
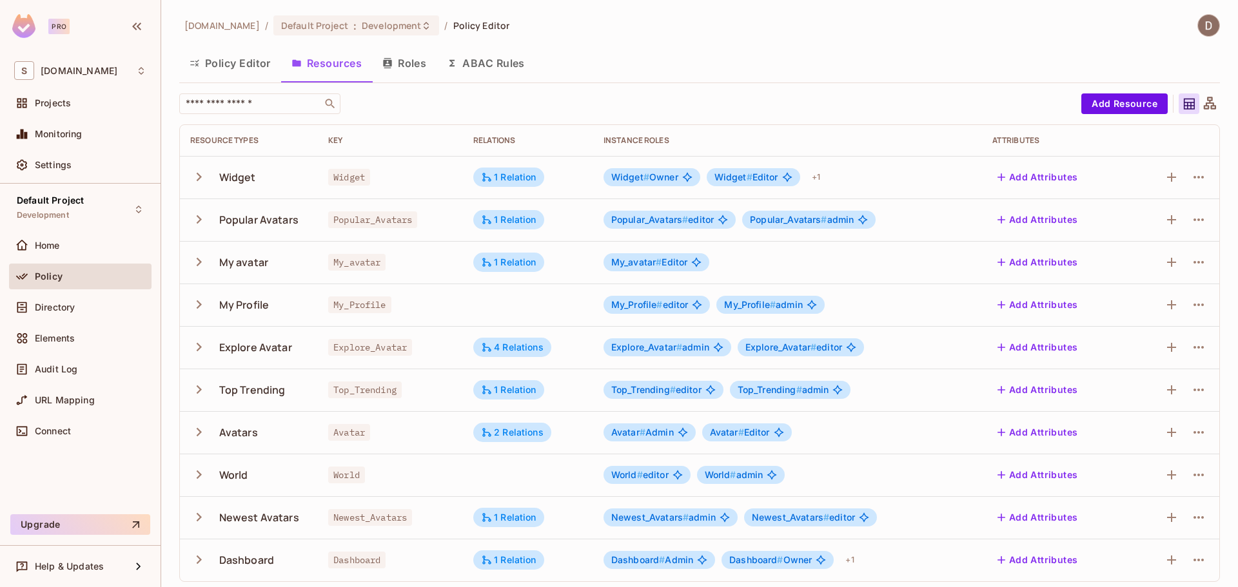
scroll to position [5, 0]
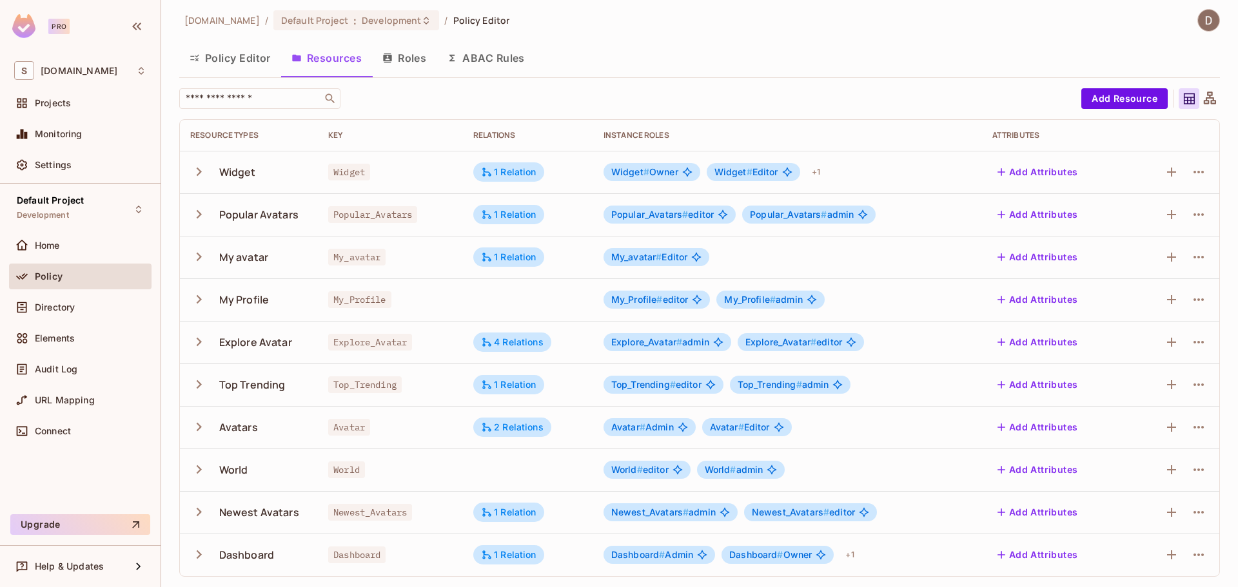
click at [200, 259] on icon "button" at bounding box center [198, 256] width 17 height 17
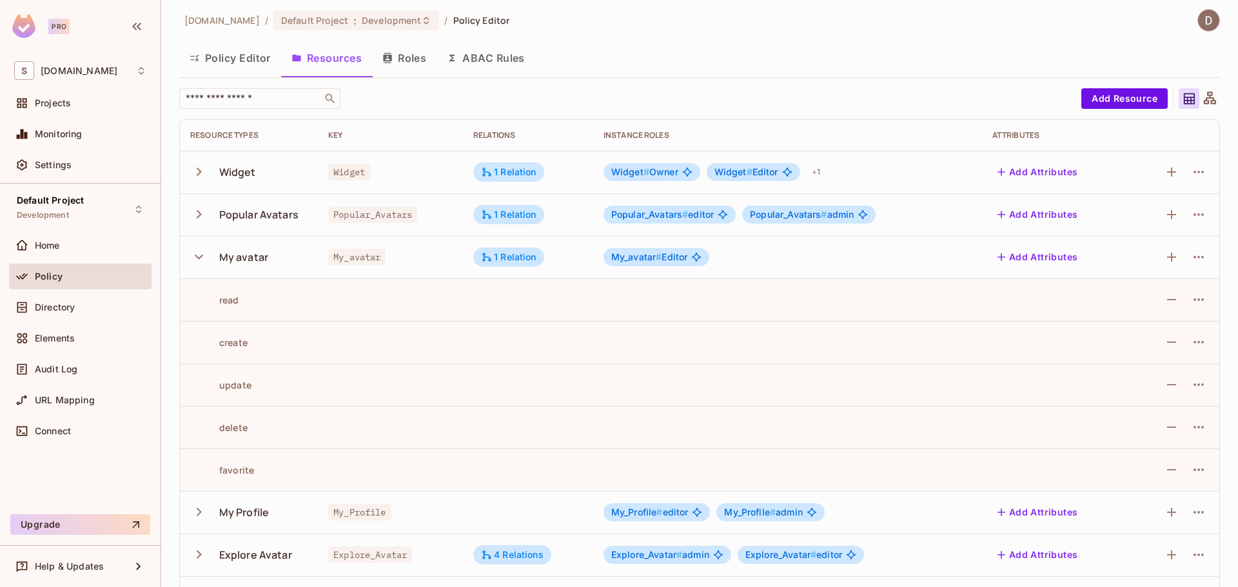
click at [201, 258] on icon "button" at bounding box center [198, 256] width 17 height 17
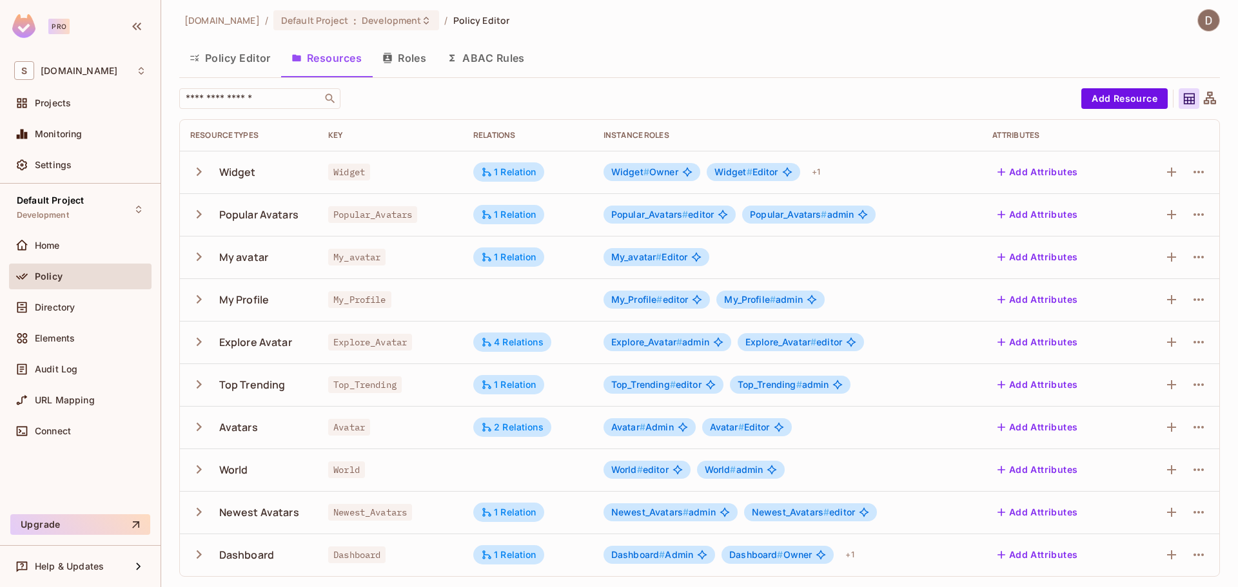
click at [206, 301] on icon "button" at bounding box center [198, 299] width 17 height 17
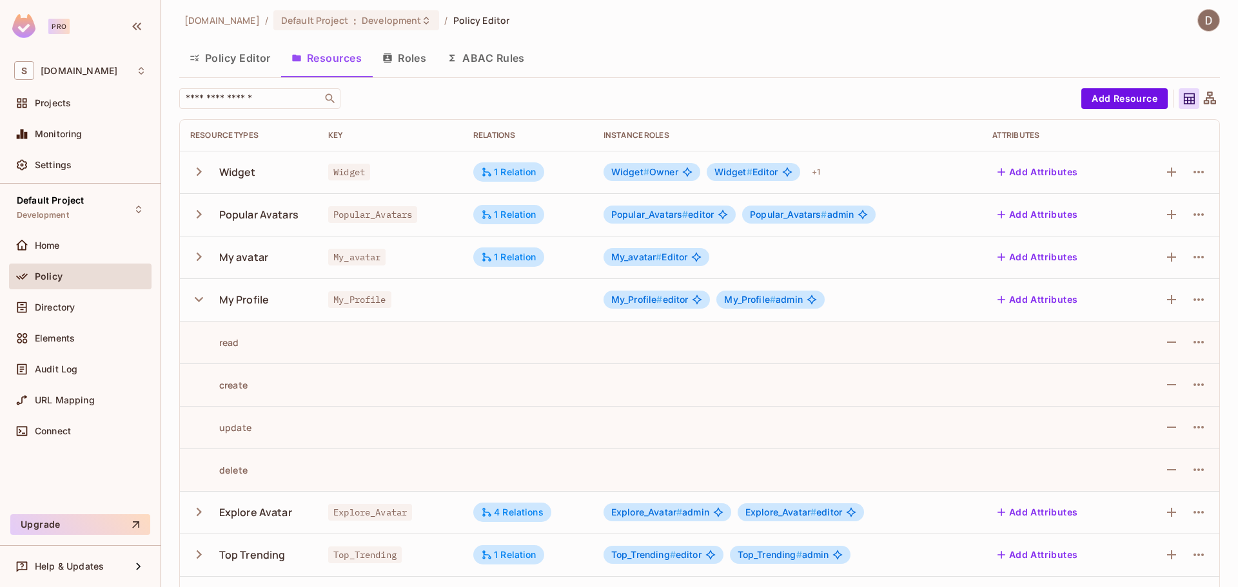
click at [200, 297] on icon "button" at bounding box center [198, 299] width 17 height 17
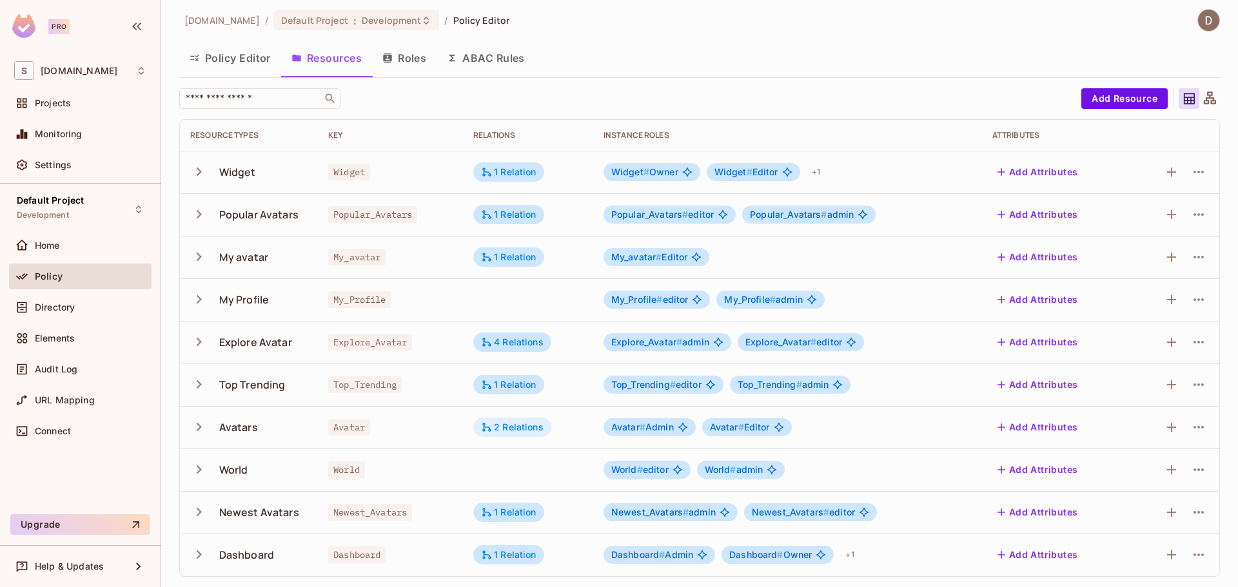
click at [522, 421] on div "2 Relations" at bounding box center [512, 427] width 78 height 19
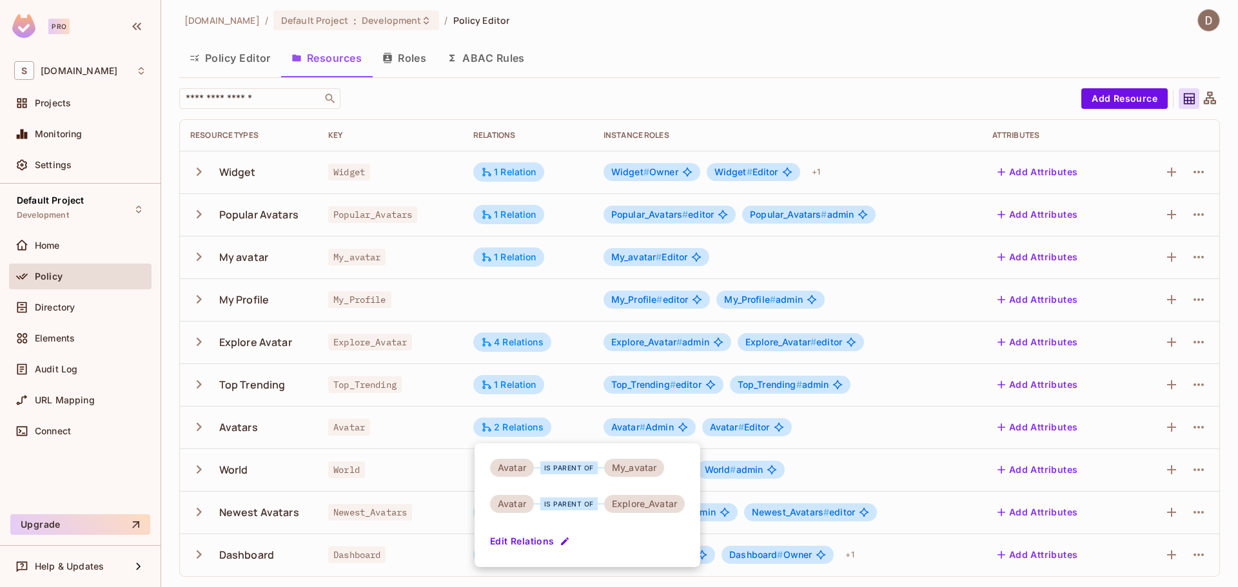
click at [520, 344] on div at bounding box center [619, 293] width 1238 height 587
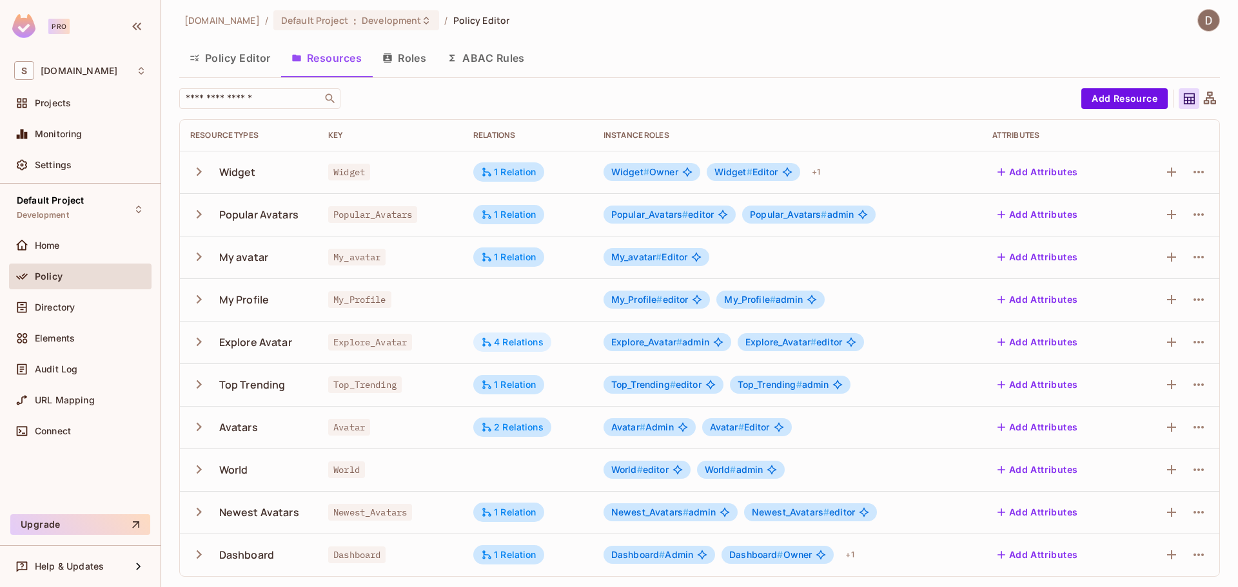
click at [522, 345] on div "4 Relations" at bounding box center [512, 342] width 63 height 12
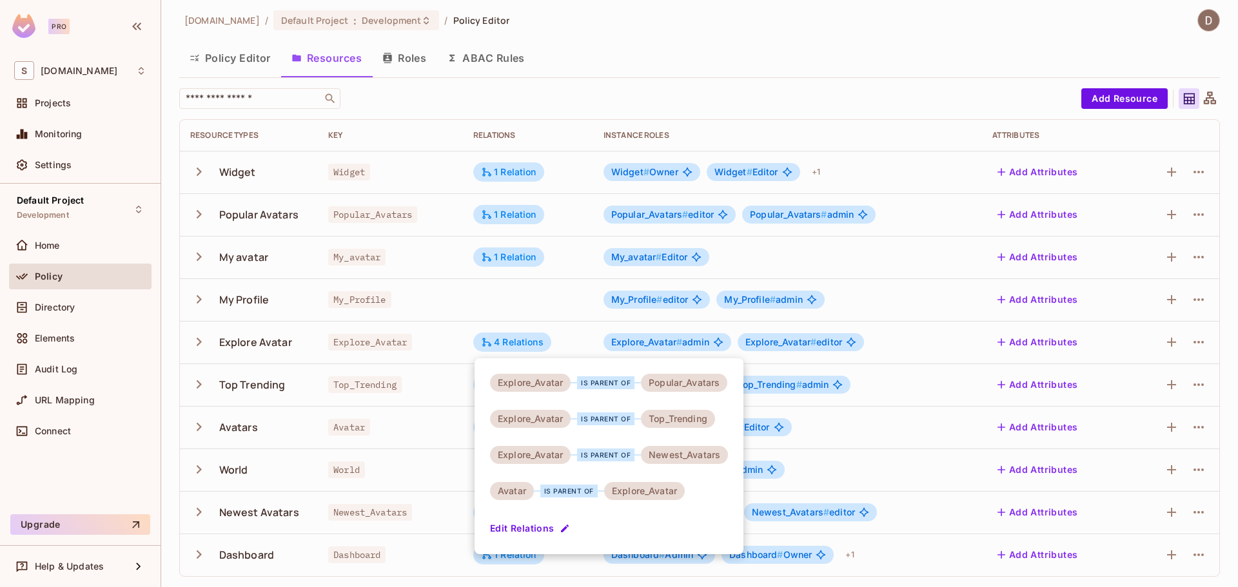
click at [559, 309] on div at bounding box center [619, 293] width 1238 height 587
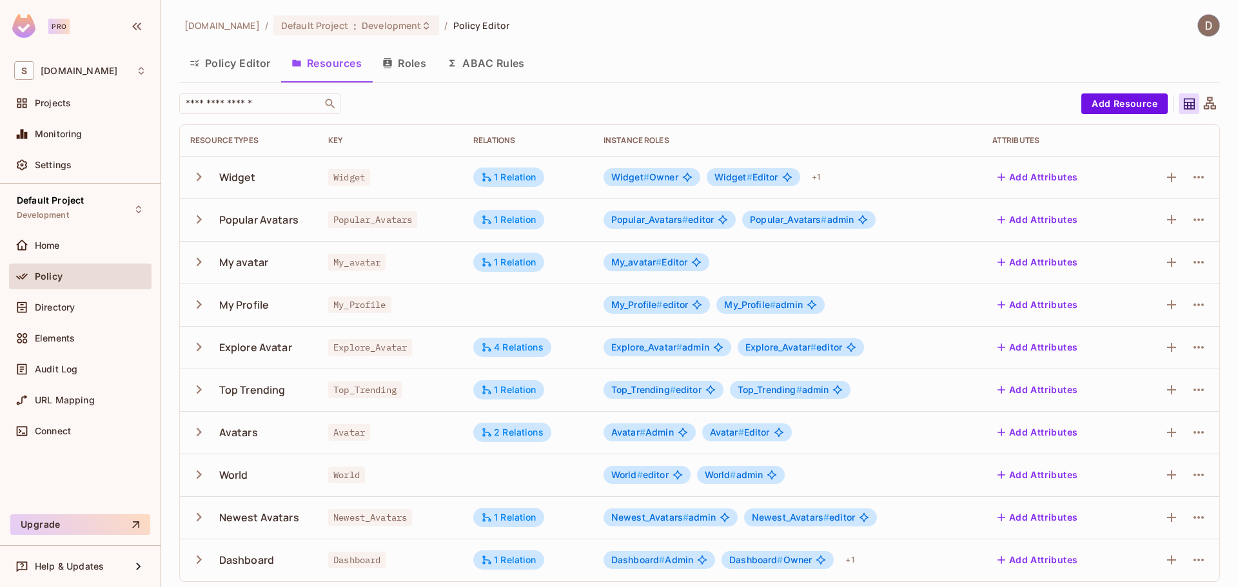
click at [1203, 104] on icon at bounding box center [1209, 103] width 12 height 12
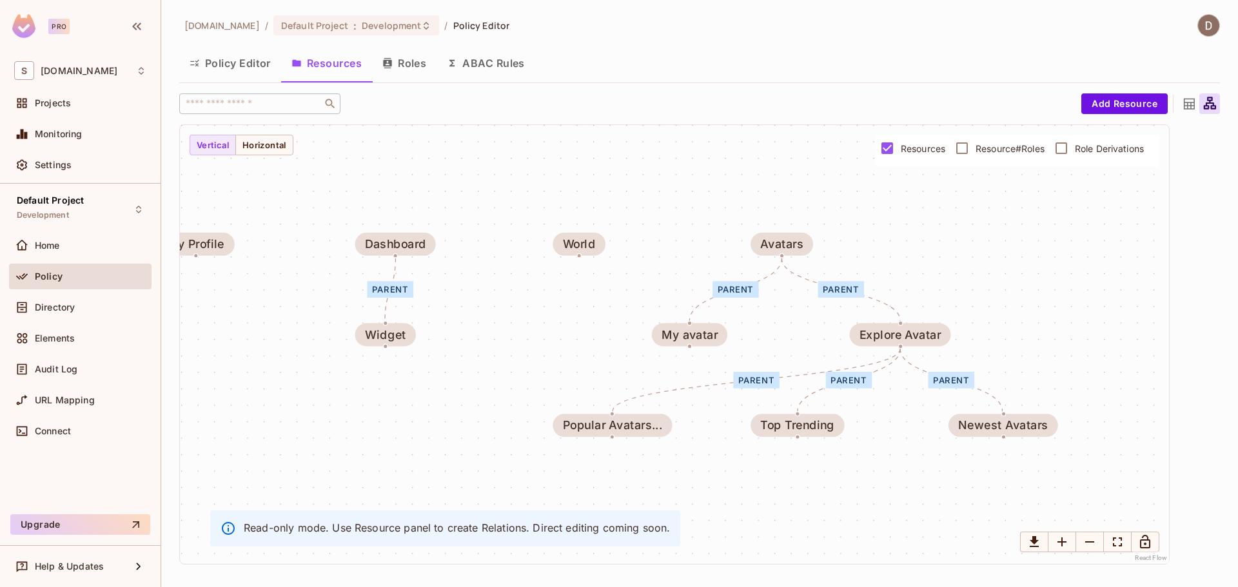
drag, startPoint x: 1022, startPoint y: 248, endPoint x: 954, endPoint y: 238, distance: 68.4
click at [954, 238] on div "parent parent parent parent parent parent Widget Popular Avatars... My avatar M…" at bounding box center [674, 344] width 989 height 439
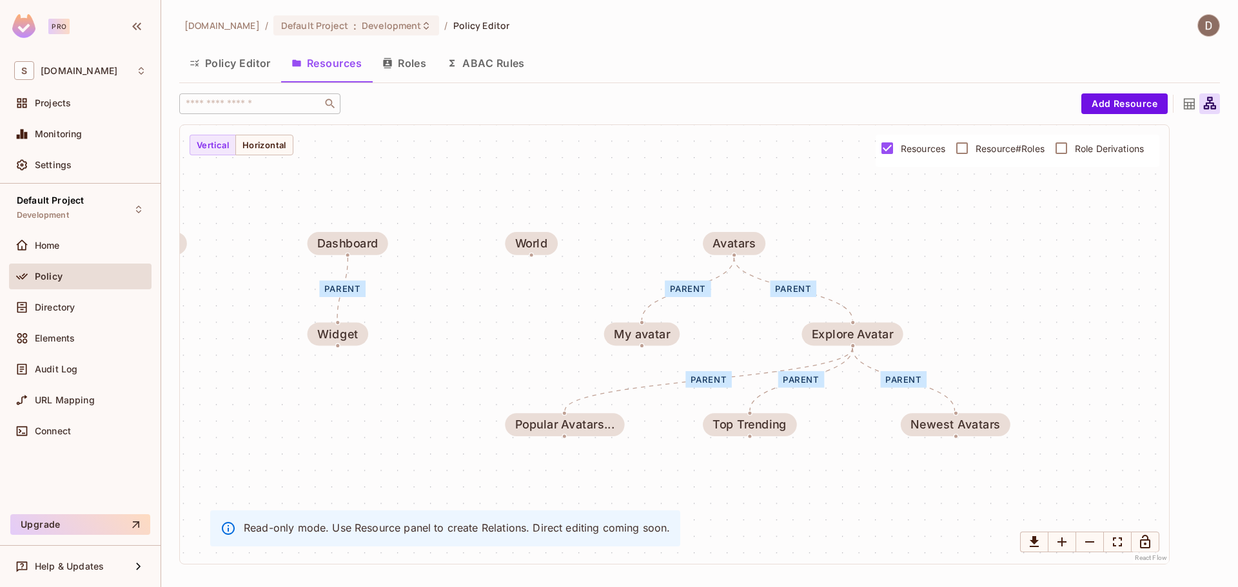
drag, startPoint x: 608, startPoint y: 204, endPoint x: 561, endPoint y: 203, distance: 47.1
click at [561, 203] on div "parent parent parent parent parent parent Widget Popular Avatars... My avatar M…" at bounding box center [674, 344] width 989 height 439
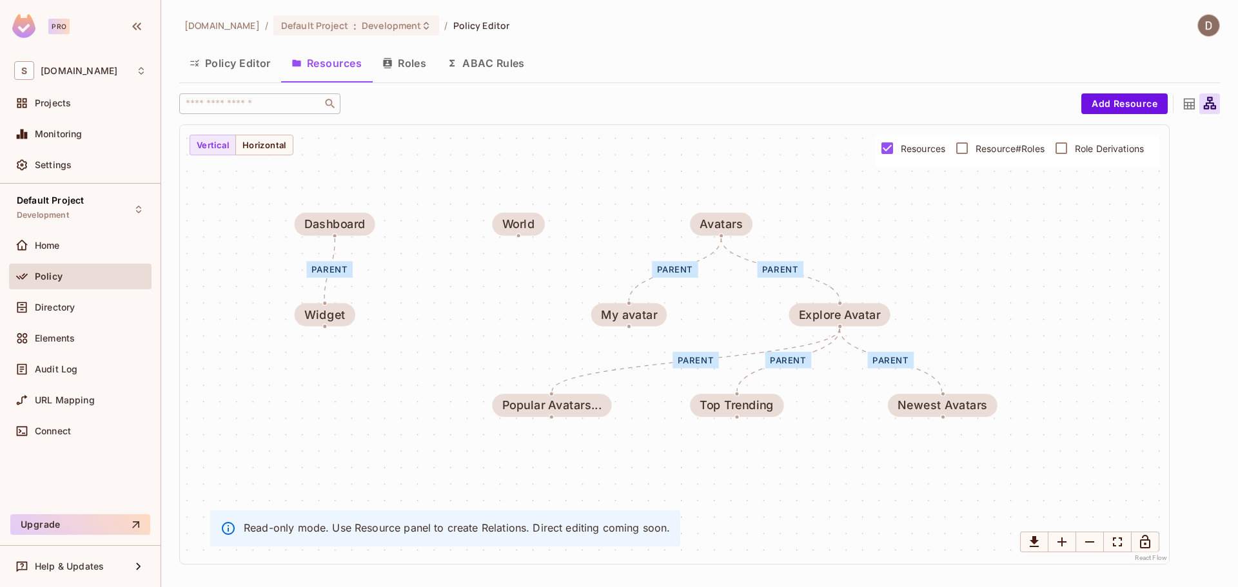
drag, startPoint x: 474, startPoint y: 184, endPoint x: 467, endPoint y: 164, distance: 20.6
click at [464, 164] on div "parent parent parent parent parent parent Widget Popular Avatars... My avatar M…" at bounding box center [674, 344] width 989 height 439
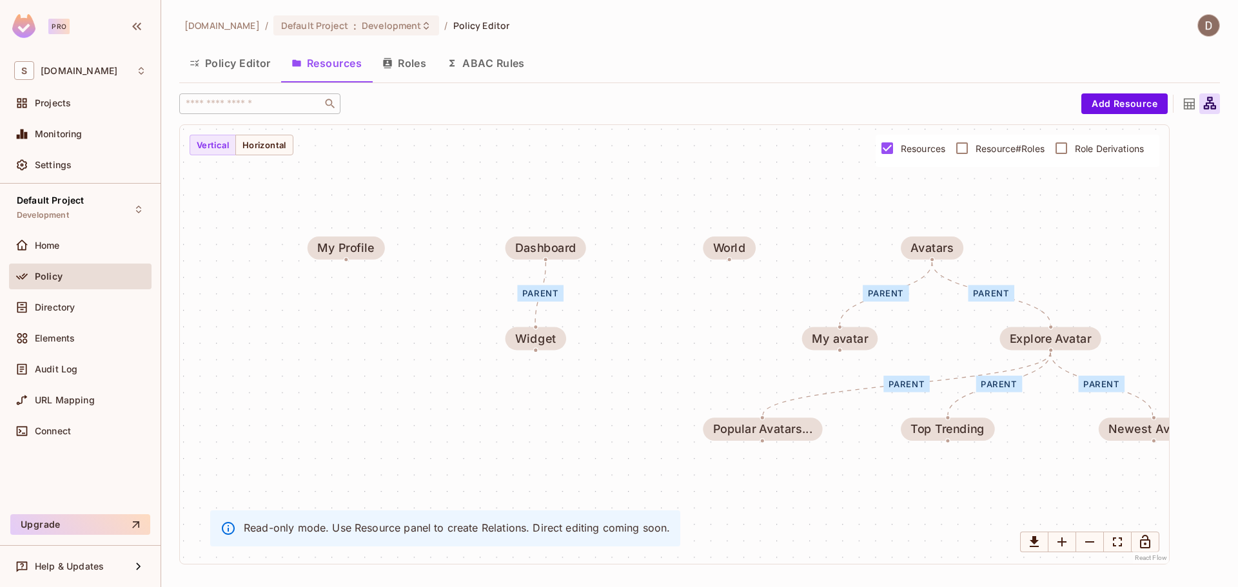
drag, startPoint x: 404, startPoint y: 156, endPoint x: 536, endPoint y: 185, distance: 134.6
click at [565, 187] on div "parent parent parent parent parent parent Widget Popular Avatars... My avatar M…" at bounding box center [674, 344] width 989 height 439
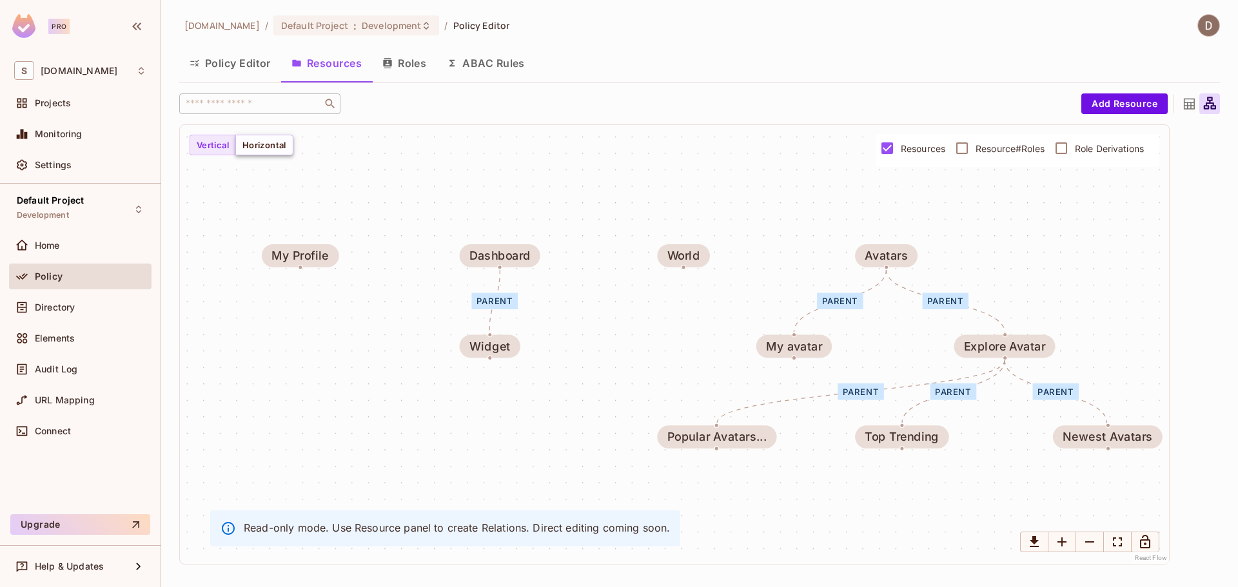
click at [262, 151] on button "Horizontal" at bounding box center [264, 145] width 58 height 21
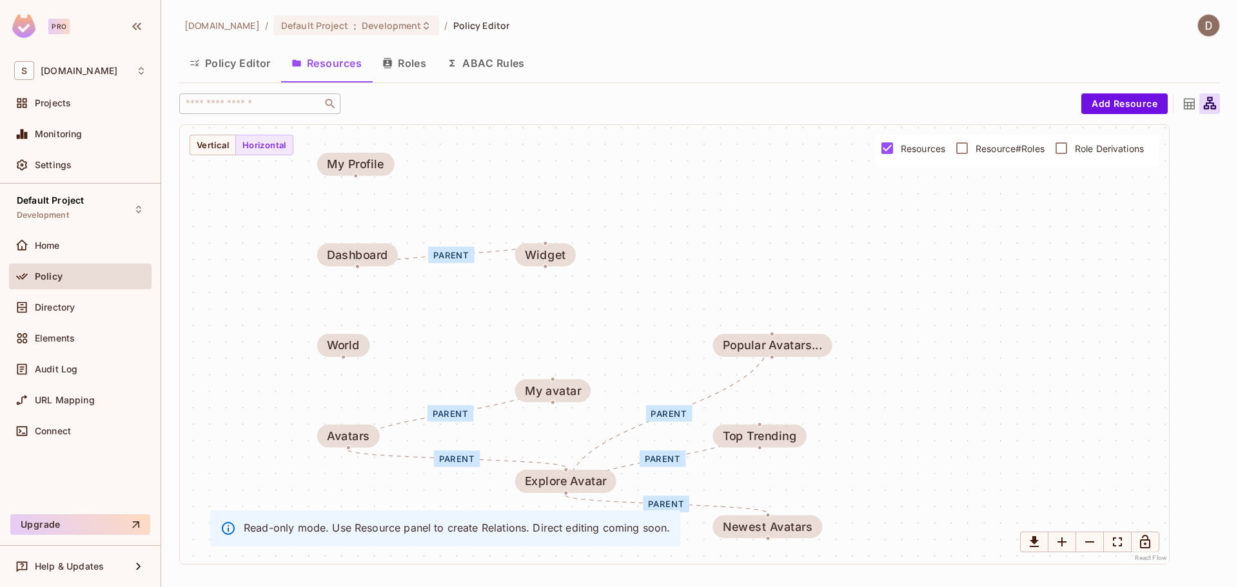
drag, startPoint x: 630, startPoint y: 299, endPoint x: 676, endPoint y: 216, distance: 95.2
click at [676, 216] on div "parent parent parent parent parent parent Widget Popular Avatars... My avatar M…" at bounding box center [674, 344] width 989 height 439
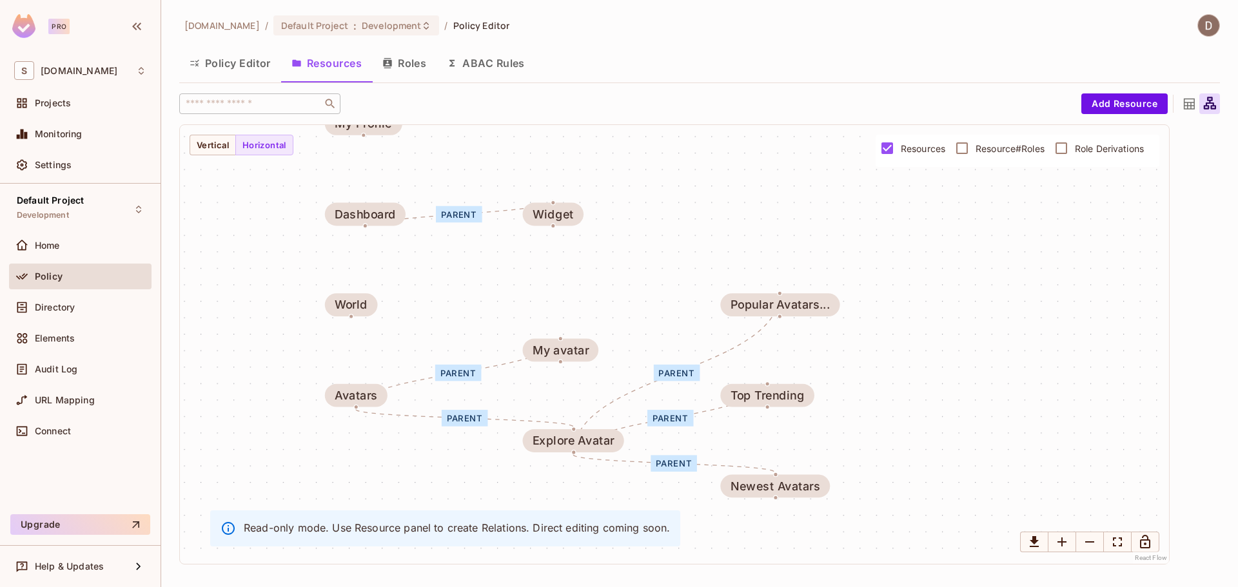
drag, startPoint x: 664, startPoint y: 277, endPoint x: 672, endPoint y: 237, distance: 40.7
click at [672, 237] on div "parent parent parent parent parent parent Widget Popular Avatars... My avatar M…" at bounding box center [674, 344] width 989 height 439
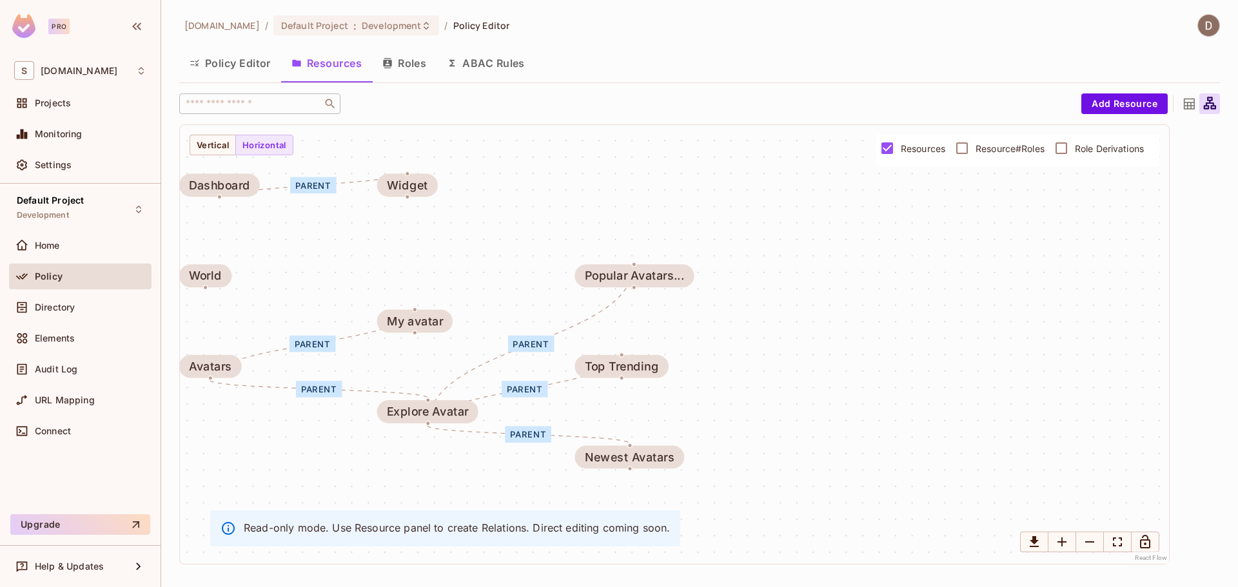
drag, startPoint x: 690, startPoint y: 232, endPoint x: 541, endPoint y: 210, distance: 150.5
click at [541, 210] on div "parent parent parent parent parent parent Widget Popular Avatars... My avatar M…" at bounding box center [674, 344] width 989 height 439
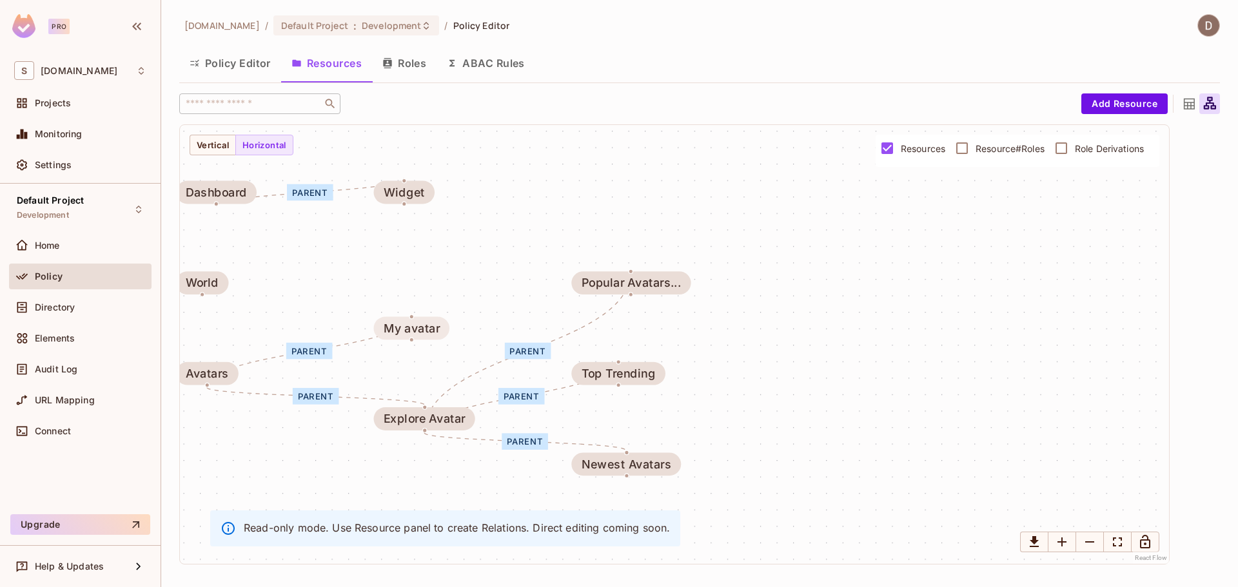
click at [420, 326] on div "My avatar" at bounding box center [412, 328] width 56 height 13
drag, startPoint x: 412, startPoint y: 316, endPoint x: 580, endPoint y: 299, distance: 169.1
click at [552, 298] on div "parent parent parent parent parent parent Widget Popular Avatars... My avatar M…" at bounding box center [674, 344] width 989 height 439
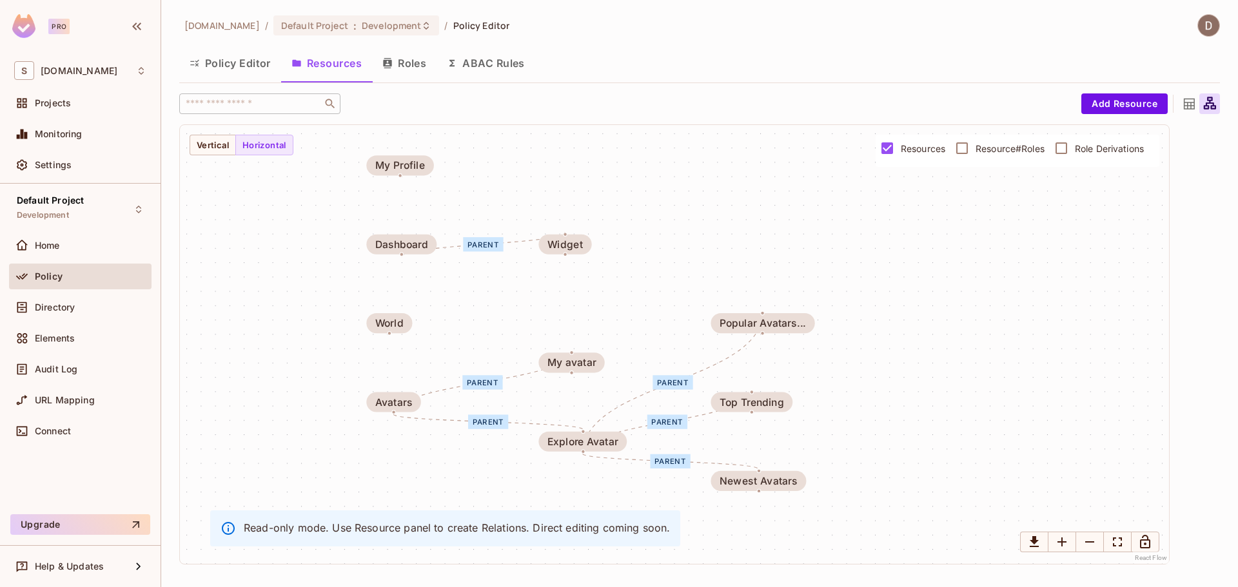
drag, startPoint x: 788, startPoint y: 381, endPoint x: 898, endPoint y: 405, distance: 112.8
click at [898, 405] on div "parent parent parent parent parent parent Widget Popular Avatars... My avatar M…" at bounding box center [674, 344] width 989 height 439
click at [396, 324] on div "World" at bounding box center [389, 324] width 28 height 12
drag, startPoint x: 398, startPoint y: 324, endPoint x: 418, endPoint y: 336, distance: 22.5
click at [423, 340] on div "parent parent parent parent parent parent Widget Popular Avatars... My avatar M…" at bounding box center [674, 344] width 989 height 439
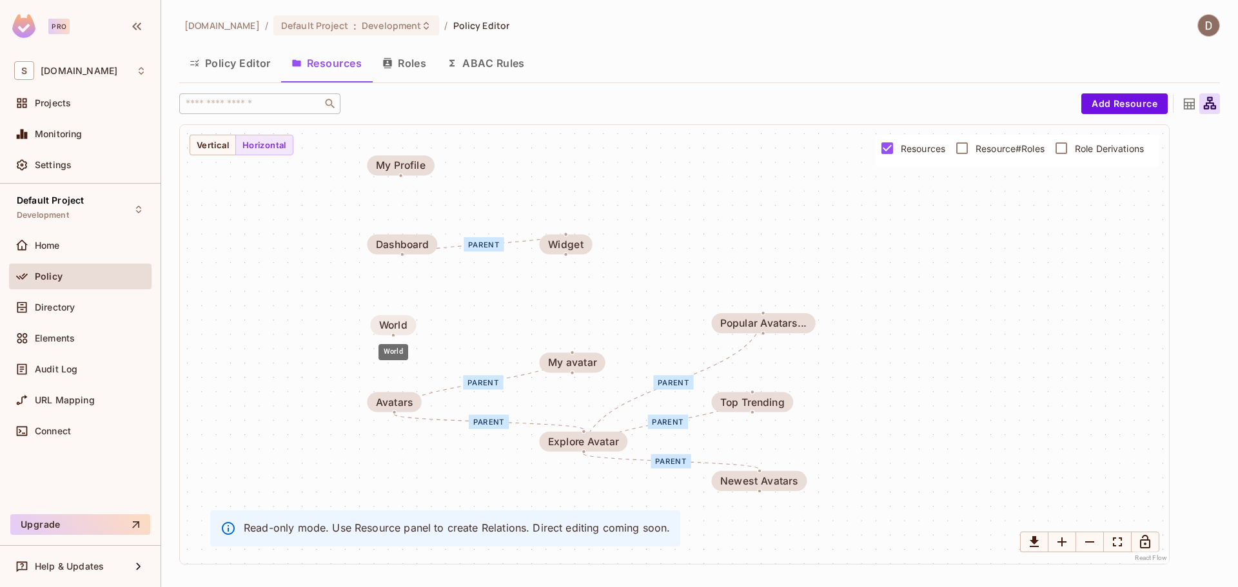
click at [402, 323] on div "World" at bounding box center [393, 326] width 28 height 12
click at [404, 317] on div "World" at bounding box center [392, 322] width 28 height 12
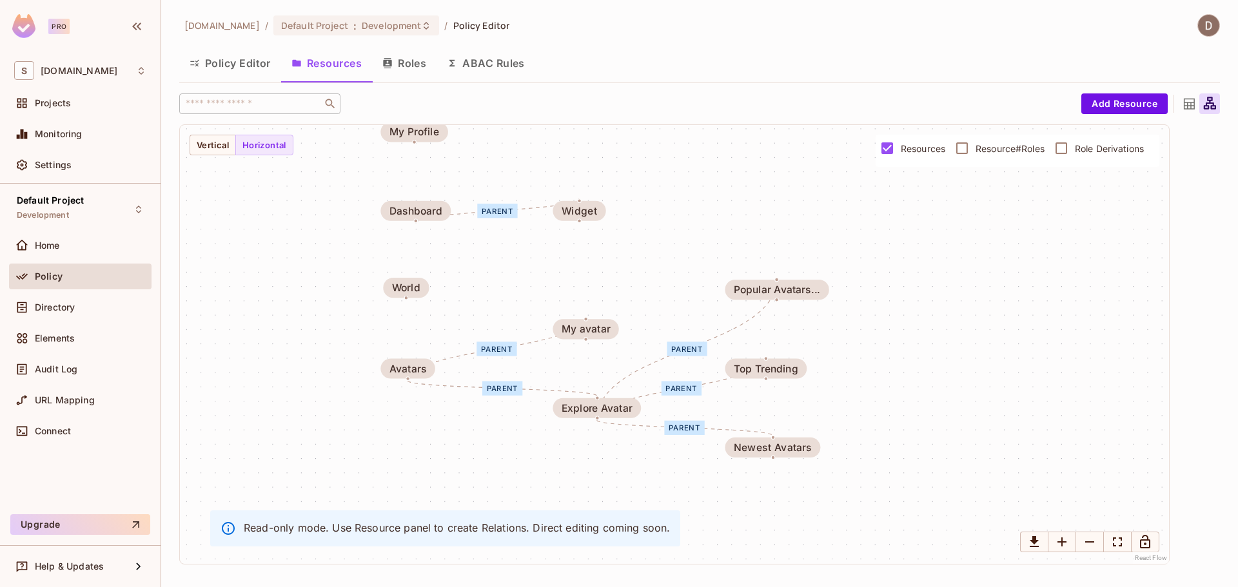
drag, startPoint x: 480, startPoint y: 429, endPoint x: 494, endPoint y: 393, distance: 38.2
click at [494, 393] on div "parent" at bounding box center [502, 389] width 40 height 14
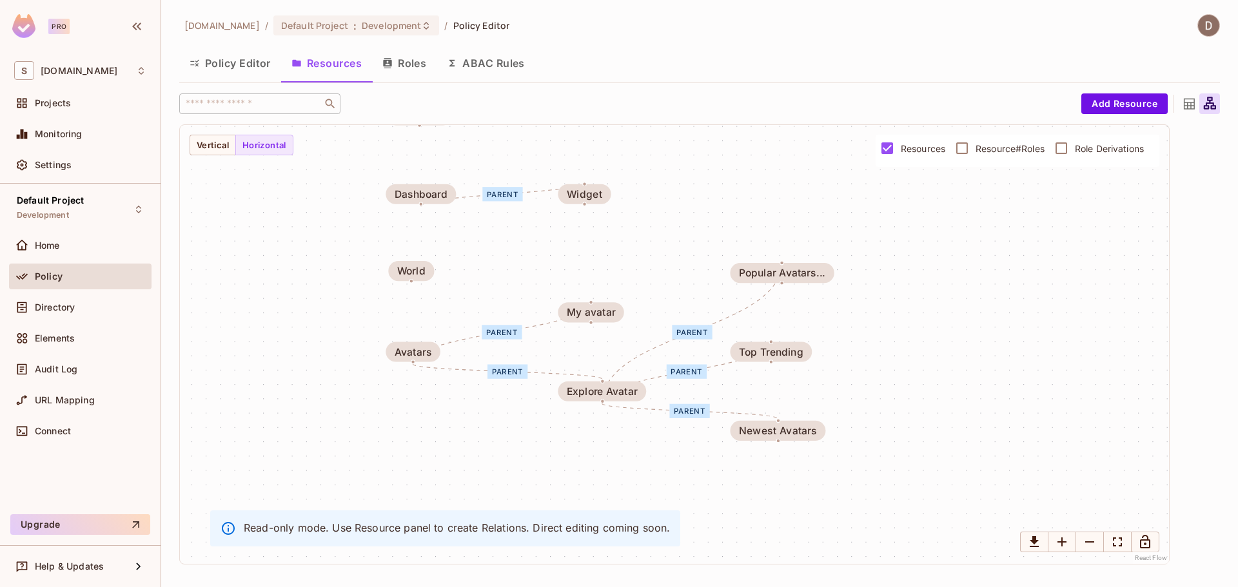
drag, startPoint x: 499, startPoint y: 352, endPoint x: 503, endPoint y: 336, distance: 16.1
click at [503, 337] on div "parent" at bounding box center [501, 332] width 40 height 14
drag, startPoint x: 584, startPoint y: 314, endPoint x: 585, endPoint y: 307, distance: 6.5
click at [585, 307] on div "My avatar" at bounding box center [591, 306] width 49 height 12
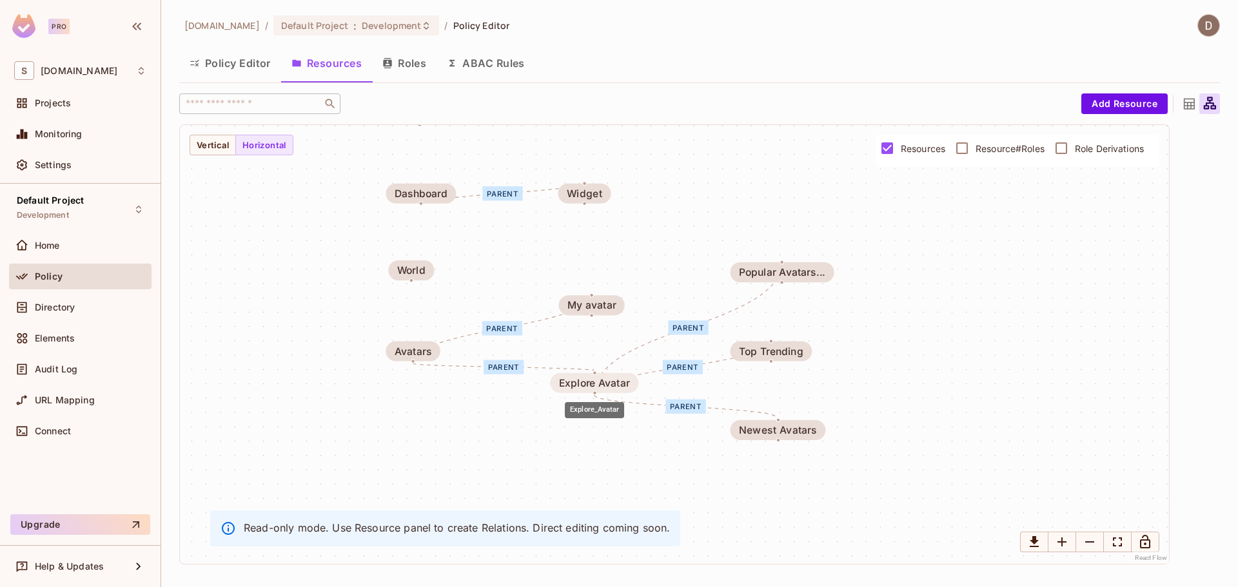
drag, startPoint x: 581, startPoint y: 396, endPoint x: 578, endPoint y: 384, distance: 13.3
click at [578, 384] on div "Explore Avatar" at bounding box center [594, 383] width 71 height 12
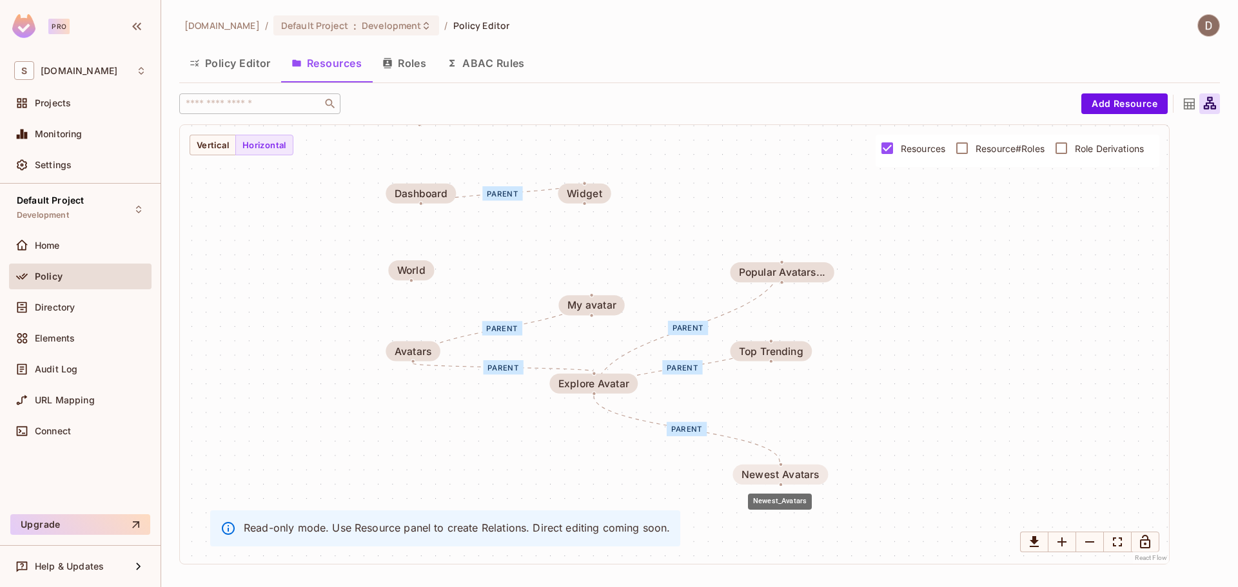
drag, startPoint x: 794, startPoint y: 434, endPoint x: 800, endPoint y: 468, distance: 34.0
click at [799, 481] on div "Newest Avatars" at bounding box center [780, 475] width 78 height 12
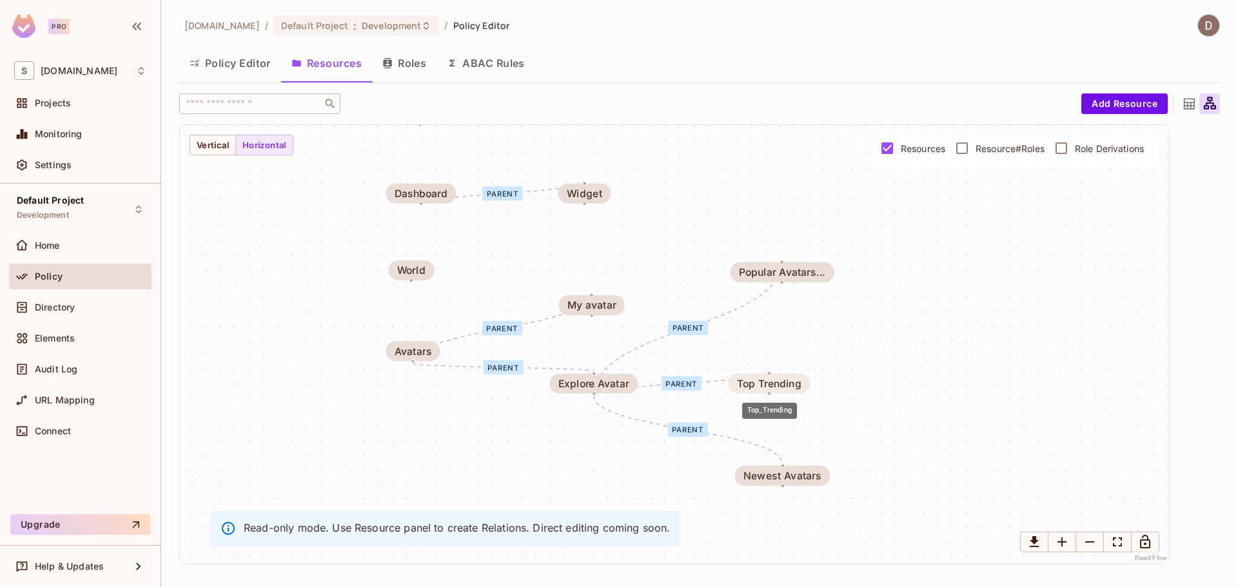
drag, startPoint x: 771, startPoint y: 353, endPoint x: 772, endPoint y: 386, distance: 33.5
click at [772, 386] on div "Top Trending" at bounding box center [769, 384] width 64 height 12
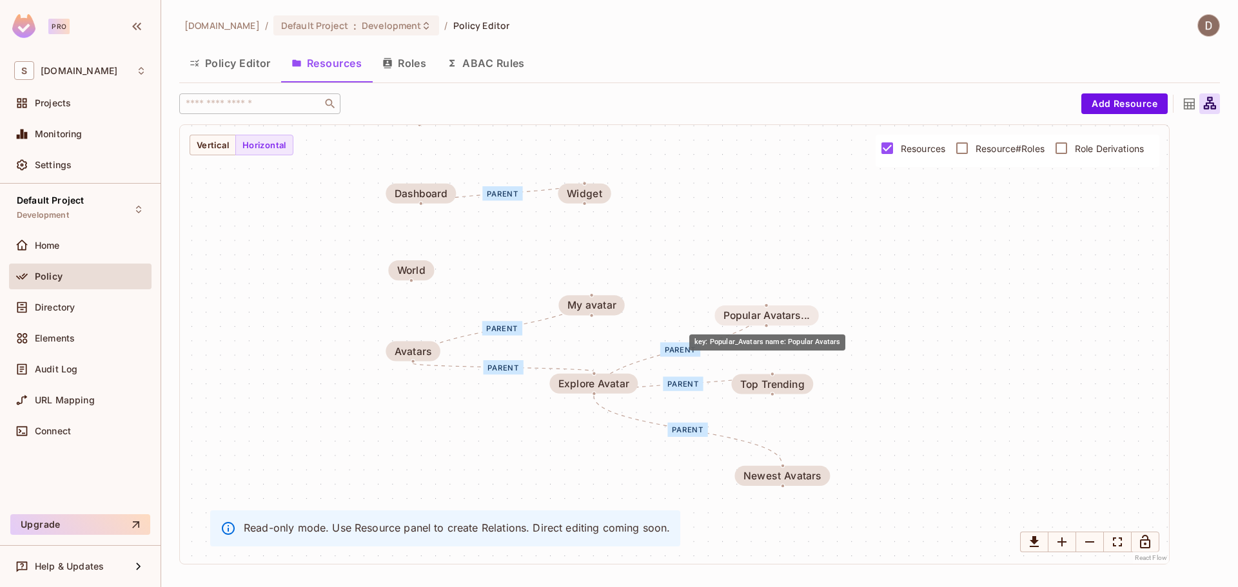
drag, startPoint x: 800, startPoint y: 273, endPoint x: 784, endPoint y: 318, distance: 47.1
click at [784, 318] on div "Popular Avatars..." at bounding box center [766, 316] width 86 height 12
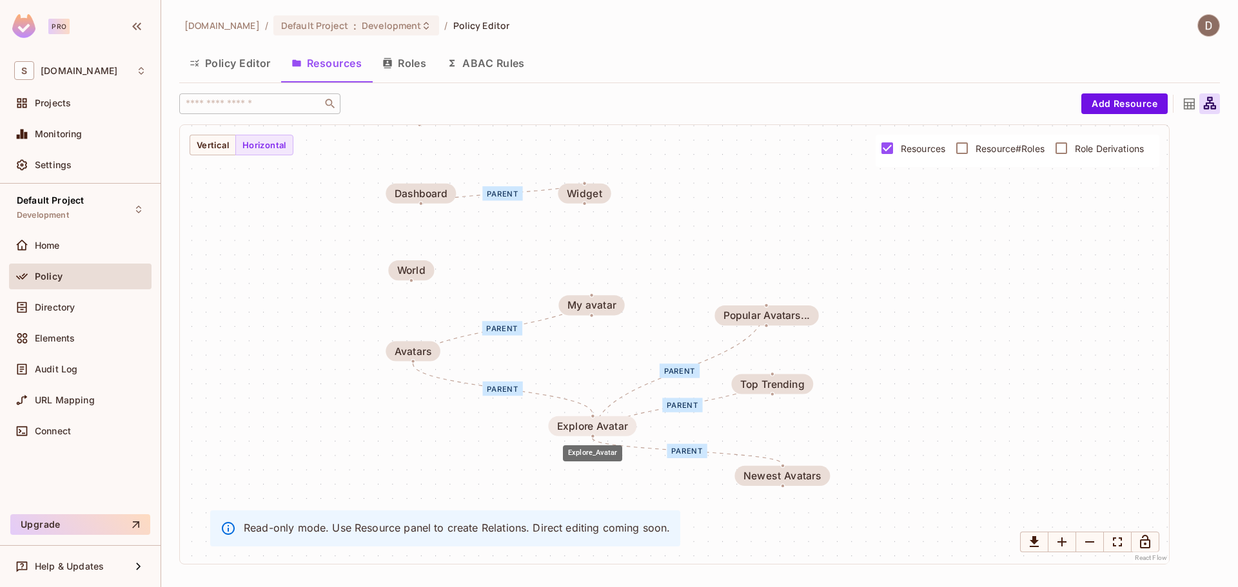
drag, startPoint x: 581, startPoint y: 400, endPoint x: 574, endPoint y: 434, distance: 34.8
click at [574, 432] on div "Explore Avatar" at bounding box center [592, 426] width 71 height 12
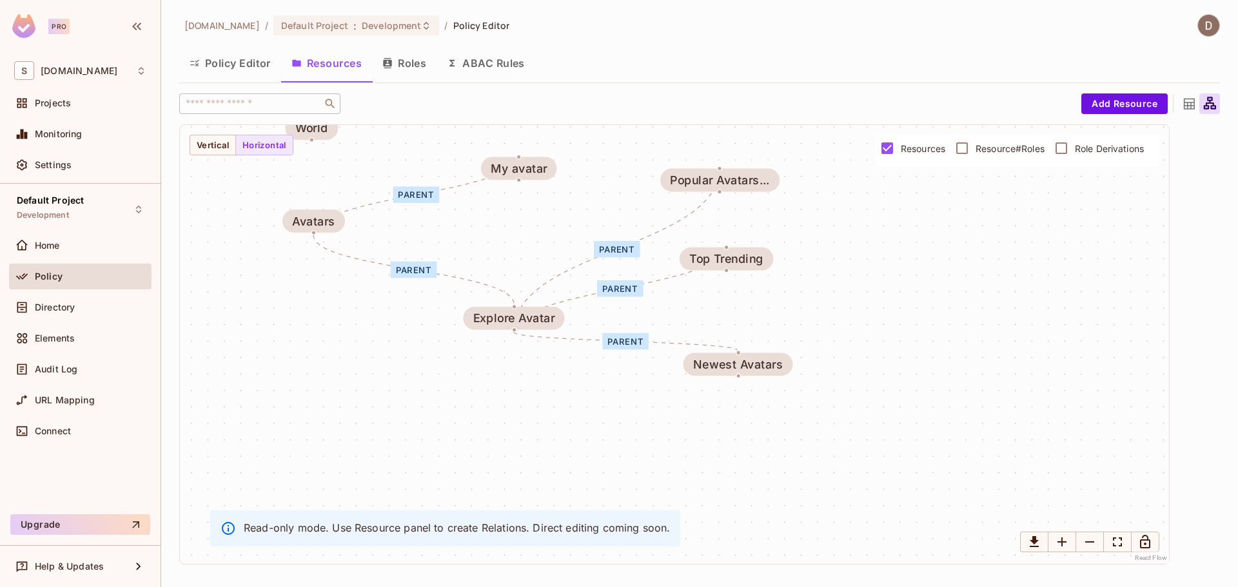
drag, startPoint x: 889, startPoint y: 313, endPoint x: 859, endPoint y: 228, distance: 89.5
click at [859, 228] on div "parent parent parent parent parent parent Widget Popular Avatars... My avatar M…" at bounding box center [674, 344] width 989 height 439
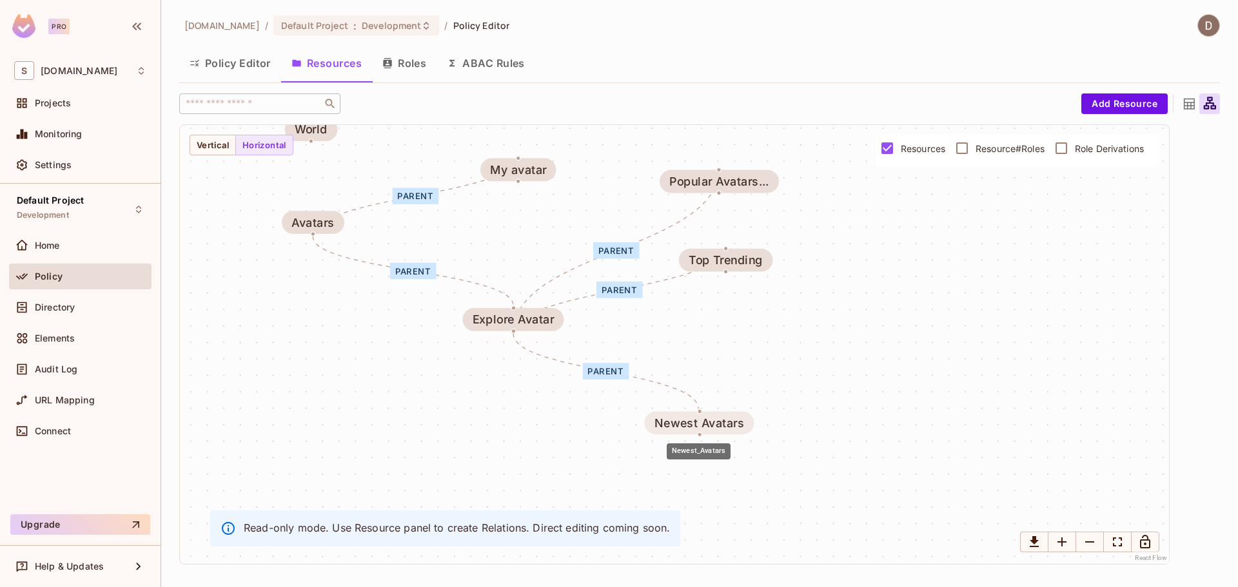
drag, startPoint x: 751, startPoint y: 366, endPoint x: 713, endPoint y: 424, distance: 69.4
click at [713, 424] on div "Newest Avatars" at bounding box center [699, 422] width 90 height 13
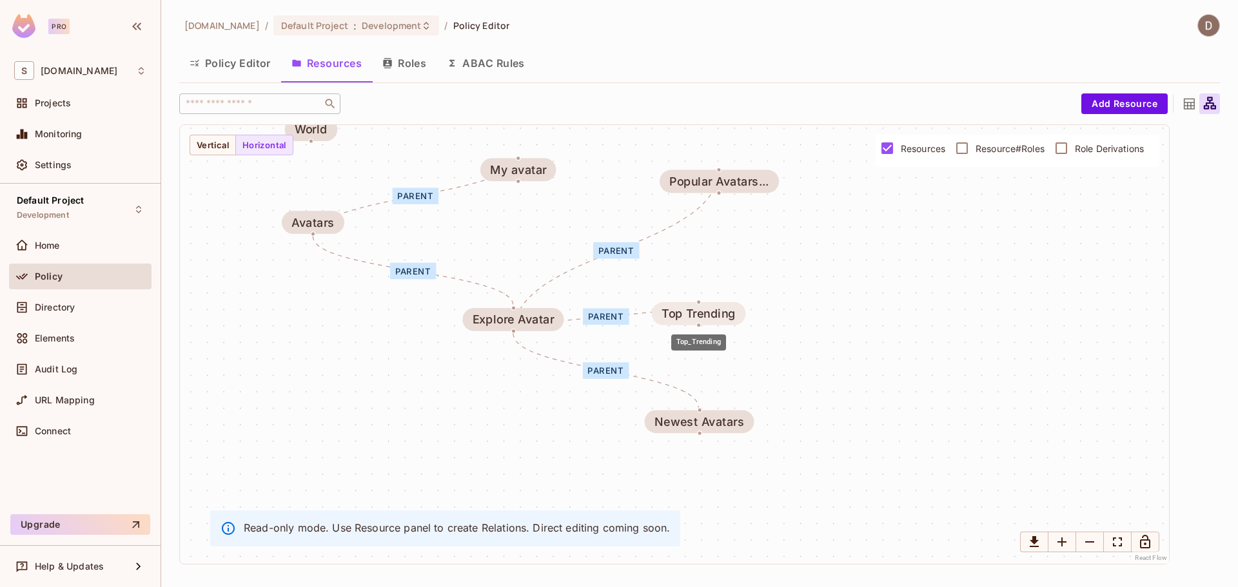
drag, startPoint x: 715, startPoint y: 262, endPoint x: 690, endPoint y: 316, distance: 59.7
click at [690, 317] on div "Top Trending" at bounding box center [698, 313] width 74 height 13
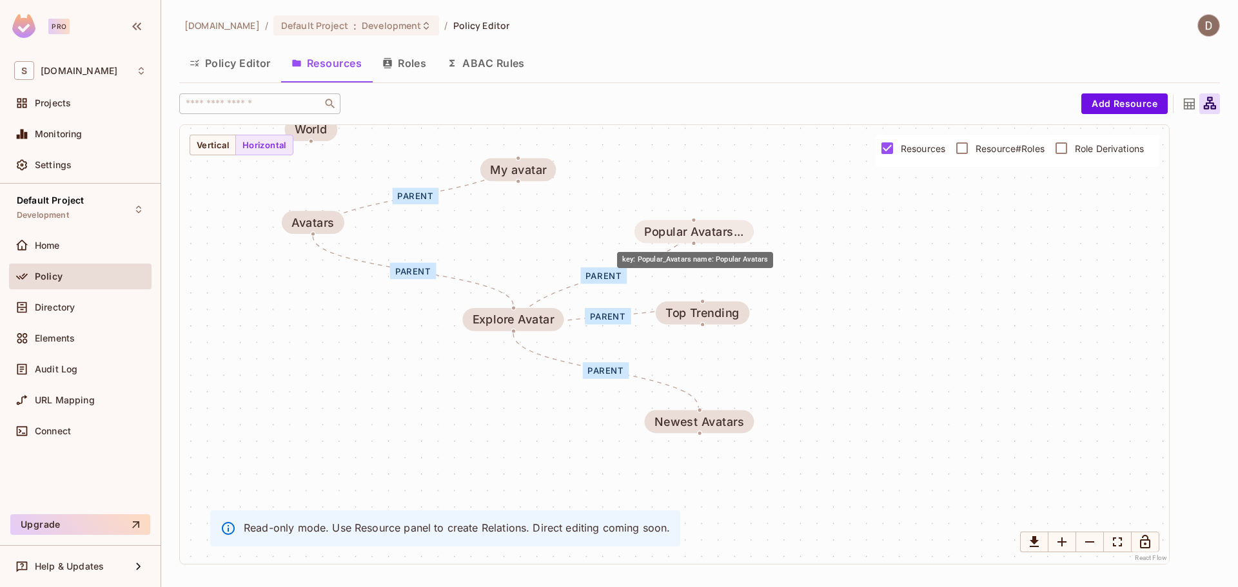
drag, startPoint x: 722, startPoint y: 183, endPoint x: 695, endPoint y: 235, distance: 58.8
click at [695, 235] on div "Popular Avatars..." at bounding box center [693, 231] width 99 height 13
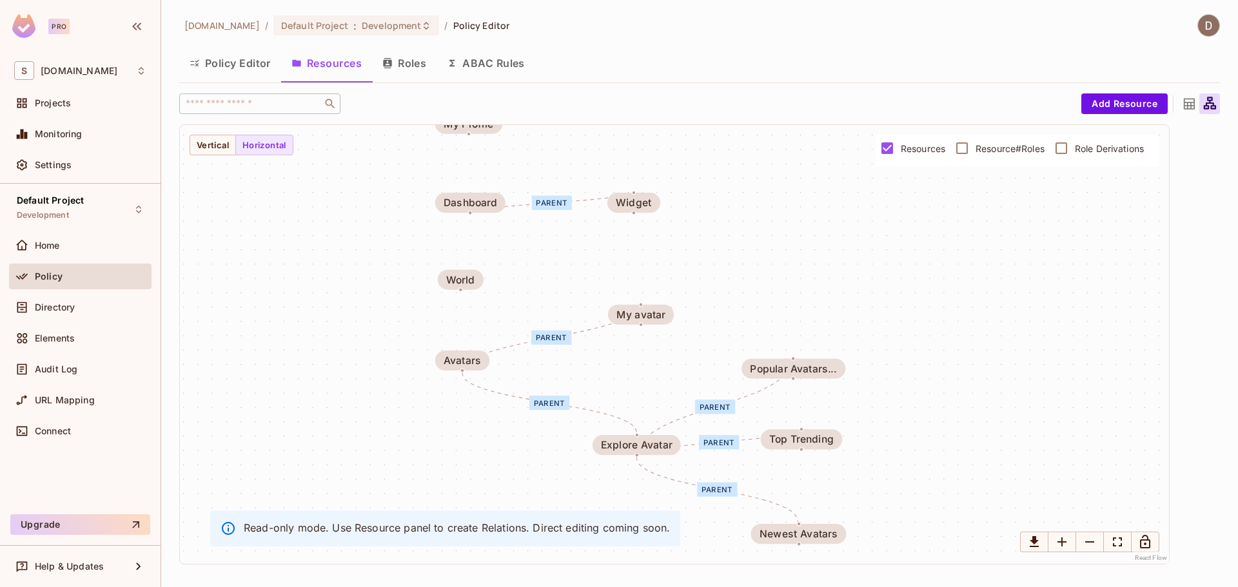
drag, startPoint x: 491, startPoint y: 365, endPoint x: 616, endPoint y: 520, distance: 198.9
click at [616, 520] on div "parent parent parent parent parent parent Widget Popular Avatars... My avatar M…" at bounding box center [674, 344] width 989 height 439
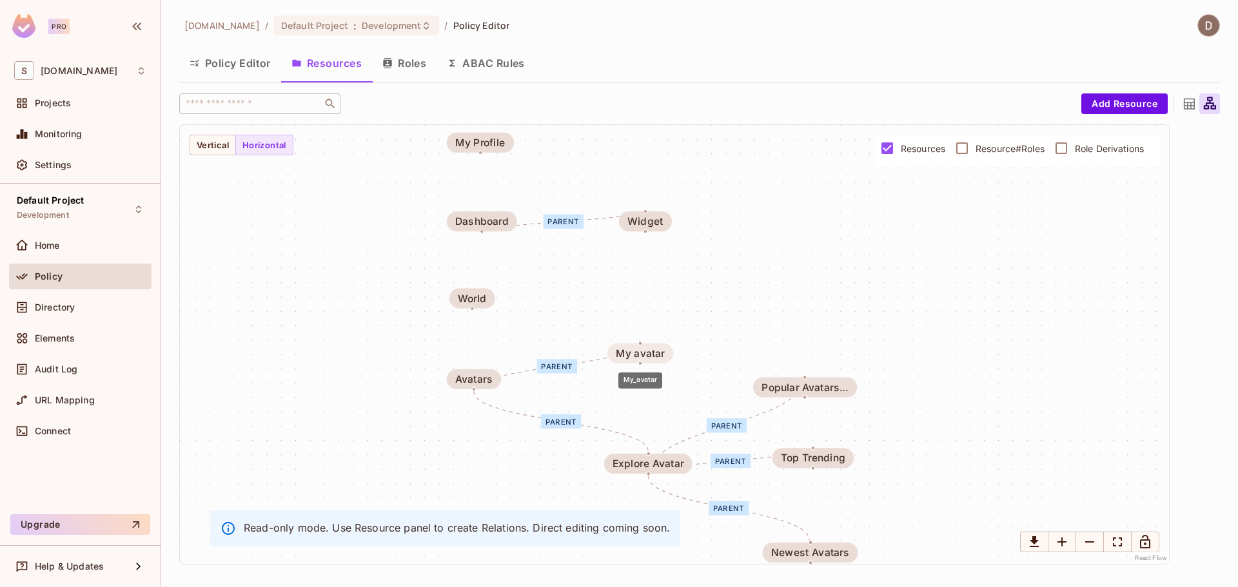
drag, startPoint x: 629, startPoint y: 333, endPoint x: 616, endPoint y: 354, distance: 25.4
click at [616, 354] on div "My avatar" at bounding box center [640, 353] width 49 height 12
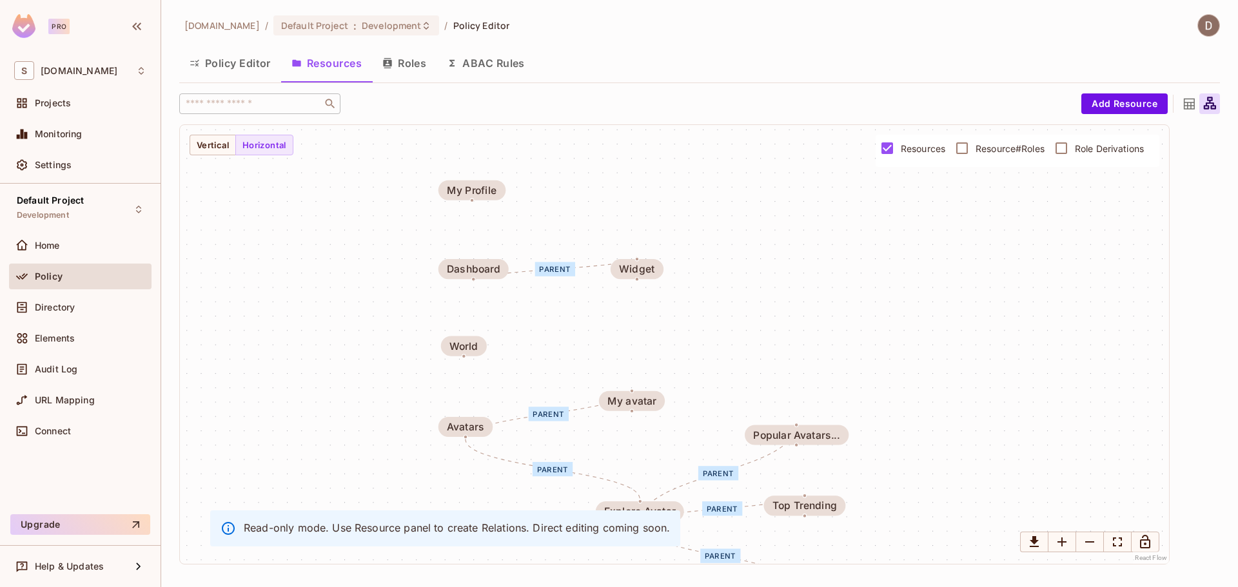
drag, startPoint x: 654, startPoint y: 293, endPoint x: 643, endPoint y: 365, distance: 73.6
click at [643, 365] on div "parent parent parent parent parent parent Widget Popular Avatars... My avatar M…" at bounding box center [674, 344] width 989 height 439
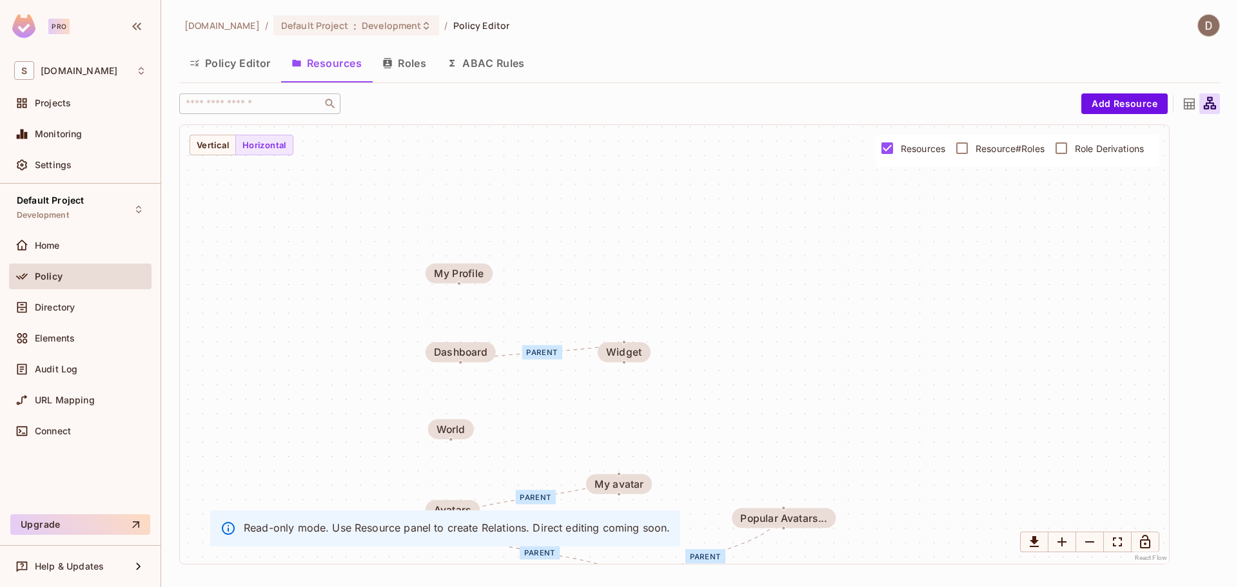
drag, startPoint x: 700, startPoint y: 285, endPoint x: 691, endPoint y: 195, distance: 90.0
click at [691, 196] on div "parent parent parent parent parent parent Widget Popular Avatars... My avatar M…" at bounding box center [674, 344] width 989 height 439
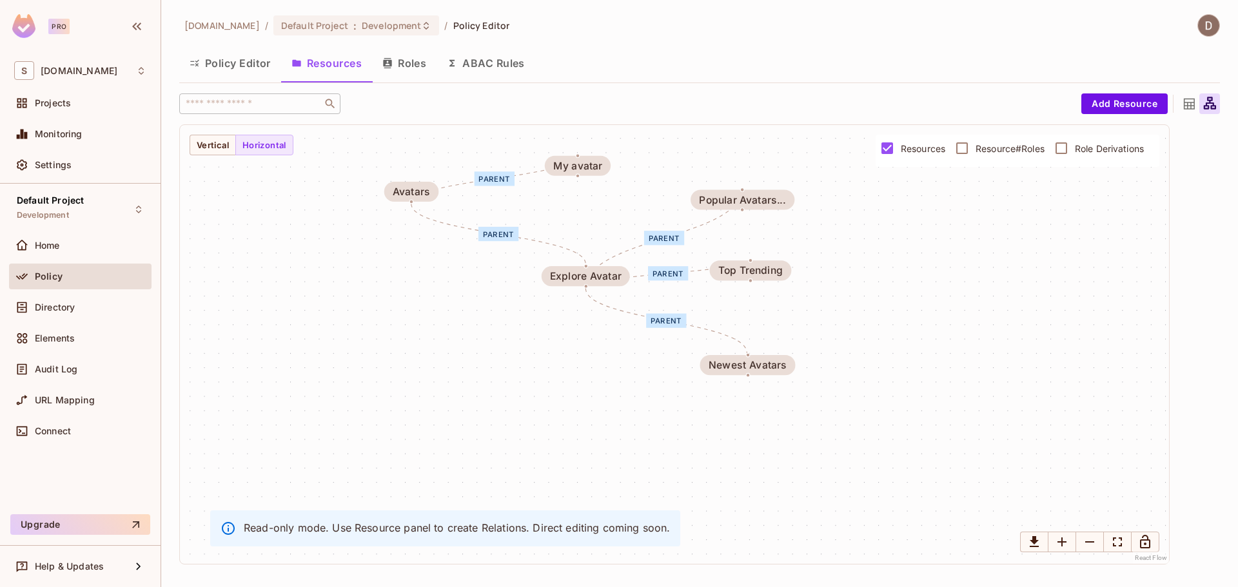
drag, startPoint x: 799, startPoint y: 307, endPoint x: 757, endPoint y: 133, distance: 179.2
click at [757, 133] on div "parent parent parent parent parent parent Widget Popular Avatars... My avatar M…" at bounding box center [674, 344] width 989 height 439
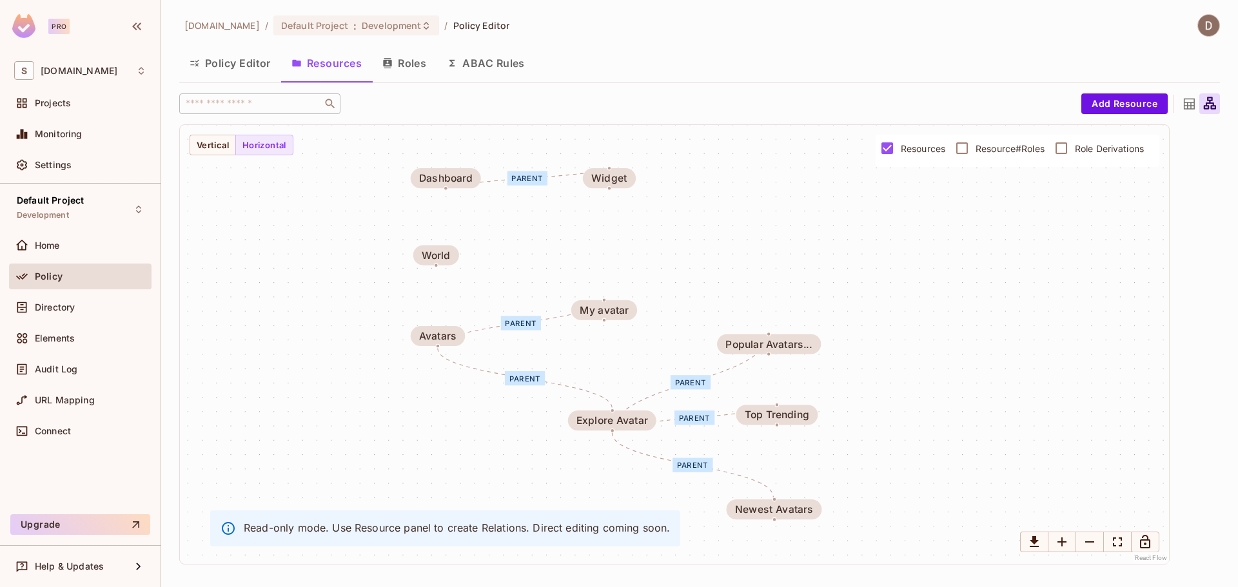
drag, startPoint x: 853, startPoint y: 259, endPoint x: 870, endPoint y: 393, distance: 135.1
click at [875, 398] on div "parent parent parent parent parent parent Widget Popular Avatars... My avatar M…" at bounding box center [674, 344] width 989 height 439
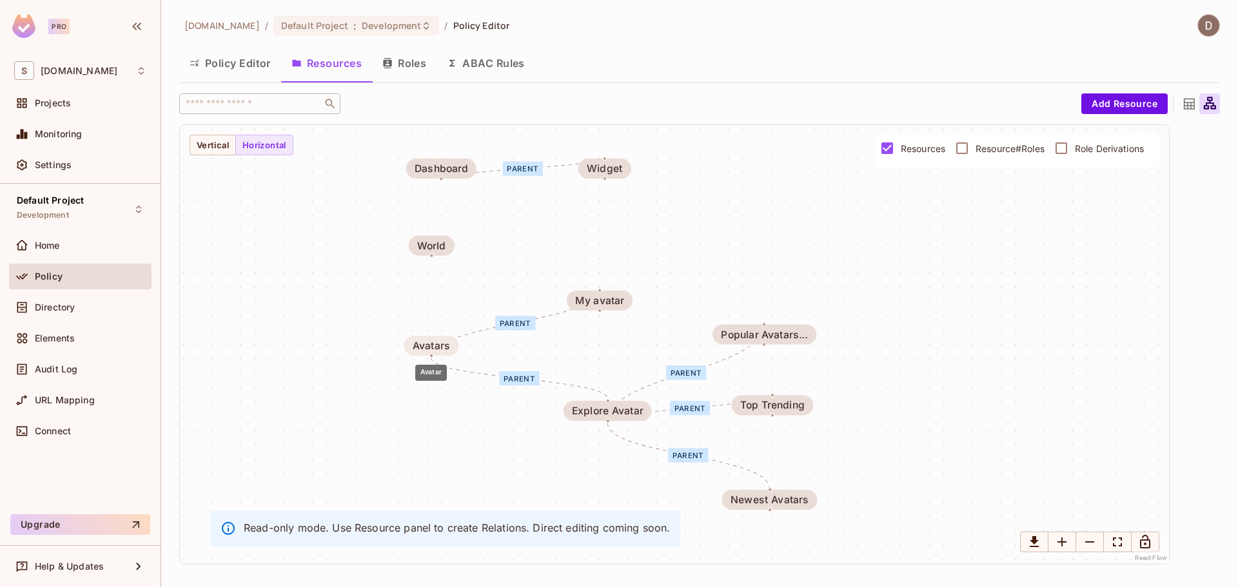
drag, startPoint x: 442, startPoint y: 325, endPoint x: 438, endPoint y: 345, distance: 19.6
click at [438, 345] on div "Avatars" at bounding box center [431, 346] width 37 height 12
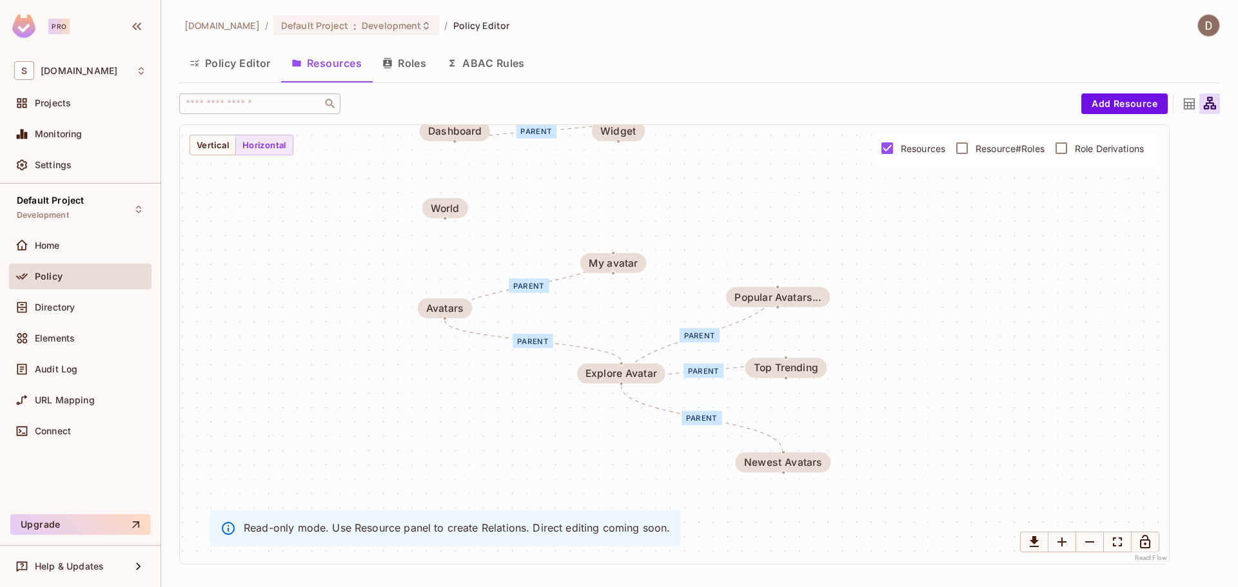
drag, startPoint x: 693, startPoint y: 279, endPoint x: 706, endPoint y: 243, distance: 38.3
click at [706, 243] on div "parent parent parent parent parent parent Widget Popular Avatars... My avatar M…" at bounding box center [674, 344] width 989 height 439
drag, startPoint x: 458, startPoint y: 304, endPoint x: 465, endPoint y: 300, distance: 8.4
click at [465, 300] on div "Avatars" at bounding box center [450, 306] width 37 height 12
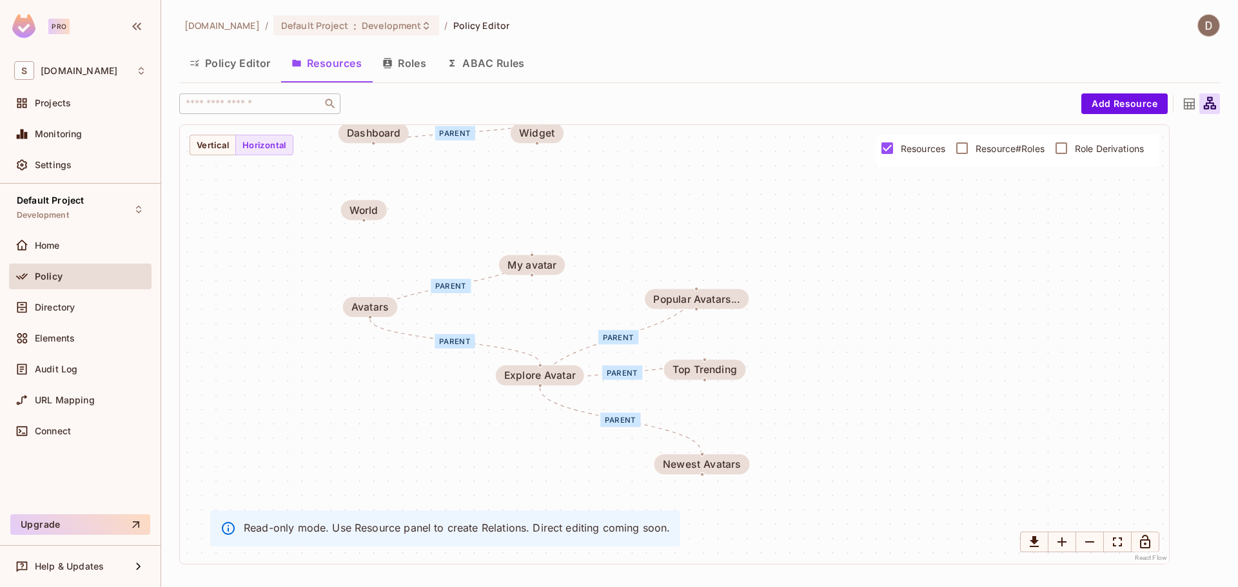
drag, startPoint x: 683, startPoint y: 201, endPoint x: 631, endPoint y: 215, distance: 54.1
click at [631, 215] on div "parent parent parent parent parent parent Widget Popular Avatars... My avatar M…" at bounding box center [674, 344] width 989 height 439
drag, startPoint x: 725, startPoint y: 295, endPoint x: 731, endPoint y: 281, distance: 14.7
click at [731, 281] on div "Popular Avatars..." at bounding box center [700, 285] width 86 height 12
drag, startPoint x: 737, startPoint y: 285, endPoint x: 744, endPoint y: 294, distance: 11.1
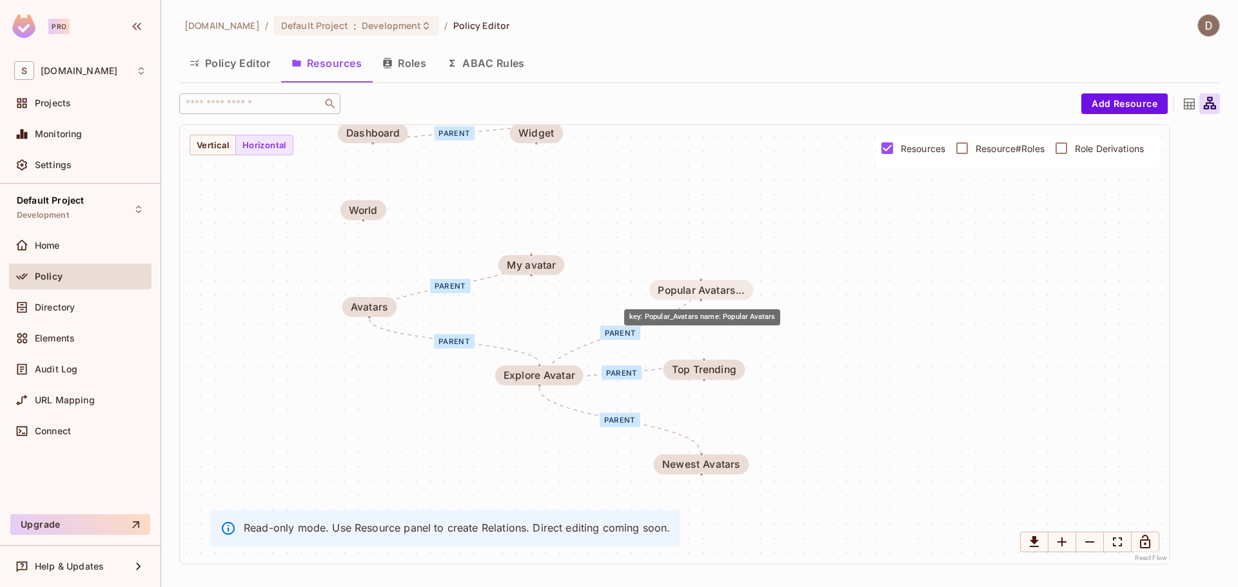
click at [737, 291] on div "Popular Avatars..." at bounding box center [700, 290] width 86 height 12
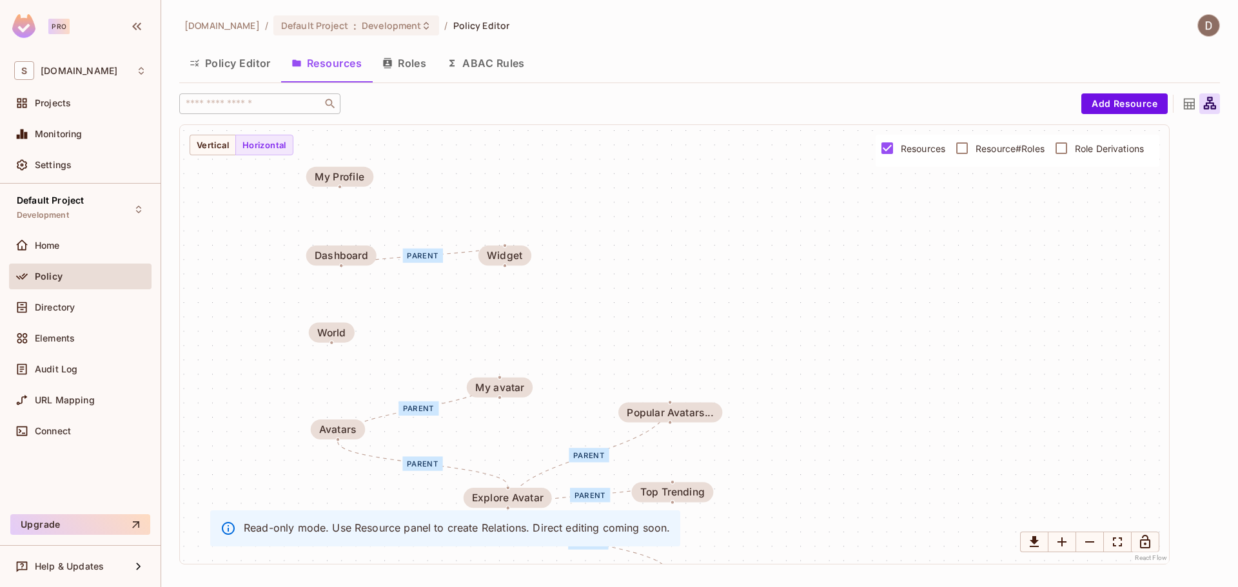
drag, startPoint x: 849, startPoint y: 321, endPoint x: 820, endPoint y: 451, distance: 132.8
click at [819, 450] on div "parent parent parent parent parent parent Widget Popular Avatars... My avatar M…" at bounding box center [674, 344] width 989 height 439
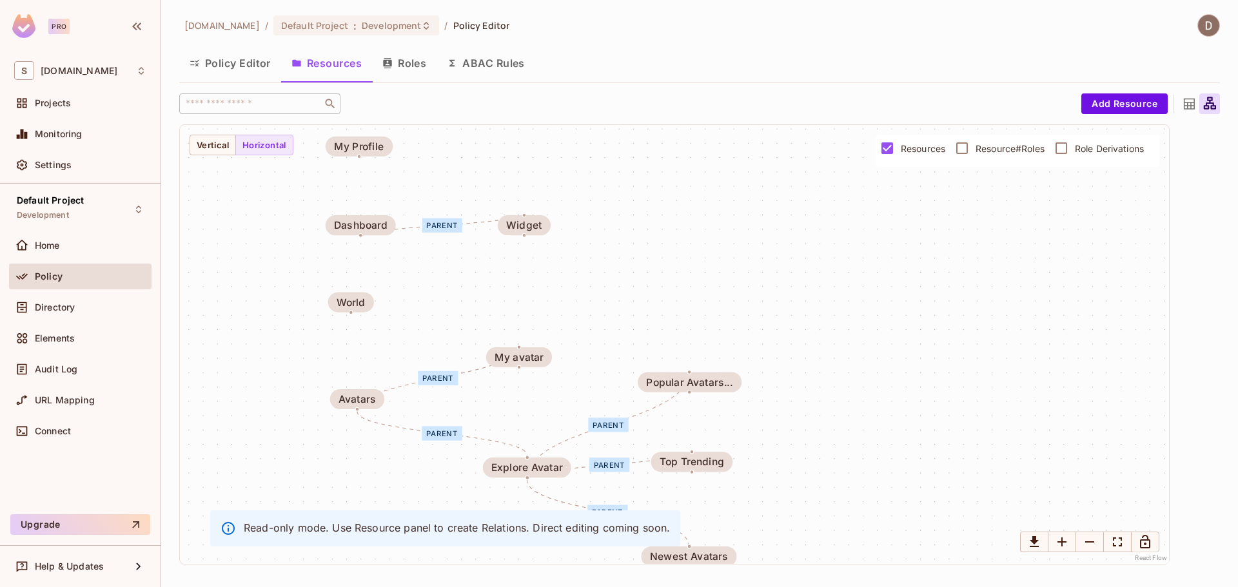
drag, startPoint x: 861, startPoint y: 288, endPoint x: 884, endPoint y: 239, distance: 53.9
click at [883, 237] on div "parent parent parent parent parent parent Widget Popular Avatars... My avatar M…" at bounding box center [674, 344] width 989 height 439
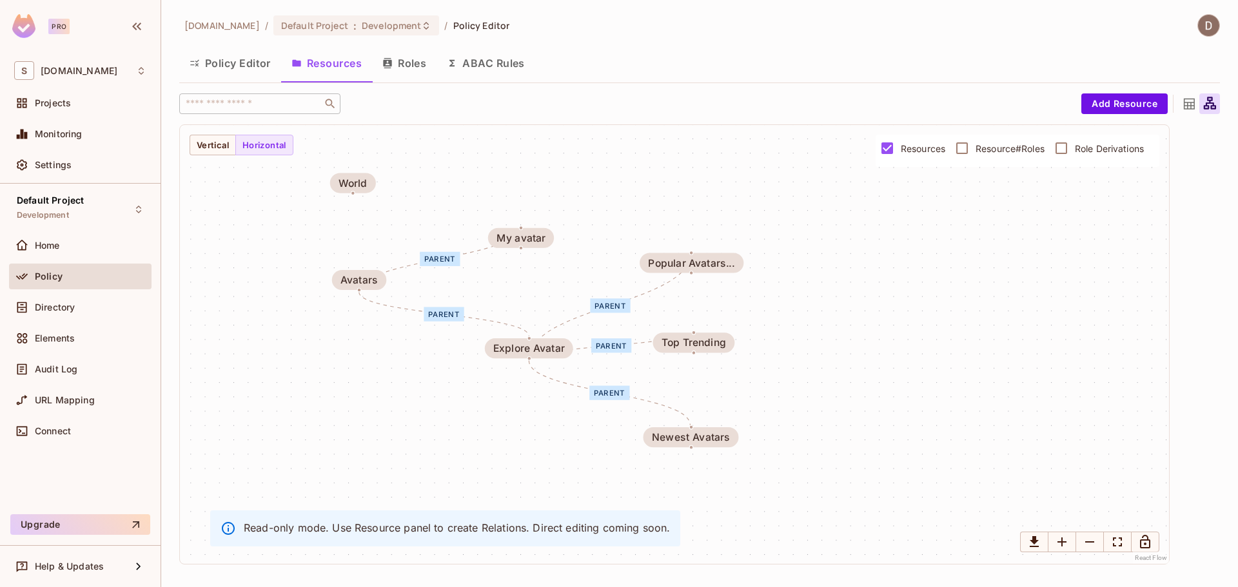
drag, startPoint x: 867, startPoint y: 303, endPoint x: 859, endPoint y: 208, distance: 95.7
click at [859, 208] on div "parent parent parent parent parent parent Widget Popular Avatars... My avatar M…" at bounding box center [674, 344] width 989 height 439
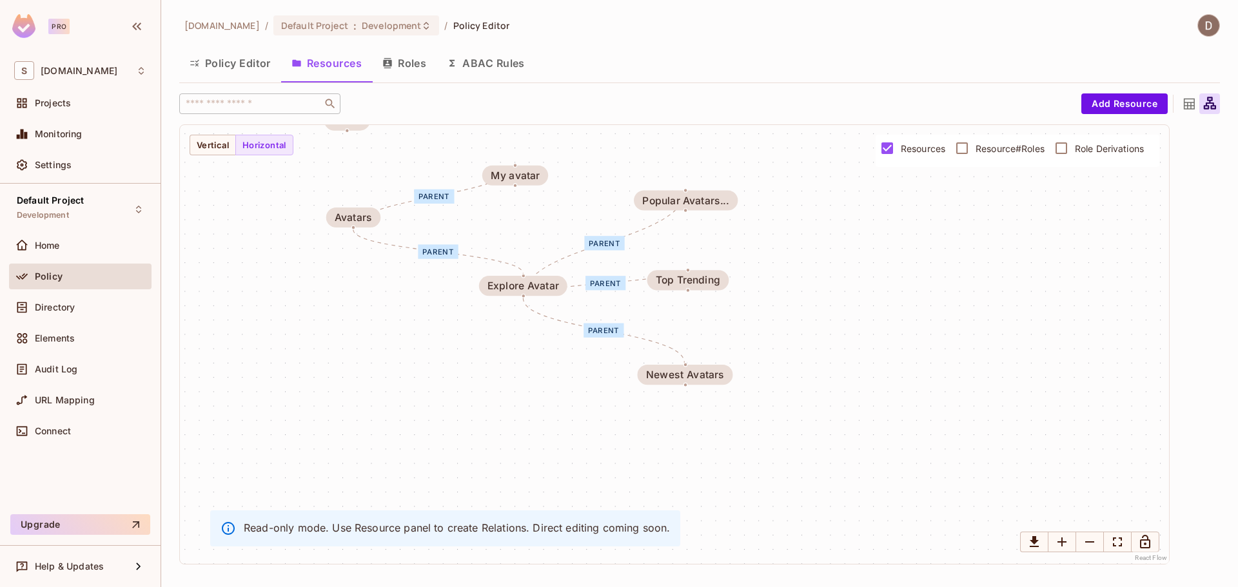
drag, startPoint x: 837, startPoint y: 297, endPoint x: 808, endPoint y: 293, distance: 29.3
click at [832, 295] on div "parent parent parent parent parent parent Widget Popular Avatars... My avatar M…" at bounding box center [674, 344] width 989 height 439
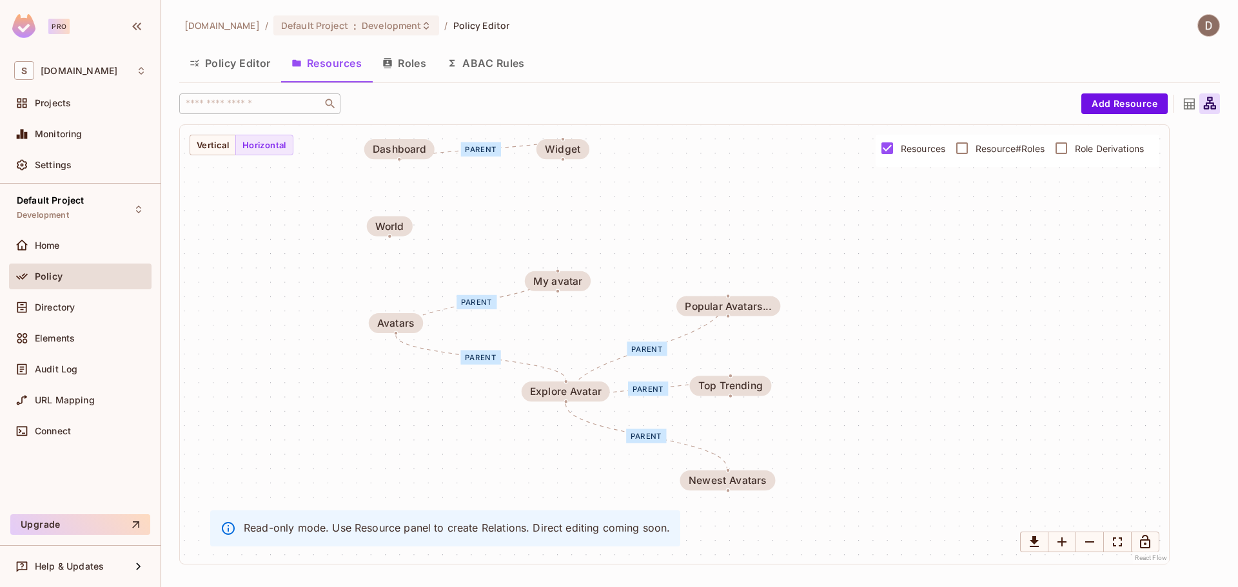
drag, startPoint x: 915, startPoint y: 305, endPoint x: 962, endPoint y: 406, distance: 111.6
click at [962, 406] on div "parent parent parent parent parent parent Widget Popular Avatars... My avatar M…" at bounding box center [674, 344] width 989 height 439
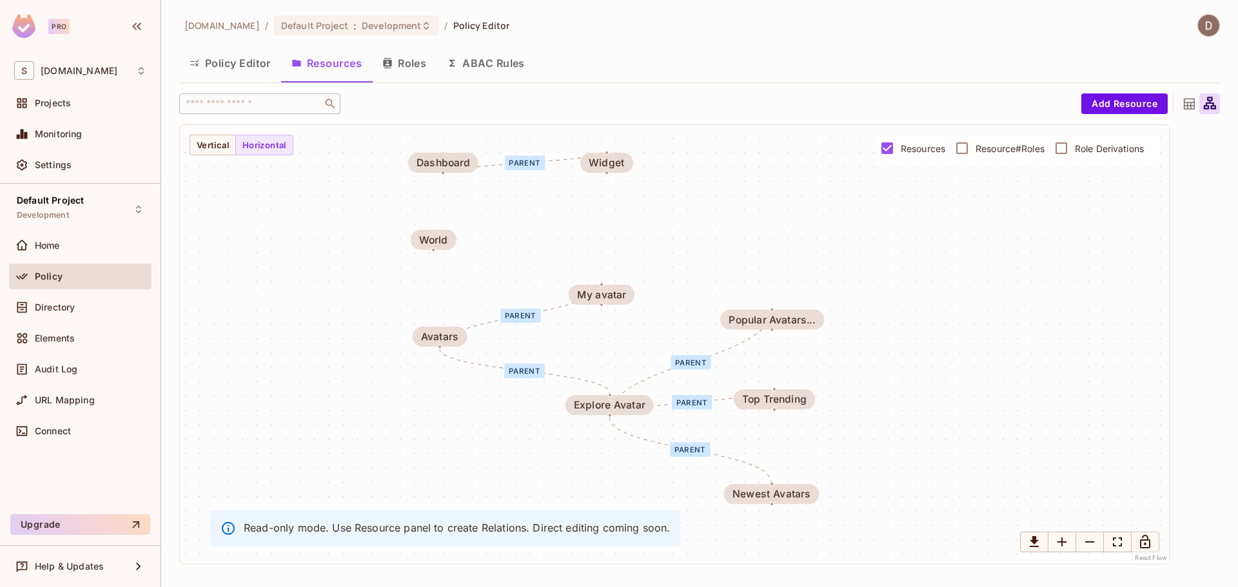
drag, startPoint x: 636, startPoint y: 274, endPoint x: 679, endPoint y: 287, distance: 45.9
click at [679, 287] on div "parent parent parent parent parent parent Widget Popular Avatars... My avatar M…" at bounding box center [674, 344] width 989 height 439
